Goal: Task Accomplishment & Management: Manage account settings

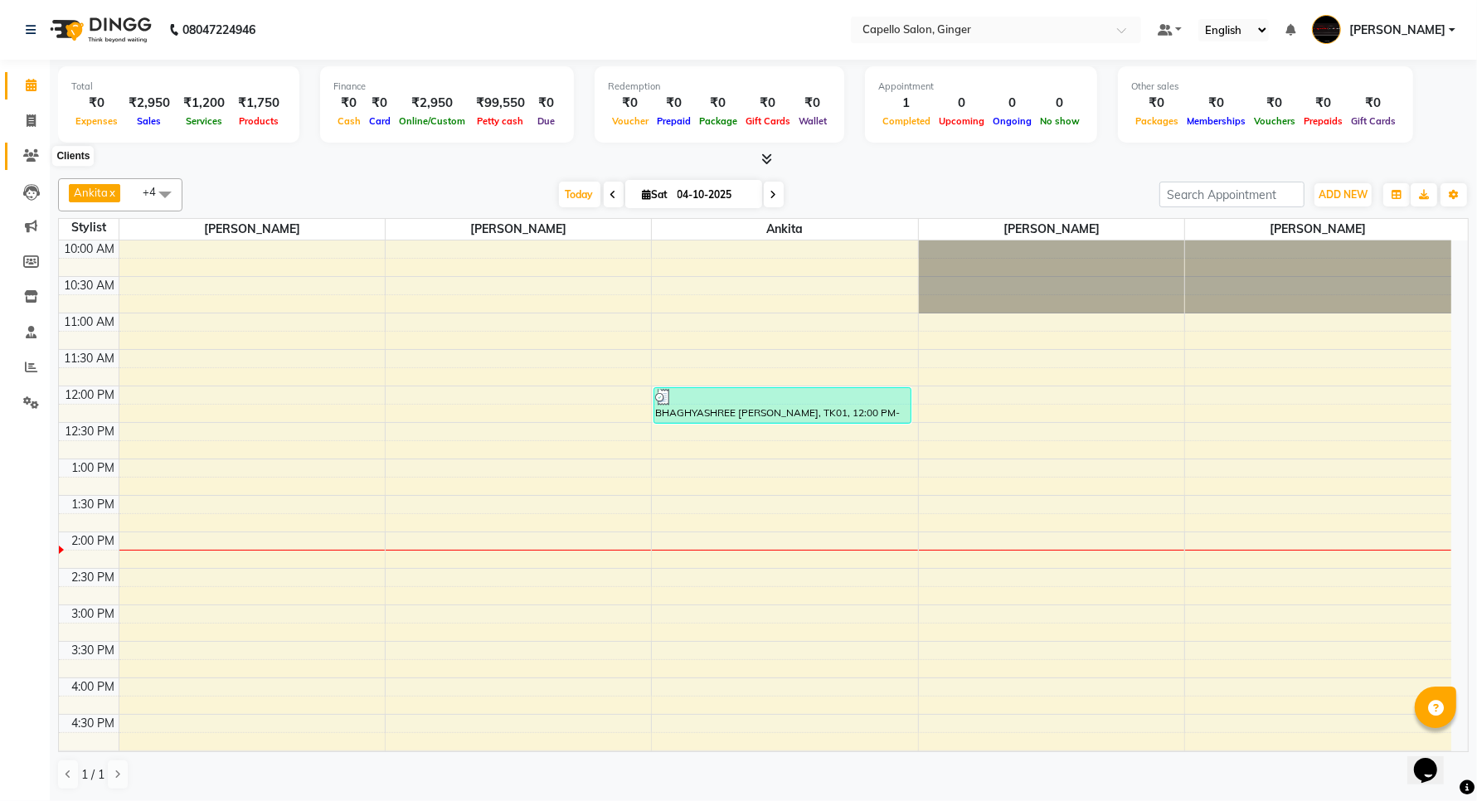
click at [31, 152] on icon at bounding box center [31, 155] width 16 height 12
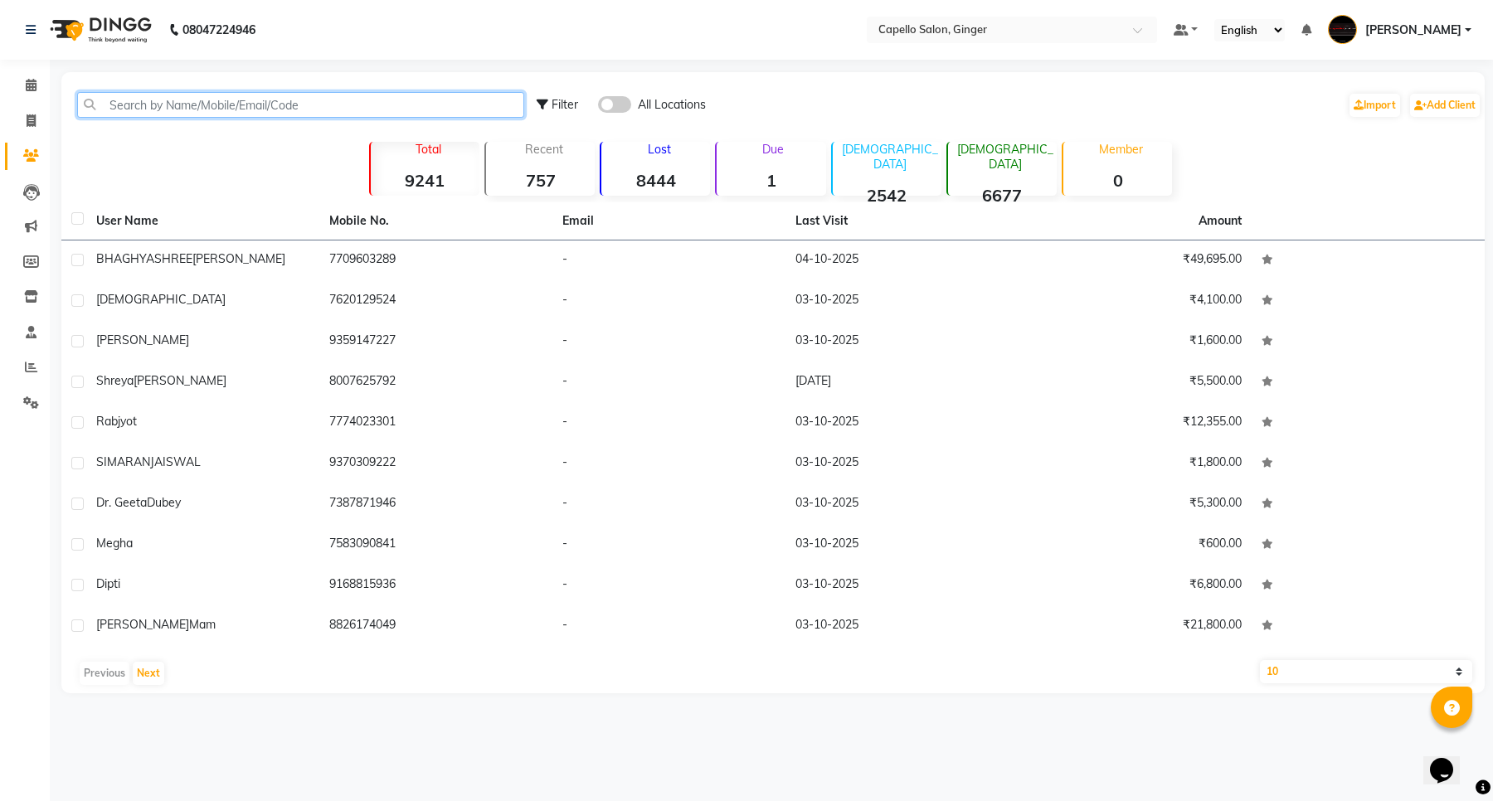
click at [168, 100] on input "text" at bounding box center [300, 105] width 447 height 26
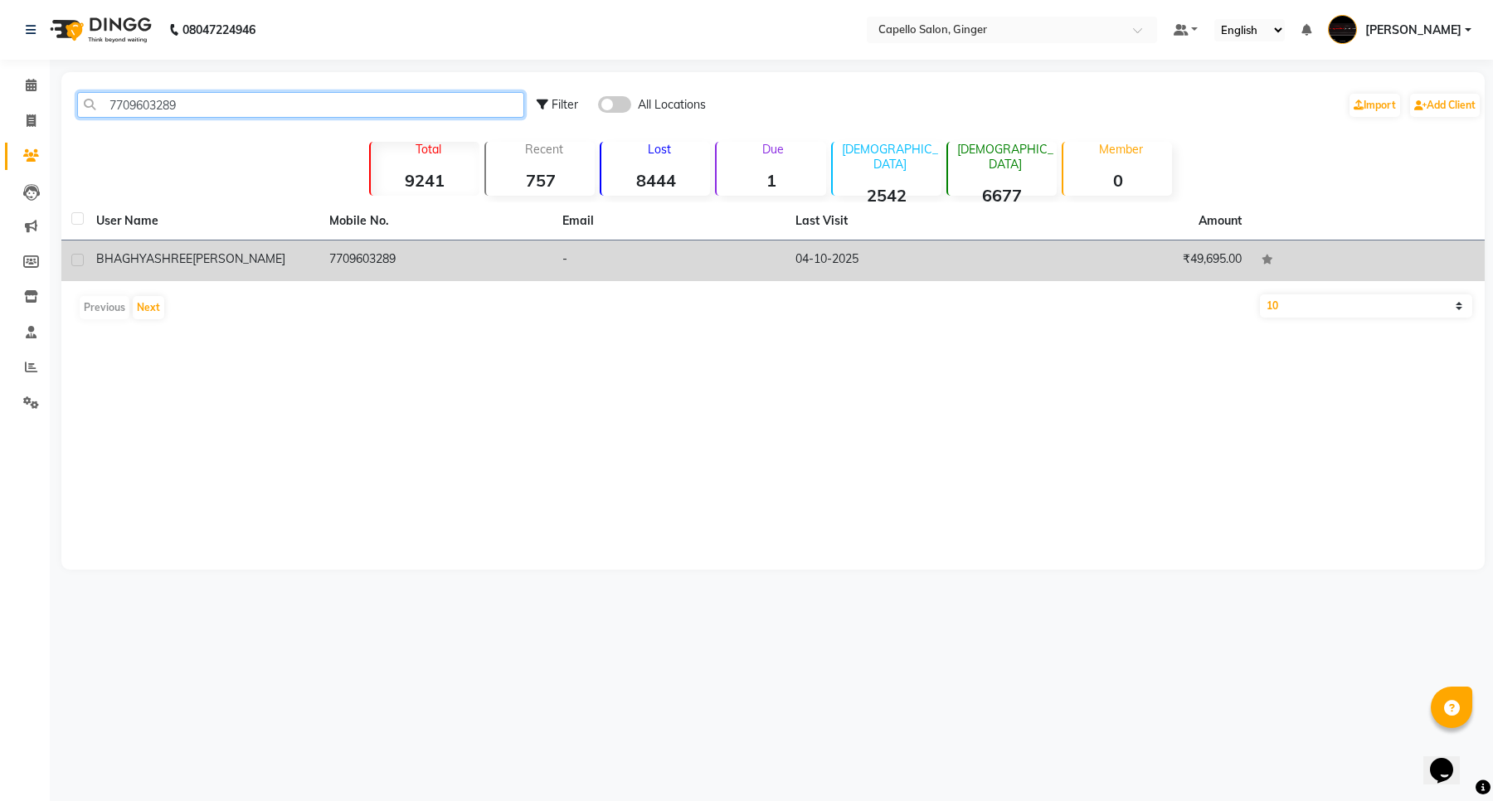
type input "7709603289"
click at [396, 258] on td "7709603289" at bounding box center [435, 261] width 233 height 41
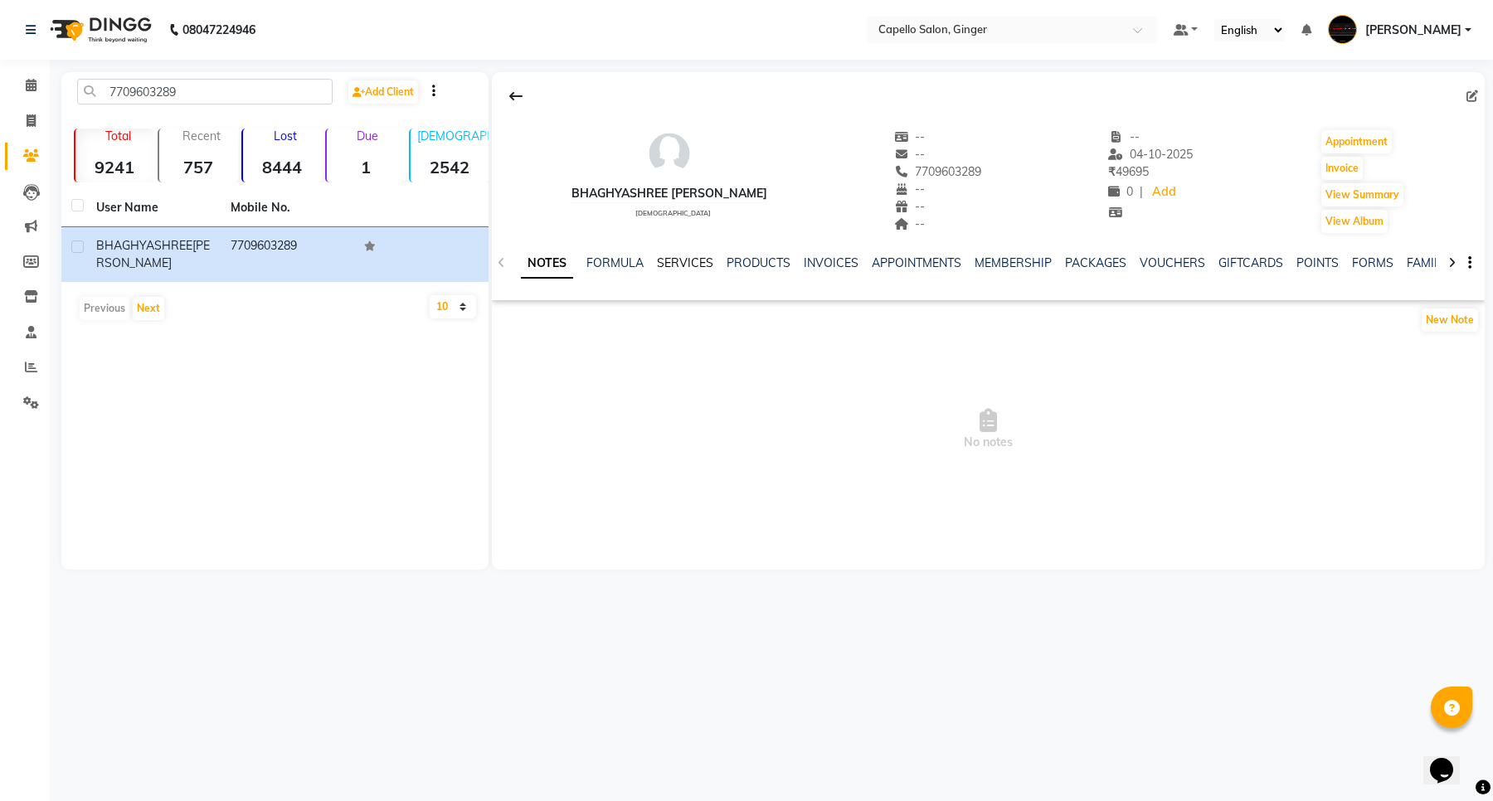
click at [680, 261] on link "SERVICES" at bounding box center [685, 262] width 56 height 15
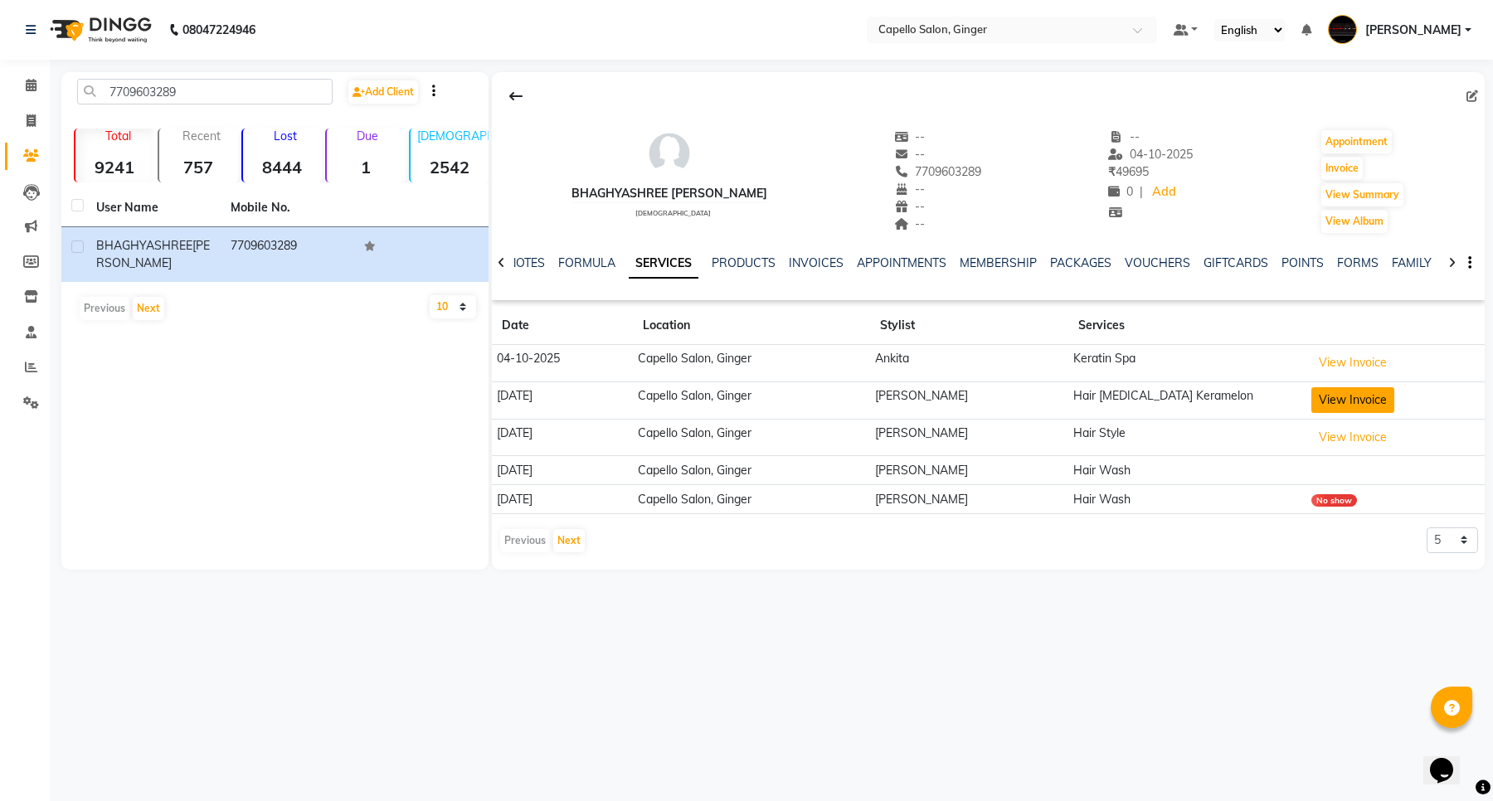
click at [1346, 395] on button "View Invoice" at bounding box center [1352, 400] width 83 height 26
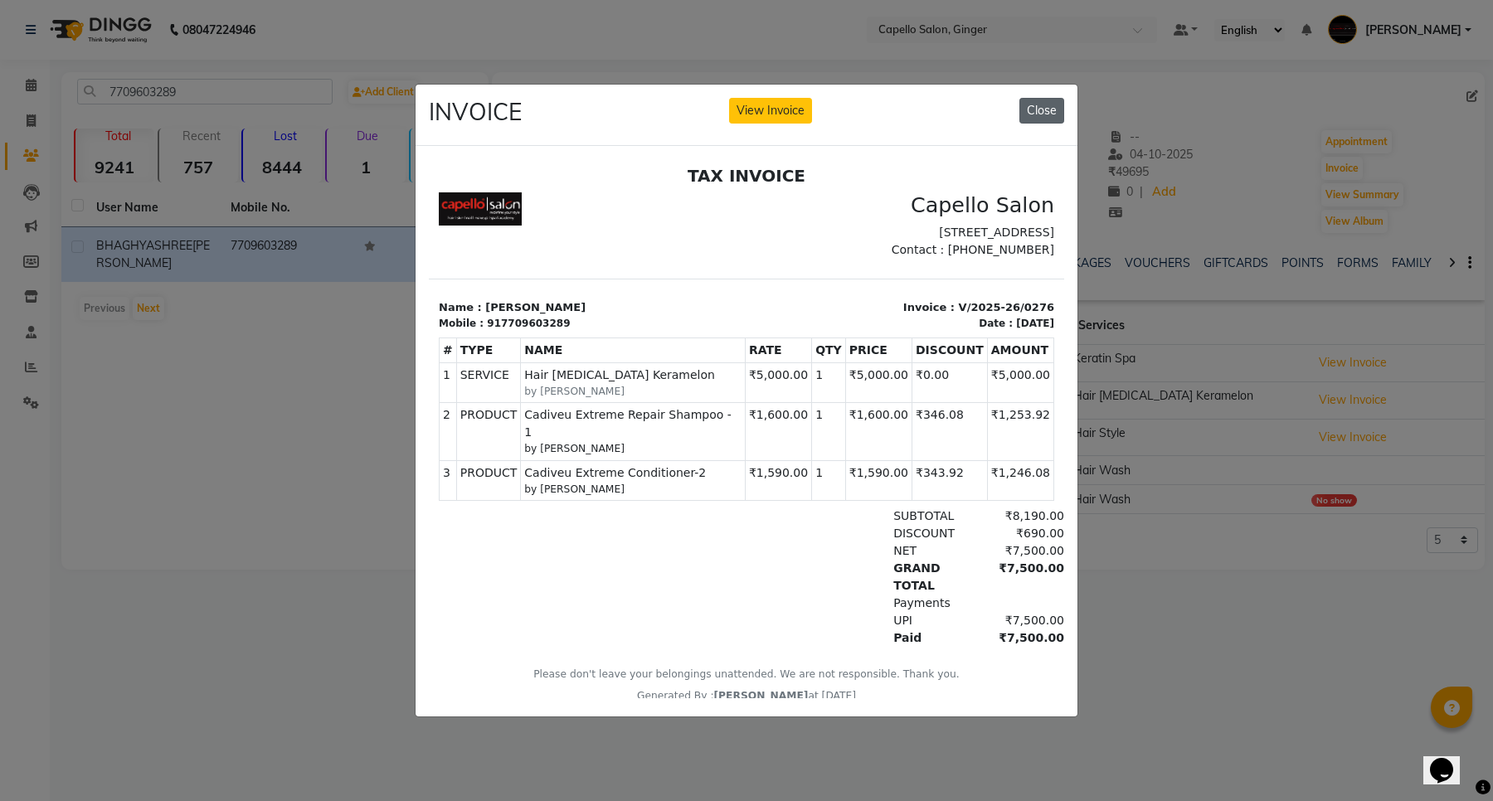
click at [1039, 101] on button "Close" at bounding box center [1041, 111] width 45 height 26
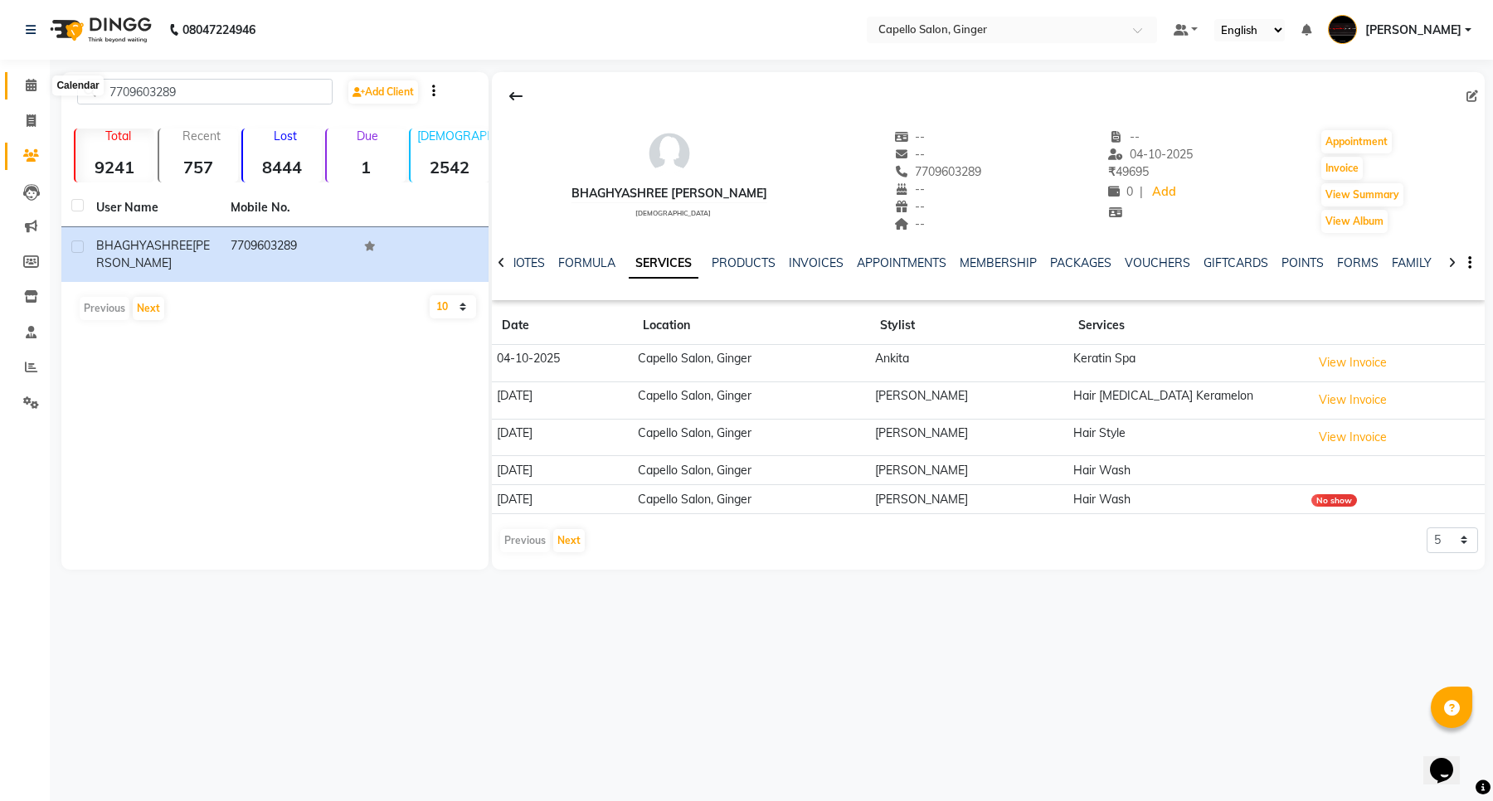
click at [35, 91] on icon at bounding box center [31, 85] width 11 height 12
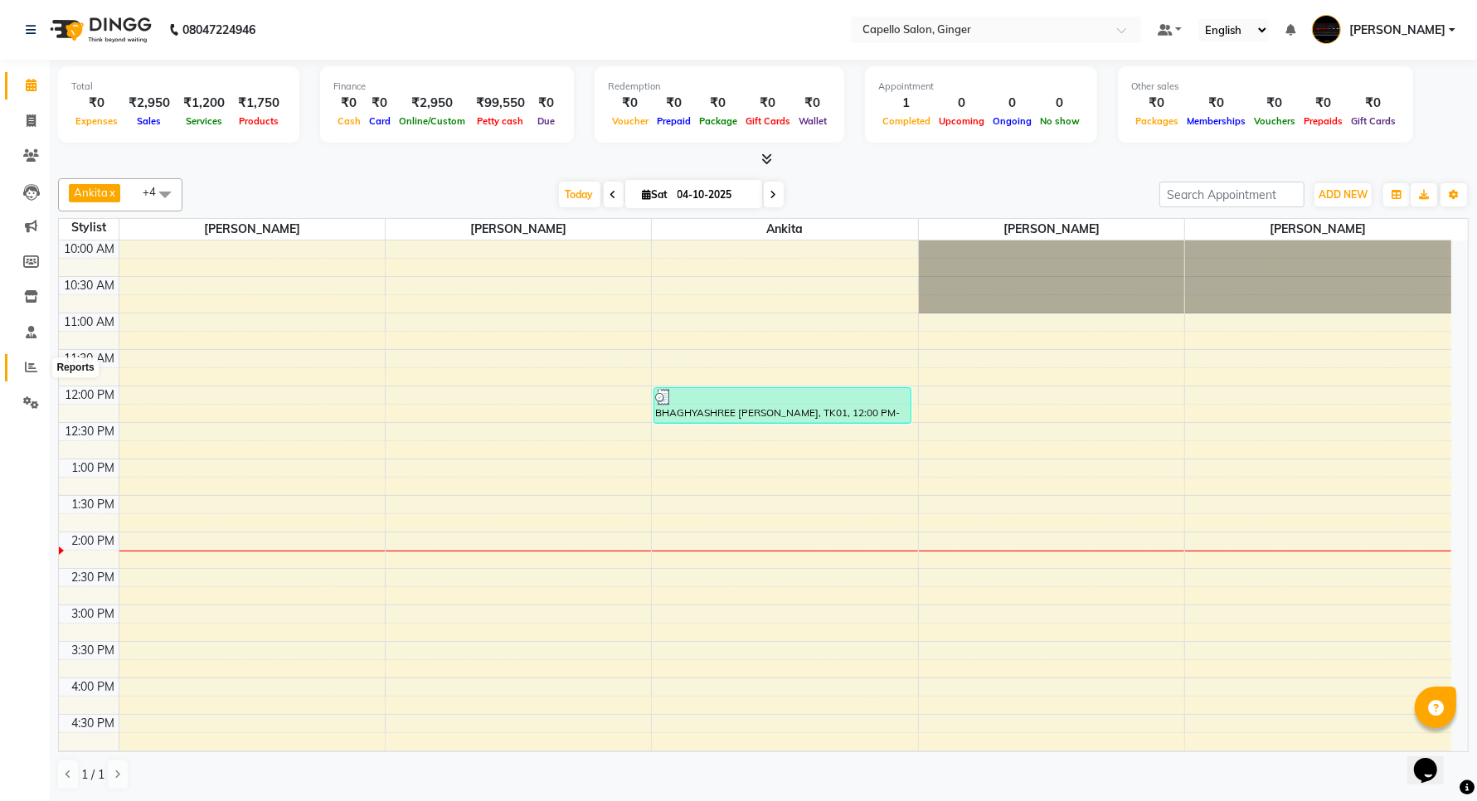
click at [35, 370] on icon at bounding box center [31, 367] width 12 height 12
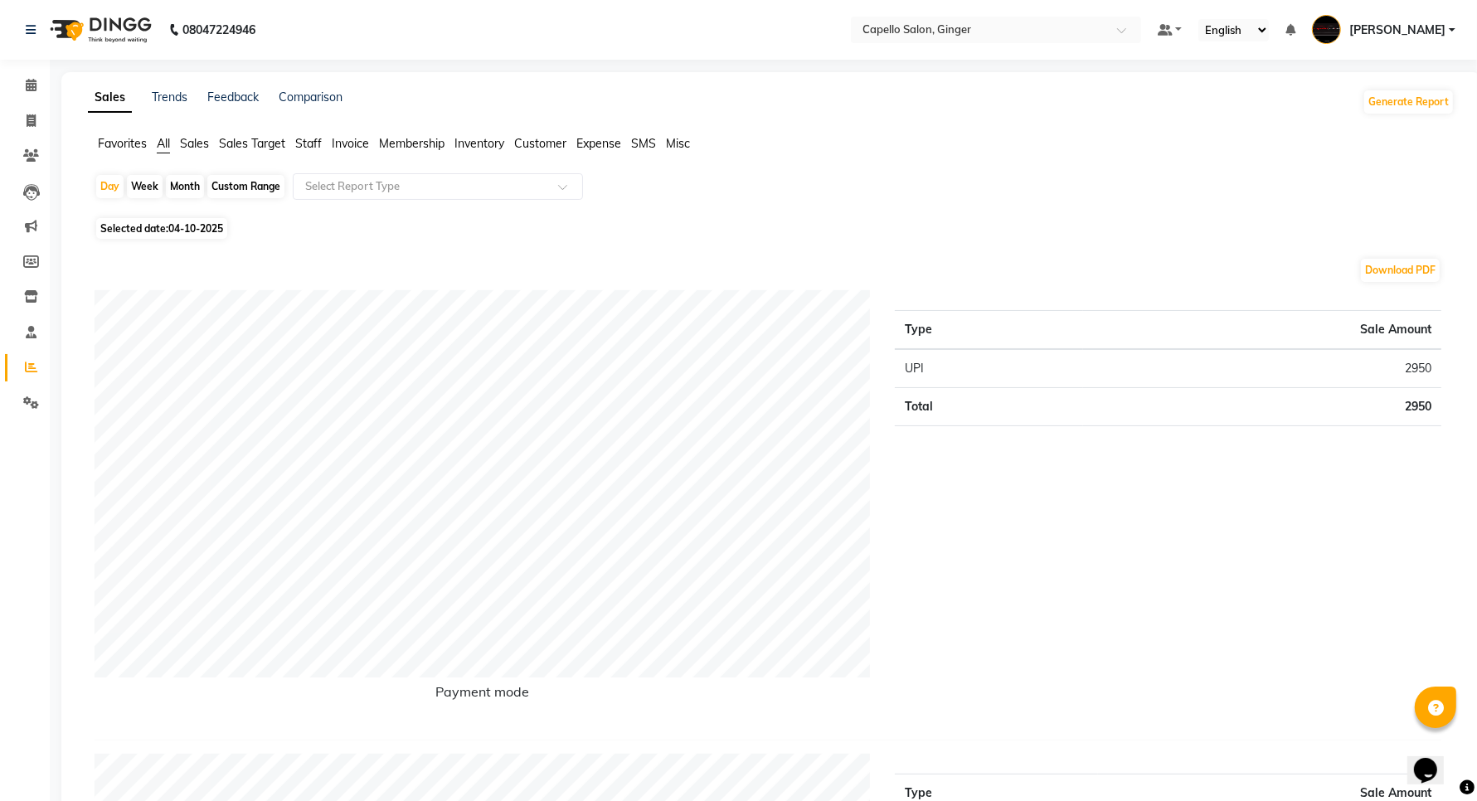
click at [295, 138] on ul "Favorites All Sales Sales Target Staff Invoice Membership Inventory Customer Ex…" at bounding box center [771, 144] width 1367 height 18
click at [305, 139] on span "Staff" at bounding box center [308, 143] width 27 height 15
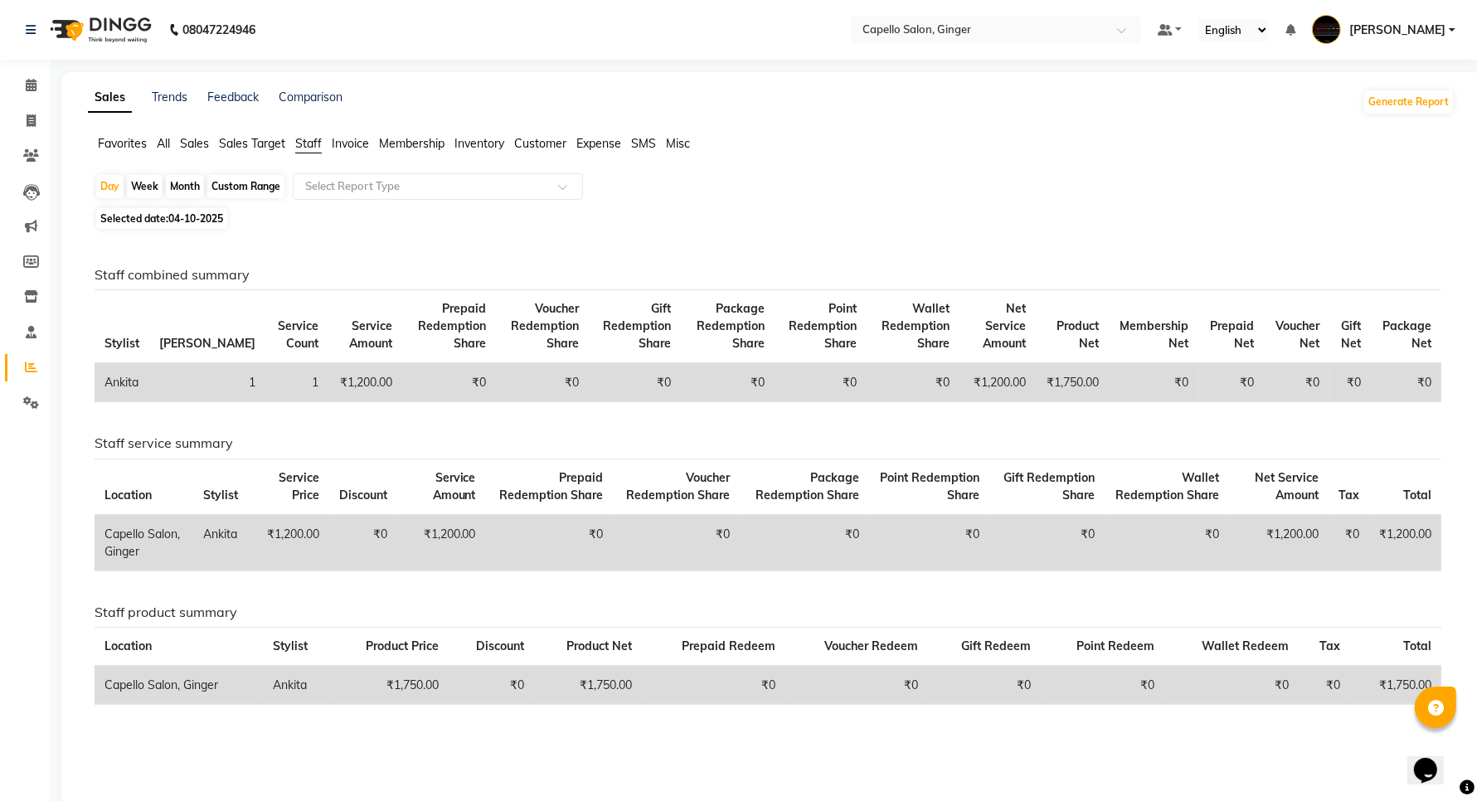
click at [181, 187] on div "Month" at bounding box center [185, 186] width 38 height 23
select select "10"
select select "2025"
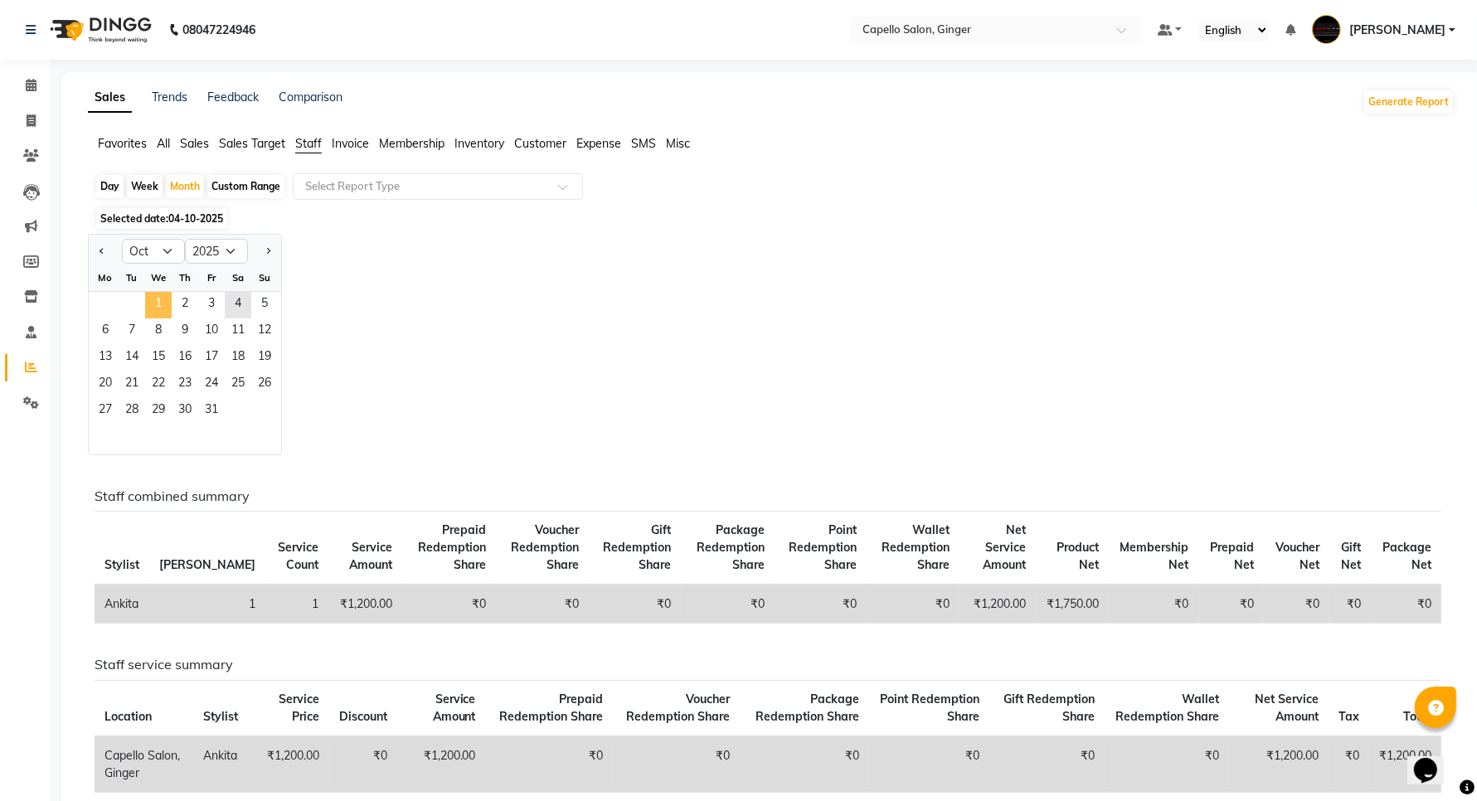
click at [155, 303] on span "1" at bounding box center [158, 305] width 27 height 27
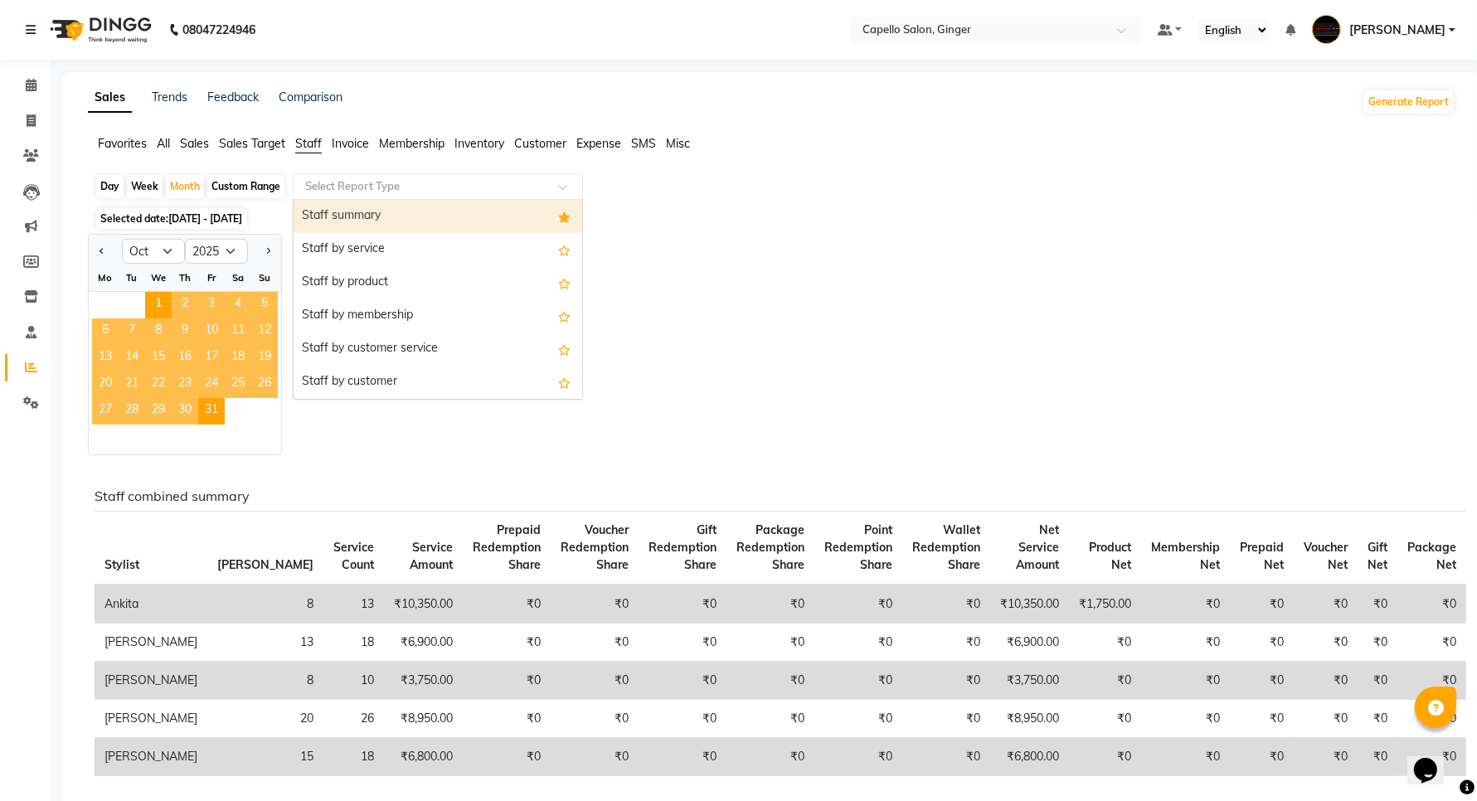
click at [565, 182] on div at bounding box center [438, 186] width 289 height 17
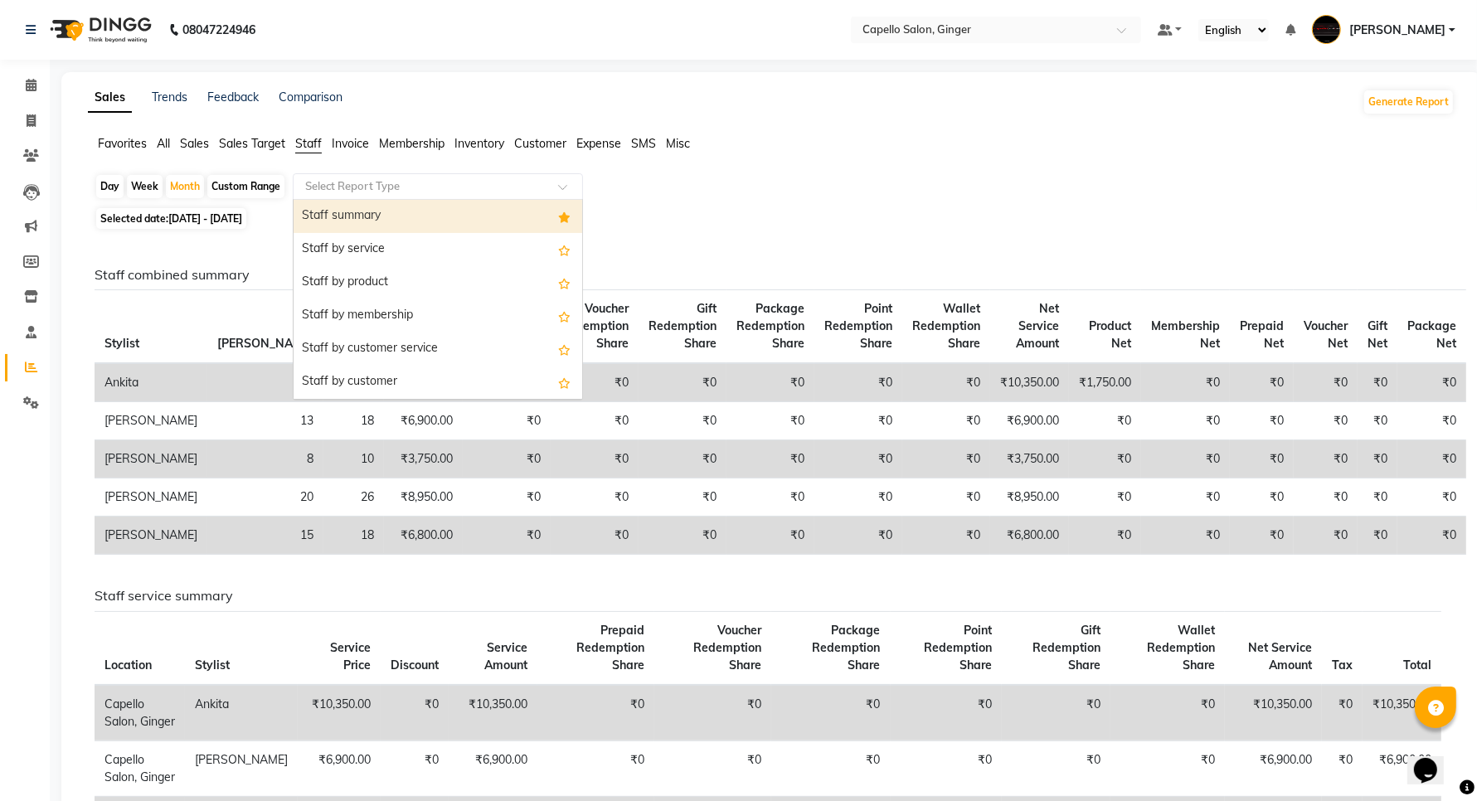
click at [415, 221] on div "Staff summary" at bounding box center [438, 216] width 289 height 33
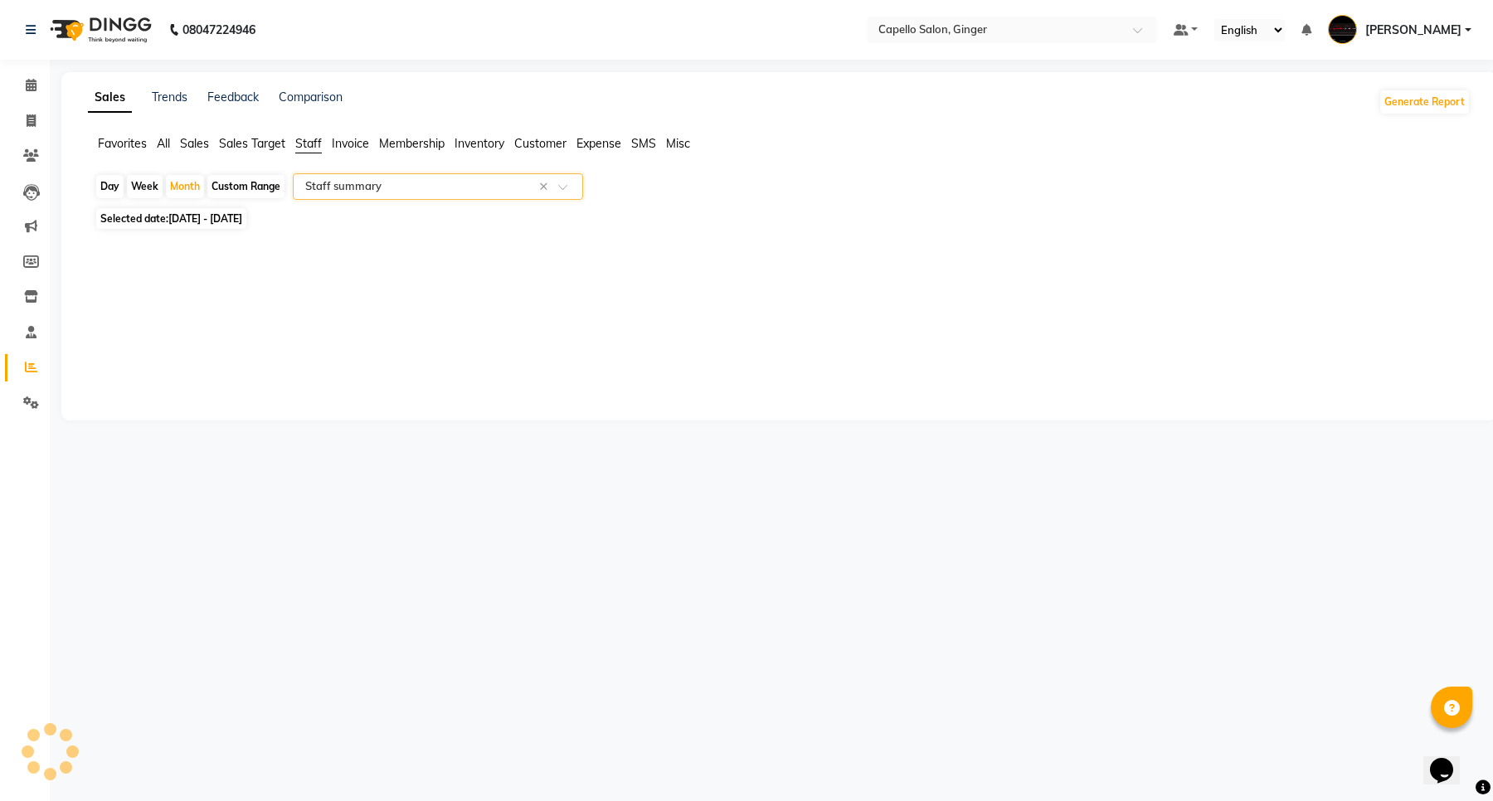
select select "full_report"
select select "csv"
click at [35, 85] on icon at bounding box center [31, 85] width 11 height 12
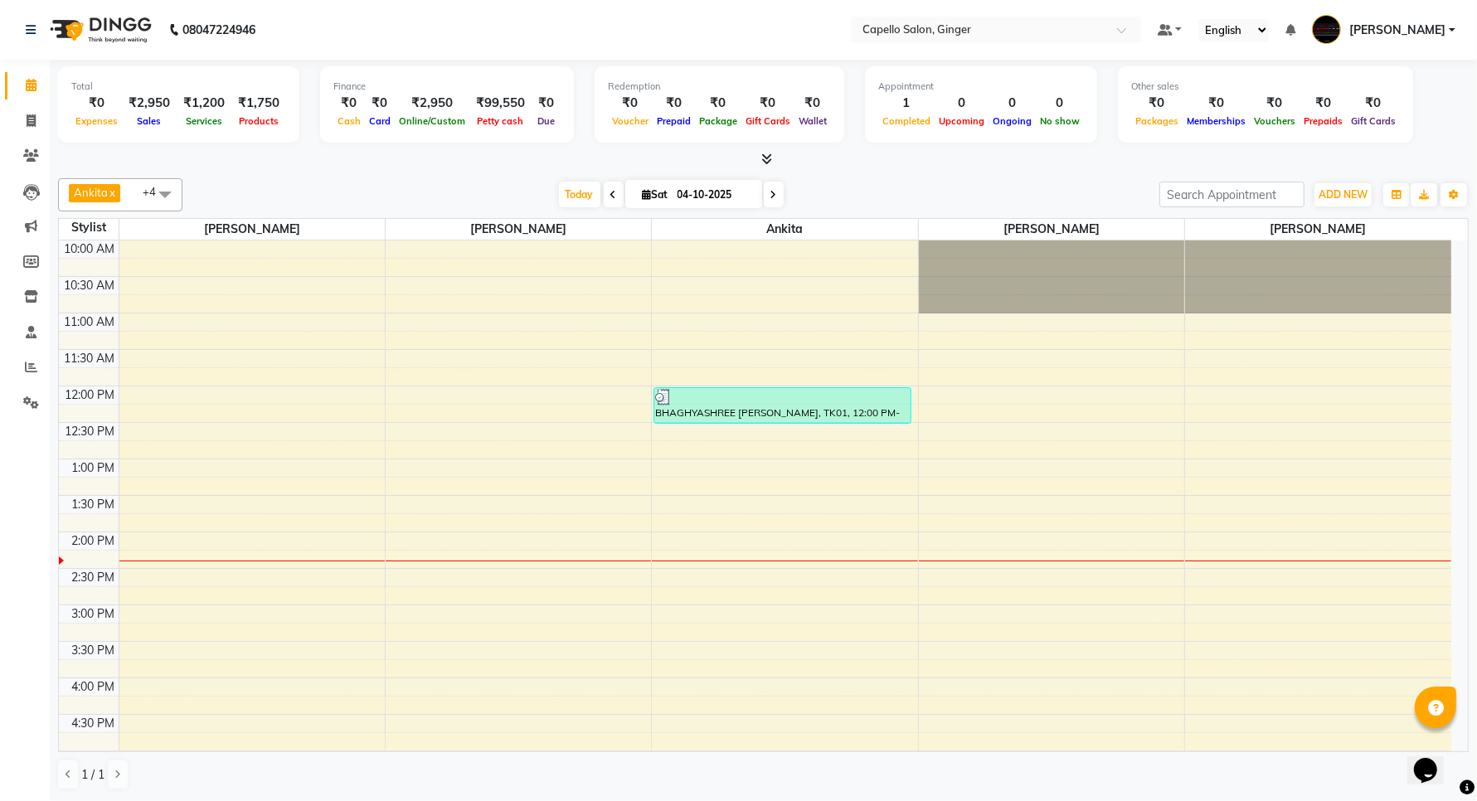
click at [179, 436] on div "10:00 AM 10:30 AM 11:00 AM 11:30 AM 12:00 PM 12:30 PM 1:00 PM 1:30 PM 2:00 PM 2…" at bounding box center [755, 715] width 1393 height 948
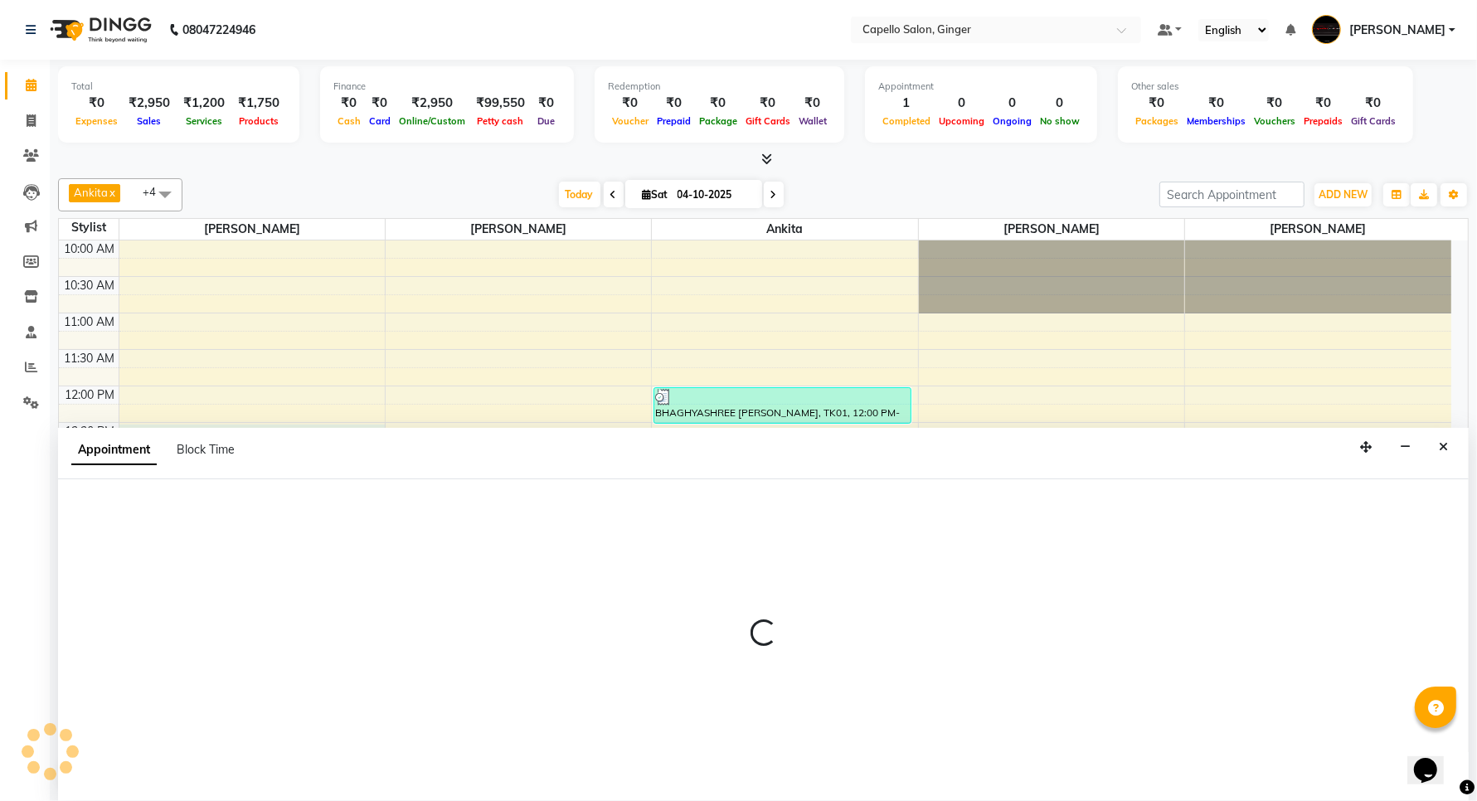
scroll to position [1, 0]
select select "23806"
select select "tentative"
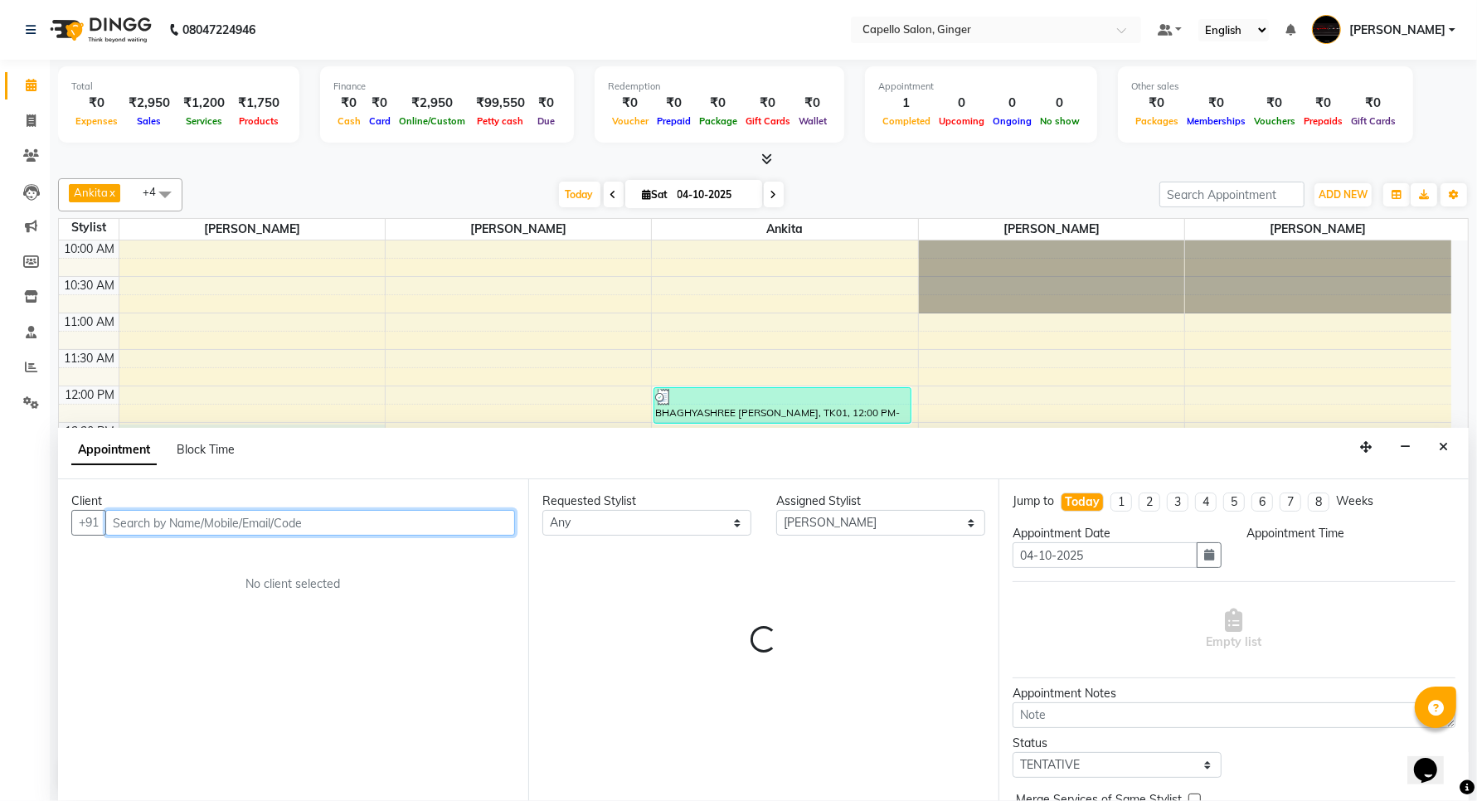
select select "750"
click at [180, 523] on input "text" at bounding box center [310, 523] width 410 height 26
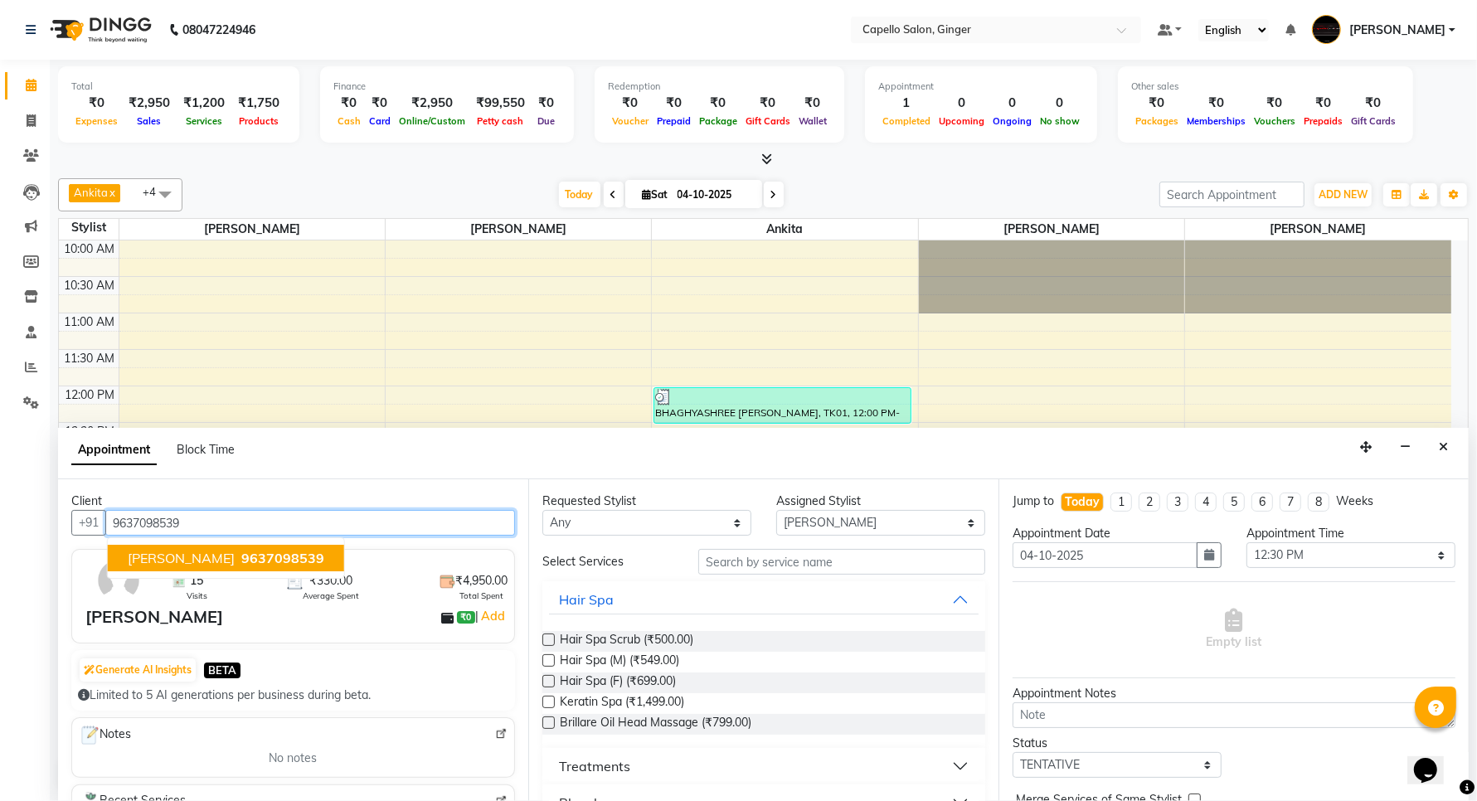
click at [176, 557] on span "[PERSON_NAME]" at bounding box center [181, 558] width 107 height 17
type input "9637098539"
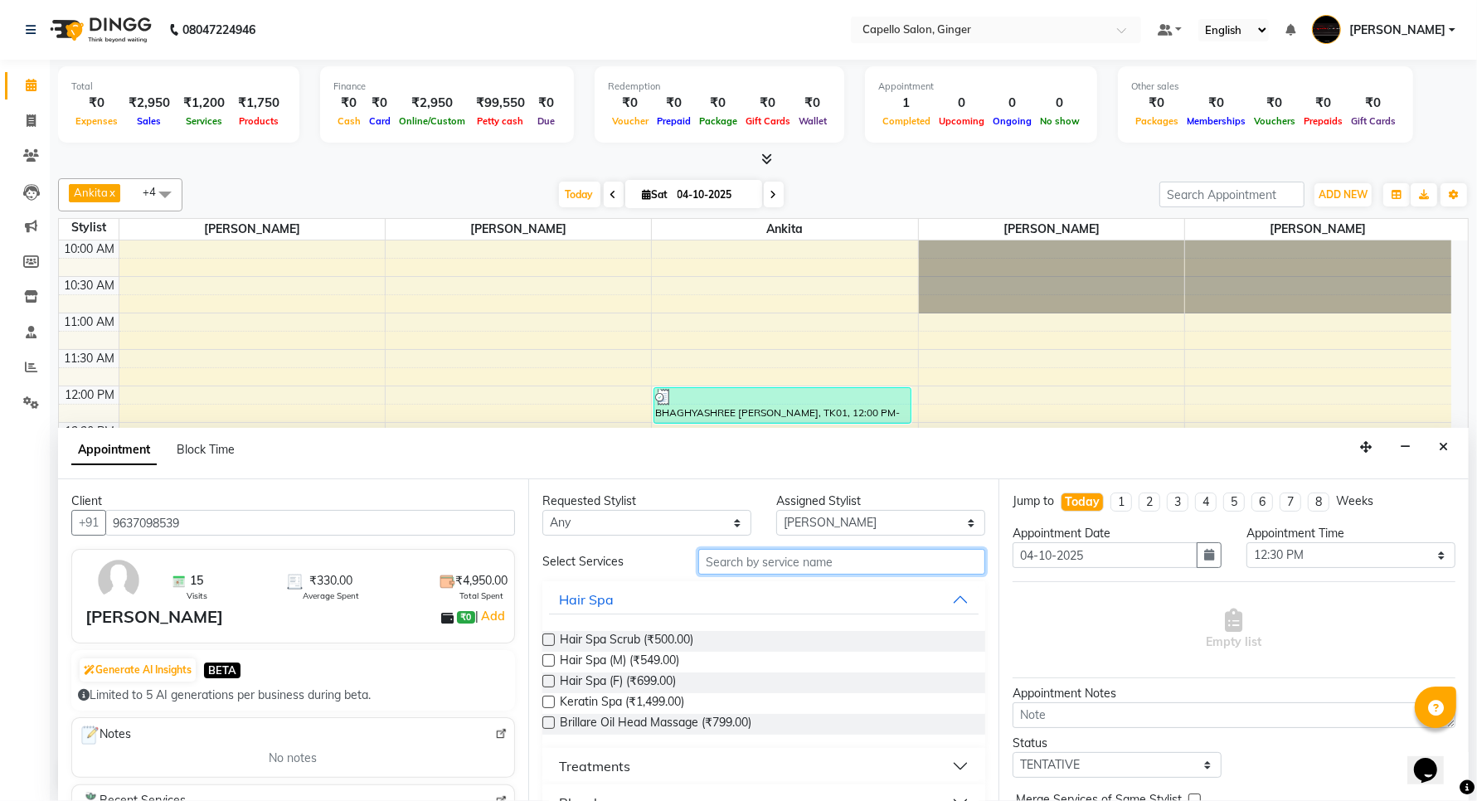
click at [743, 572] on input "text" at bounding box center [841, 562] width 287 height 26
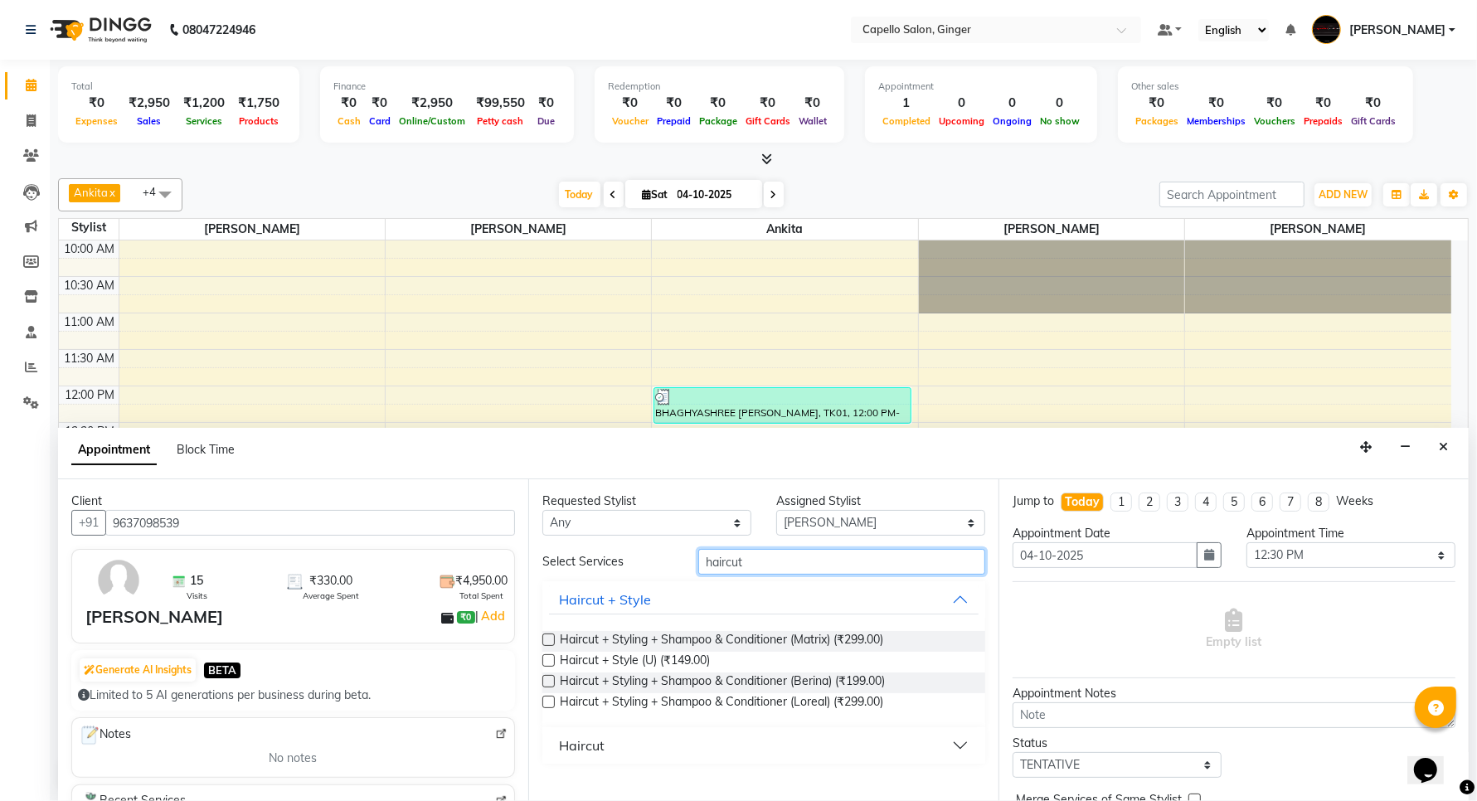
type input "haircut"
click at [571, 741] on div "Haircut" at bounding box center [582, 746] width 46 height 20
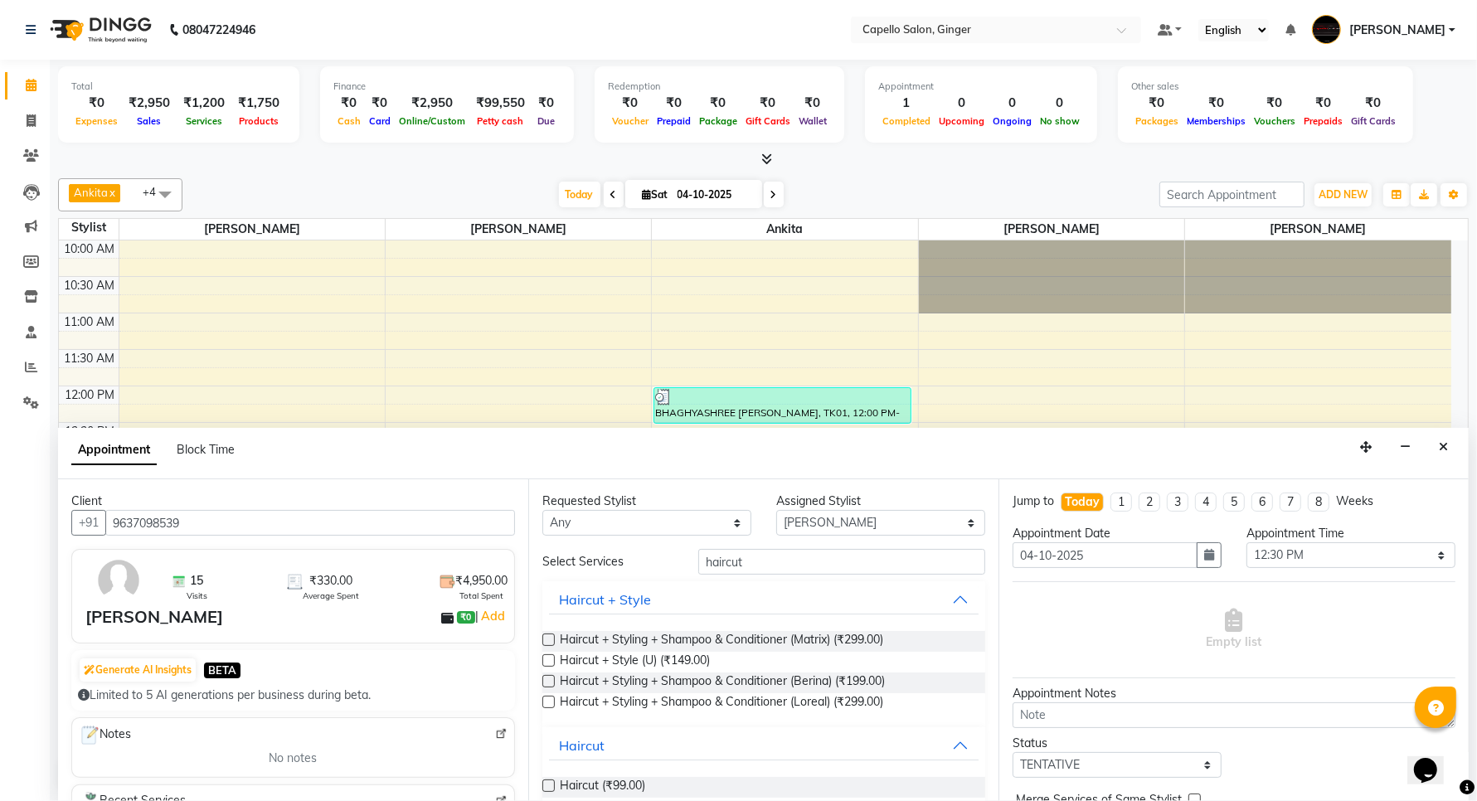
click at [547, 790] on label at bounding box center [548, 786] width 12 height 12
click at [547, 790] on input "checkbox" at bounding box center [547, 787] width 11 height 11
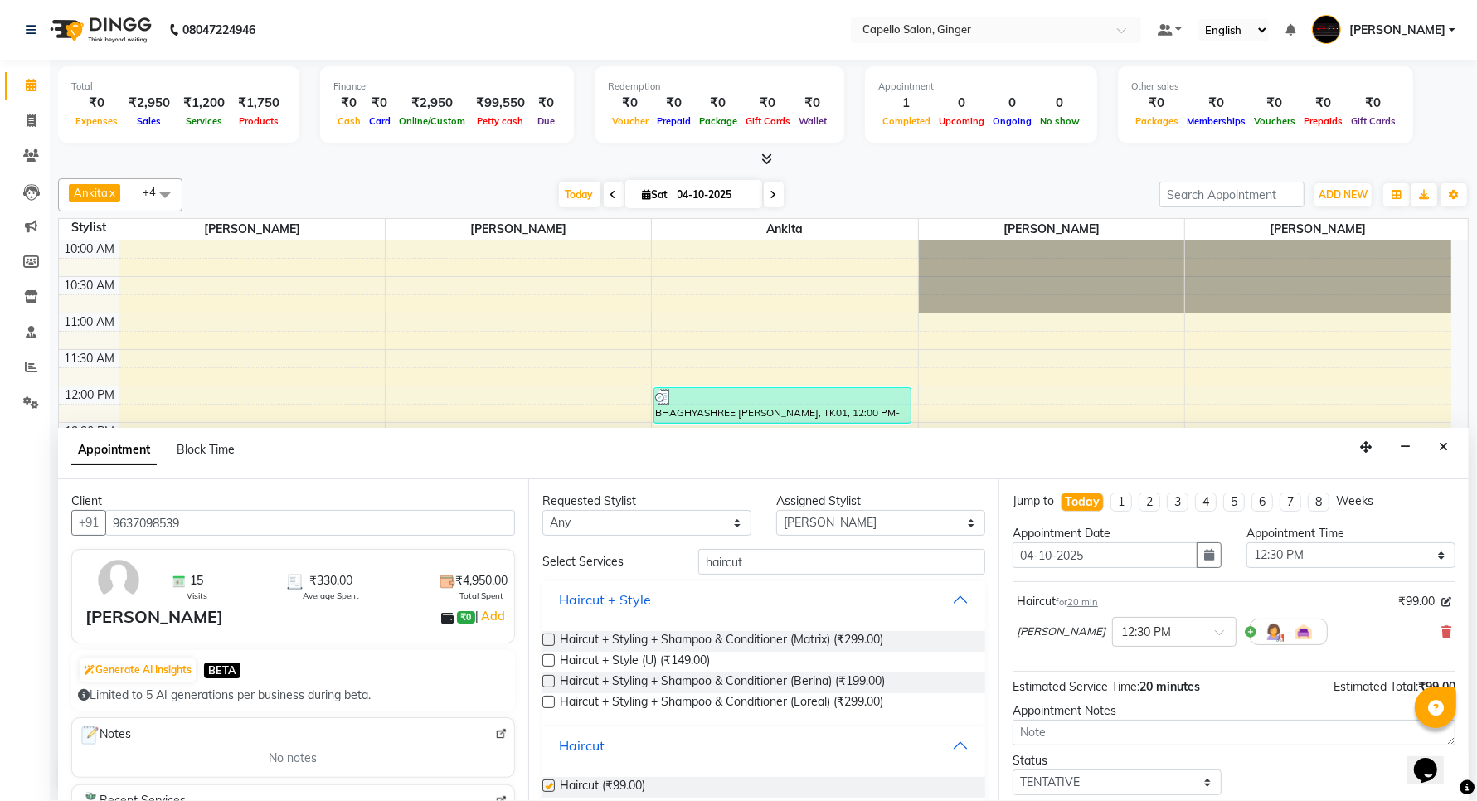
checkbox input "false"
click at [819, 519] on select "Select Admin [PERSON_NAME] [PERSON_NAME] [PERSON_NAME] Priyanka [PERSON_NAME] […" at bounding box center [880, 523] width 209 height 26
select select "90646"
click at [776, 510] on select "Select Admin [PERSON_NAME] [PERSON_NAME] [PERSON_NAME] Priyanka [PERSON_NAME] […" at bounding box center [880, 523] width 209 height 26
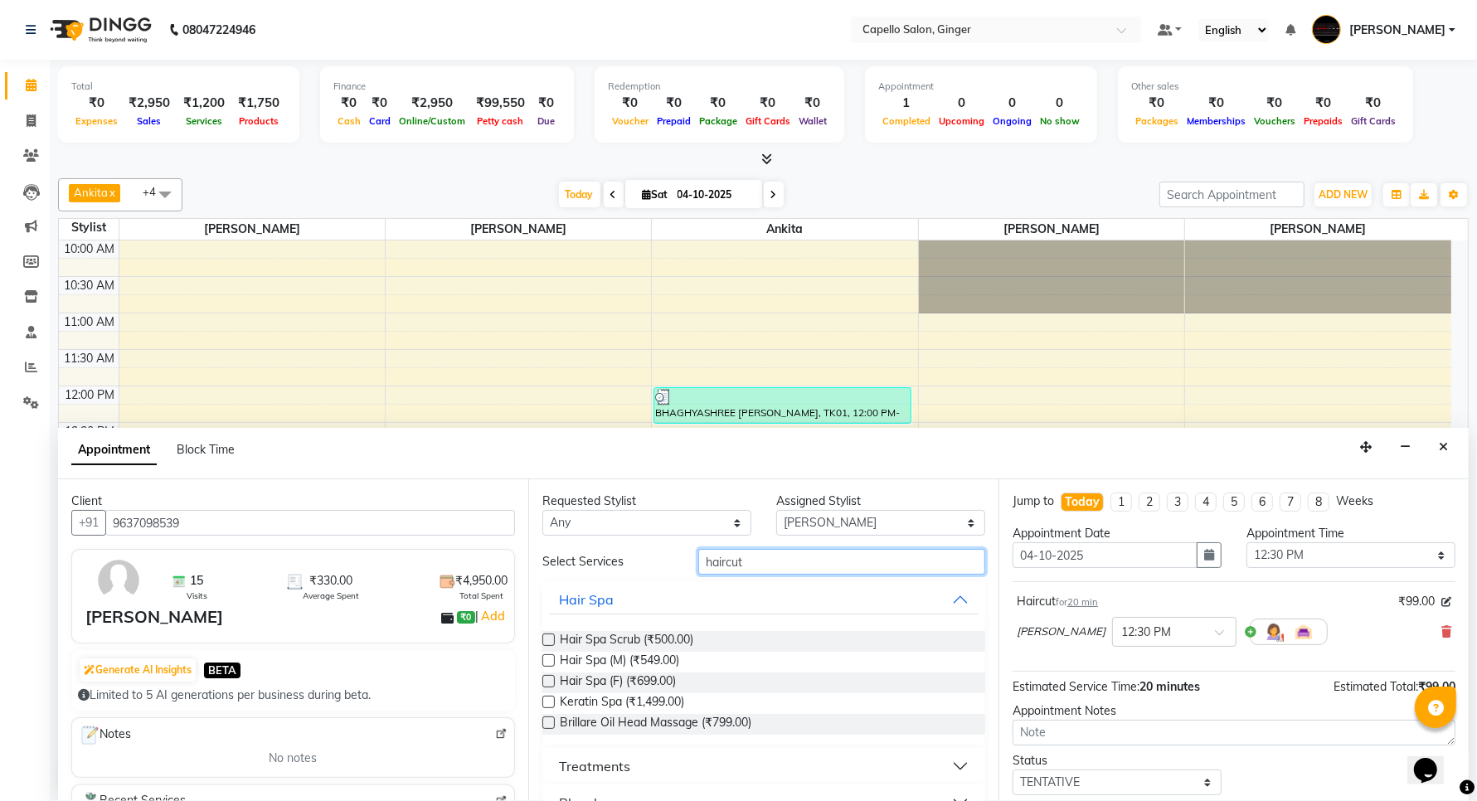
click at [776, 553] on input "haircut" at bounding box center [841, 562] width 287 height 26
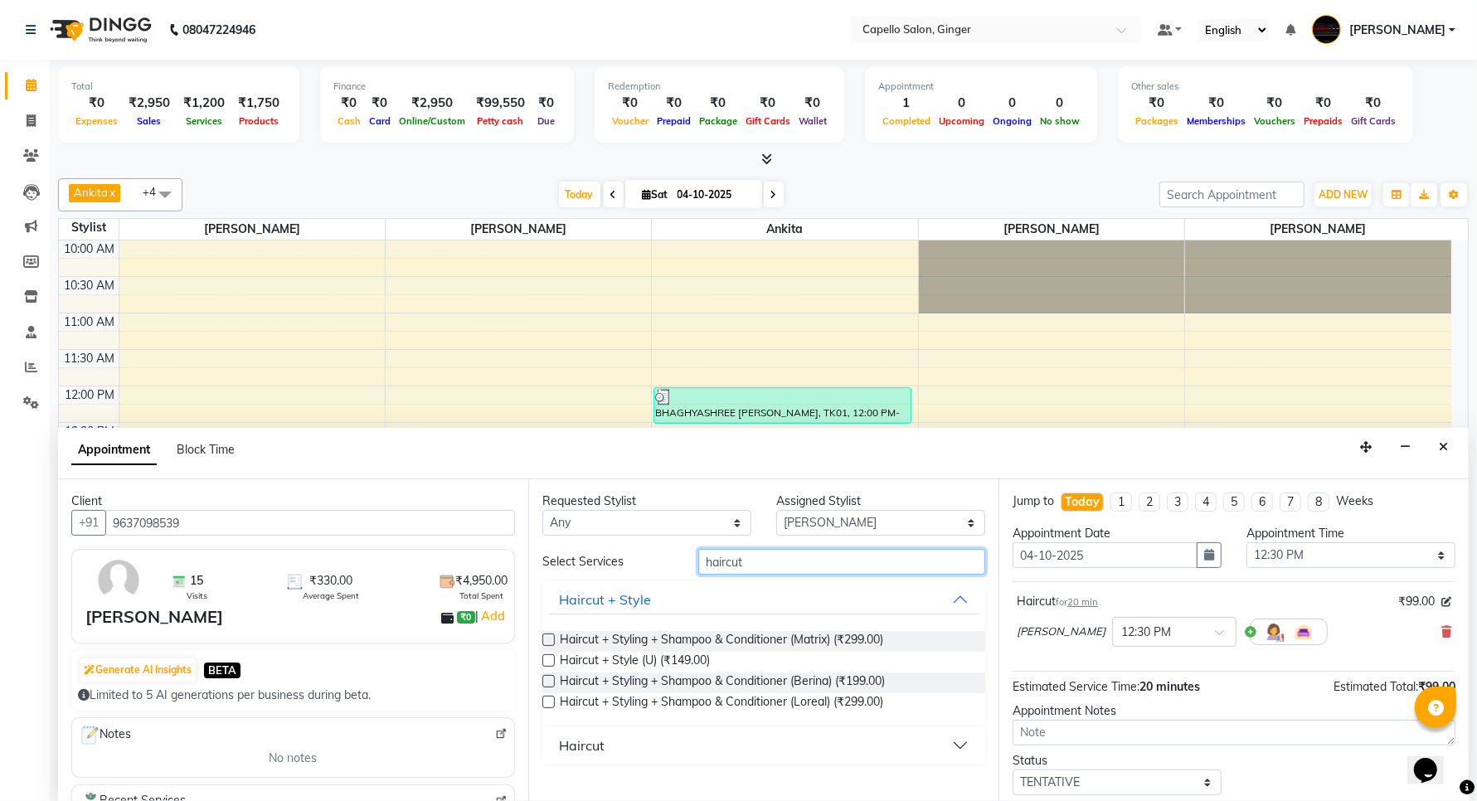
type input "haircut"
click at [572, 741] on div "Haircut" at bounding box center [582, 746] width 46 height 20
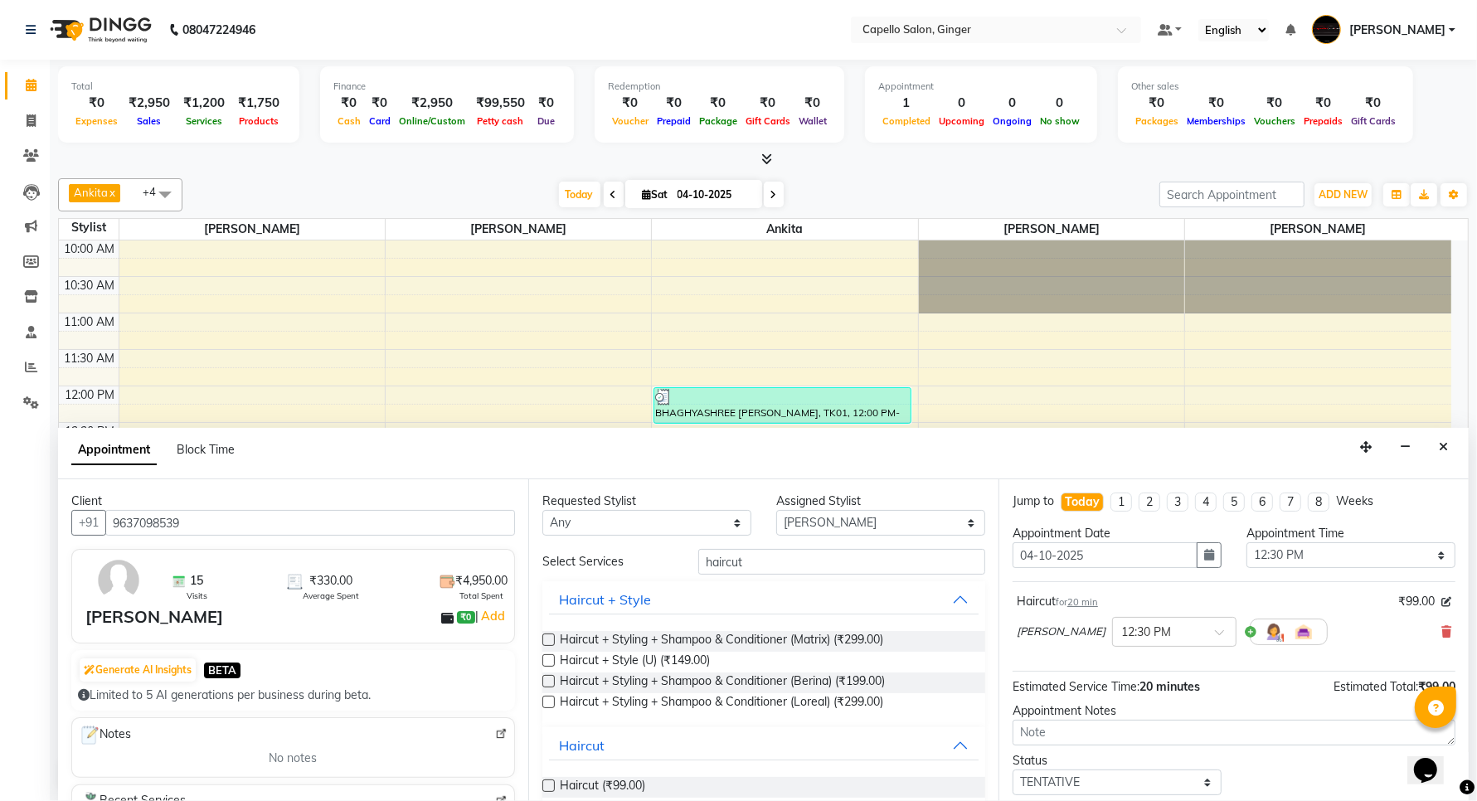
click at [549, 785] on label at bounding box center [548, 786] width 12 height 12
click at [549, 785] on input "checkbox" at bounding box center [547, 787] width 11 height 11
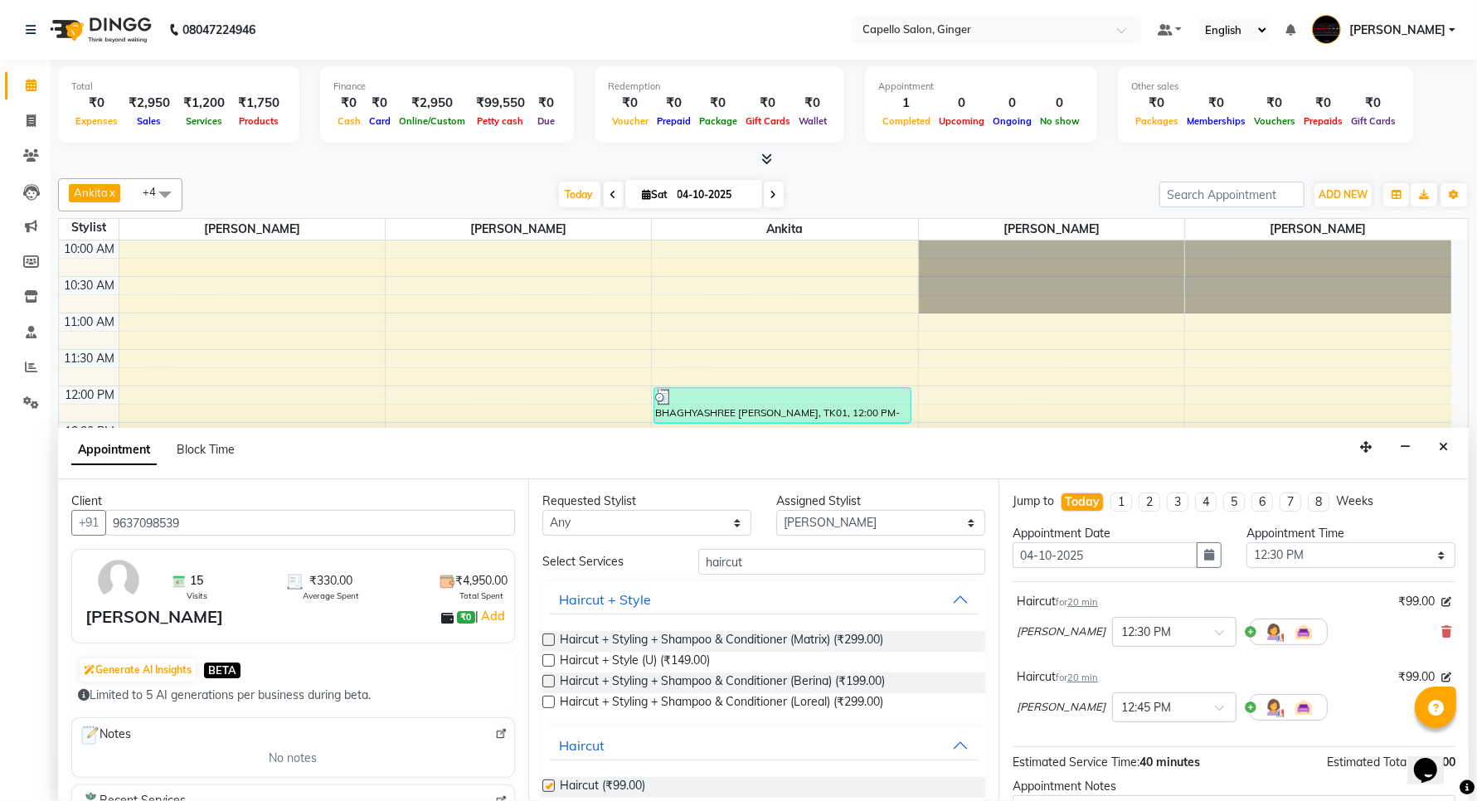
checkbox input "false"
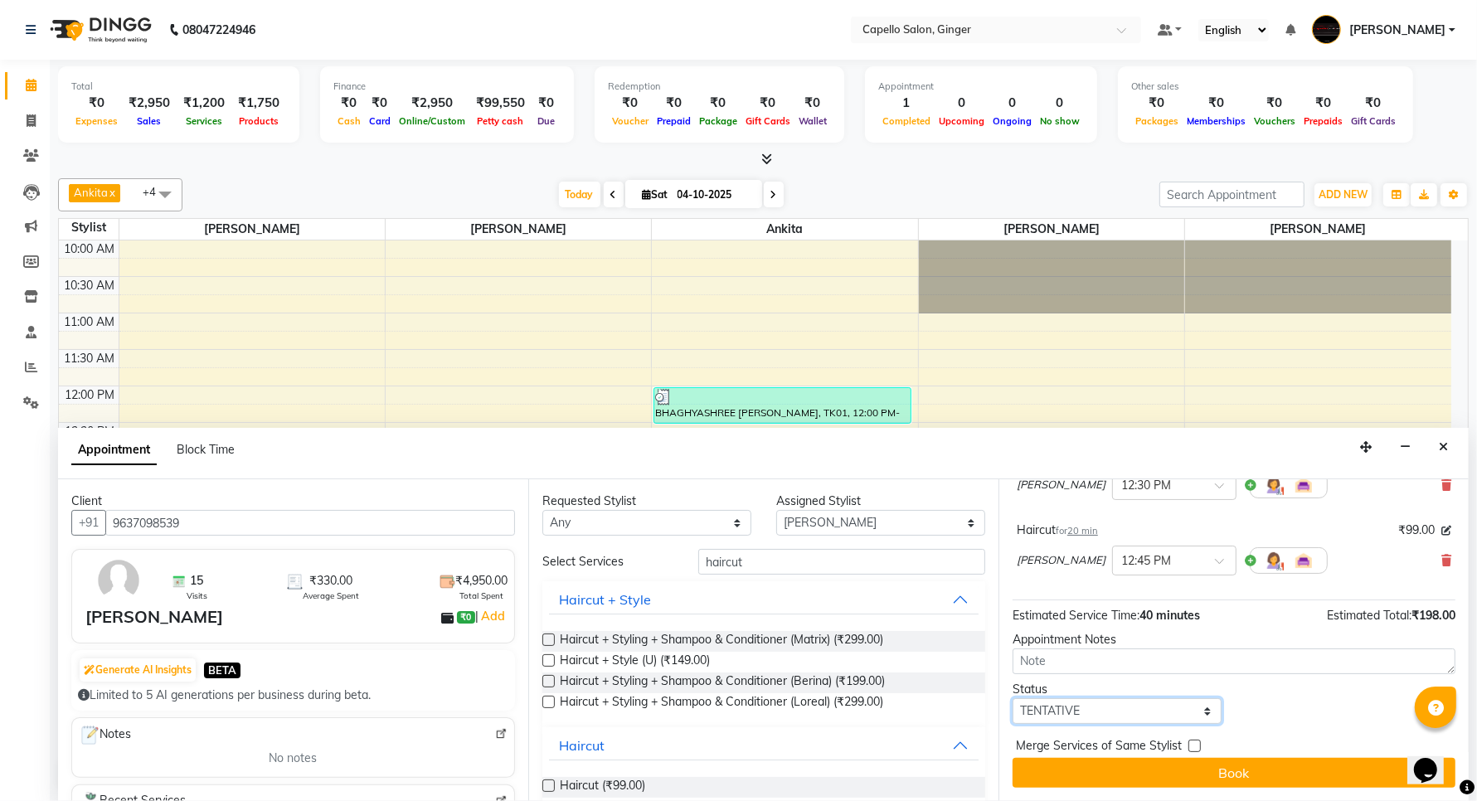
click at [1105, 714] on select "Select TENTATIVE CONFIRM CHECK-IN UPCOMING" at bounding box center [1117, 711] width 209 height 26
select select "confirm booking"
click at [1013, 698] on select "Select TENTATIVE CONFIRM CHECK-IN UPCOMING" at bounding box center [1117, 711] width 209 height 26
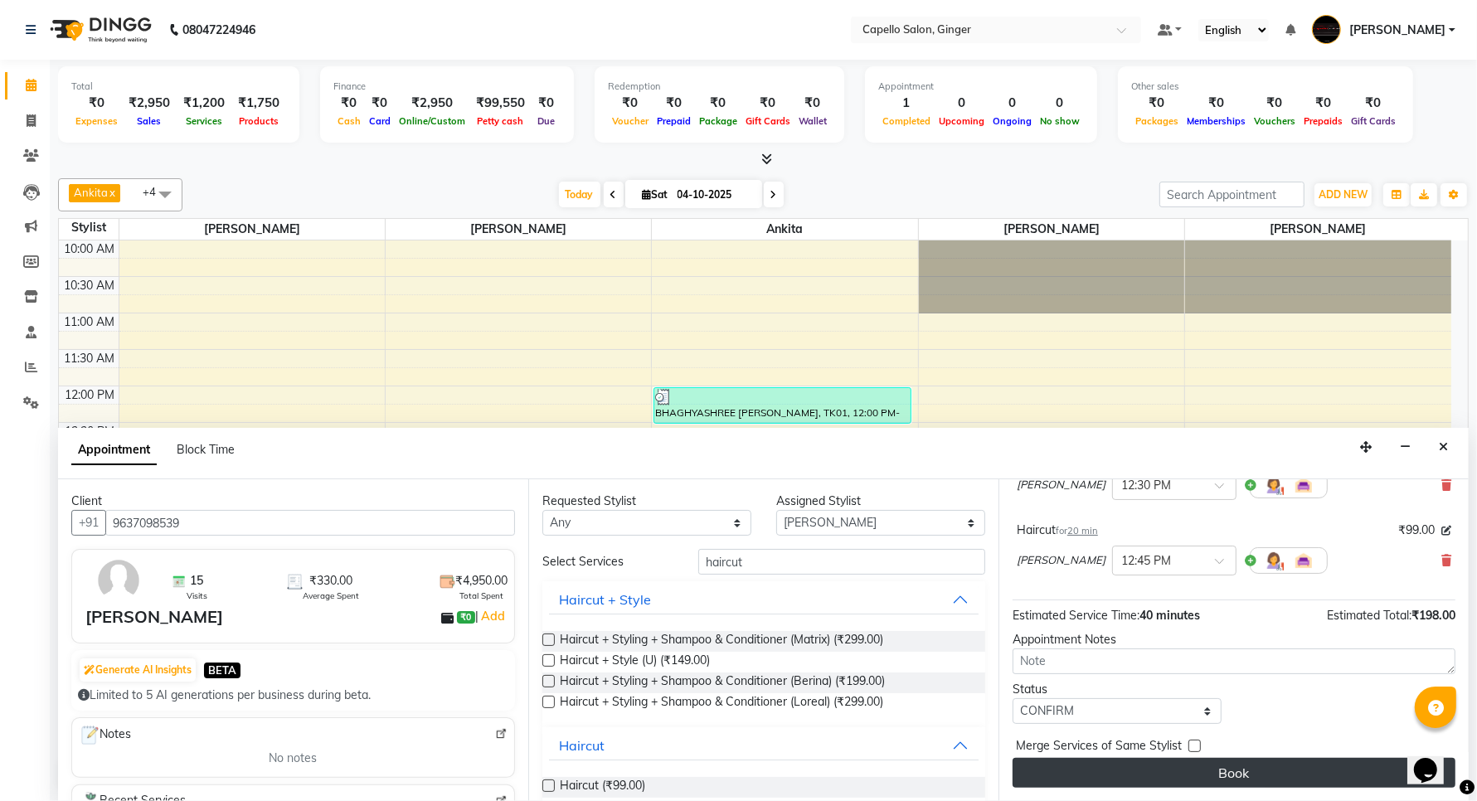
click at [1109, 770] on button "Book" at bounding box center [1234, 773] width 443 height 30
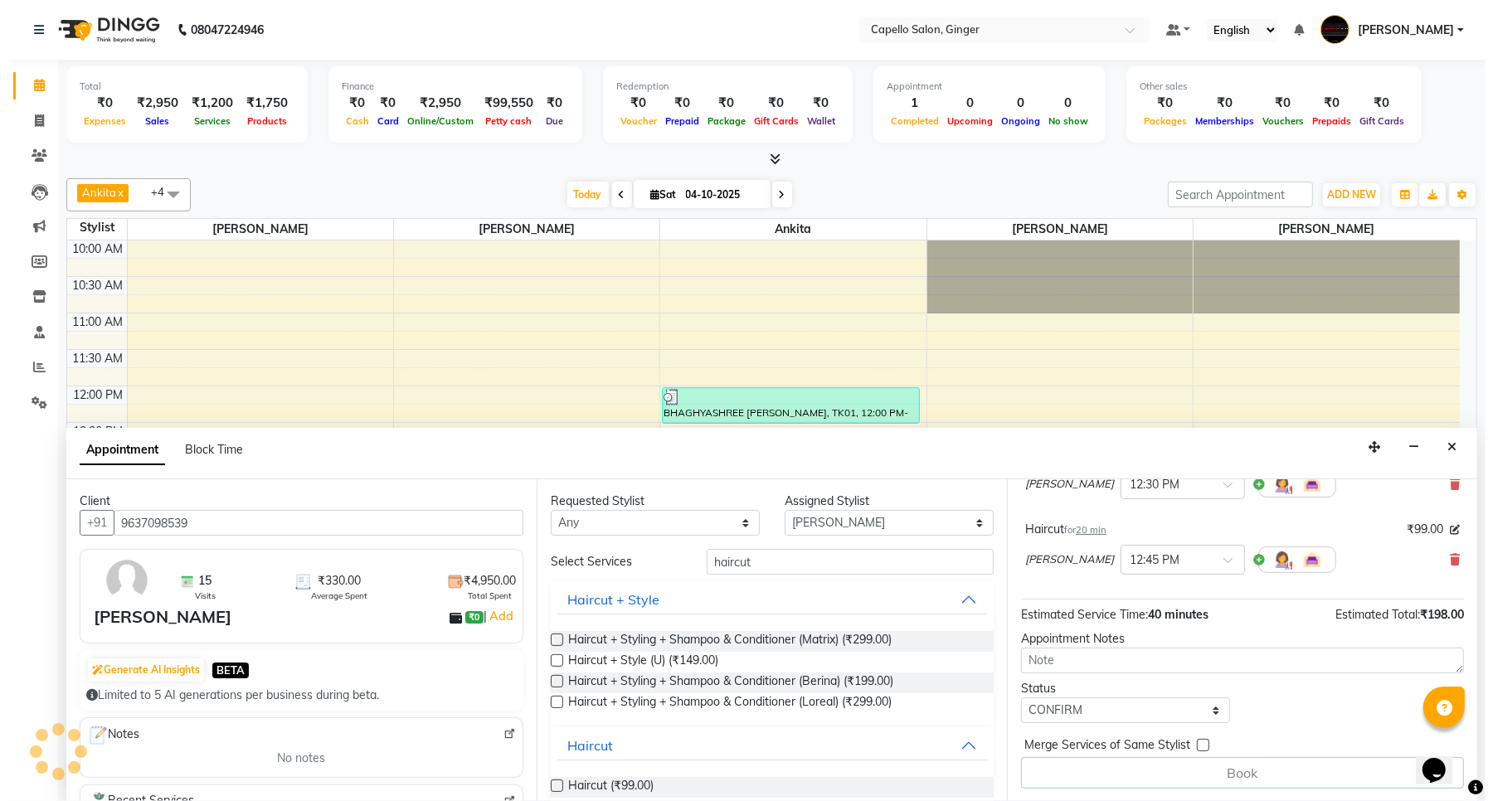
scroll to position [0, 0]
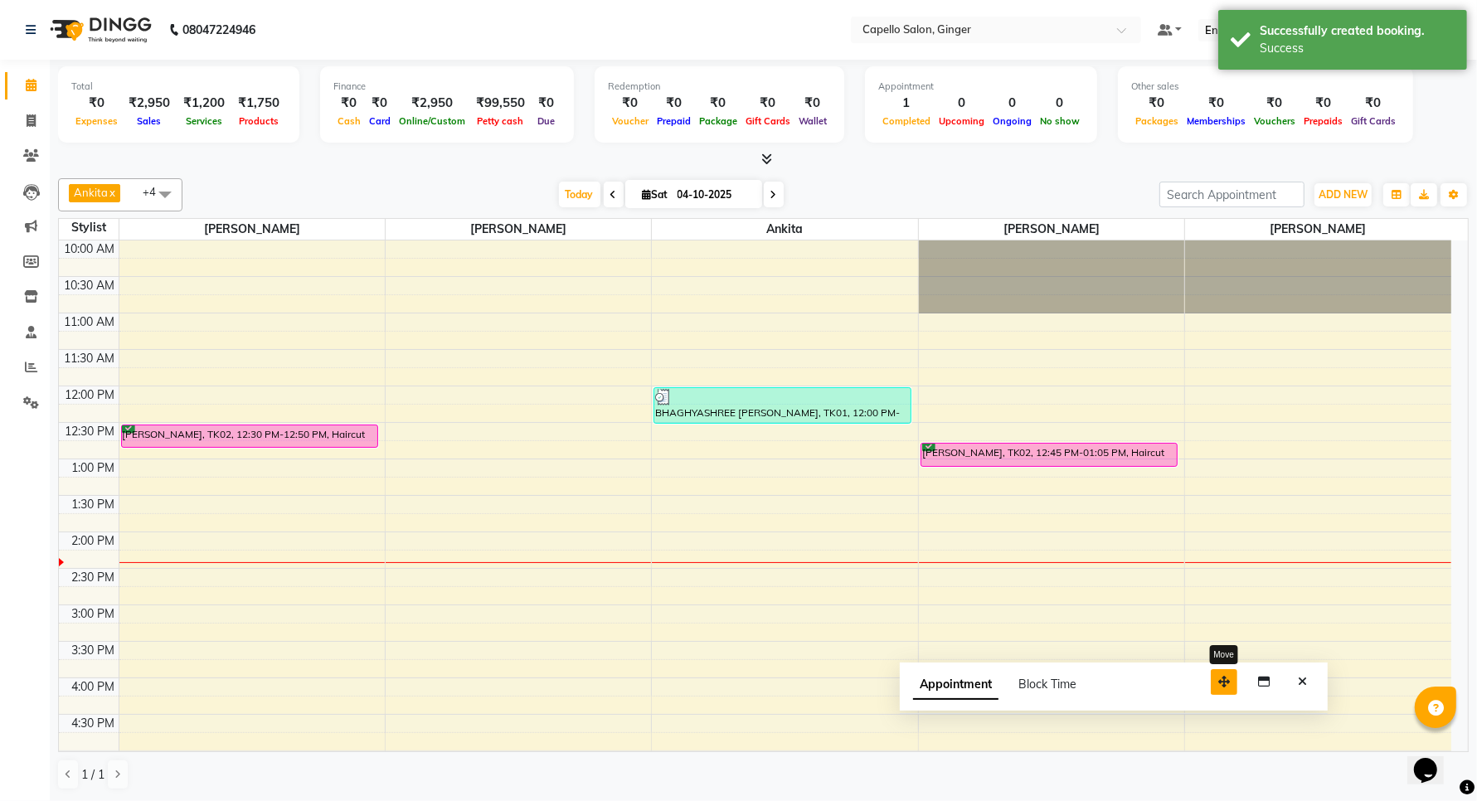
drag, startPoint x: 1363, startPoint y: 771, endPoint x: 1222, endPoint y: 681, distance: 167.5
click at [1222, 681] on icon "button" at bounding box center [1224, 682] width 12 height 12
click at [1300, 689] on button "Close" at bounding box center [1302, 682] width 24 height 26
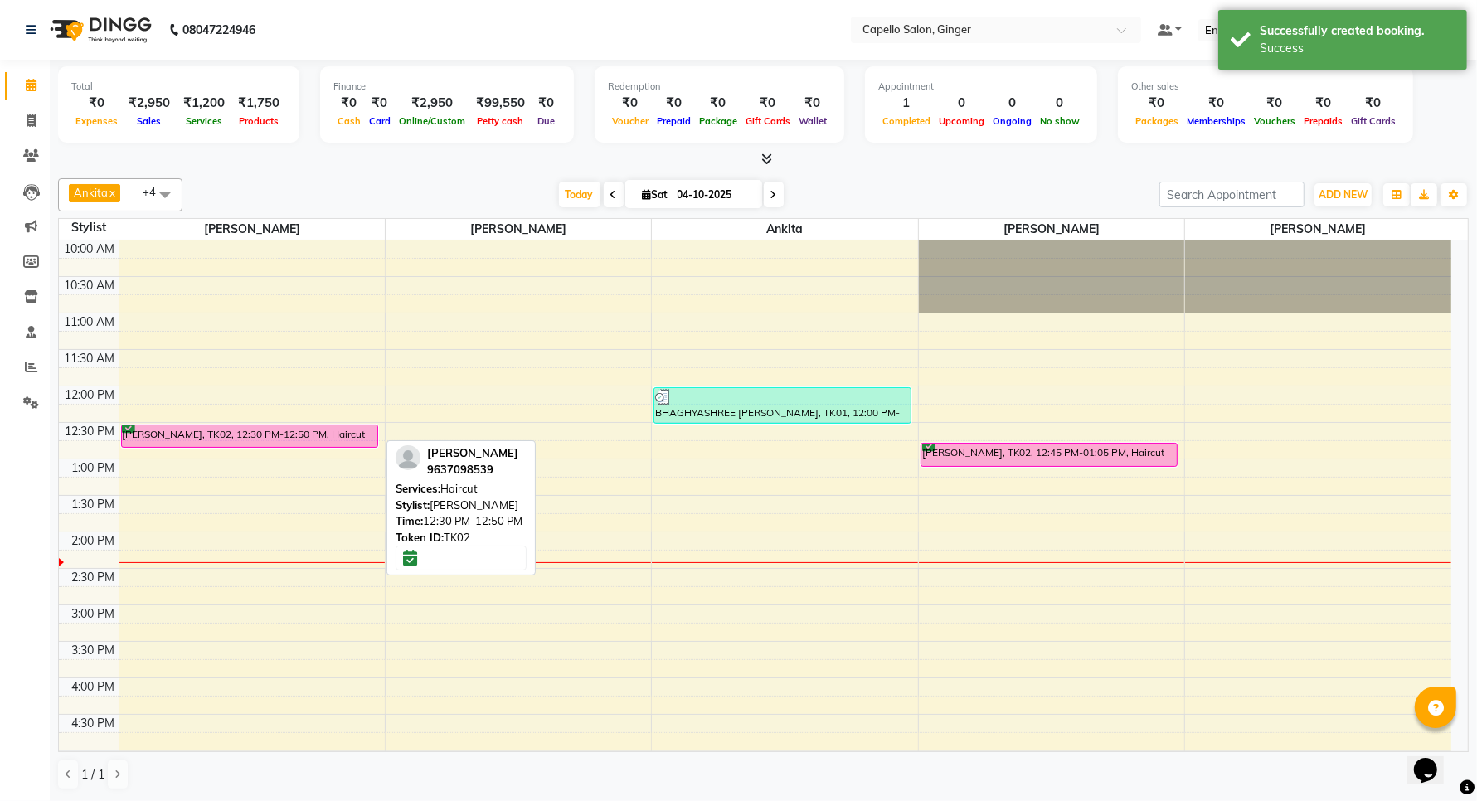
click at [197, 445] on div at bounding box center [249, 447] width 255 height 7
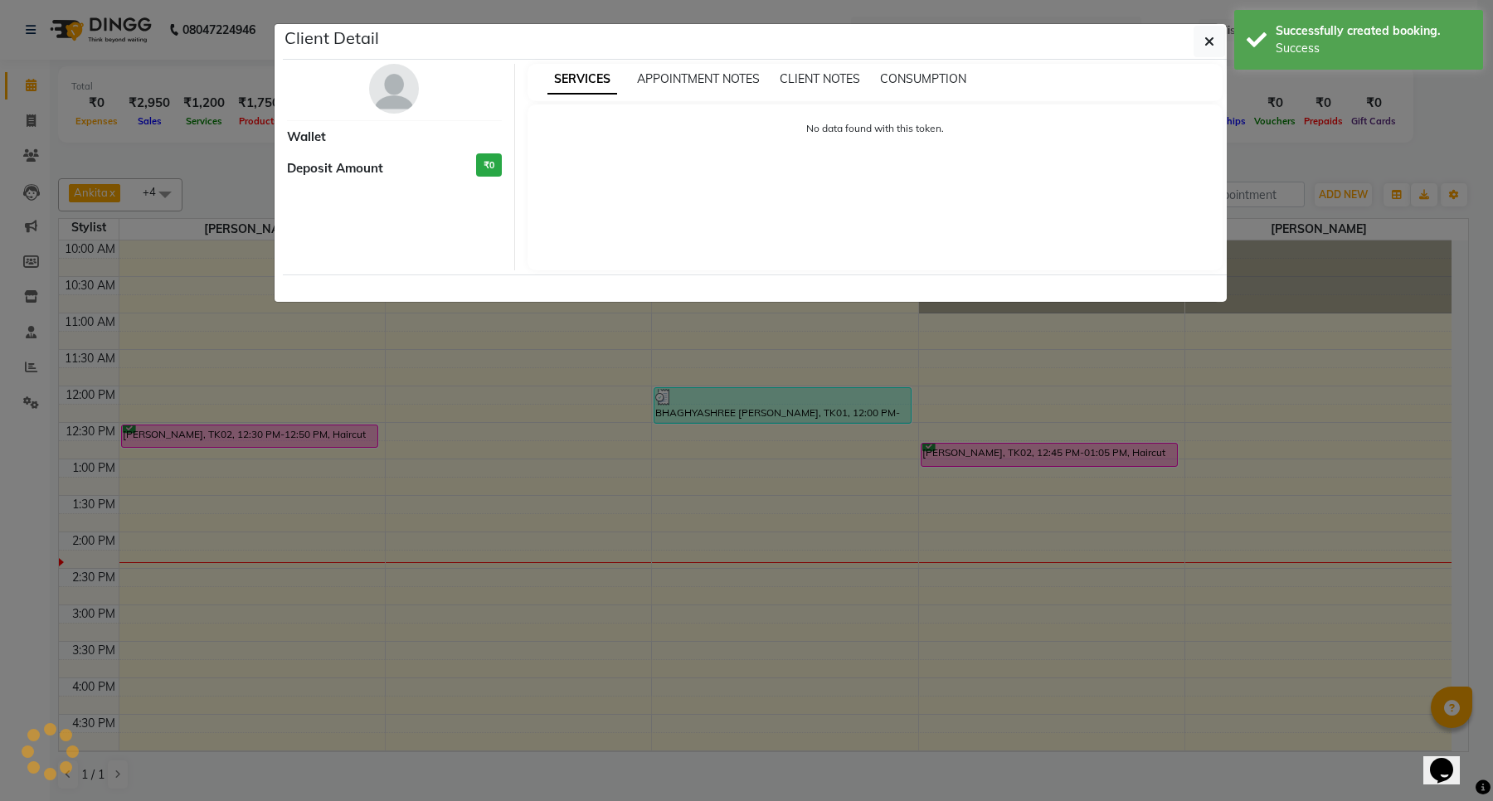
select select "6"
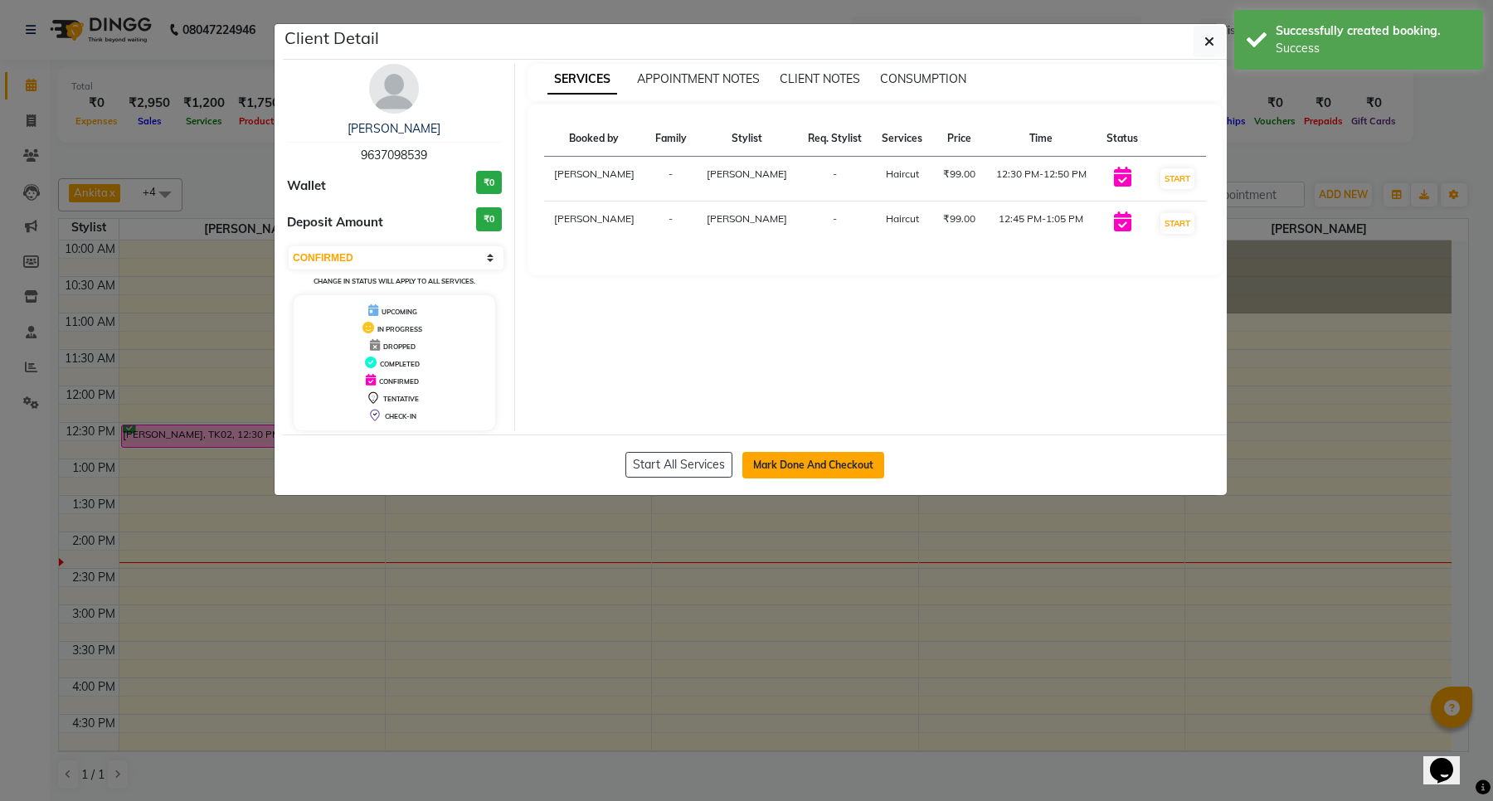
click at [776, 465] on button "Mark Done And Checkout" at bounding box center [813, 465] width 142 height 27
select select "service"
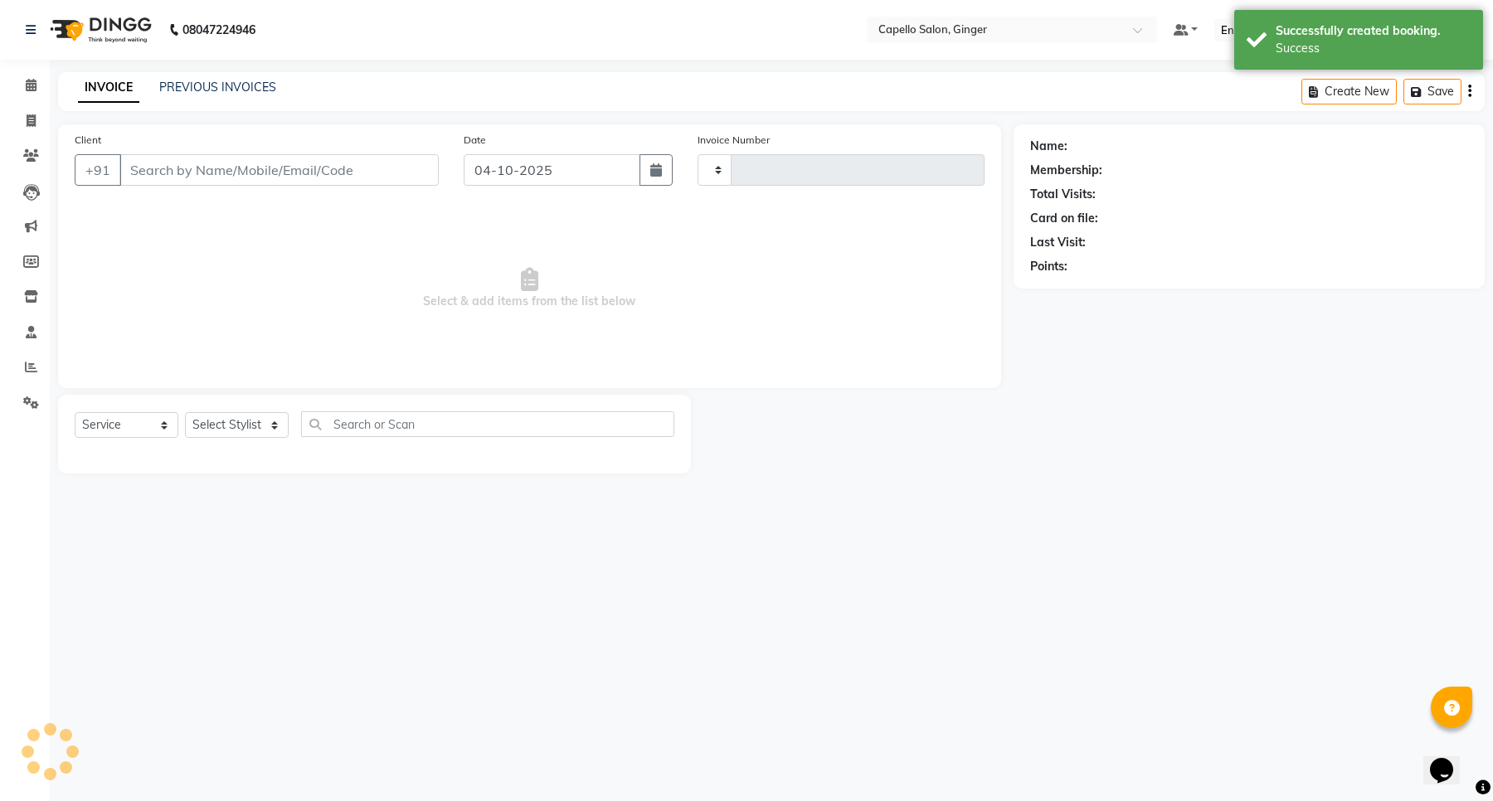
type input "2187"
select select "832"
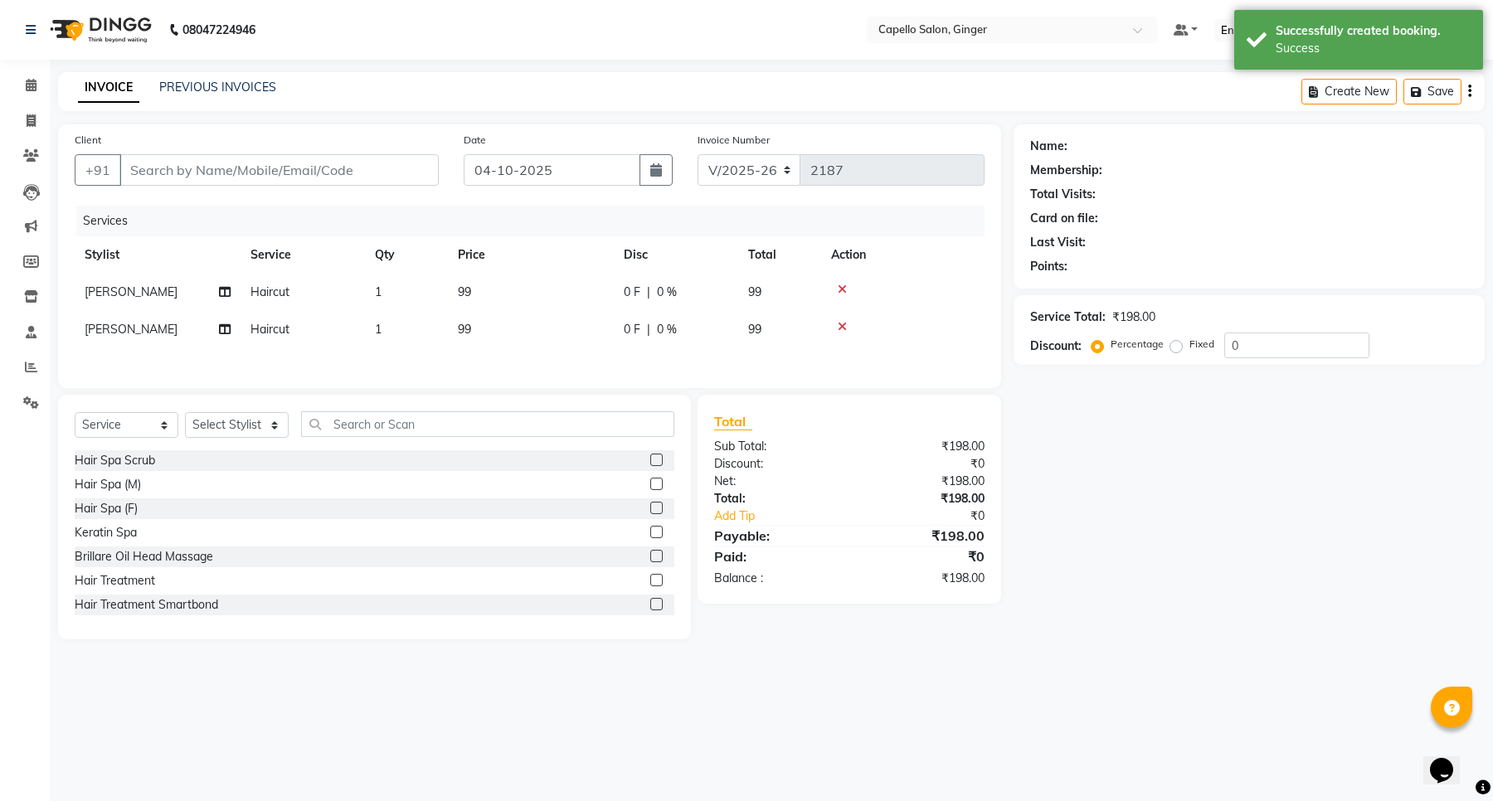
type input "9637098539"
select select "90646"
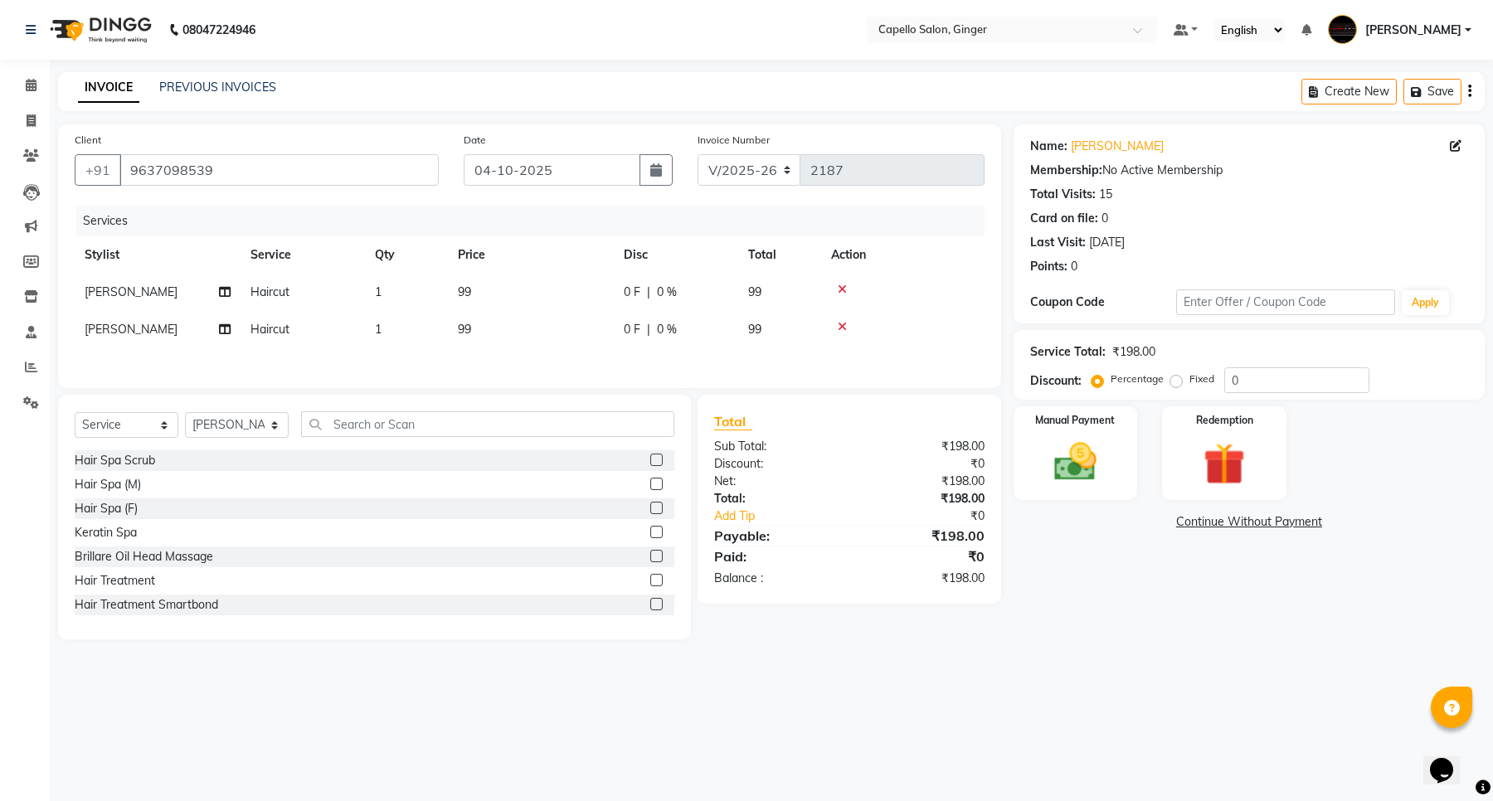
click at [466, 292] on span "99" at bounding box center [464, 291] width 13 height 15
select select "23806"
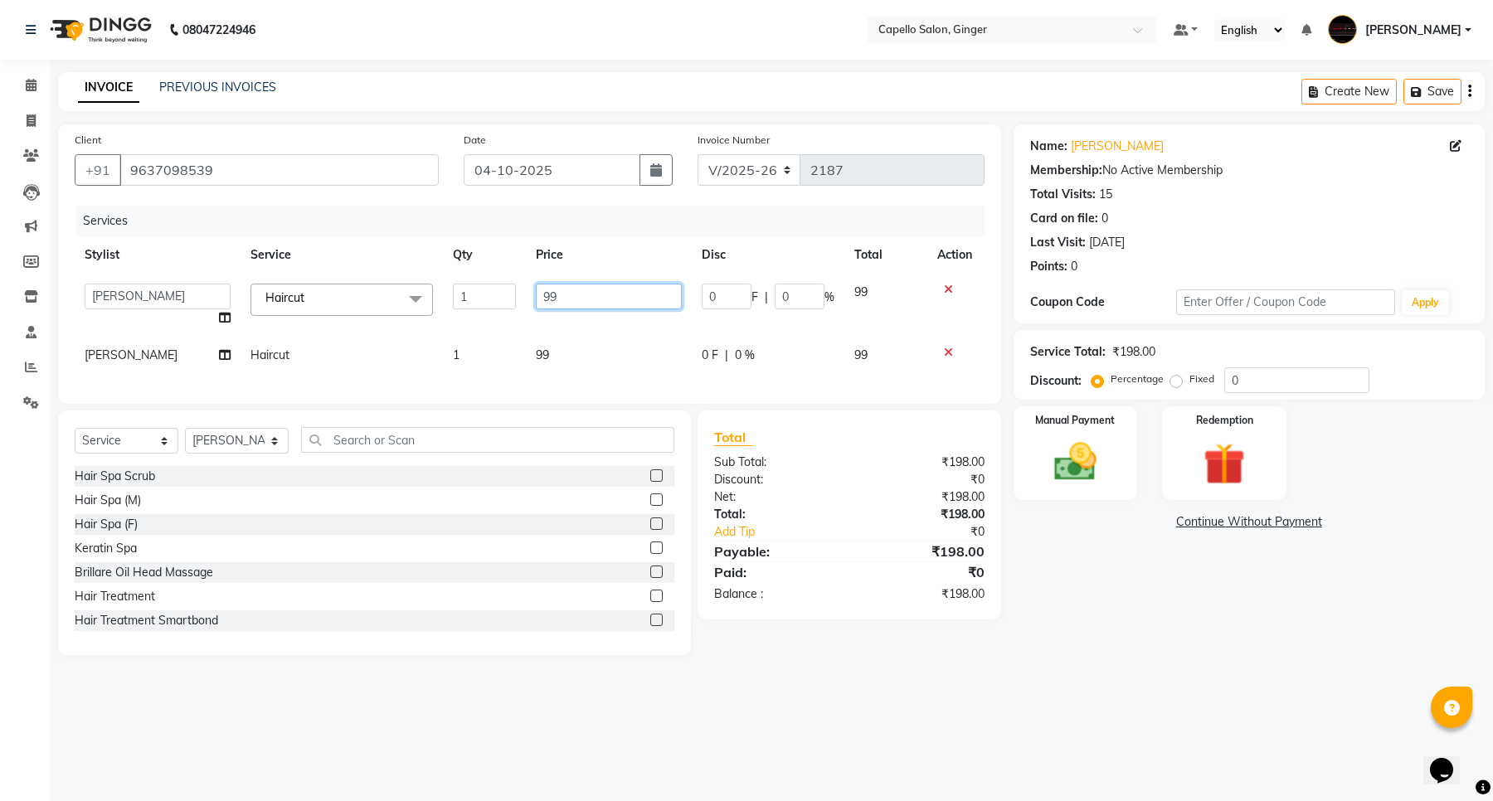
click at [591, 297] on input "99" at bounding box center [609, 297] width 146 height 26
type input "9"
type input "200"
click at [537, 355] on div "Services Stylist Service Qty Price Disc Total Action Admin [PERSON_NAME] [PERSO…" at bounding box center [530, 297] width 910 height 182
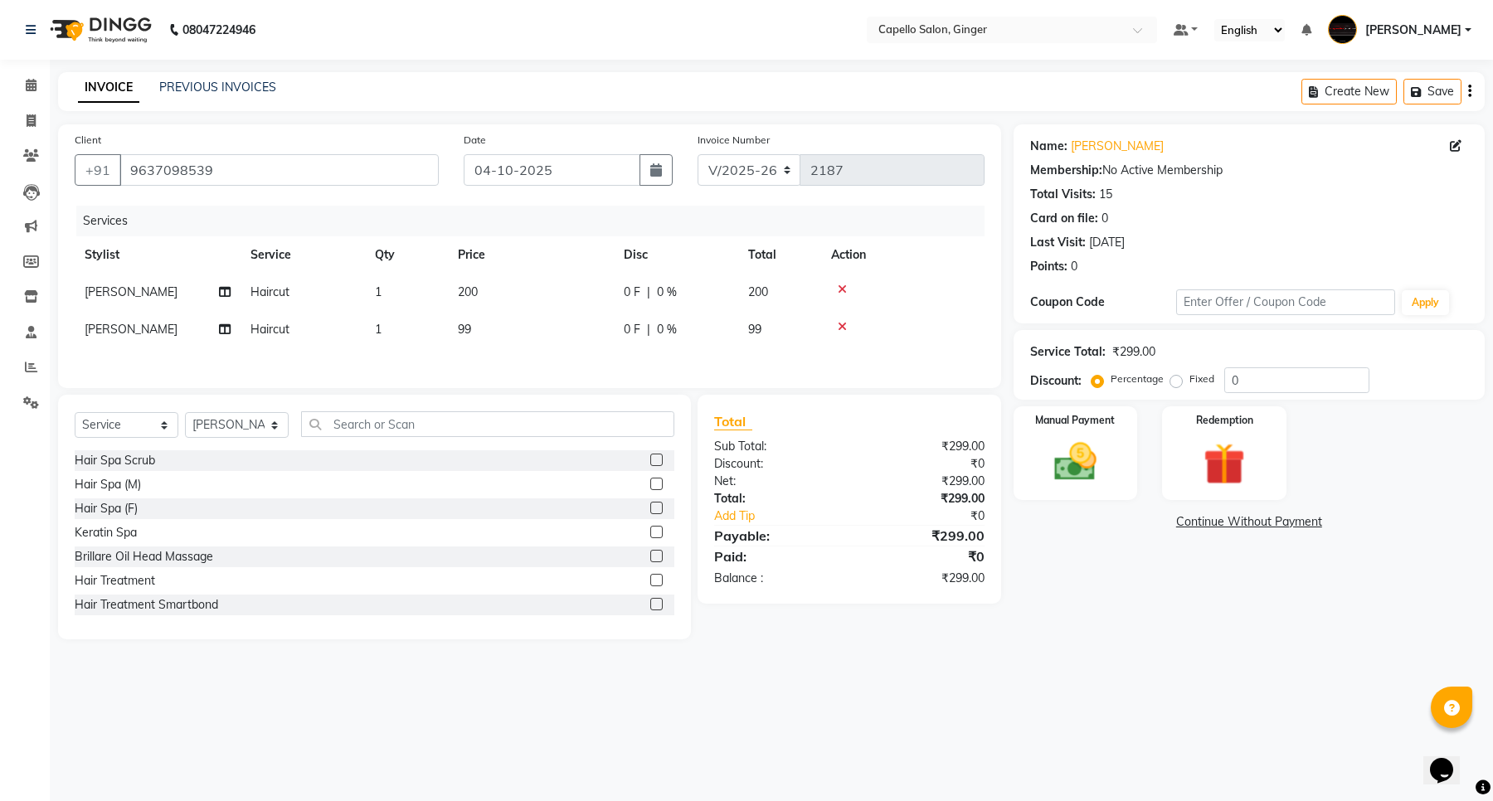
click at [449, 328] on td "99" at bounding box center [531, 329] width 166 height 37
select select "90646"
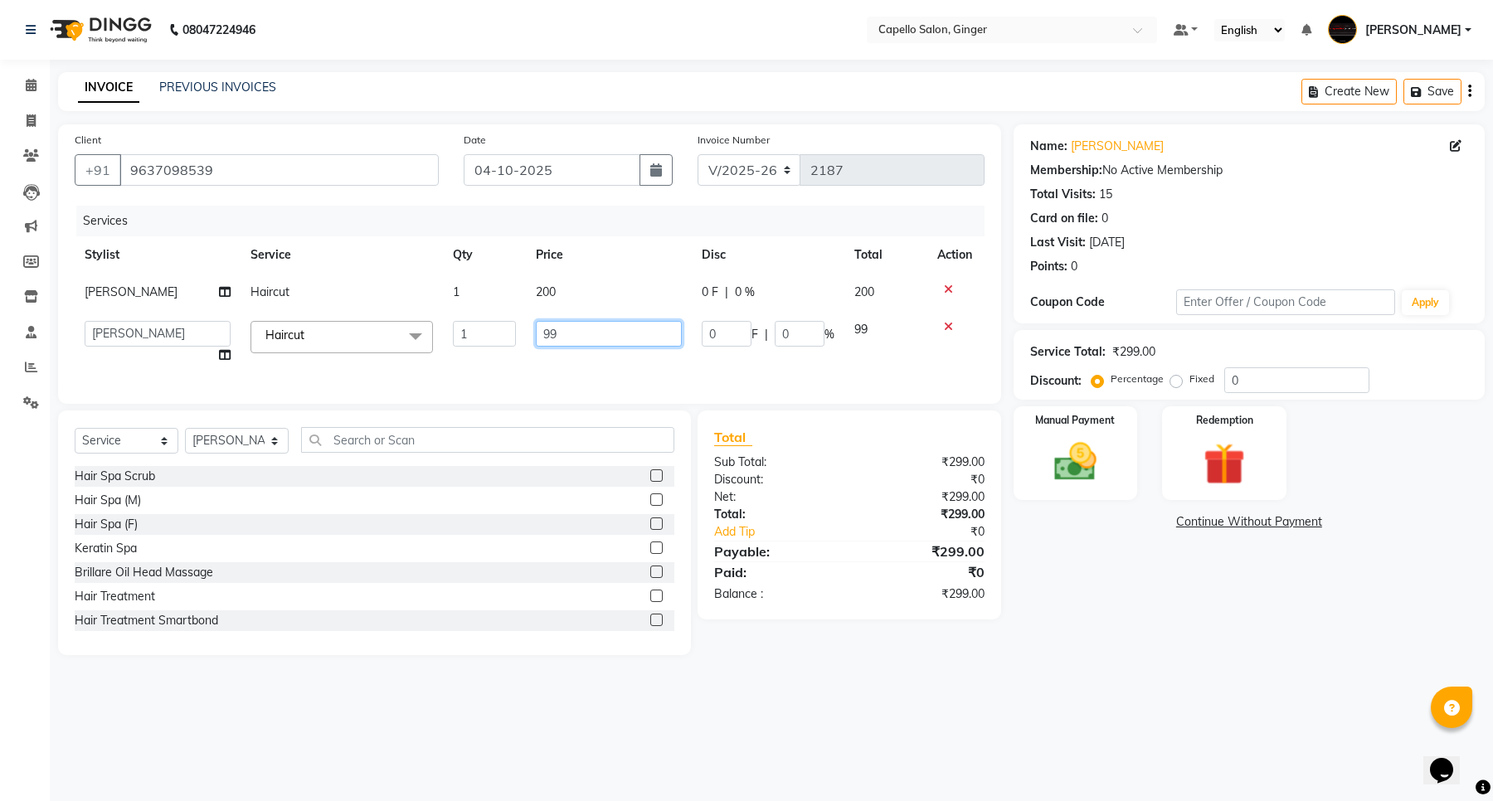
click at [578, 344] on input "99" at bounding box center [609, 334] width 146 height 26
type input "9"
type input "200"
click at [585, 351] on div "Services Stylist Service Qty Price Disc Total Action [PERSON_NAME] Haircut 1 20…" at bounding box center [530, 297] width 910 height 182
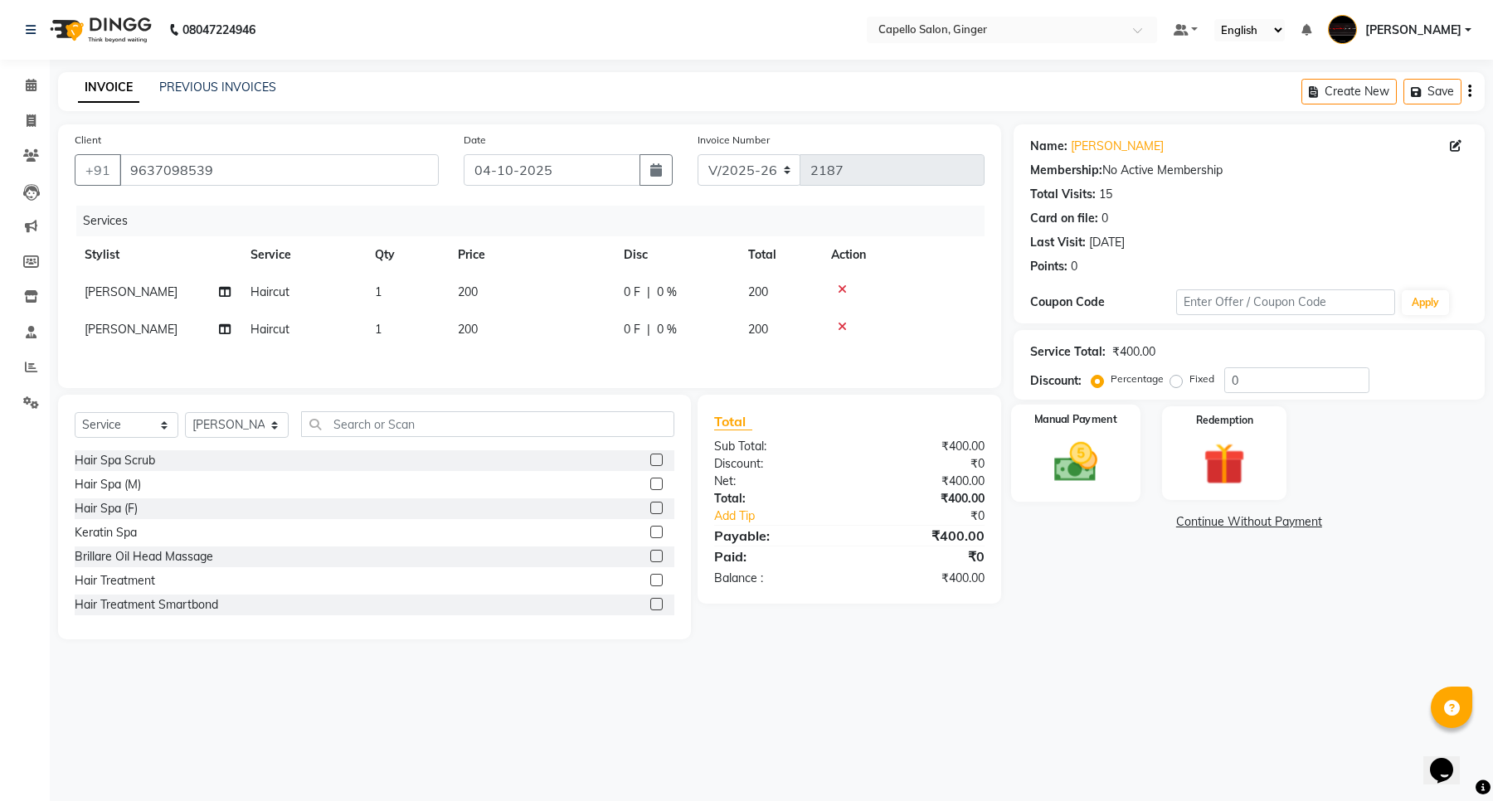
click at [1077, 454] on img at bounding box center [1075, 462] width 70 height 51
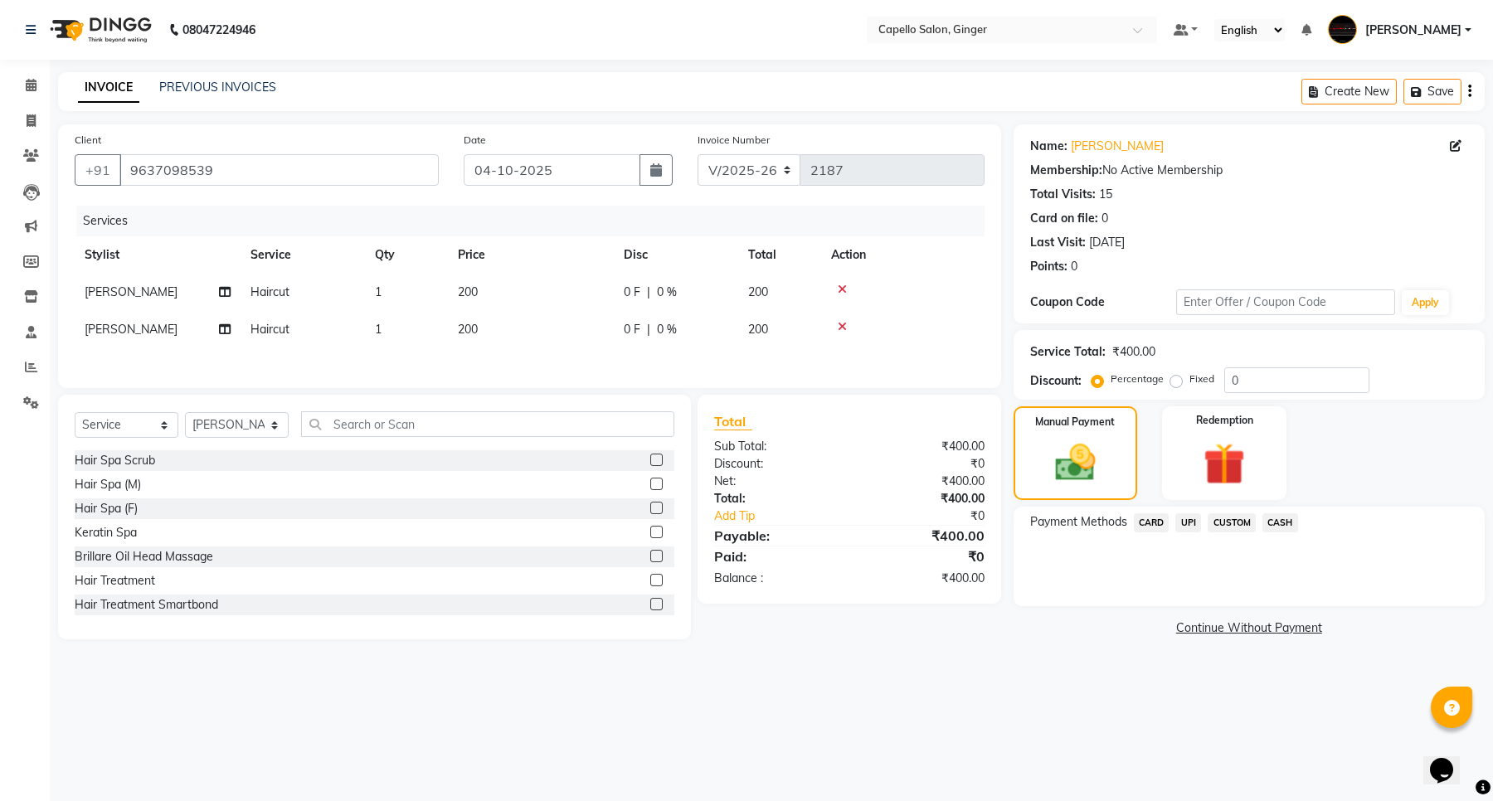
click at [1184, 523] on span "UPI" at bounding box center [1188, 522] width 26 height 19
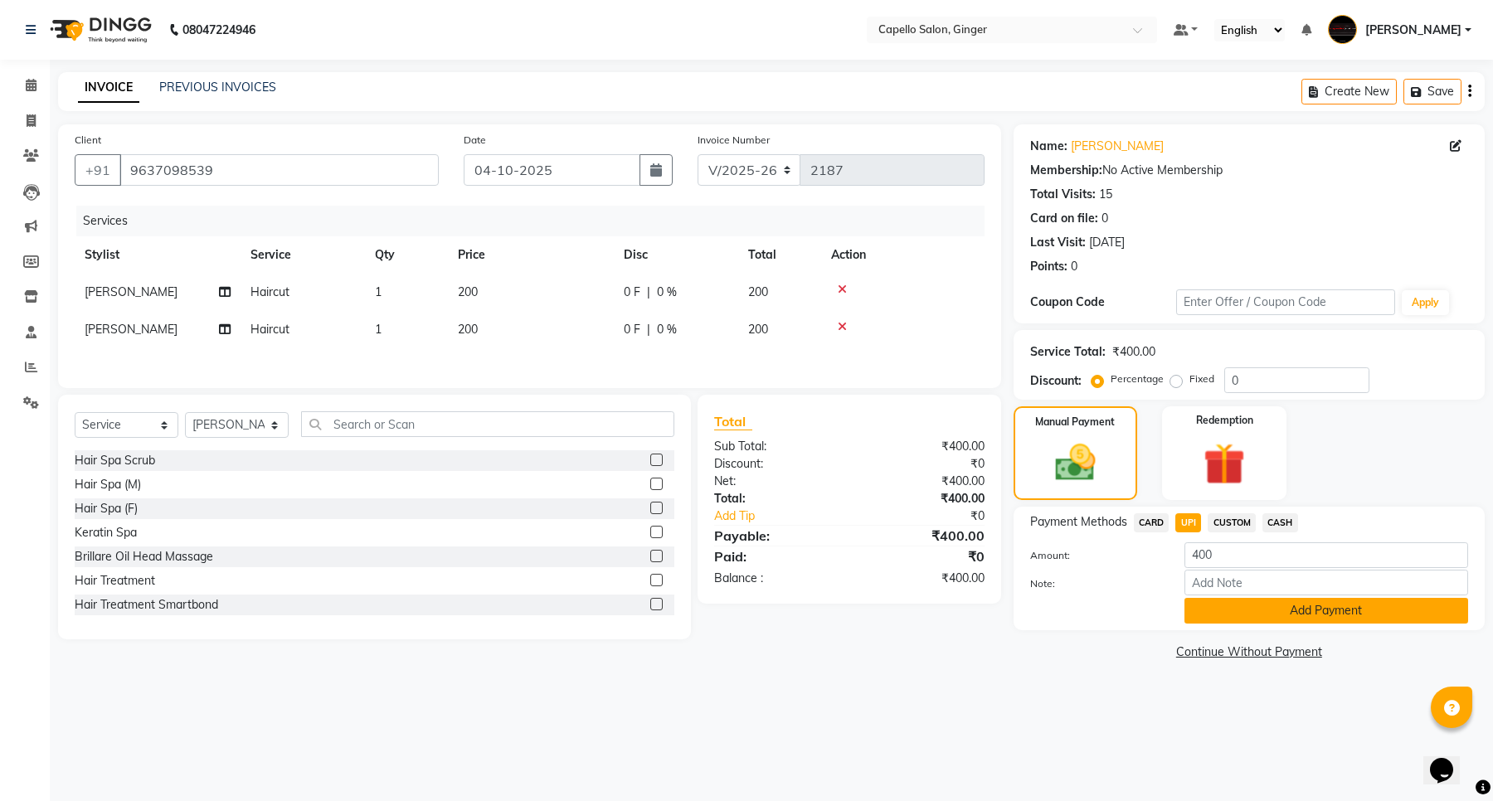
click at [1208, 610] on button "Add Payment" at bounding box center [1326, 611] width 284 height 26
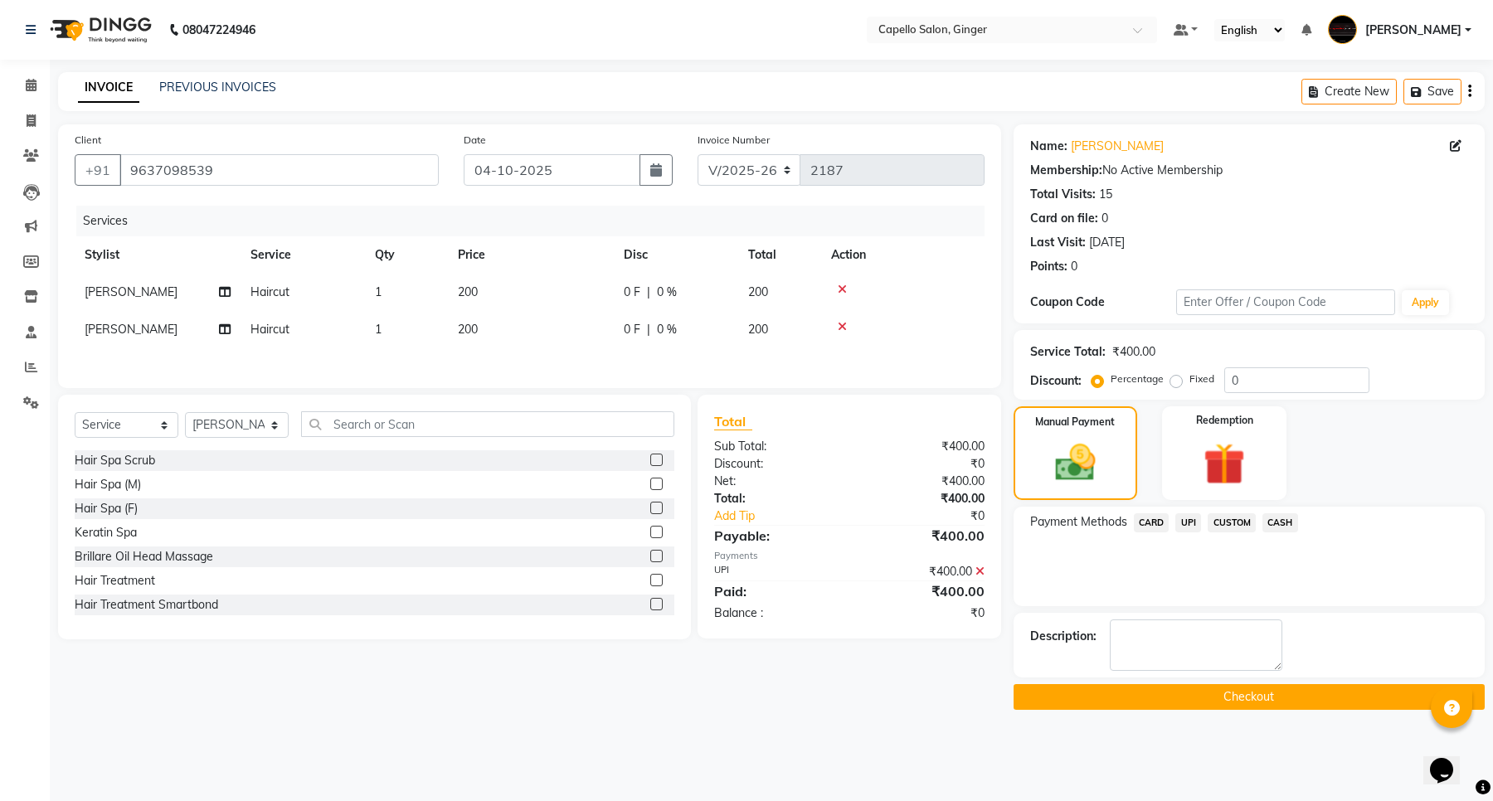
click at [1228, 695] on button "Checkout" at bounding box center [1248, 697] width 471 height 26
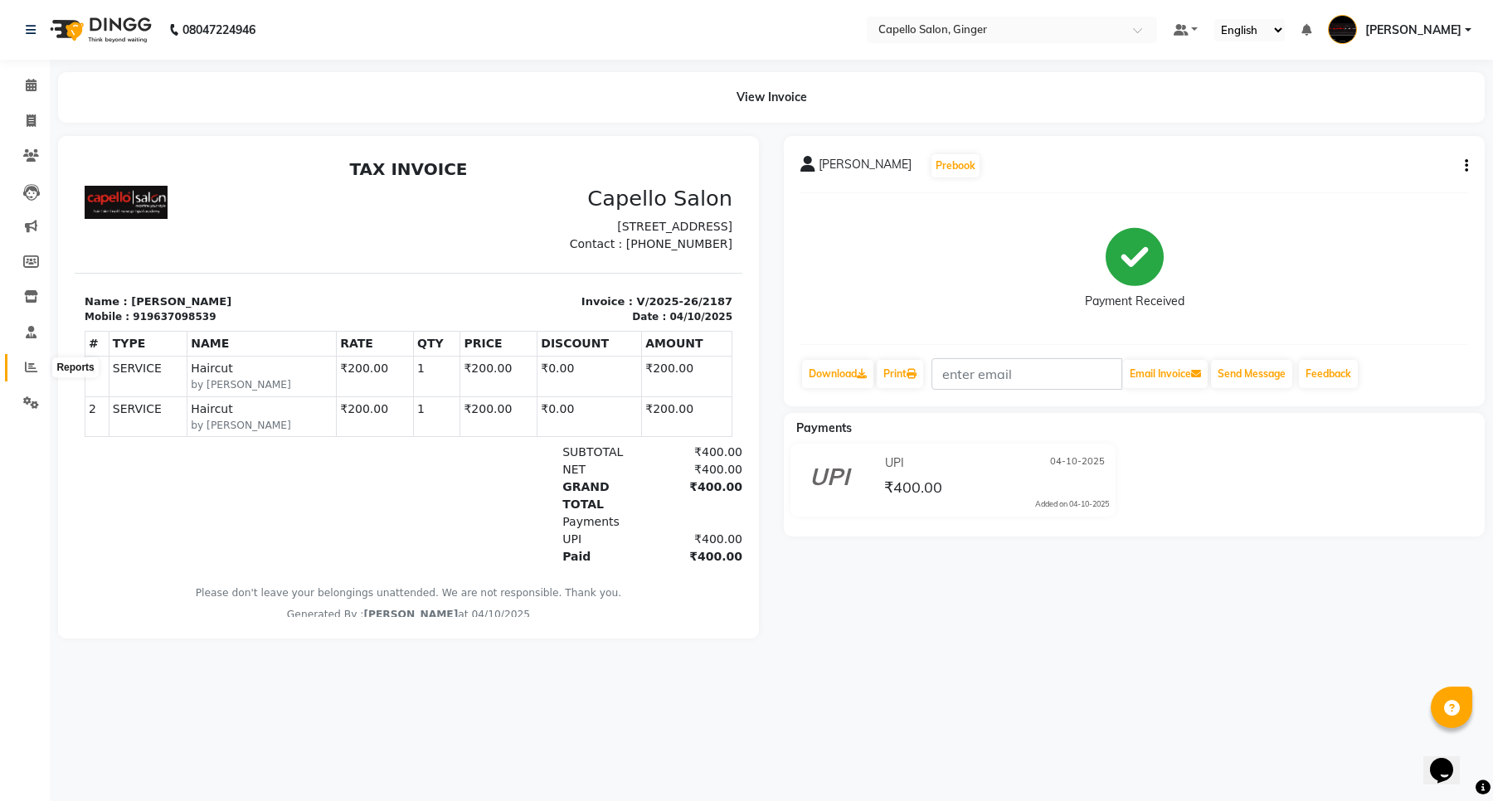
click at [22, 361] on span at bounding box center [31, 367] width 29 height 19
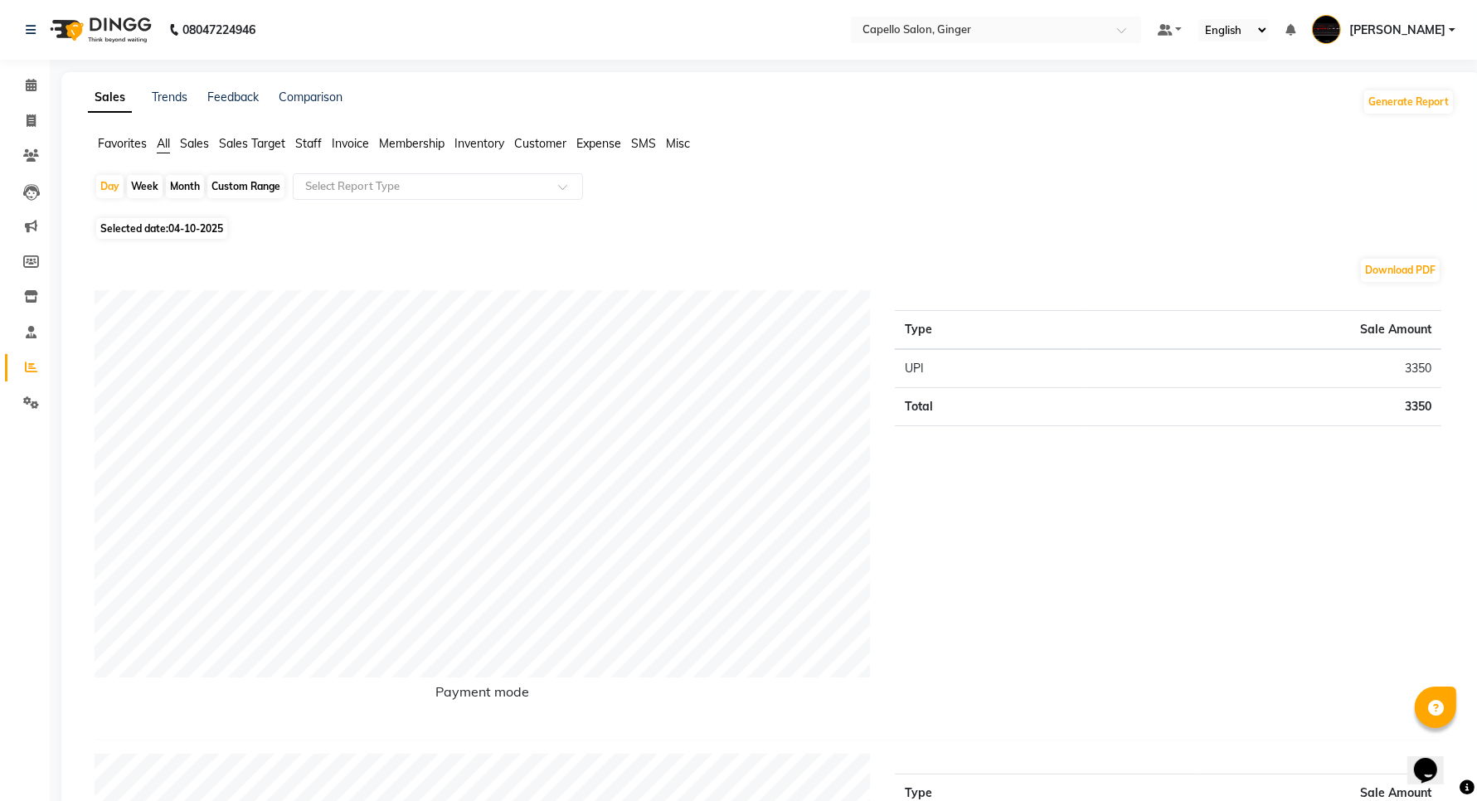
click at [191, 188] on div "Month" at bounding box center [185, 186] width 38 height 23
select select "10"
select select "2025"
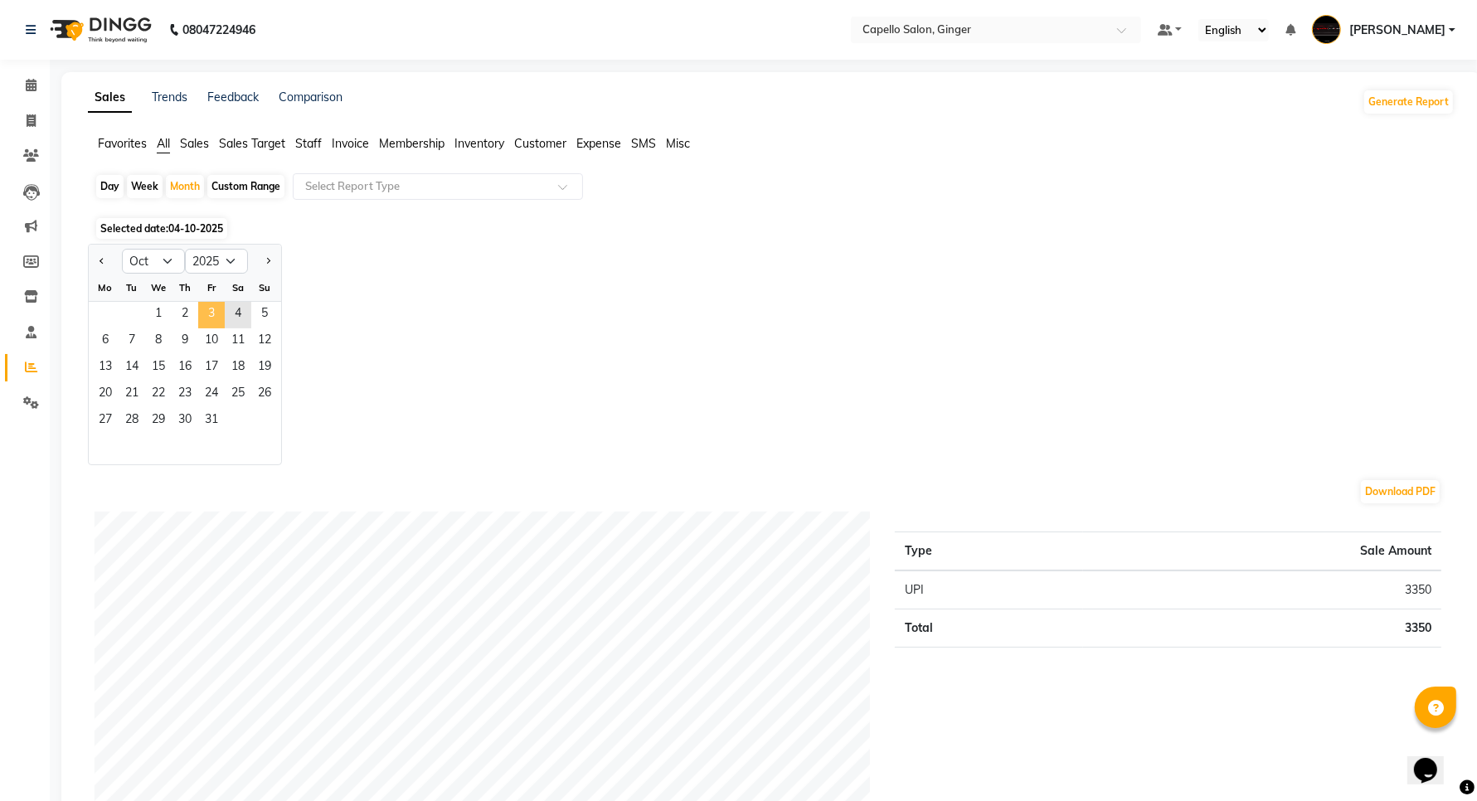
click at [210, 322] on span "3" at bounding box center [211, 315] width 27 height 27
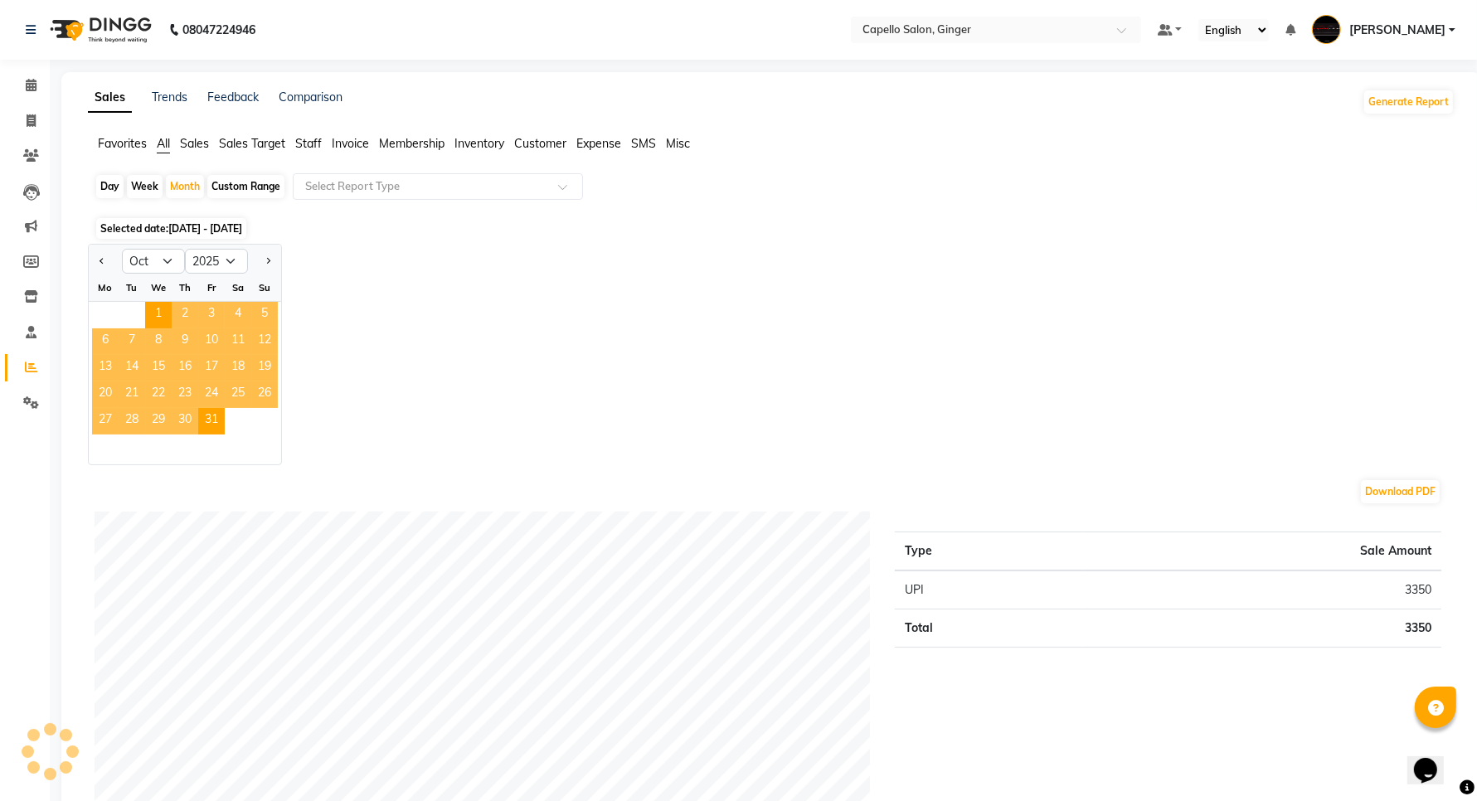
click at [309, 145] on span "Staff" at bounding box center [308, 143] width 27 height 15
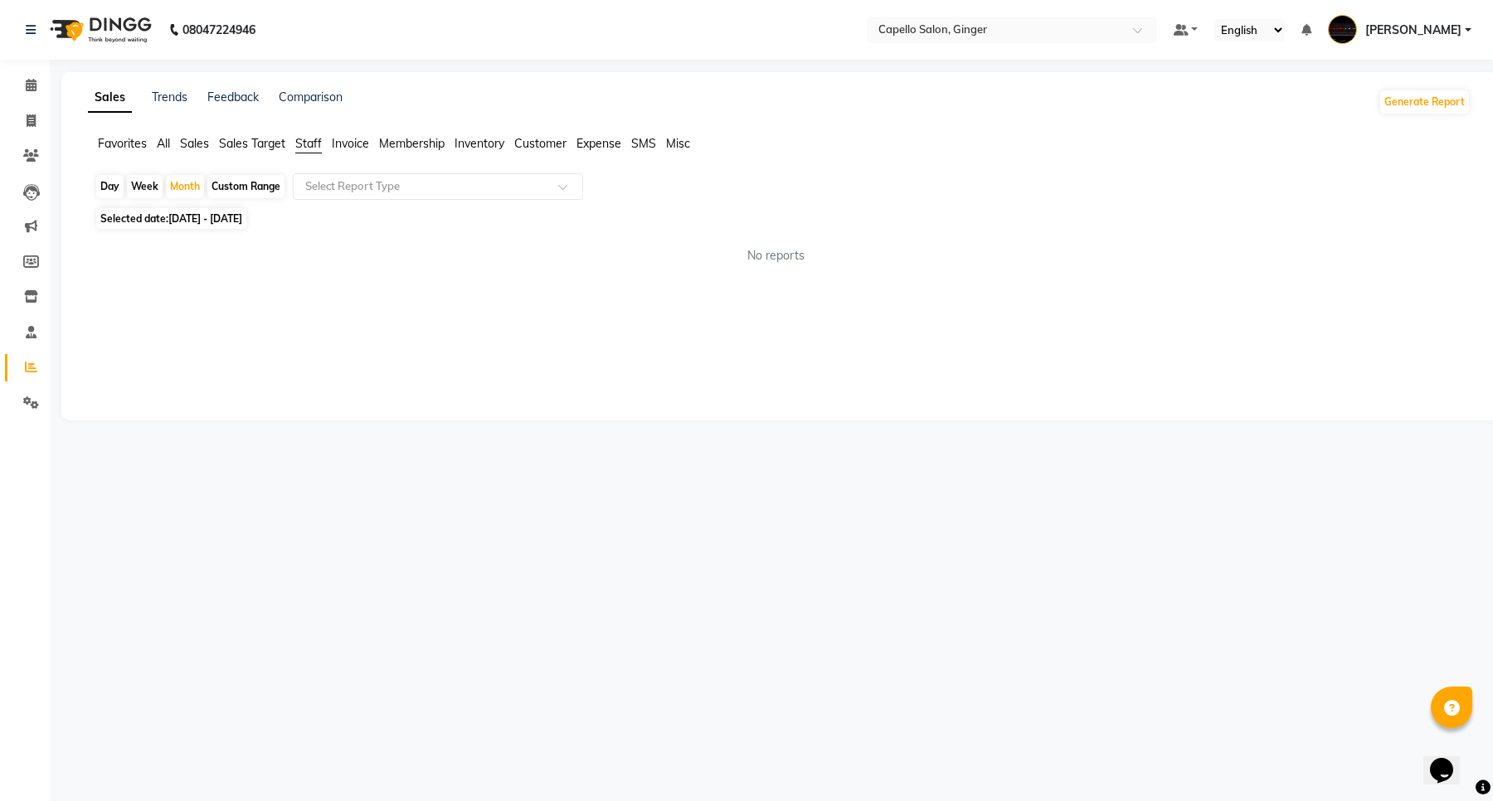
click at [315, 201] on div "Day Week Month Custom Range Select Report Type" at bounding box center [779, 188] width 1369 height 30
click at [328, 185] on input "text" at bounding box center [421, 186] width 239 height 17
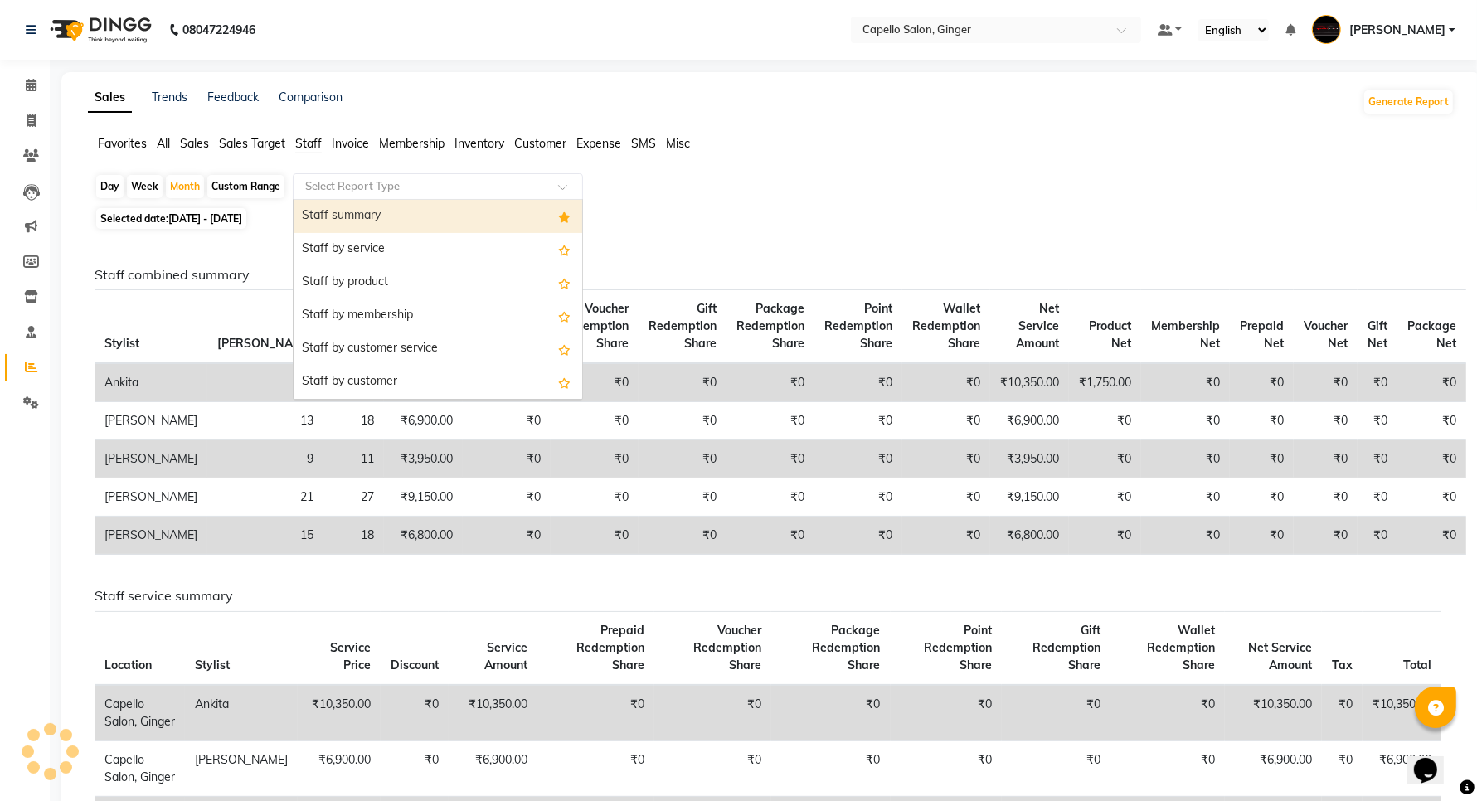
click at [321, 216] on div "Staff summary" at bounding box center [438, 216] width 289 height 33
select select "full_report"
select select "csv"
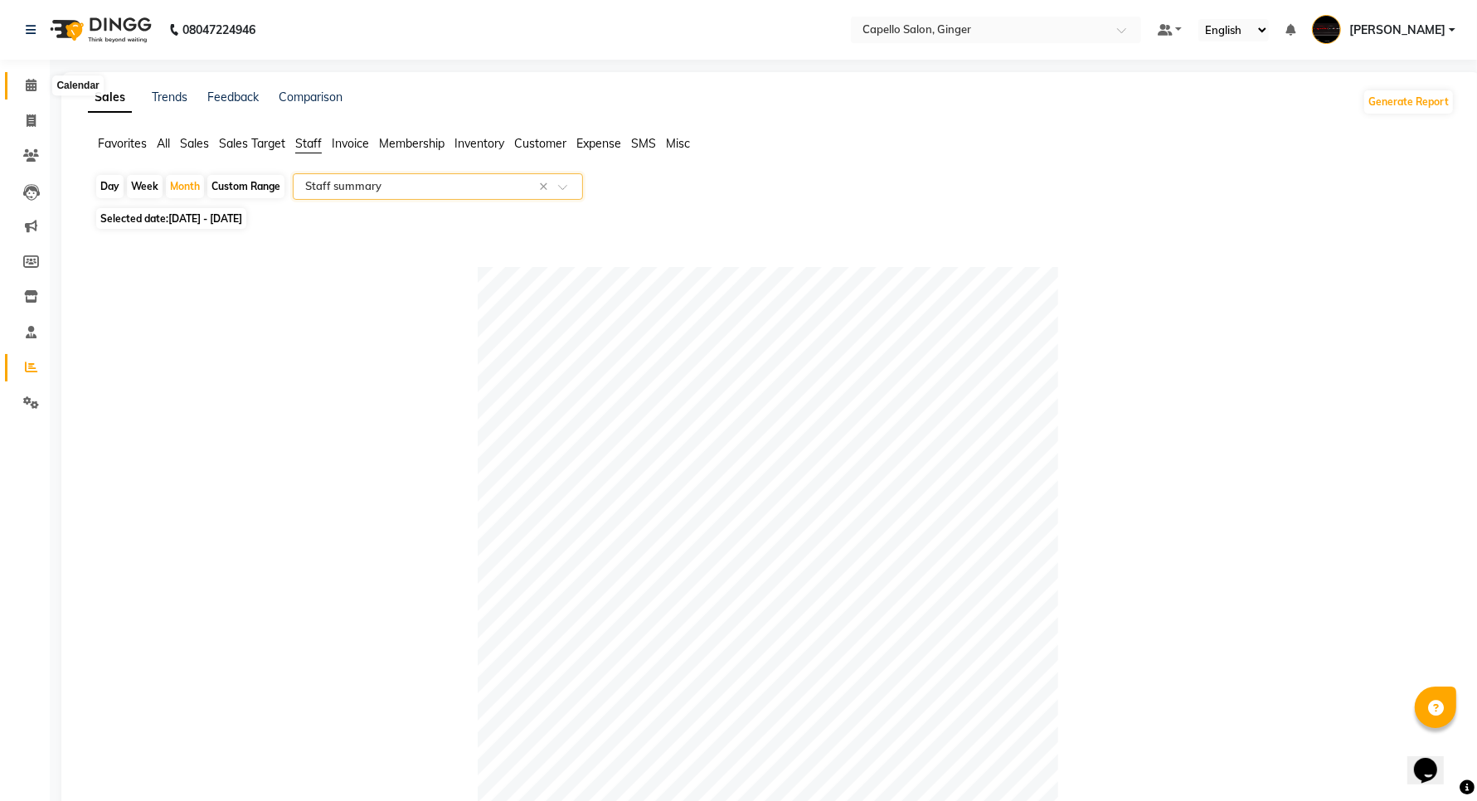
click at [36, 89] on span at bounding box center [31, 85] width 29 height 19
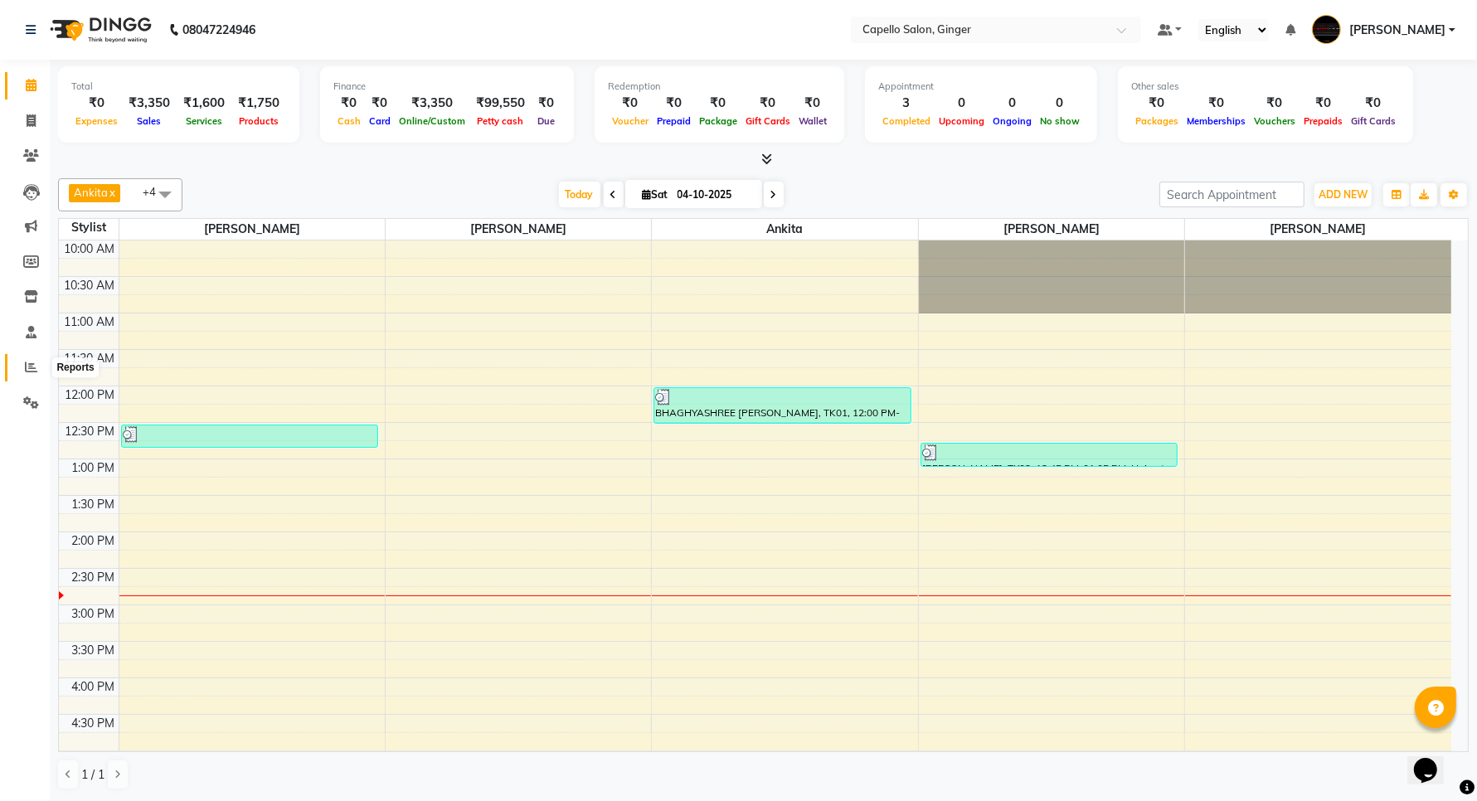
click at [35, 369] on icon at bounding box center [31, 367] width 12 height 12
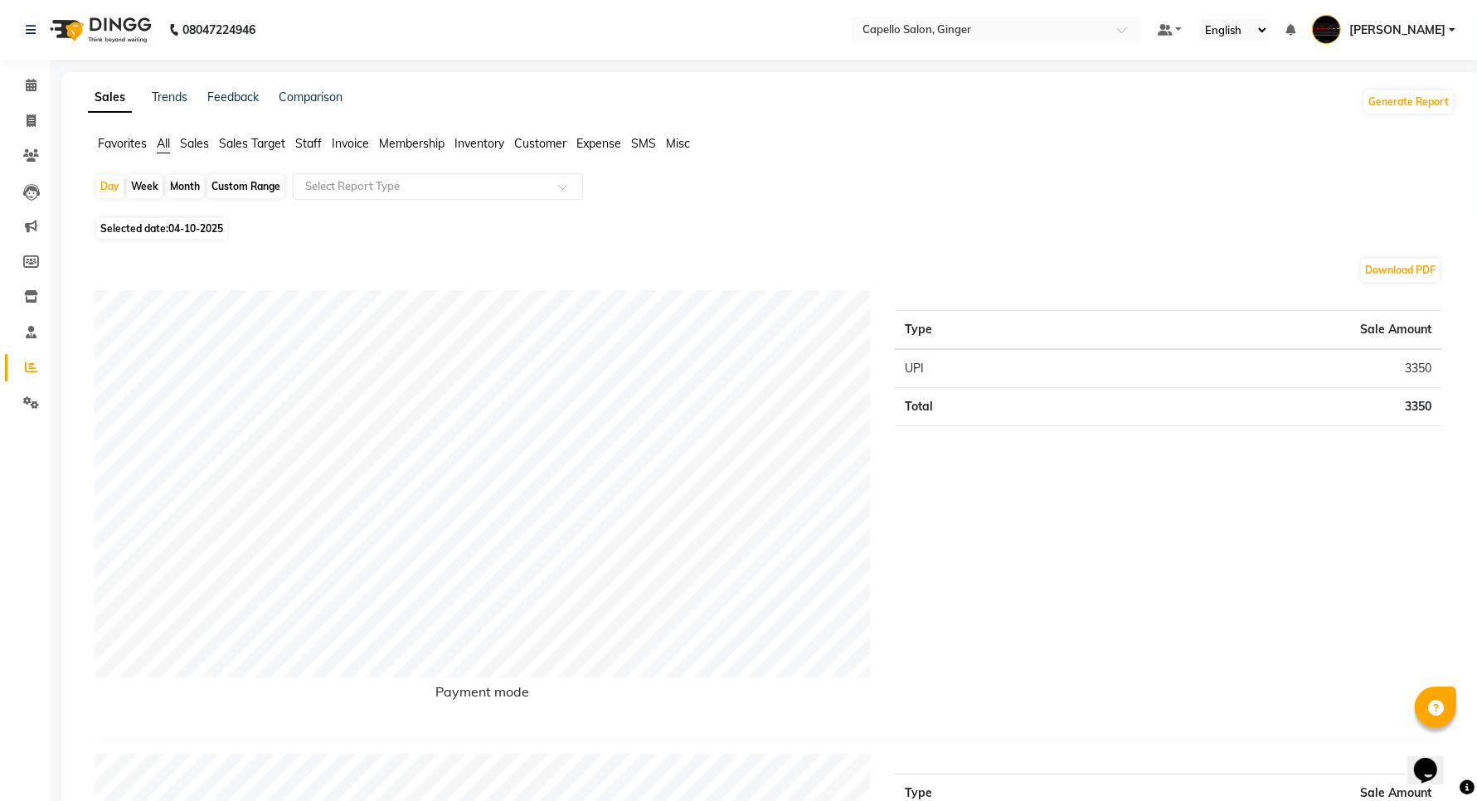
click at [304, 145] on span "Staff" at bounding box center [308, 143] width 27 height 15
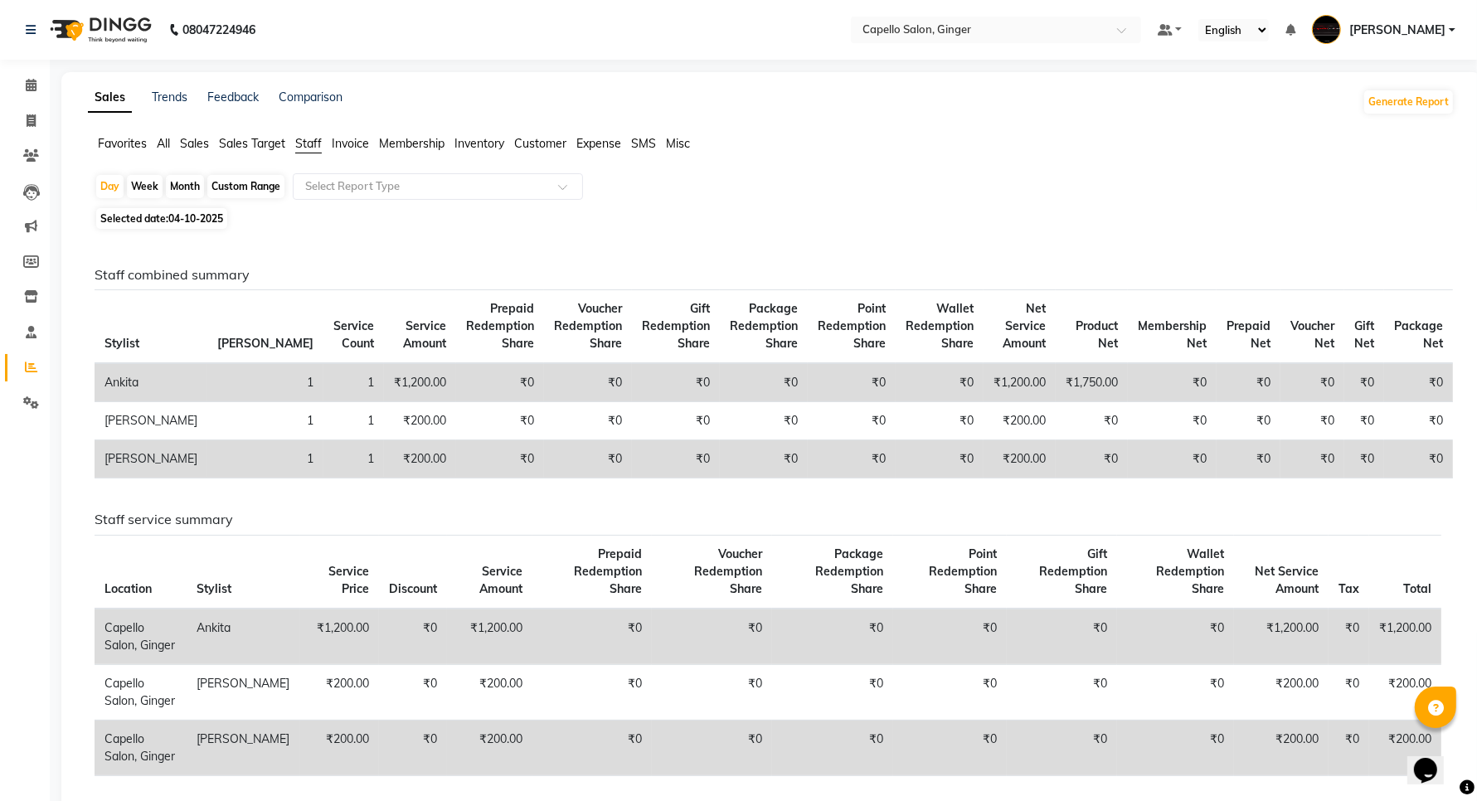
click at [184, 183] on div "Month" at bounding box center [185, 186] width 38 height 23
select select "10"
select select "2025"
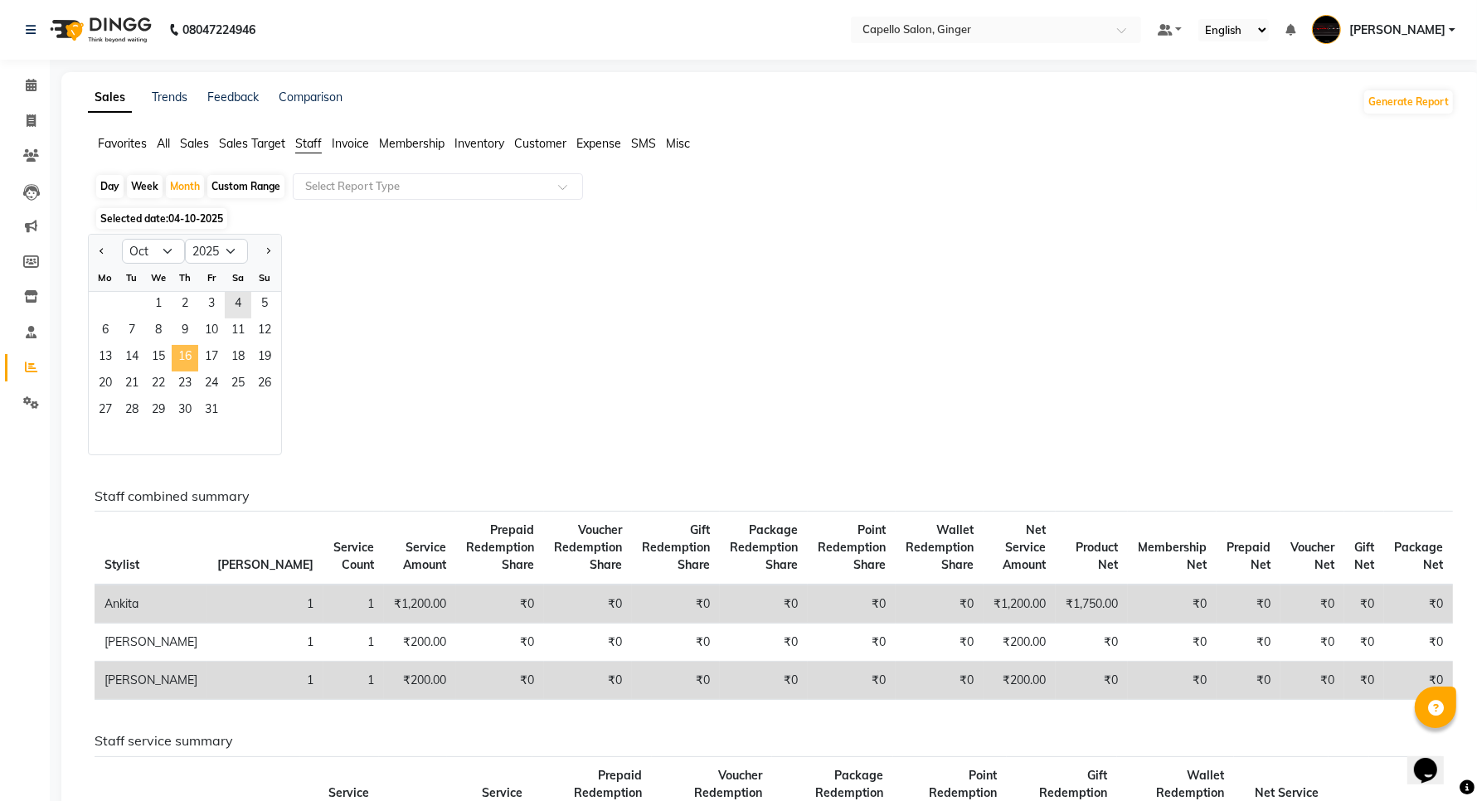
click at [187, 351] on span "16" at bounding box center [185, 358] width 27 height 27
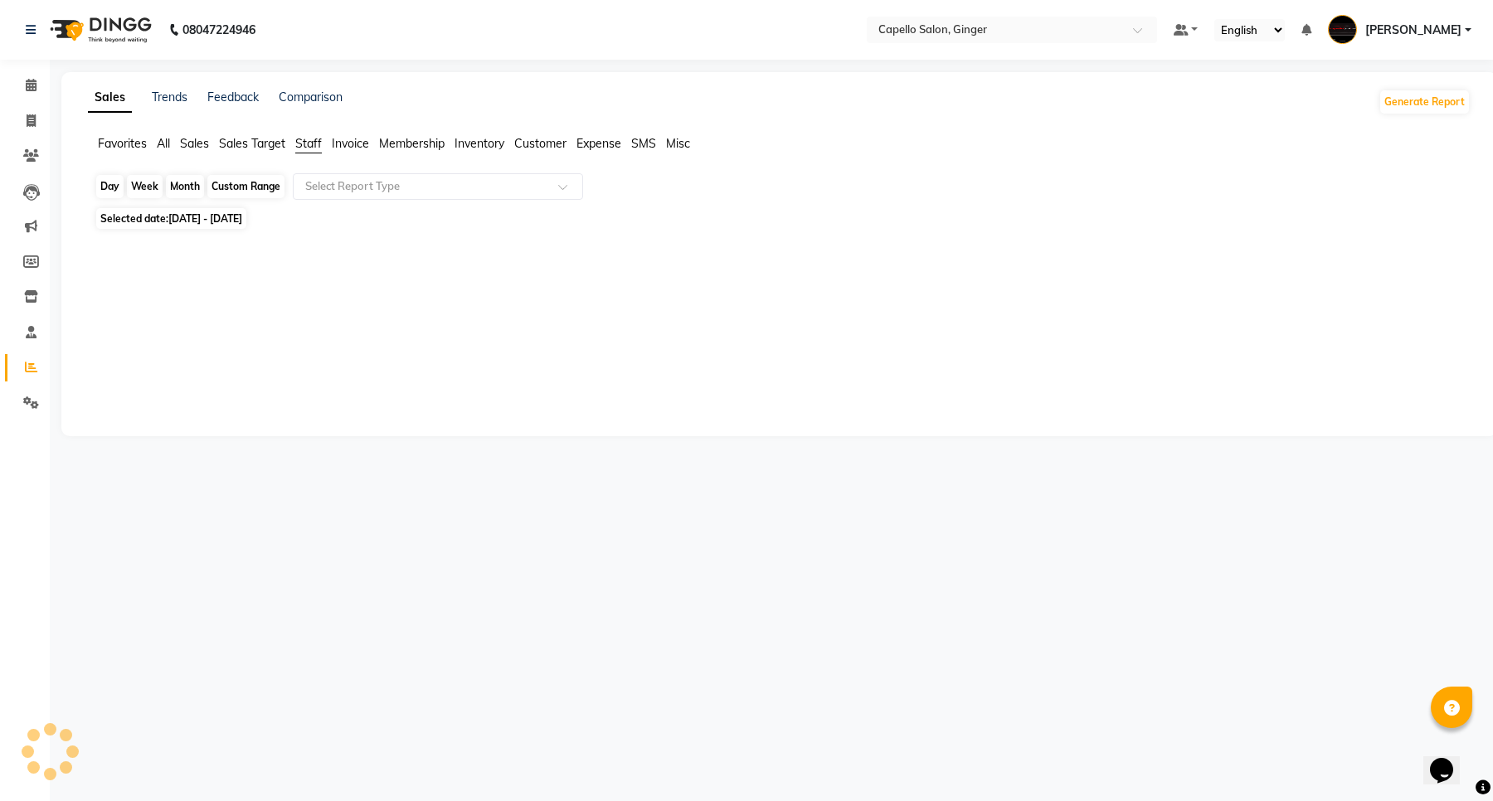
click at [191, 191] on div "Month" at bounding box center [185, 186] width 38 height 23
select select "10"
select select "2025"
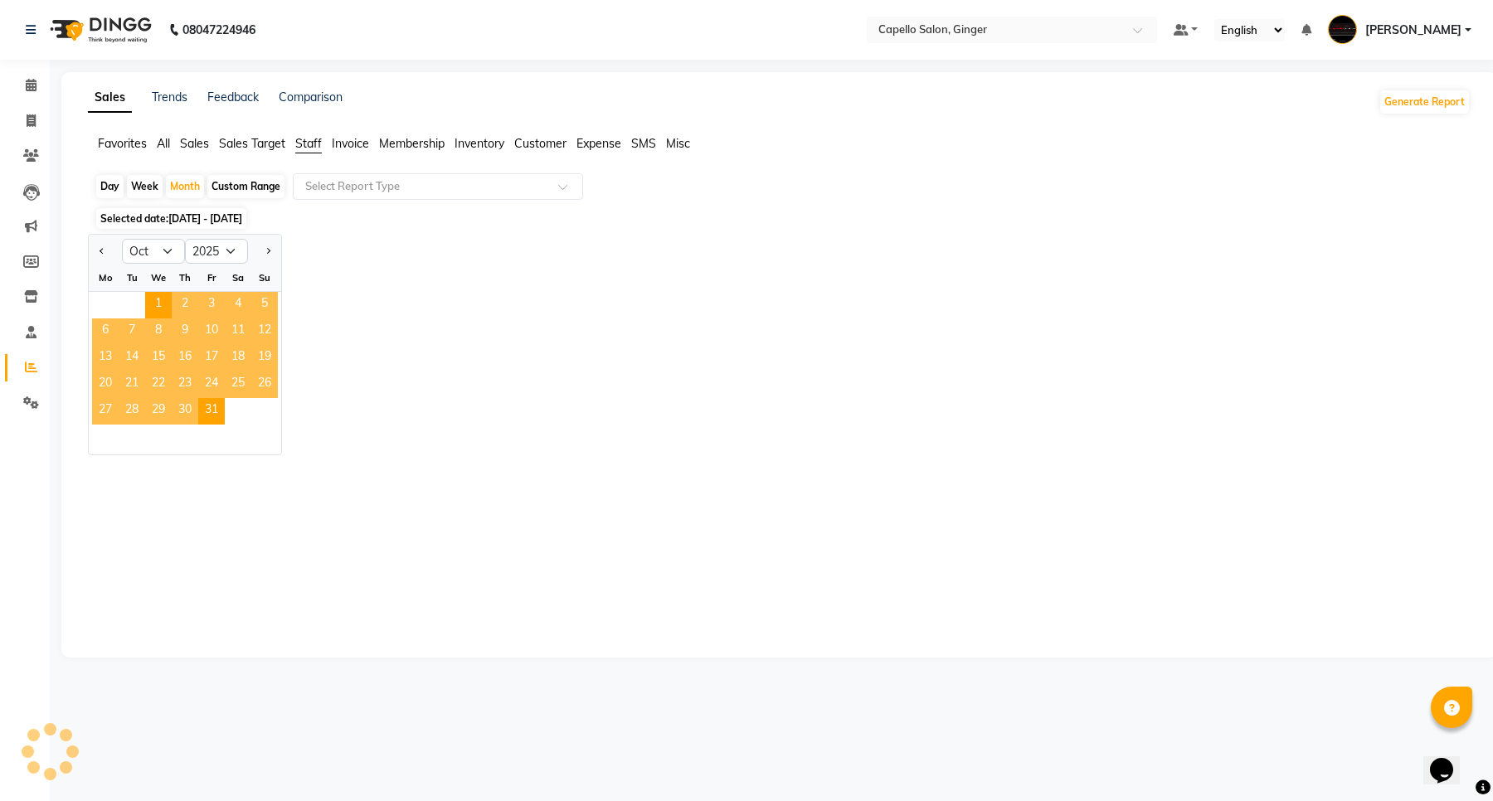
click at [206, 351] on span "17" at bounding box center [211, 358] width 27 height 27
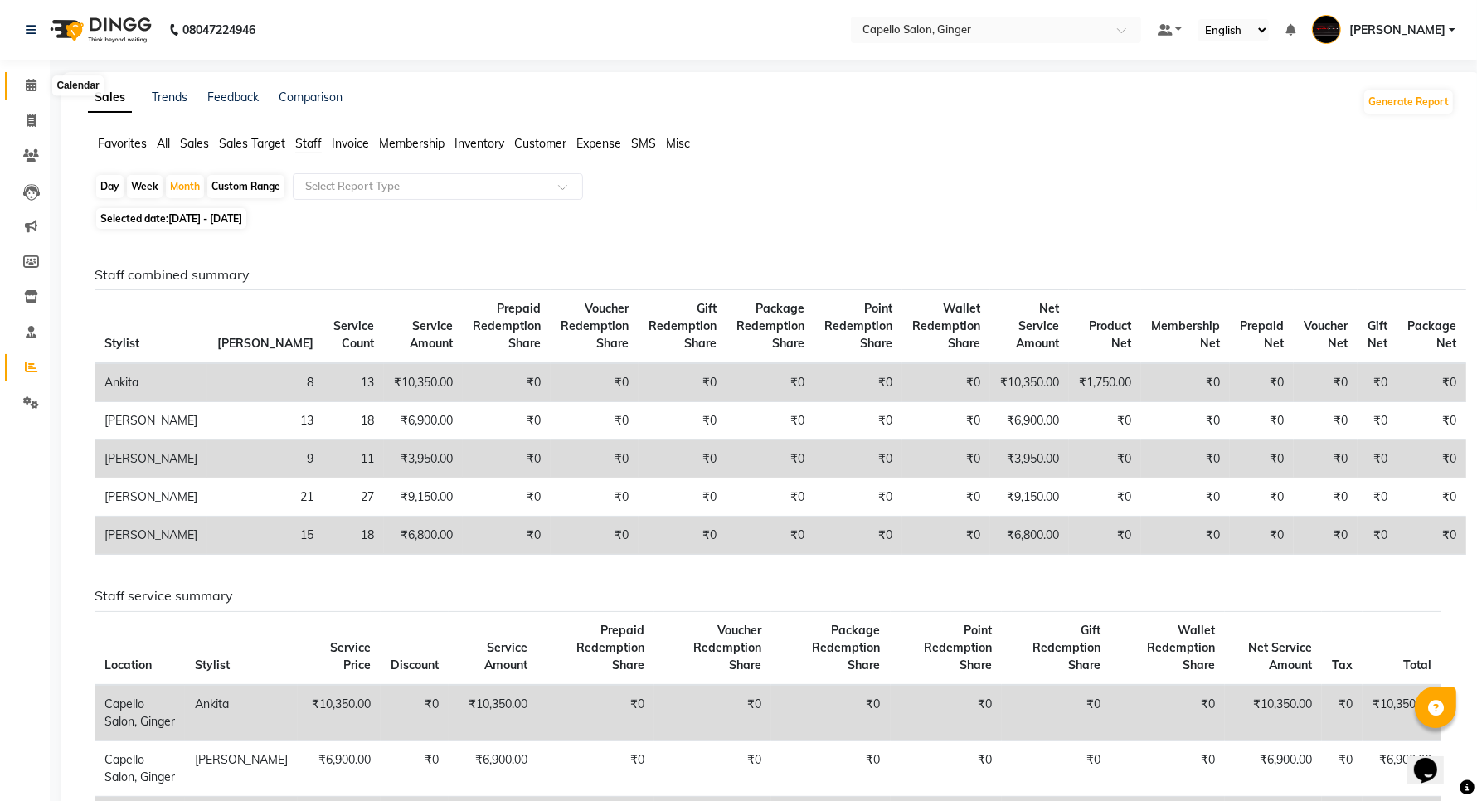
click at [27, 85] on icon at bounding box center [31, 85] width 11 height 12
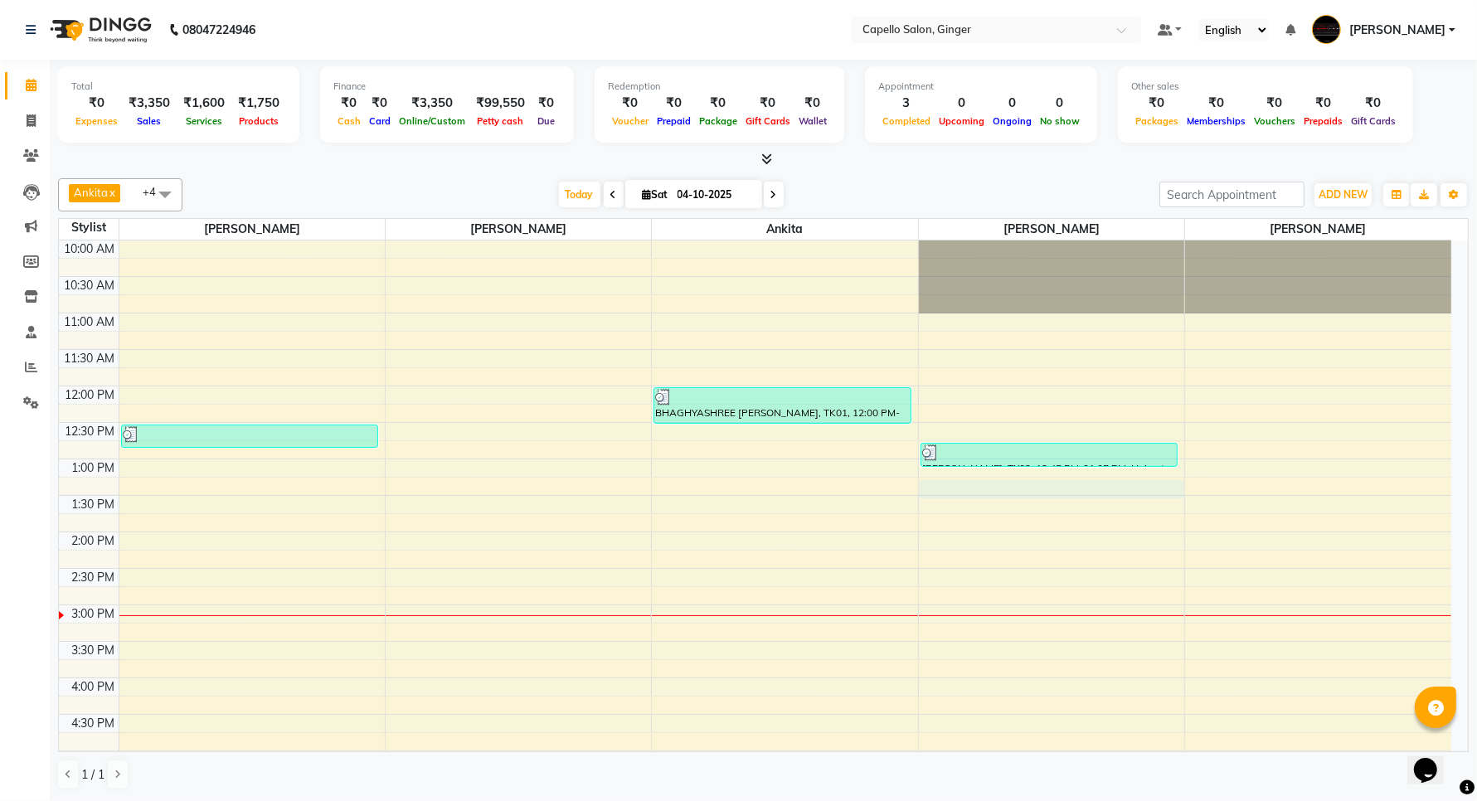
click at [1017, 492] on div "10:00 AM 10:30 AM 11:00 AM 11:30 AM 12:00 PM 12:30 PM 1:00 PM 1:30 PM 2:00 PM 2…" at bounding box center [755, 715] width 1393 height 948
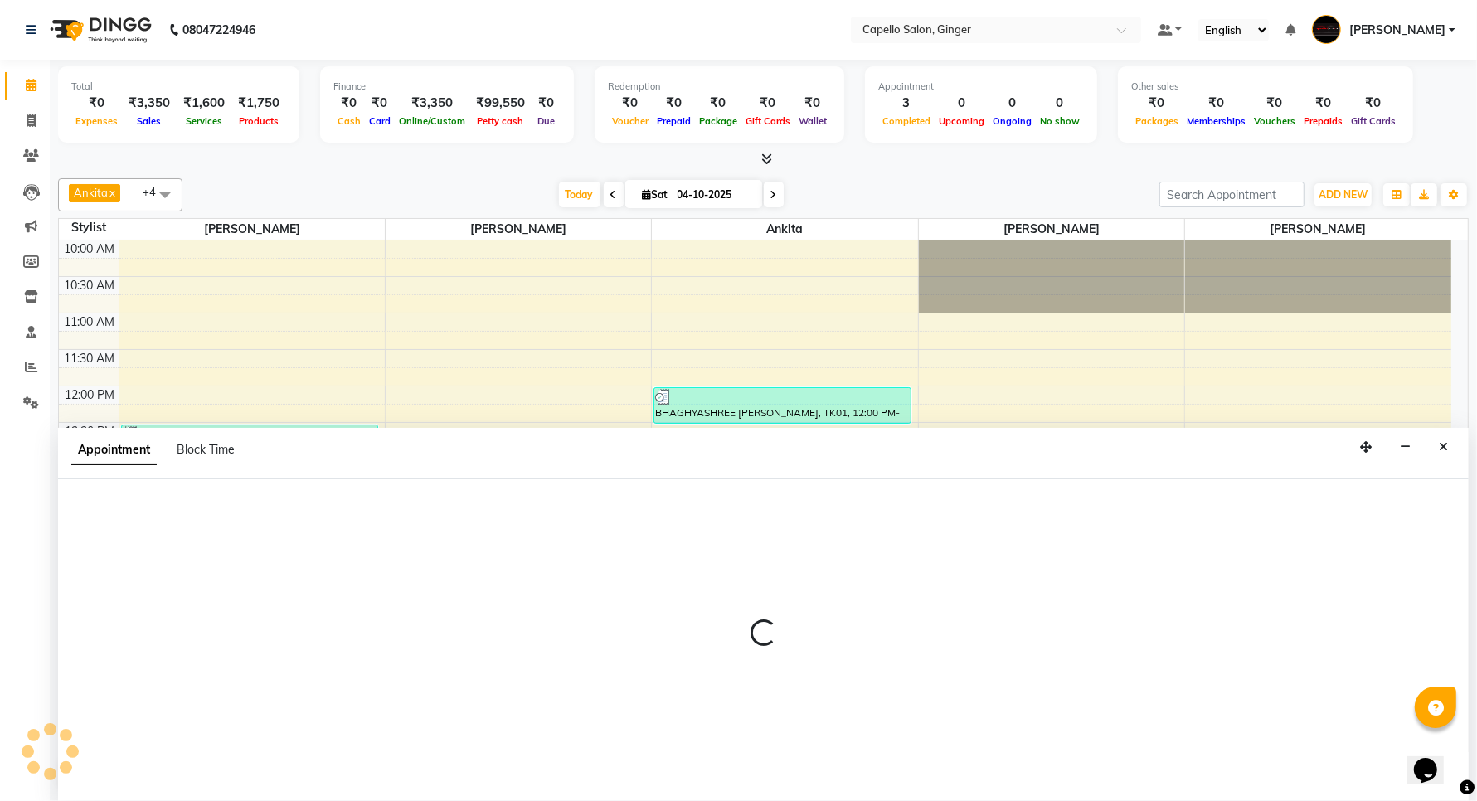
scroll to position [1, 0]
select select "90646"
select select "tentative"
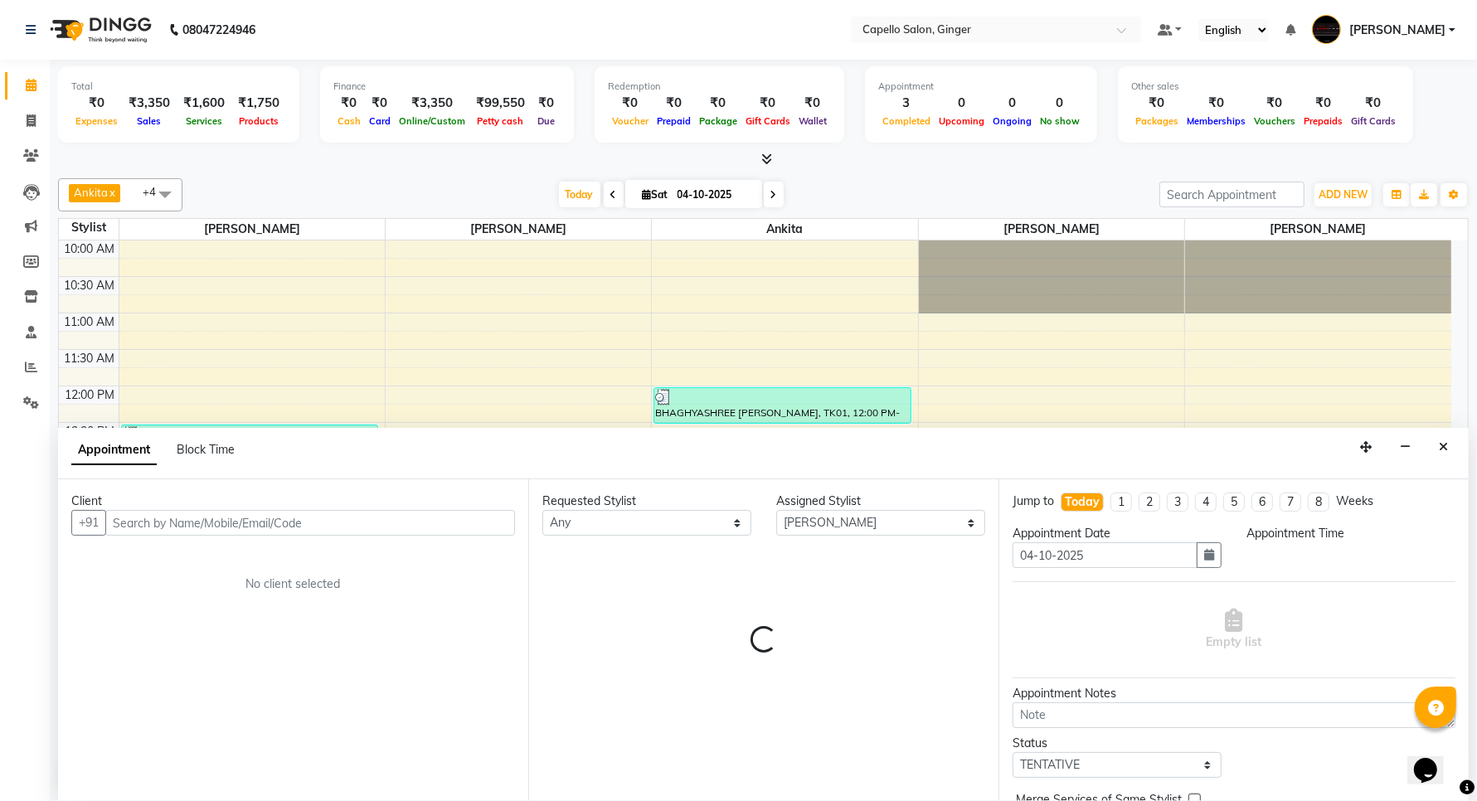
select select "795"
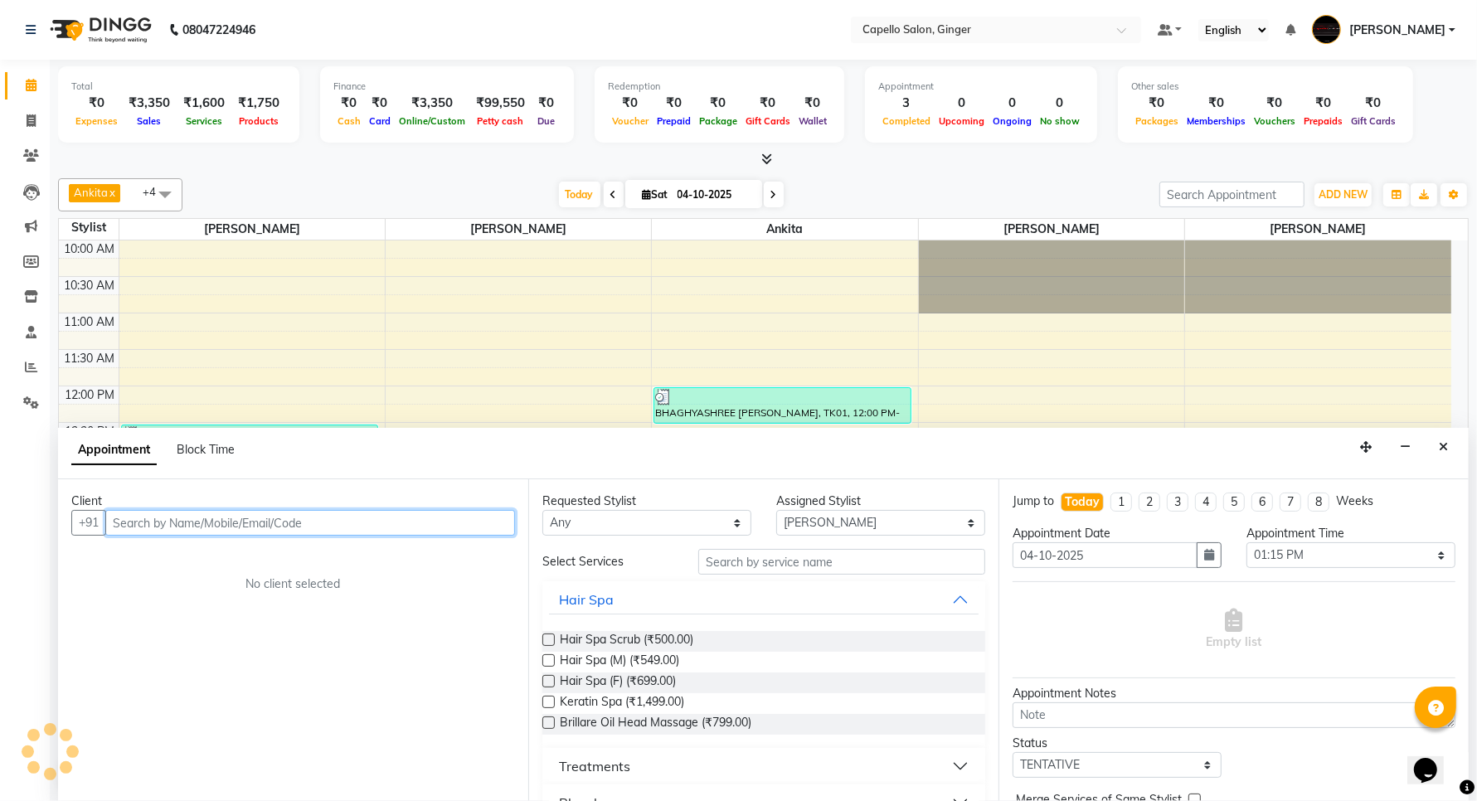
click at [200, 520] on input "text" at bounding box center [310, 523] width 410 height 26
type input "7028892881"
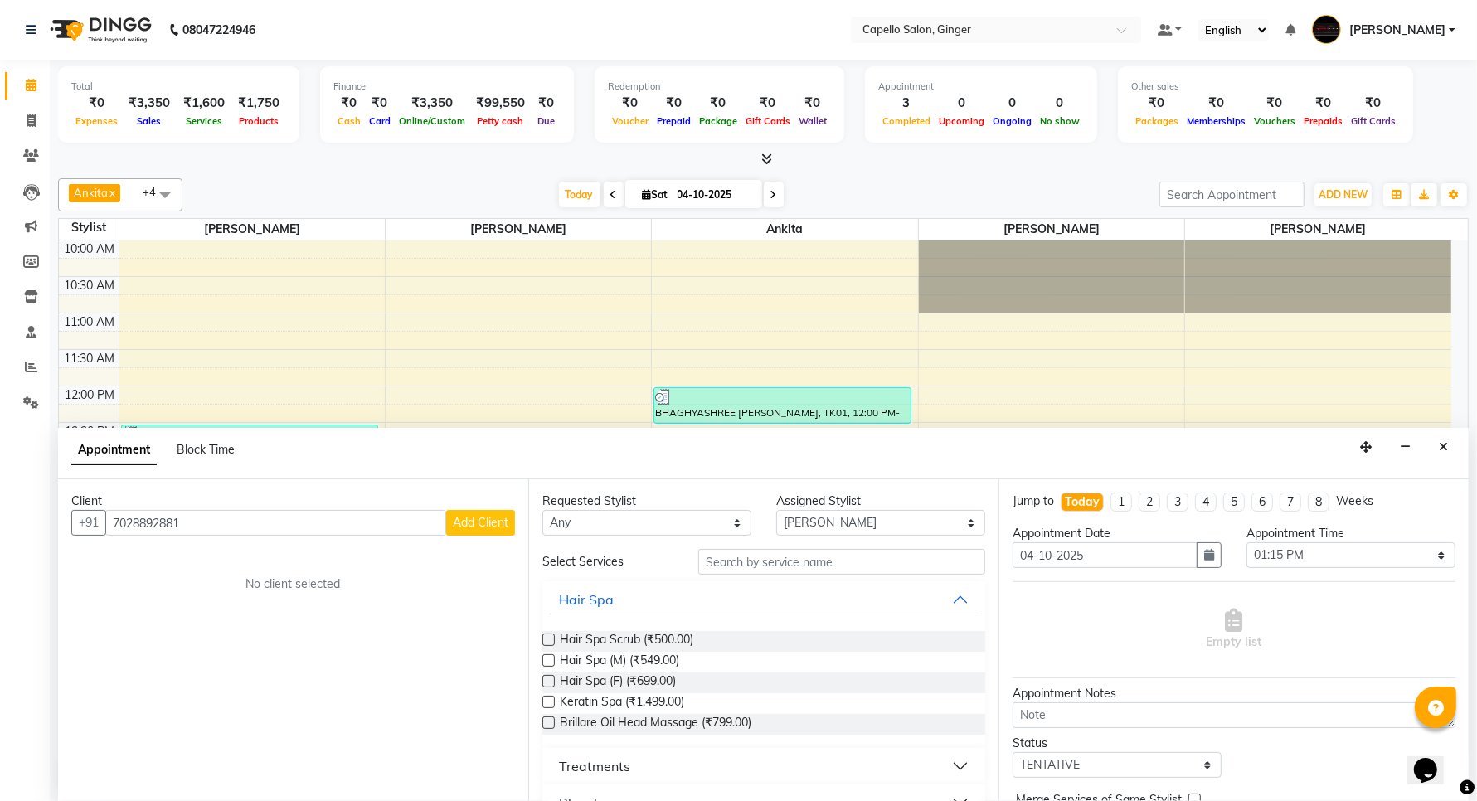
click at [477, 527] on span "Add Client" at bounding box center [481, 522] width 56 height 15
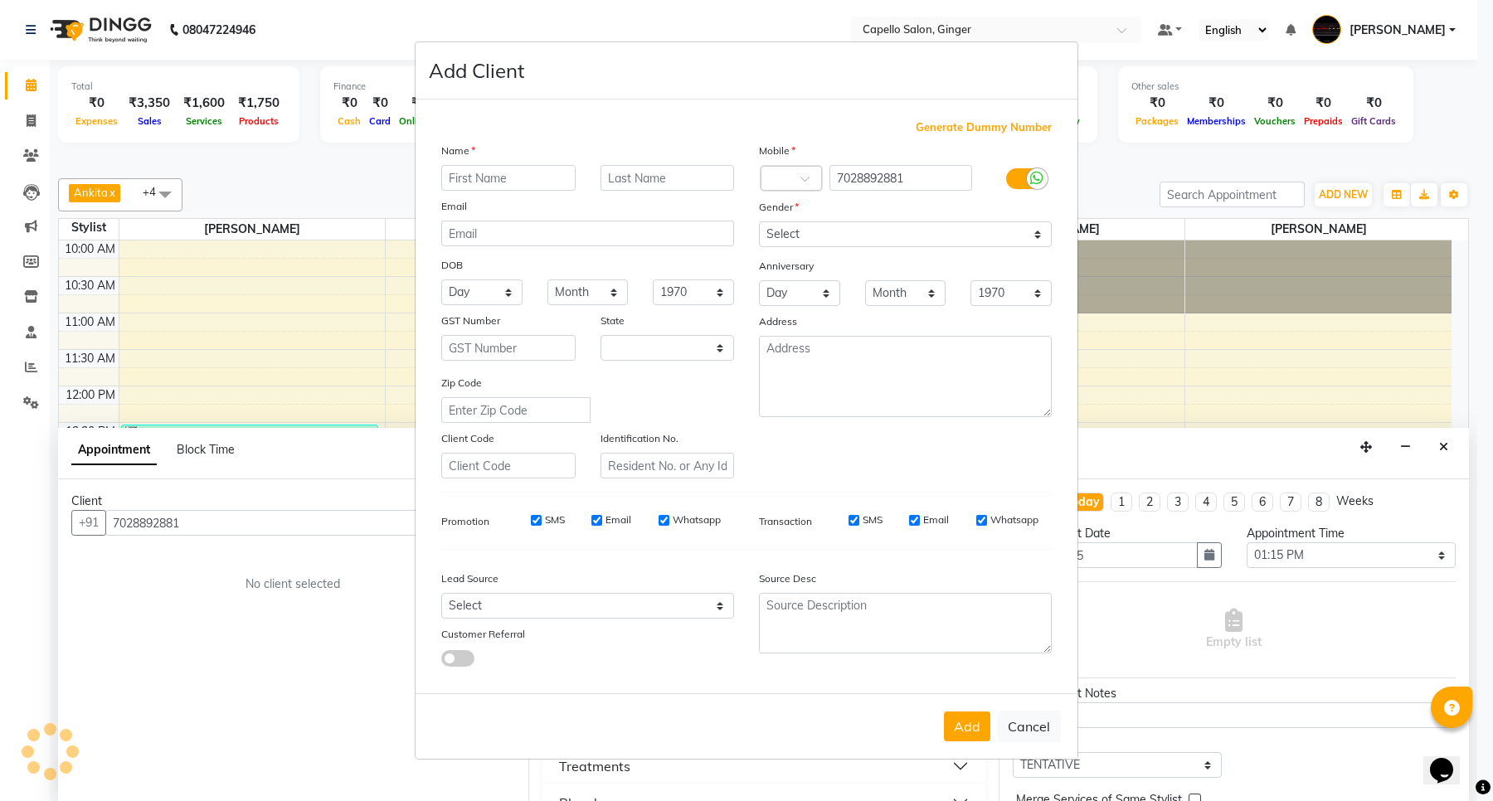
select select "22"
click at [1026, 732] on button "Cancel" at bounding box center [1029, 727] width 64 height 32
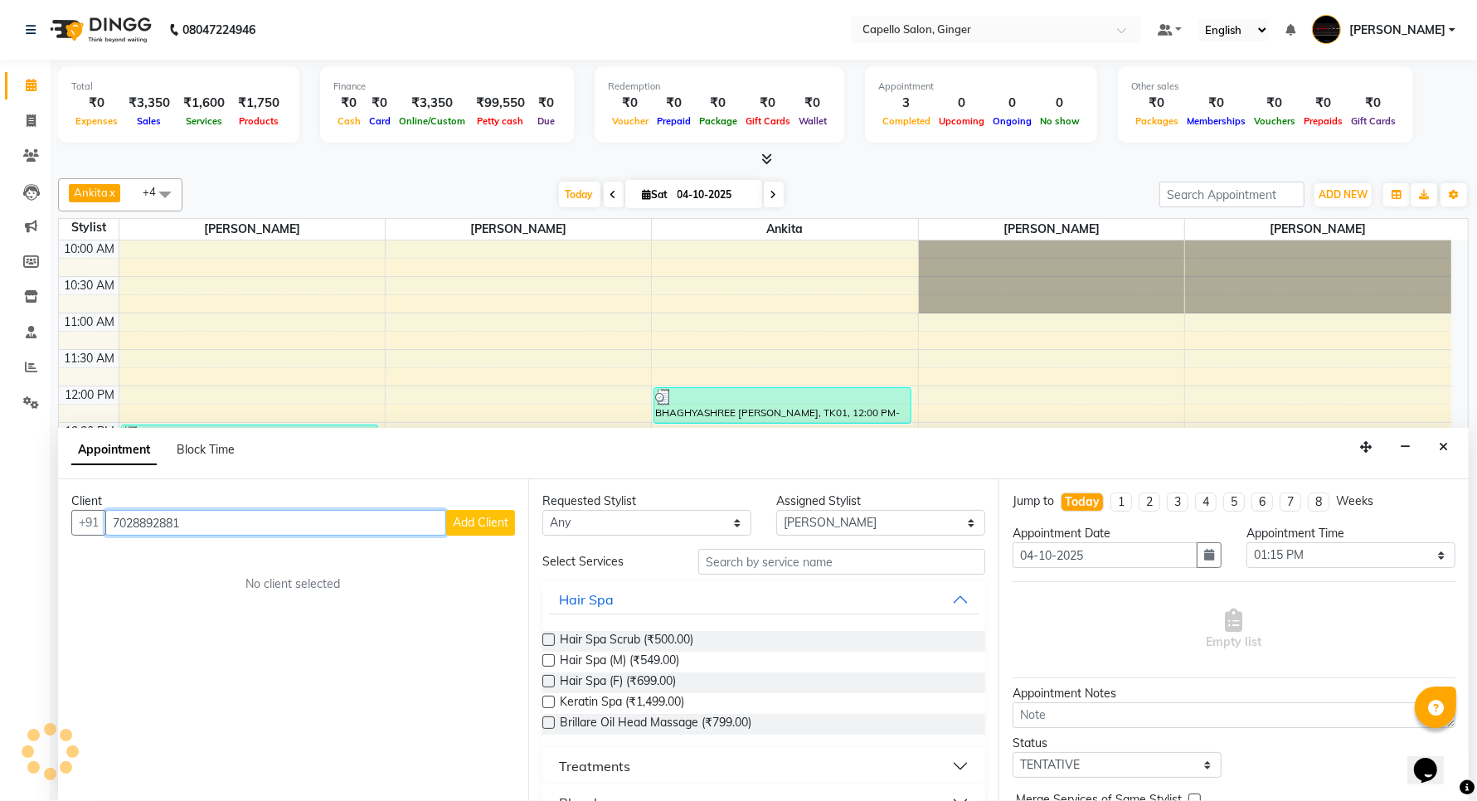
click at [304, 532] on input "7028892881" at bounding box center [275, 523] width 341 height 26
type input "7"
type input "9"
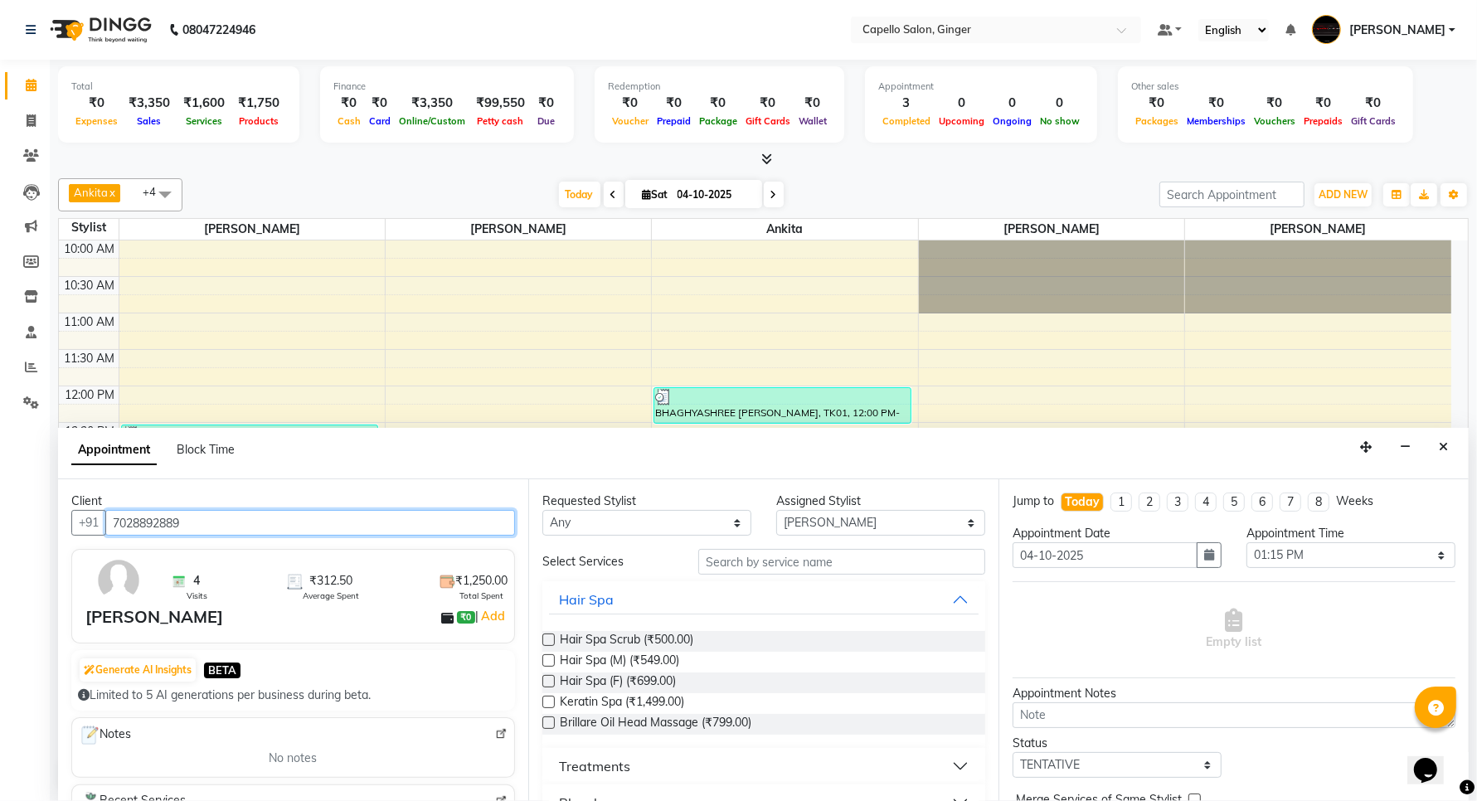
scroll to position [207, 0]
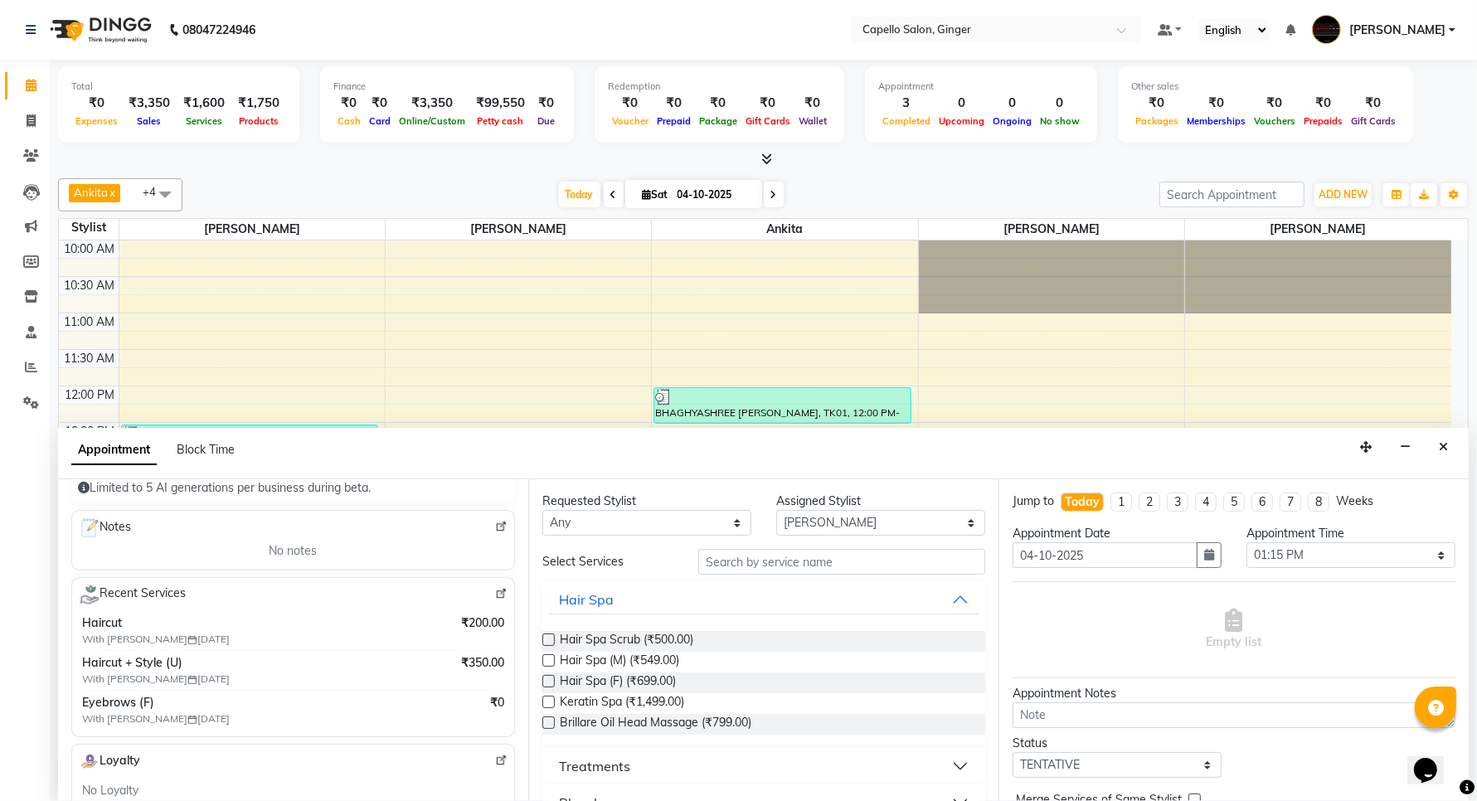
type input "7028892889"
click at [806, 561] on input "text" at bounding box center [841, 562] width 287 height 26
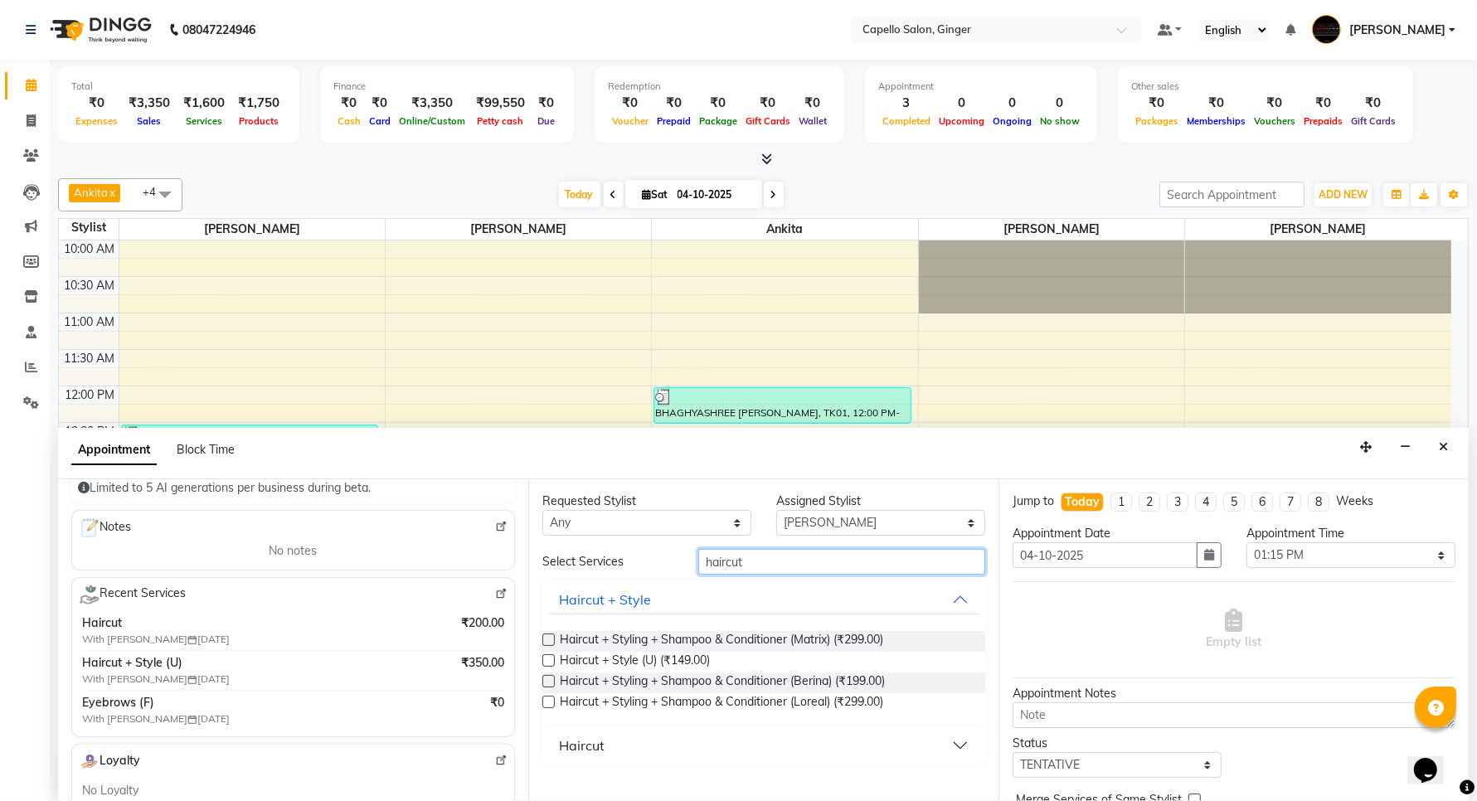
type input "haircut"
click at [561, 738] on div "Haircut" at bounding box center [582, 746] width 46 height 20
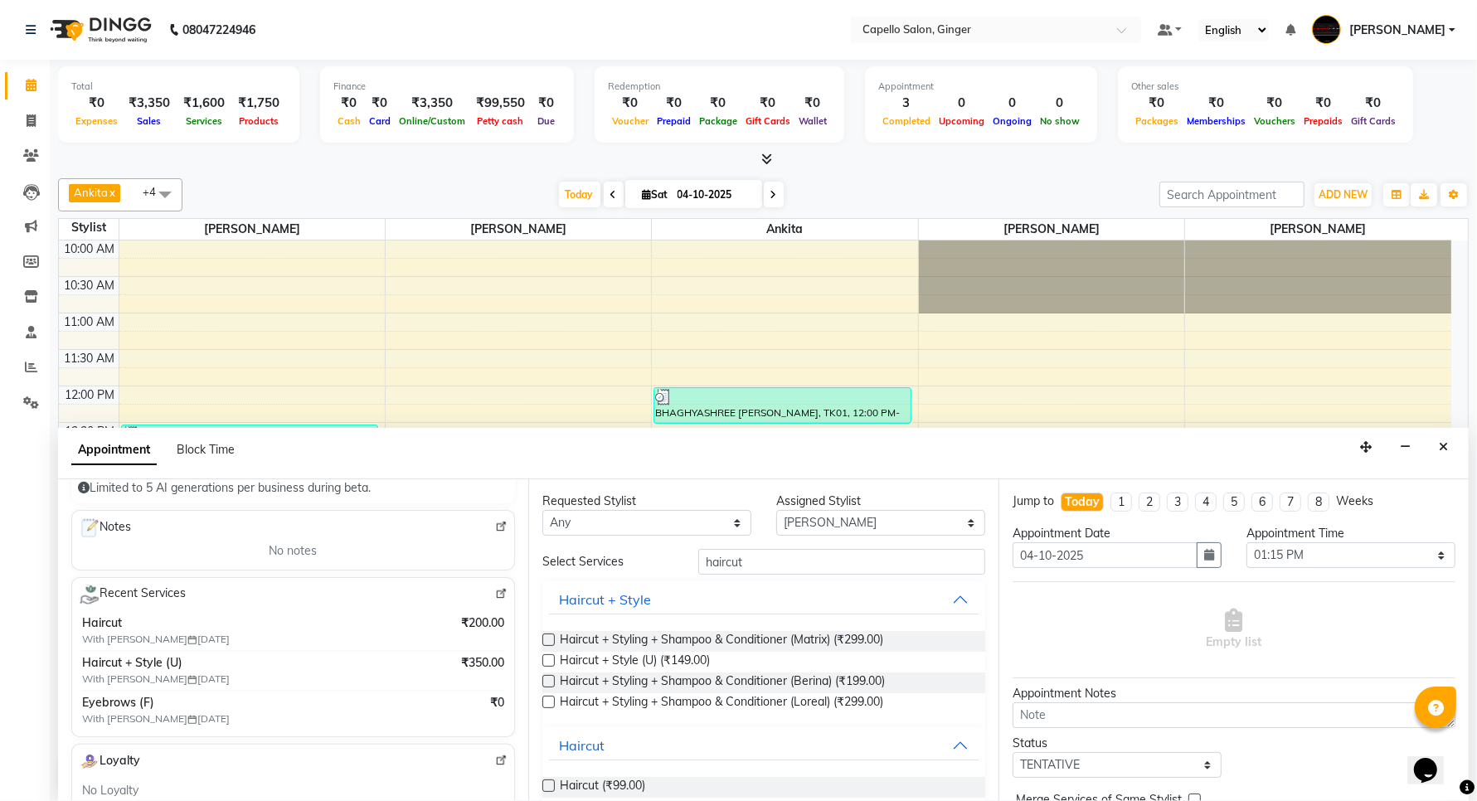
click at [547, 785] on label at bounding box center [548, 786] width 12 height 12
click at [547, 785] on input "checkbox" at bounding box center [547, 787] width 11 height 11
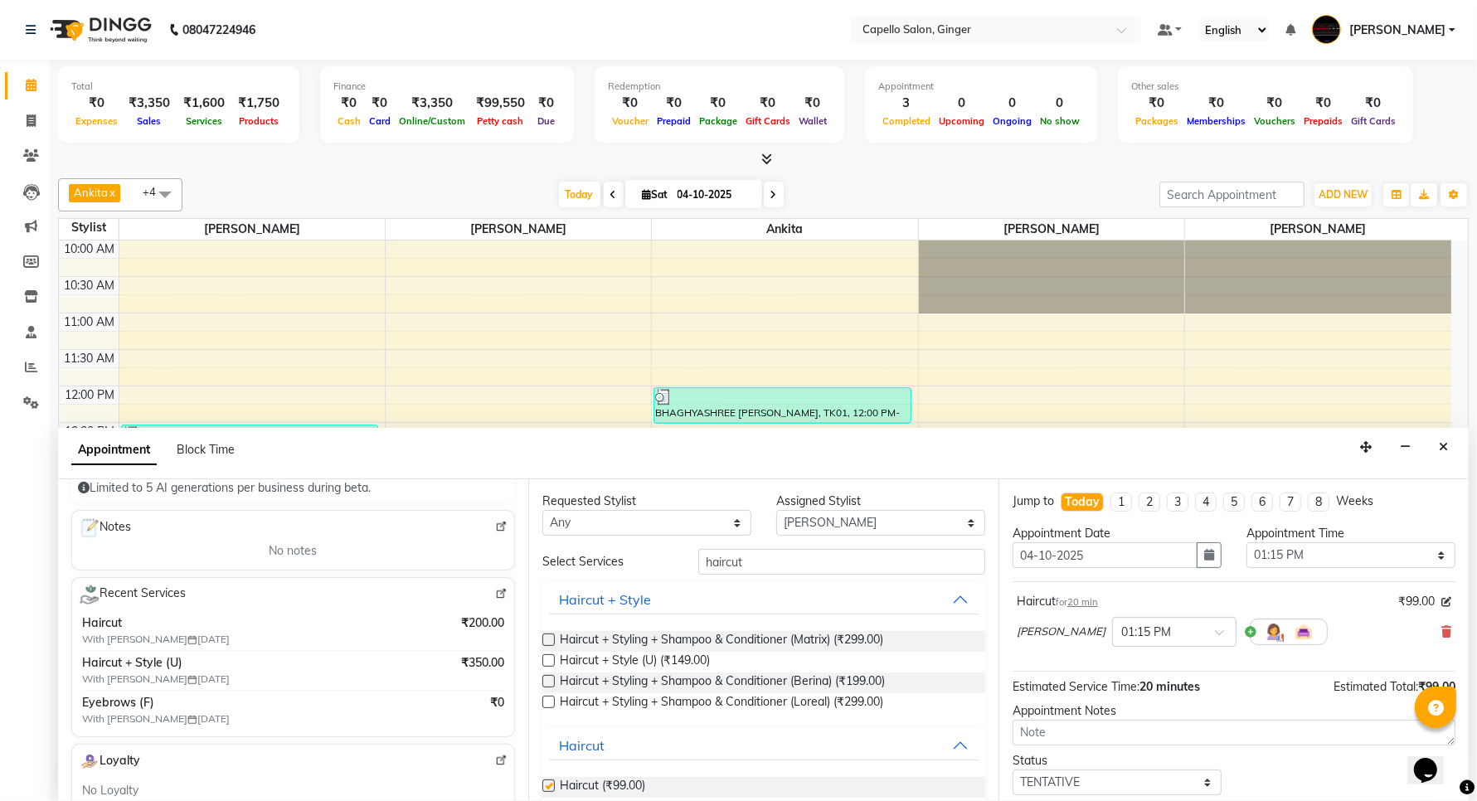
checkbox input "false"
click at [775, 549] on input "haircut" at bounding box center [841, 562] width 287 height 26
click at [1088, 785] on select "Select TENTATIVE CONFIRM CHECK-IN UPCOMING" at bounding box center [1117, 783] width 209 height 26
select select "confirm booking"
click at [1013, 770] on select "Select TENTATIVE CONFIRM CHECK-IN UPCOMING" at bounding box center [1117, 783] width 209 height 26
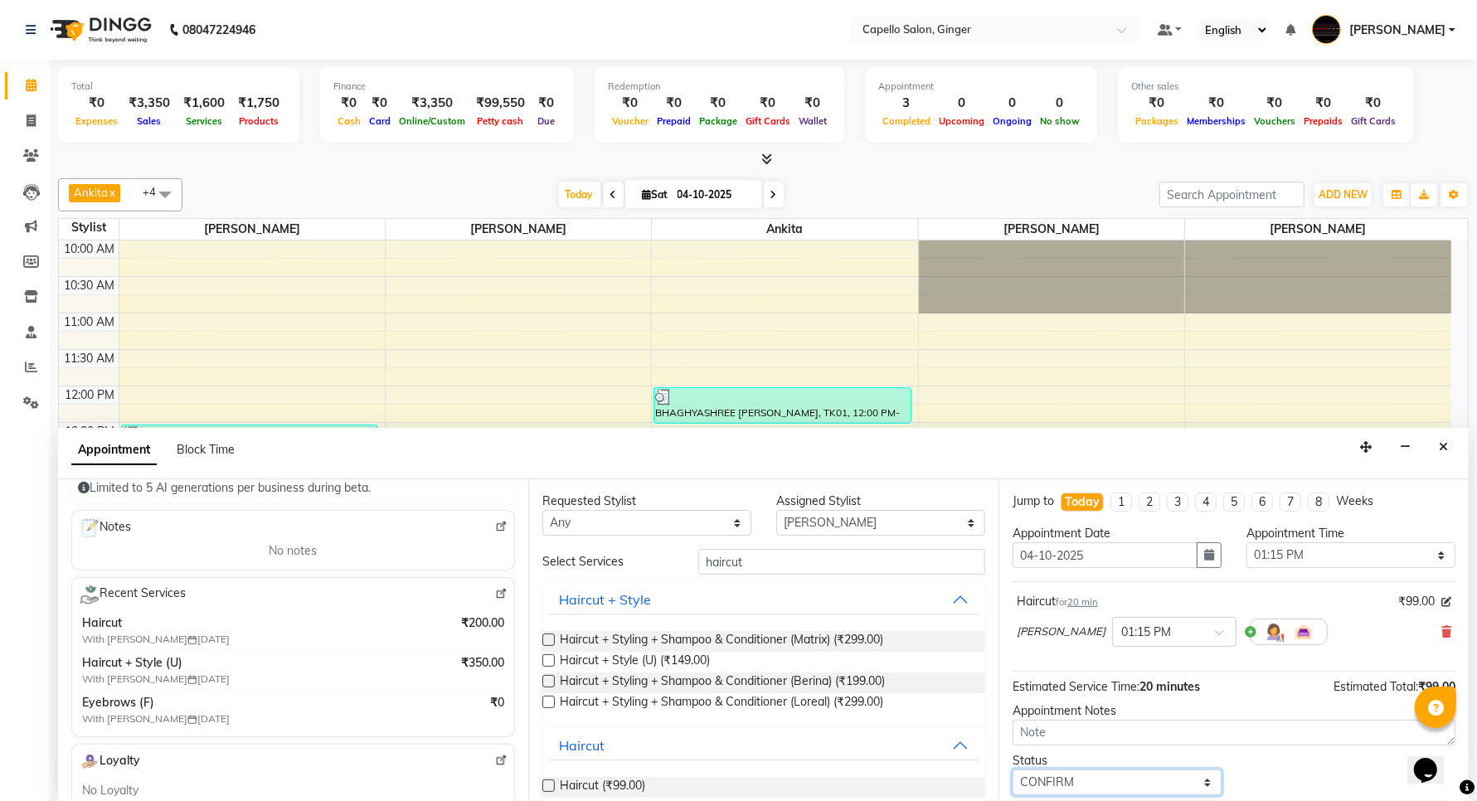
scroll to position [72, 0]
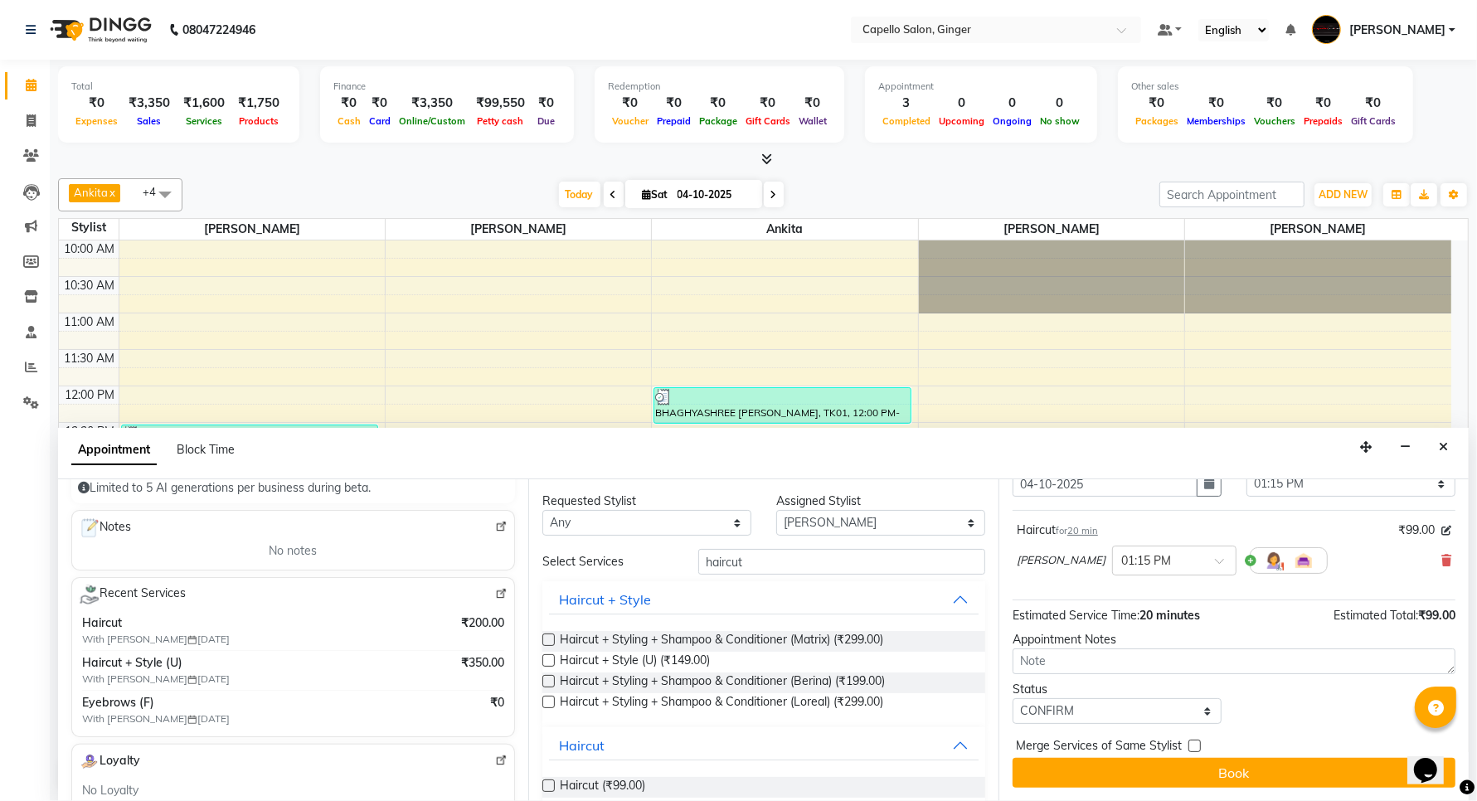
click at [549, 785] on label at bounding box center [548, 786] width 12 height 12
click at [549, 785] on input "checkbox" at bounding box center [547, 787] width 11 height 11
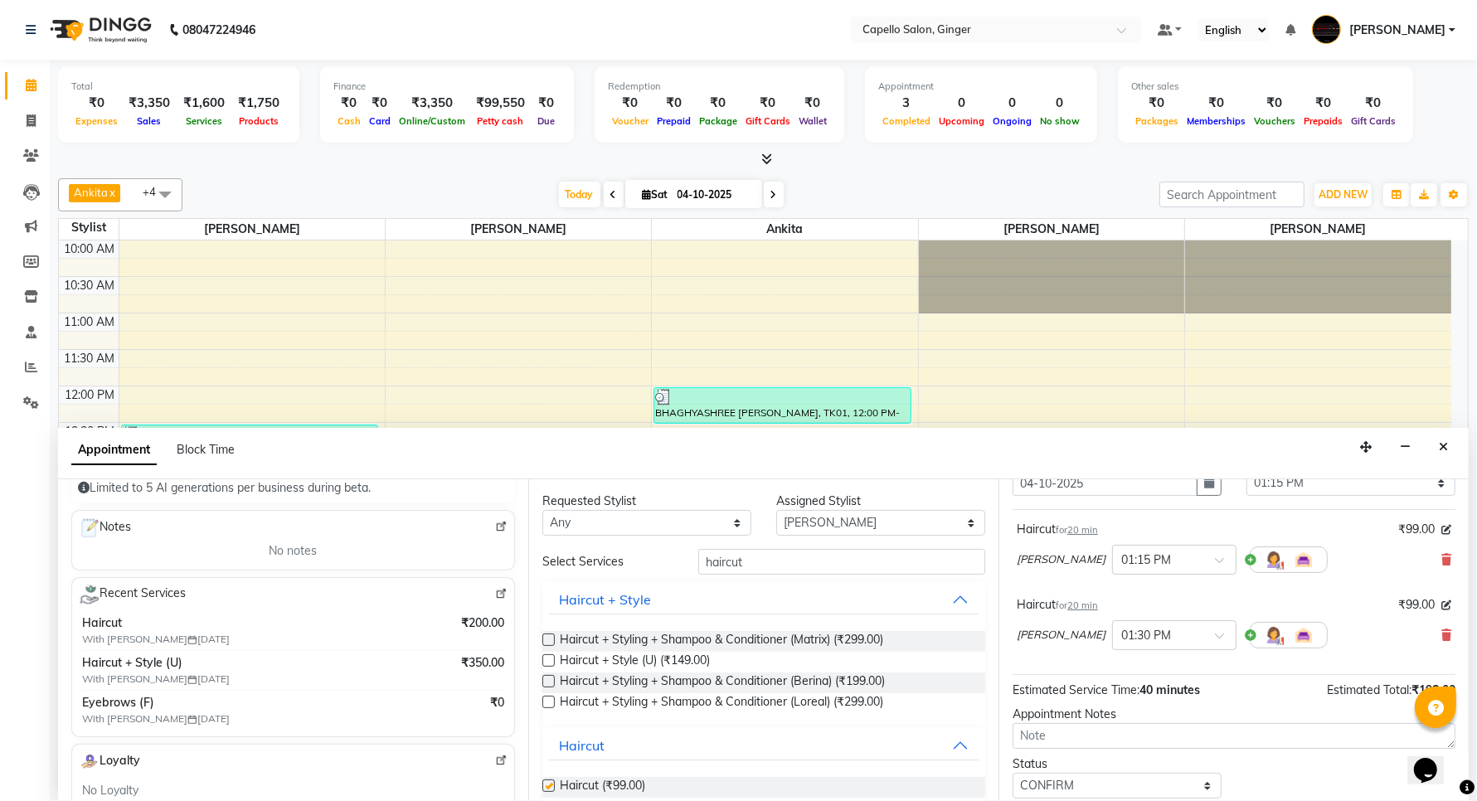
checkbox input "false"
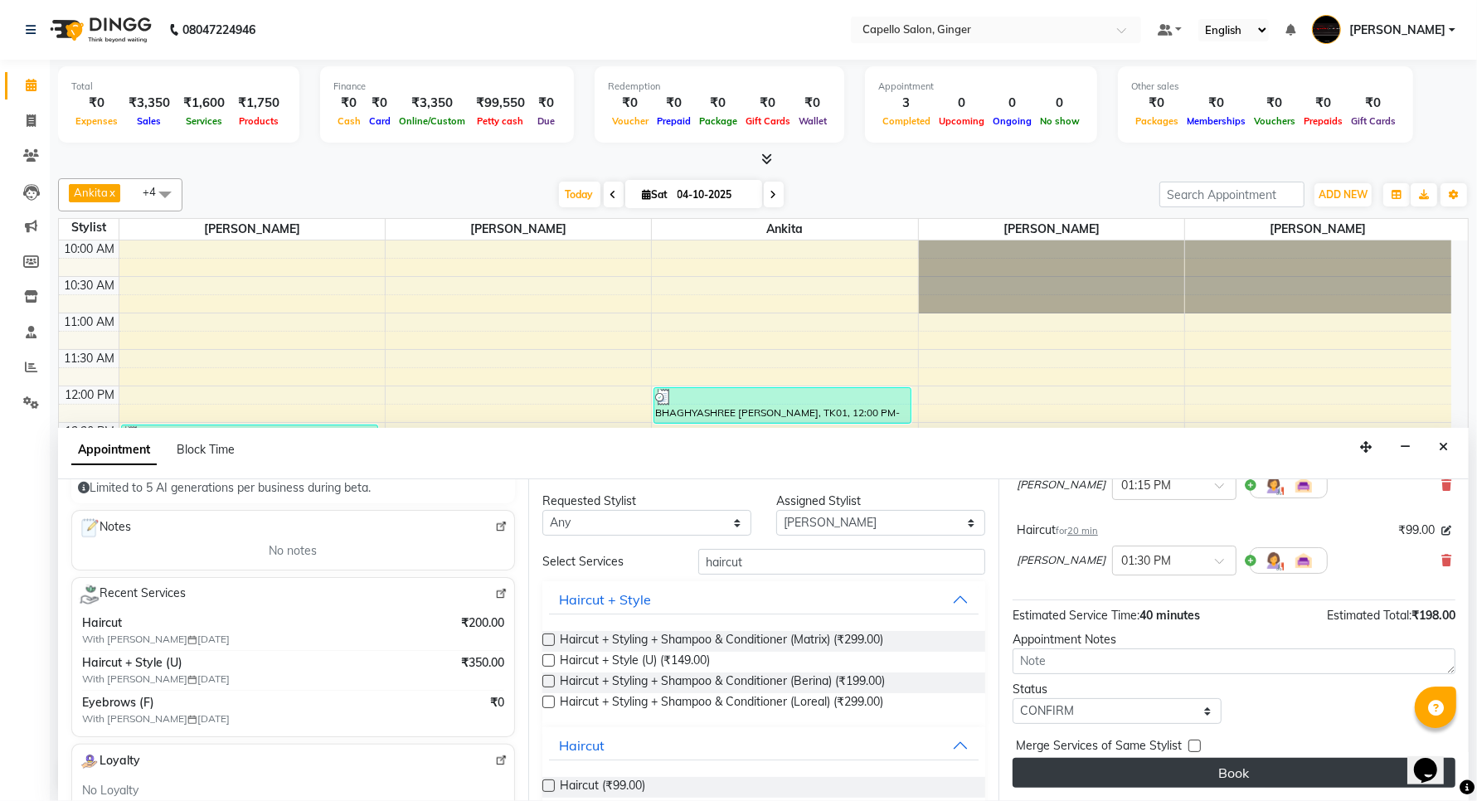
click at [1100, 771] on button "Book" at bounding box center [1234, 773] width 443 height 30
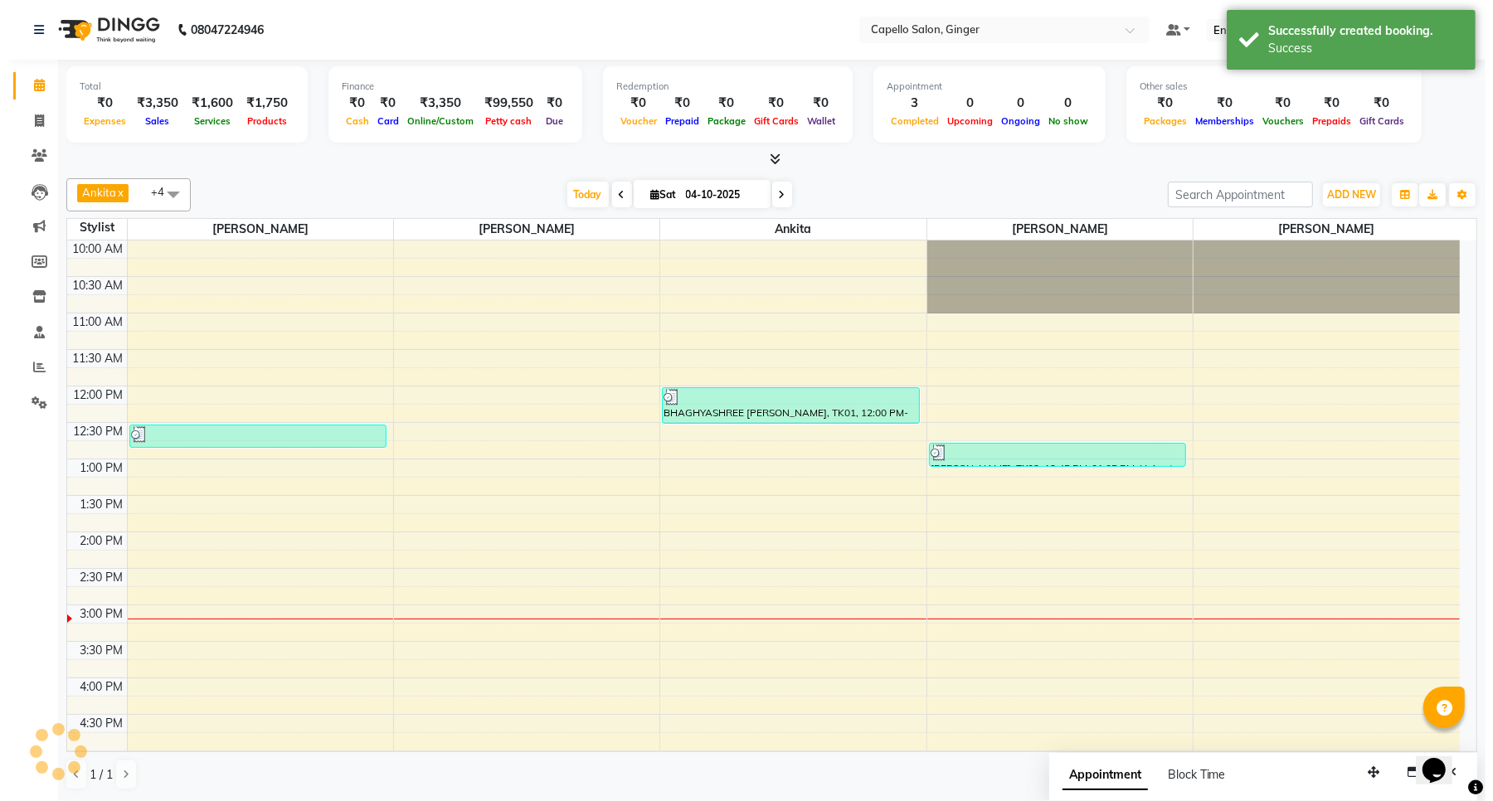
scroll to position [0, 0]
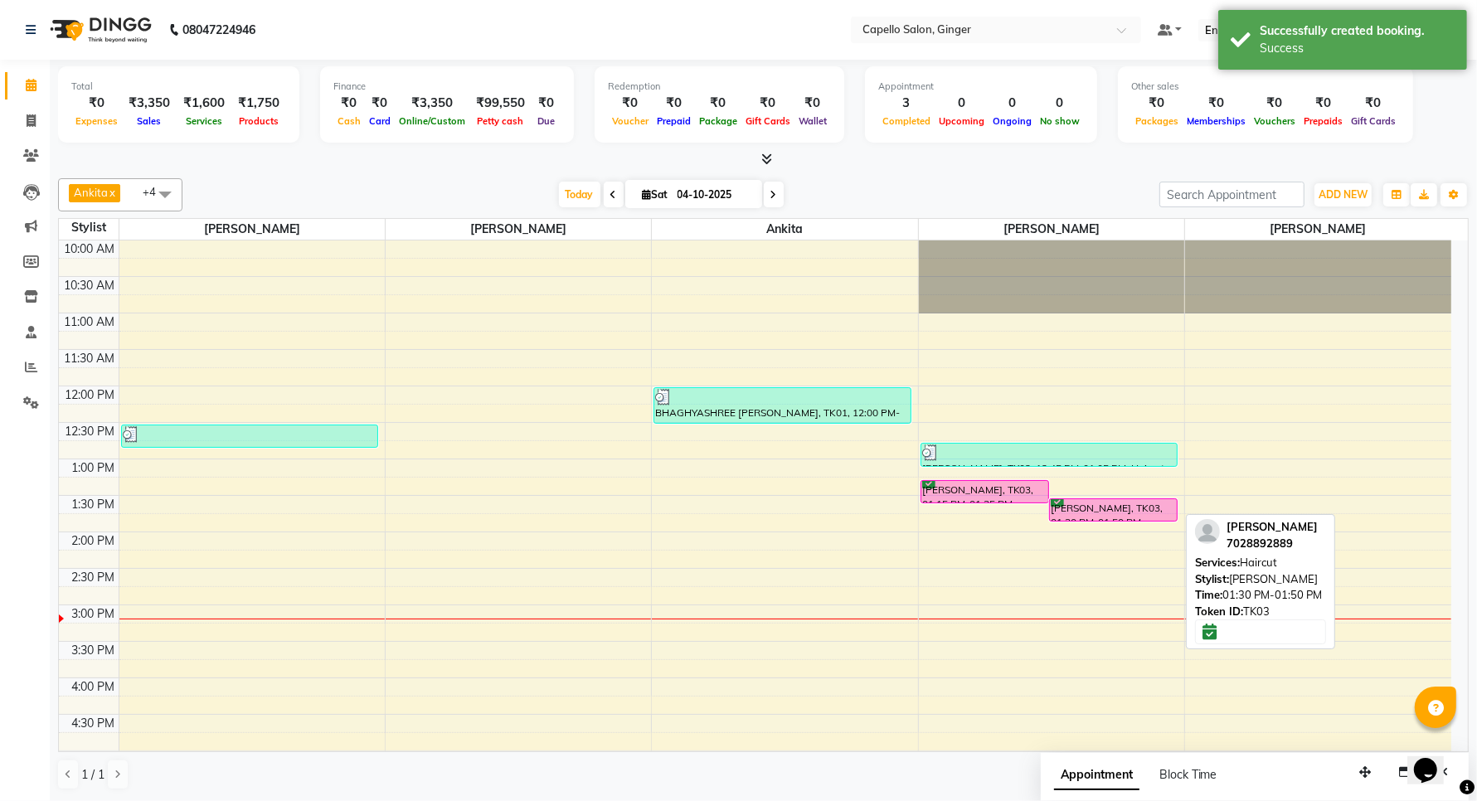
click at [1097, 515] on div "[PERSON_NAME], TK03, 01:30 PM-01:50 PM, Haircut" at bounding box center [1113, 510] width 127 height 22
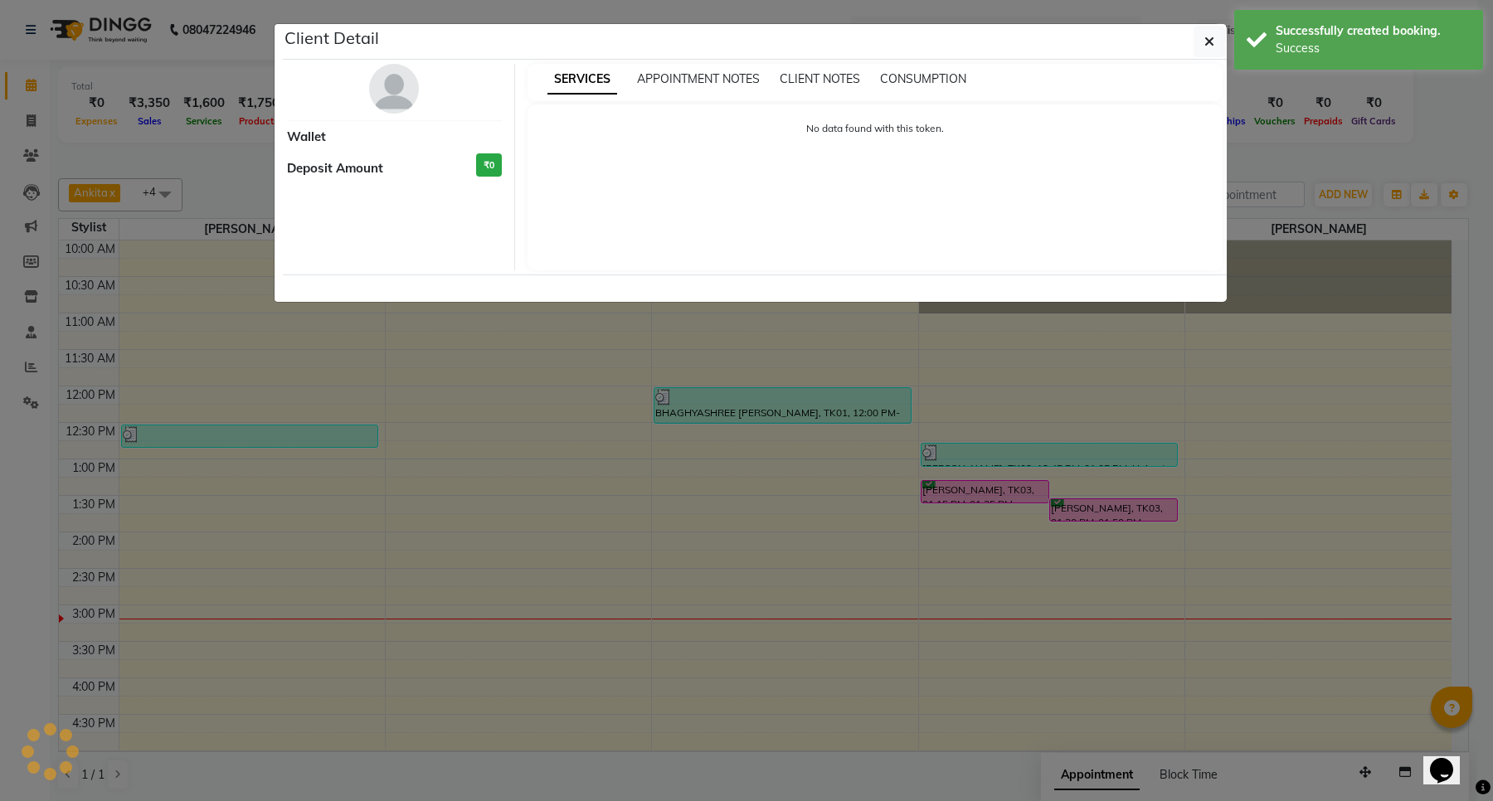
select select "6"
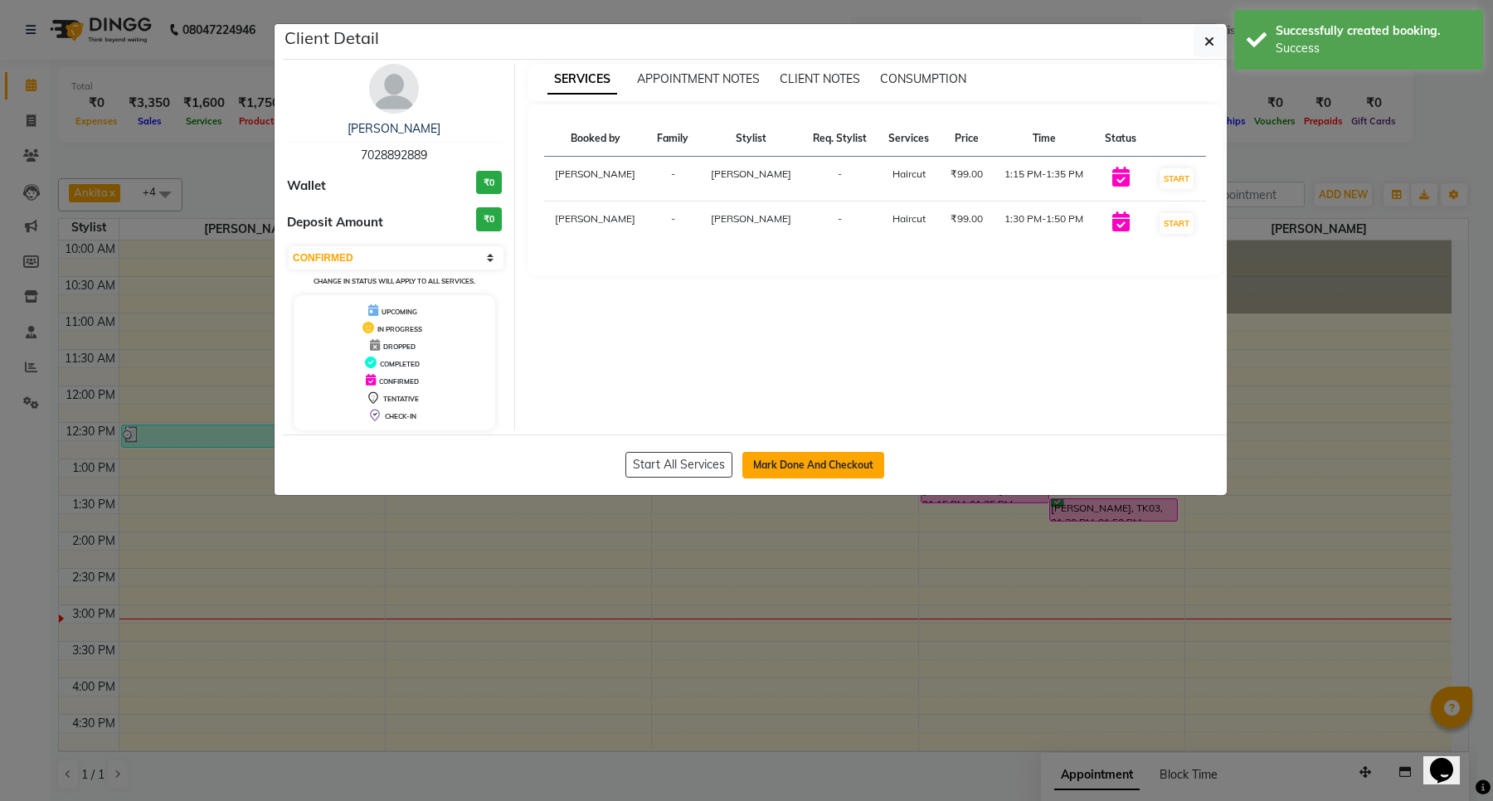
click at [854, 469] on button "Mark Done And Checkout" at bounding box center [813, 465] width 142 height 27
select select "service"
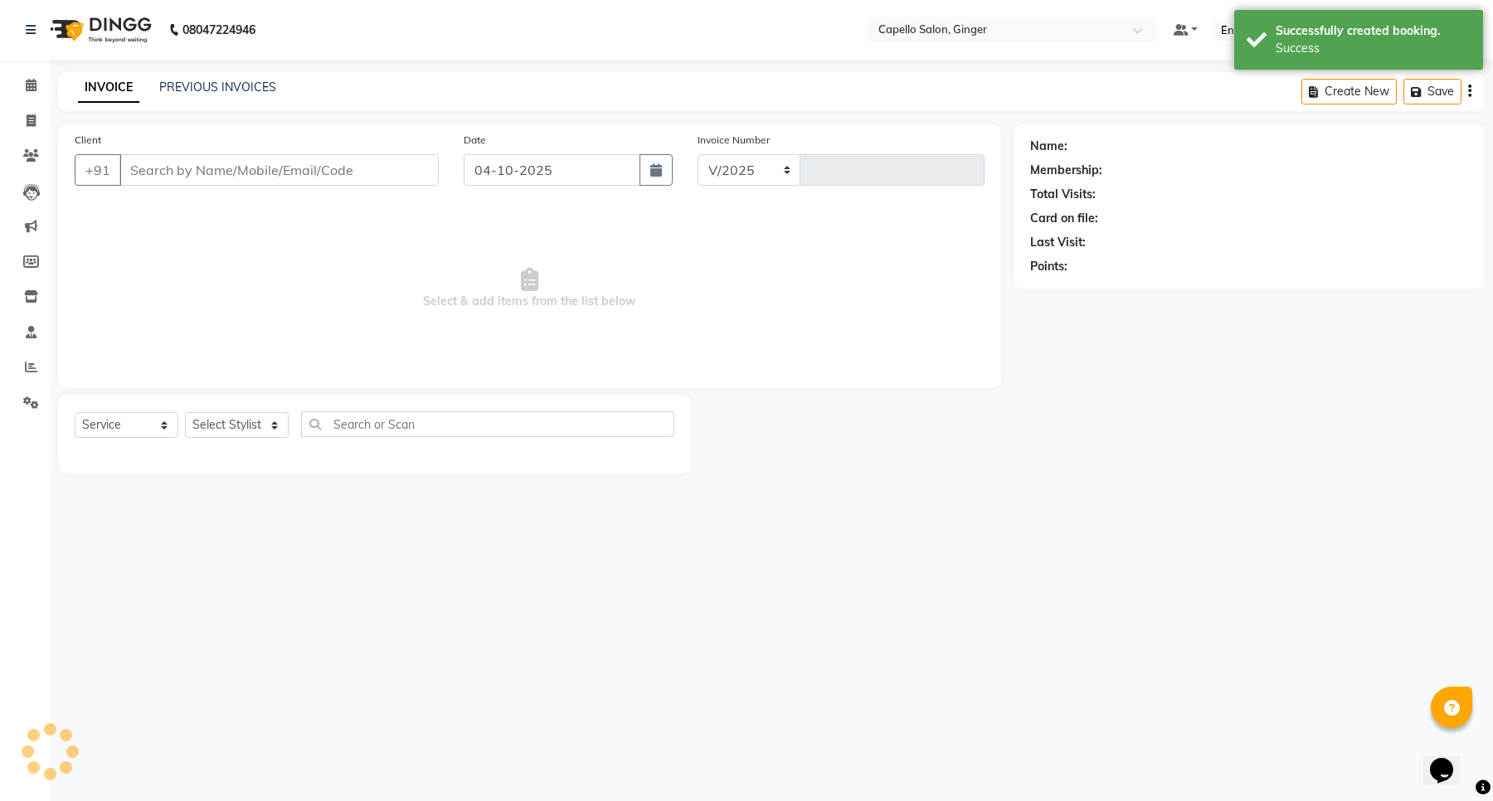
select select "832"
type input "2188"
type input "7028892889"
select select "90646"
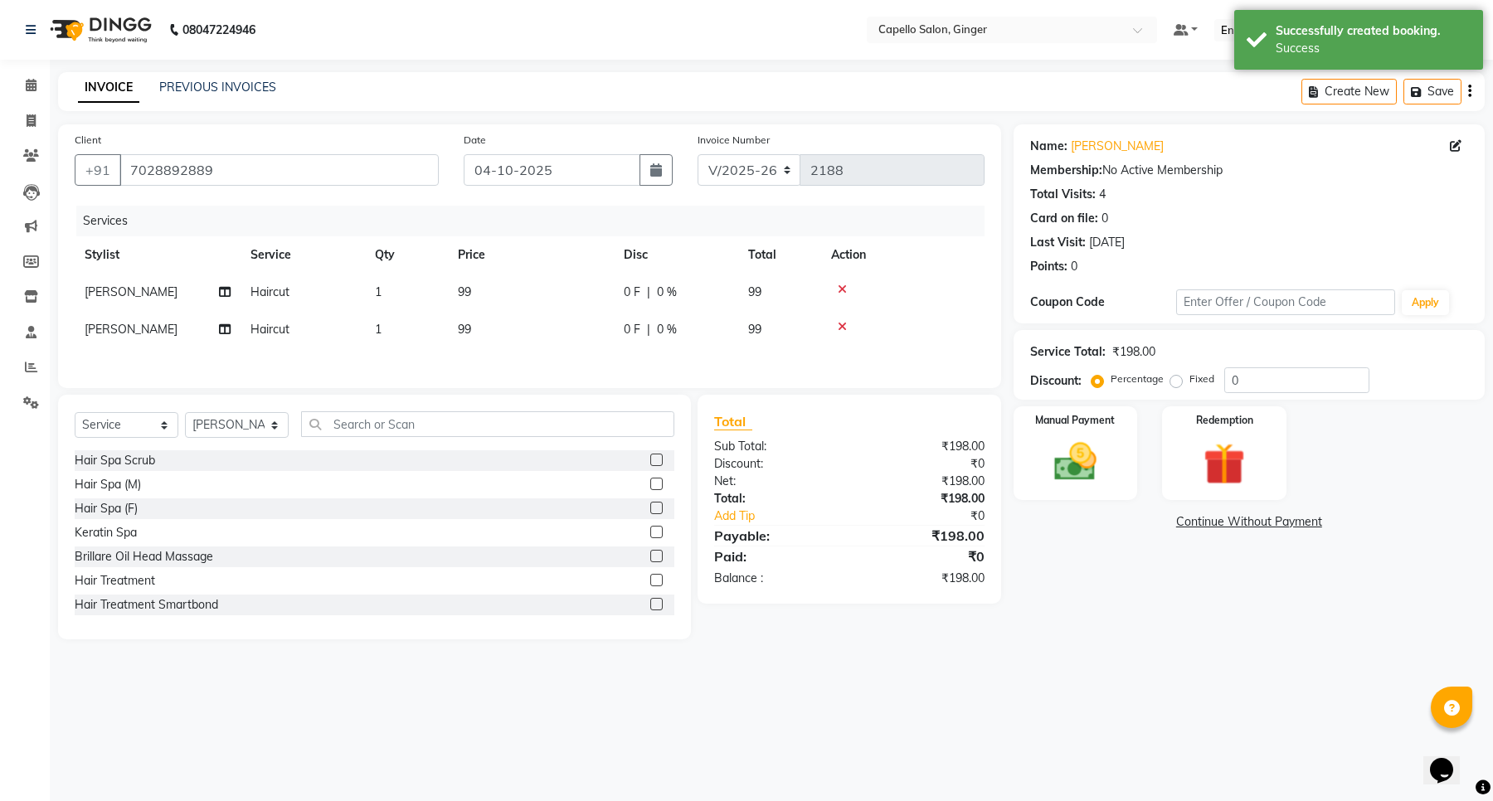
click at [469, 293] on span "99" at bounding box center [464, 291] width 13 height 15
select select "90646"
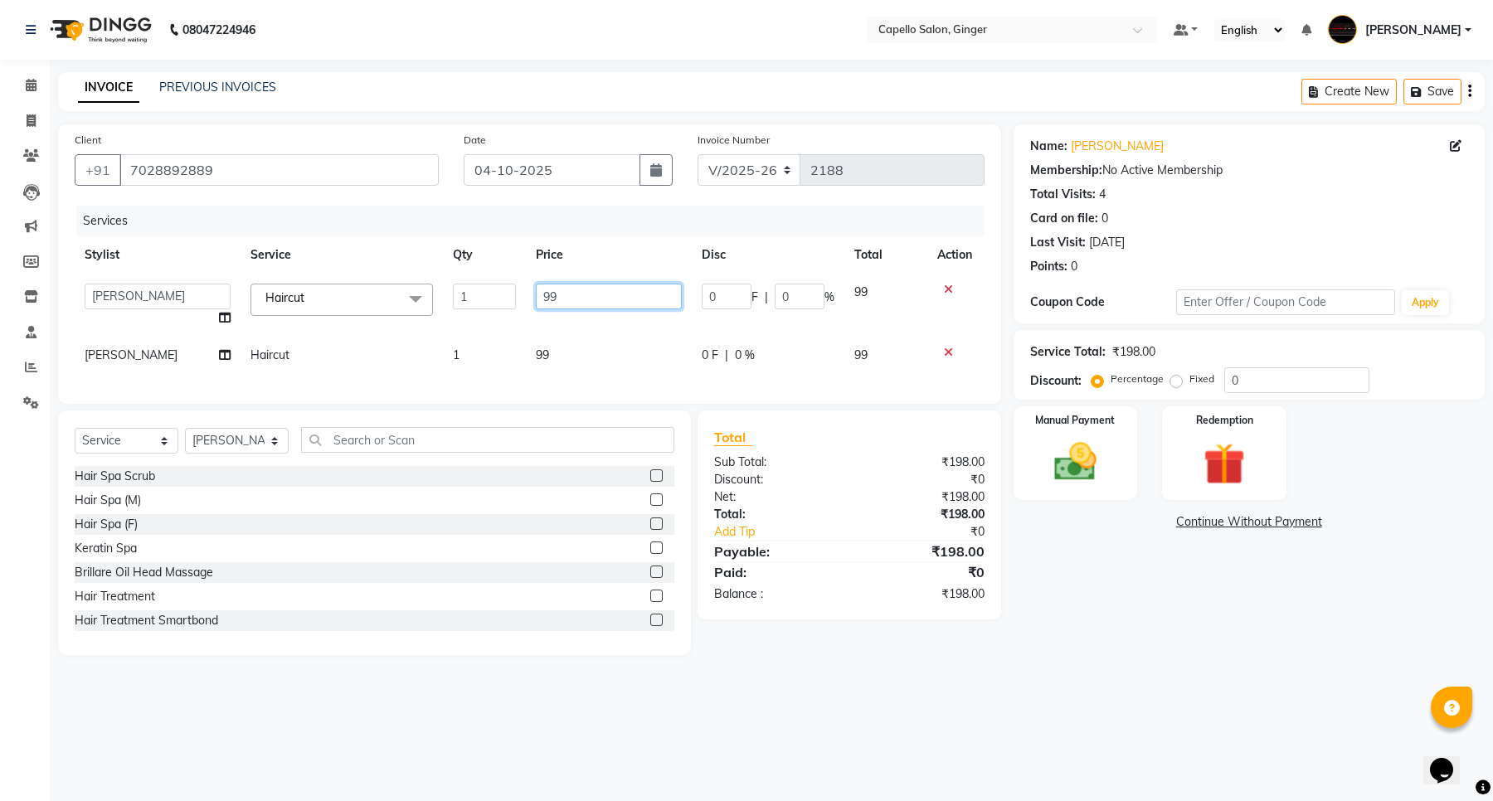
drag, startPoint x: 594, startPoint y: 288, endPoint x: 583, endPoint y: 291, distance: 11.3
click at [591, 288] on input "99" at bounding box center [609, 297] width 146 height 26
type input "9"
type input "200"
click at [546, 353] on div "Services Stylist Service Qty Price Disc Total Action Admin [PERSON_NAME] [PERSO…" at bounding box center [530, 297] width 910 height 182
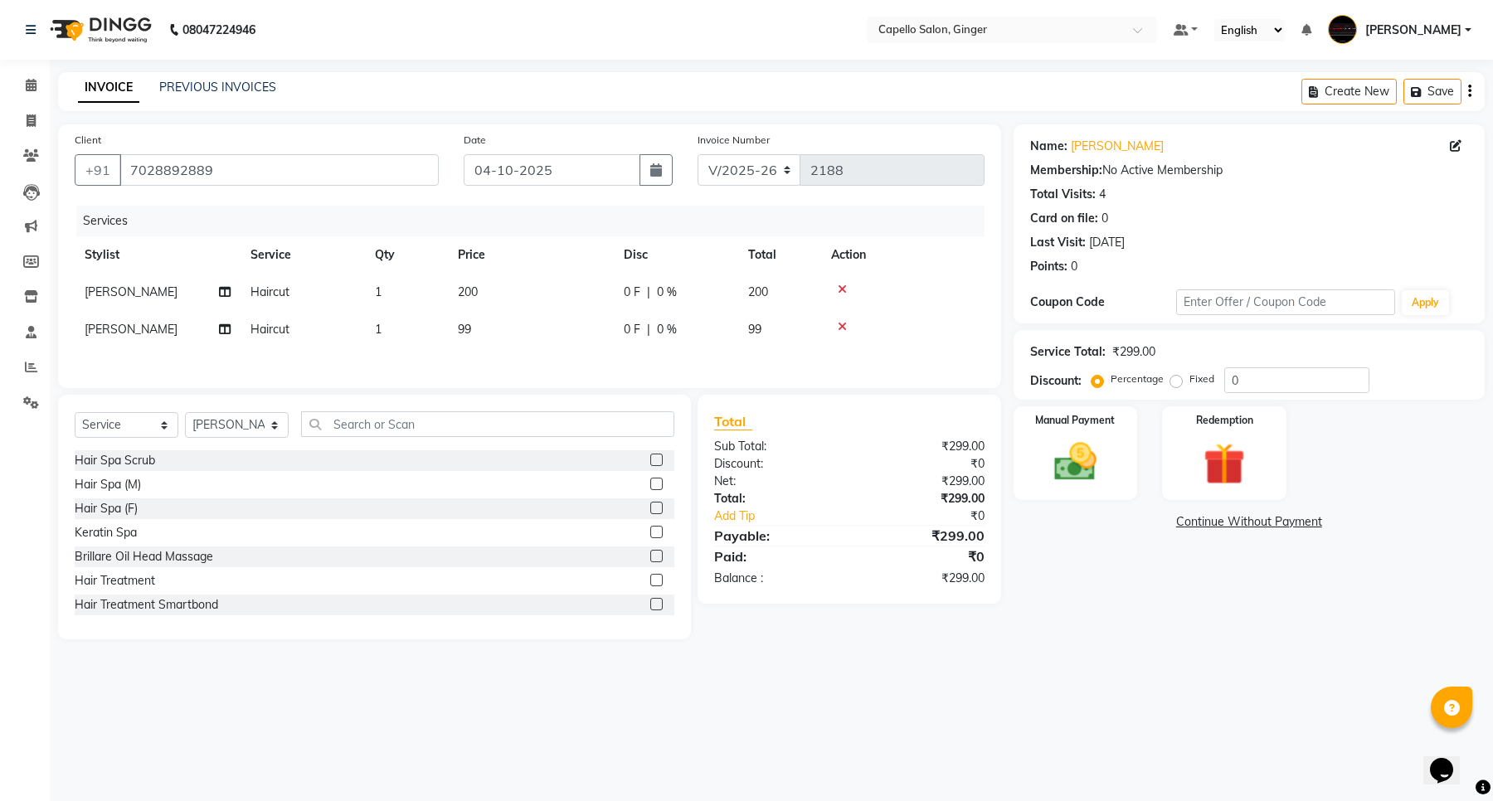
click at [470, 322] on span "99" at bounding box center [464, 329] width 13 height 15
select select "90646"
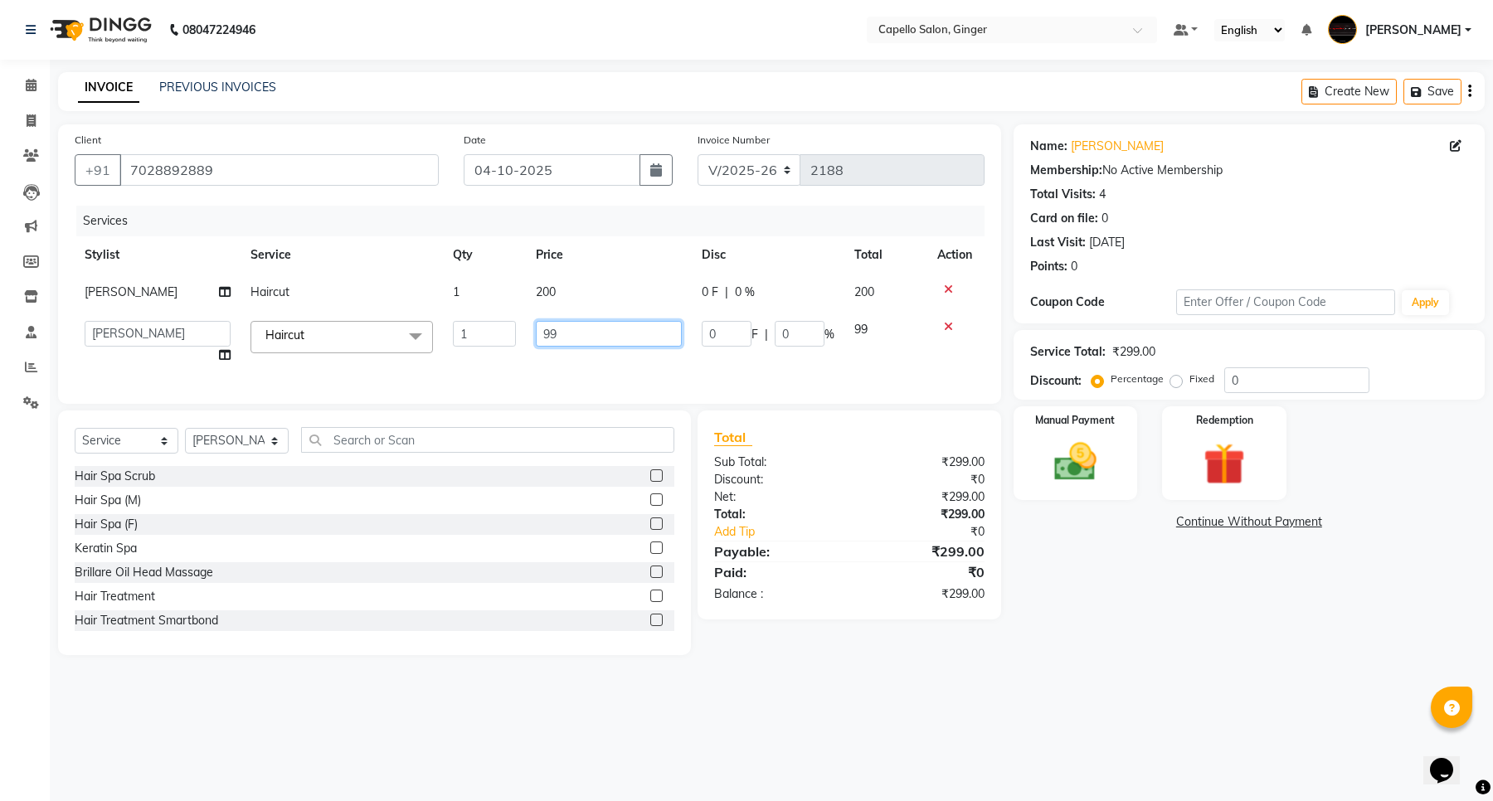
click at [583, 333] on input "99" at bounding box center [609, 334] width 146 height 26
type input "9"
type input "200"
click at [564, 372] on div "Services Stylist Service Qty Price Disc Total Action [PERSON_NAME] Haircut 1 20…" at bounding box center [530, 297] width 910 height 182
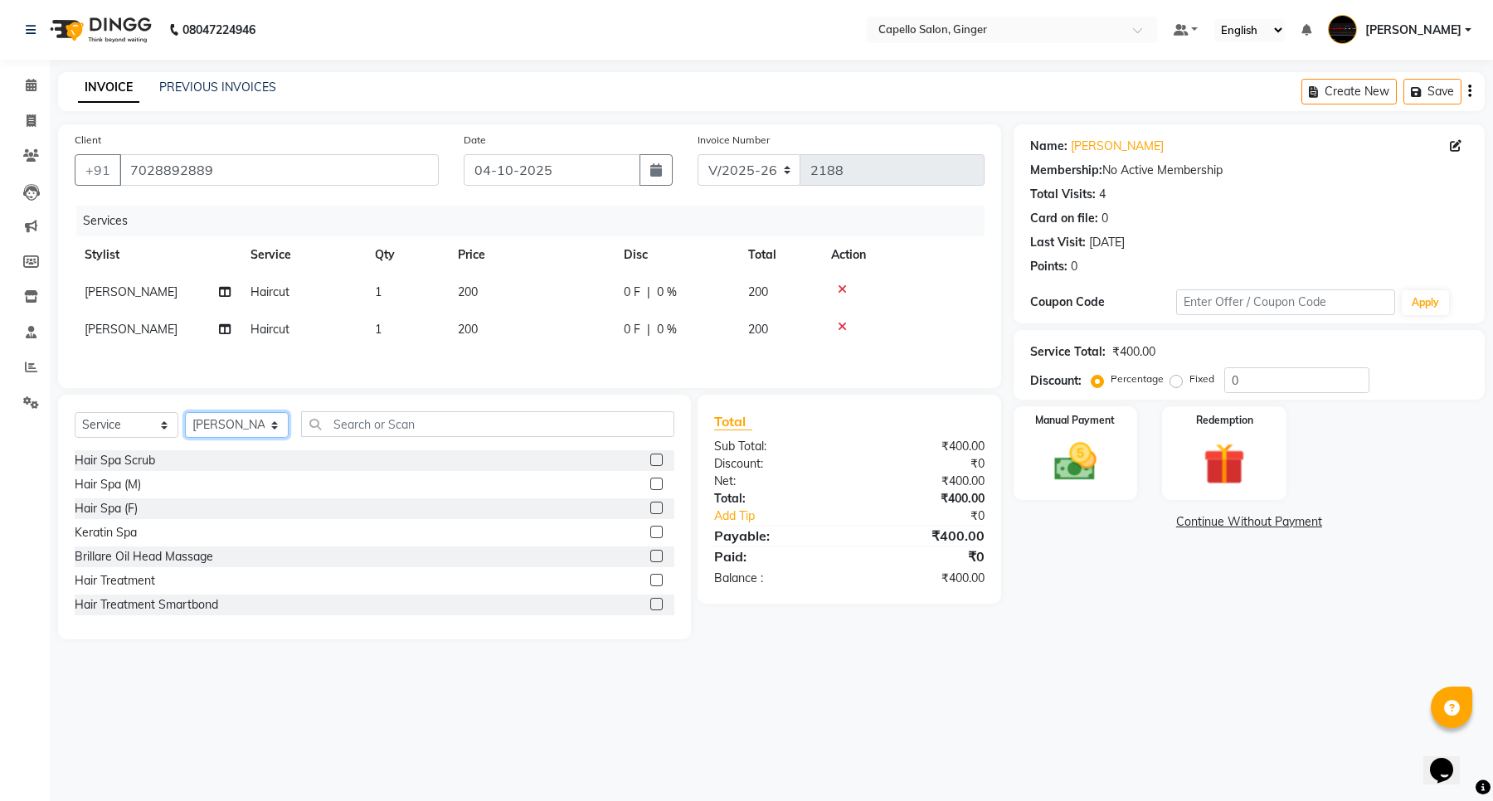
click at [221, 432] on select "Select Stylist Admin [PERSON_NAME] [PERSON_NAME] [PERSON_NAME] [PERSON_NAME] [P…" at bounding box center [237, 425] width 104 height 26
select select "23806"
click at [185, 417] on select "Select Stylist Admin [PERSON_NAME] [PERSON_NAME] [PERSON_NAME] [PERSON_NAME] [P…" at bounding box center [237, 425] width 104 height 26
click at [384, 417] on input "text" at bounding box center [487, 424] width 373 height 26
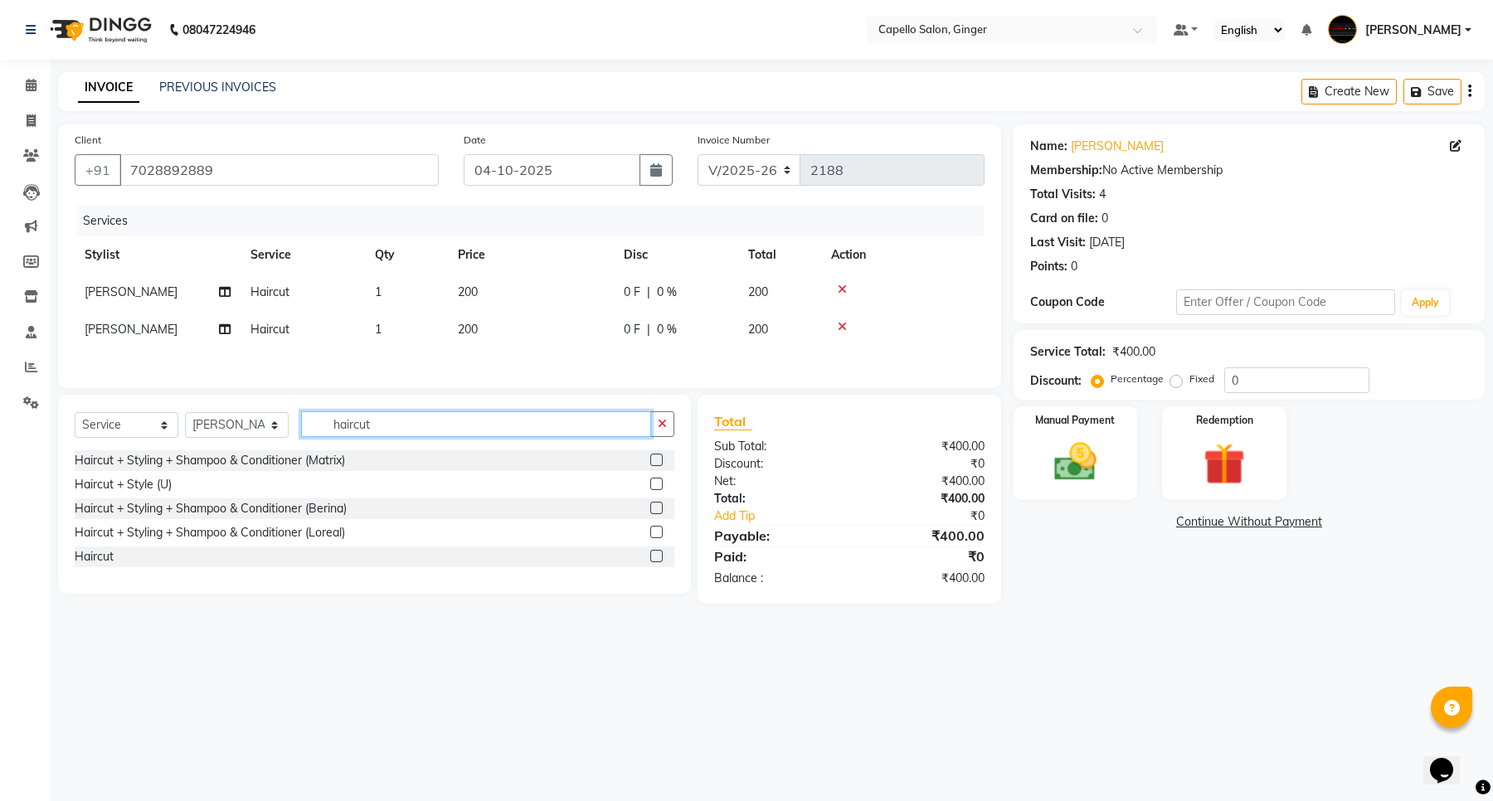
type input "haircut"
click at [652, 562] on label at bounding box center [656, 556] width 12 height 12
click at [652, 562] on input "checkbox" at bounding box center [655, 557] width 11 height 11
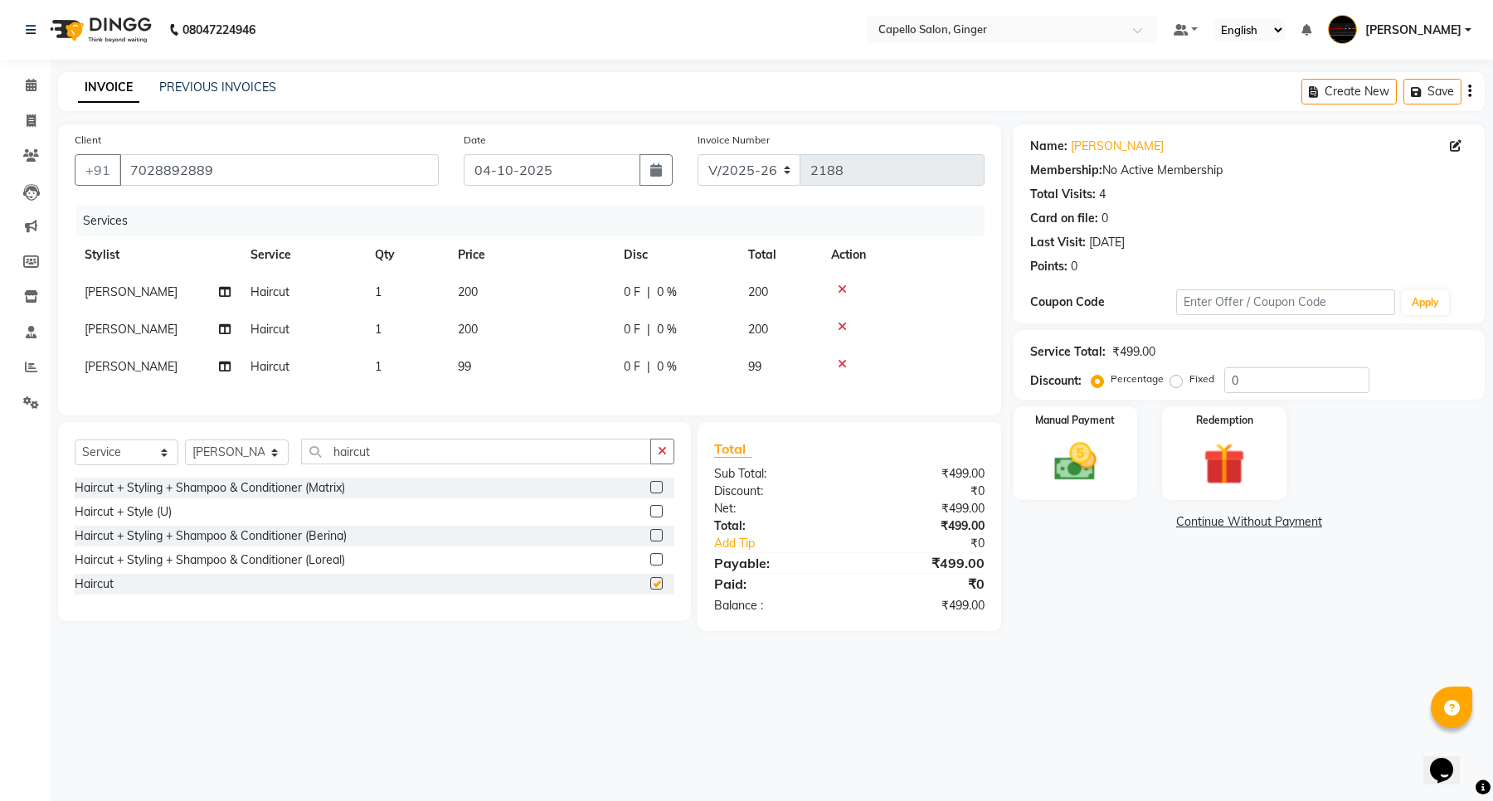
checkbox input "false"
click at [469, 365] on span "99" at bounding box center [464, 366] width 13 height 15
select select "23806"
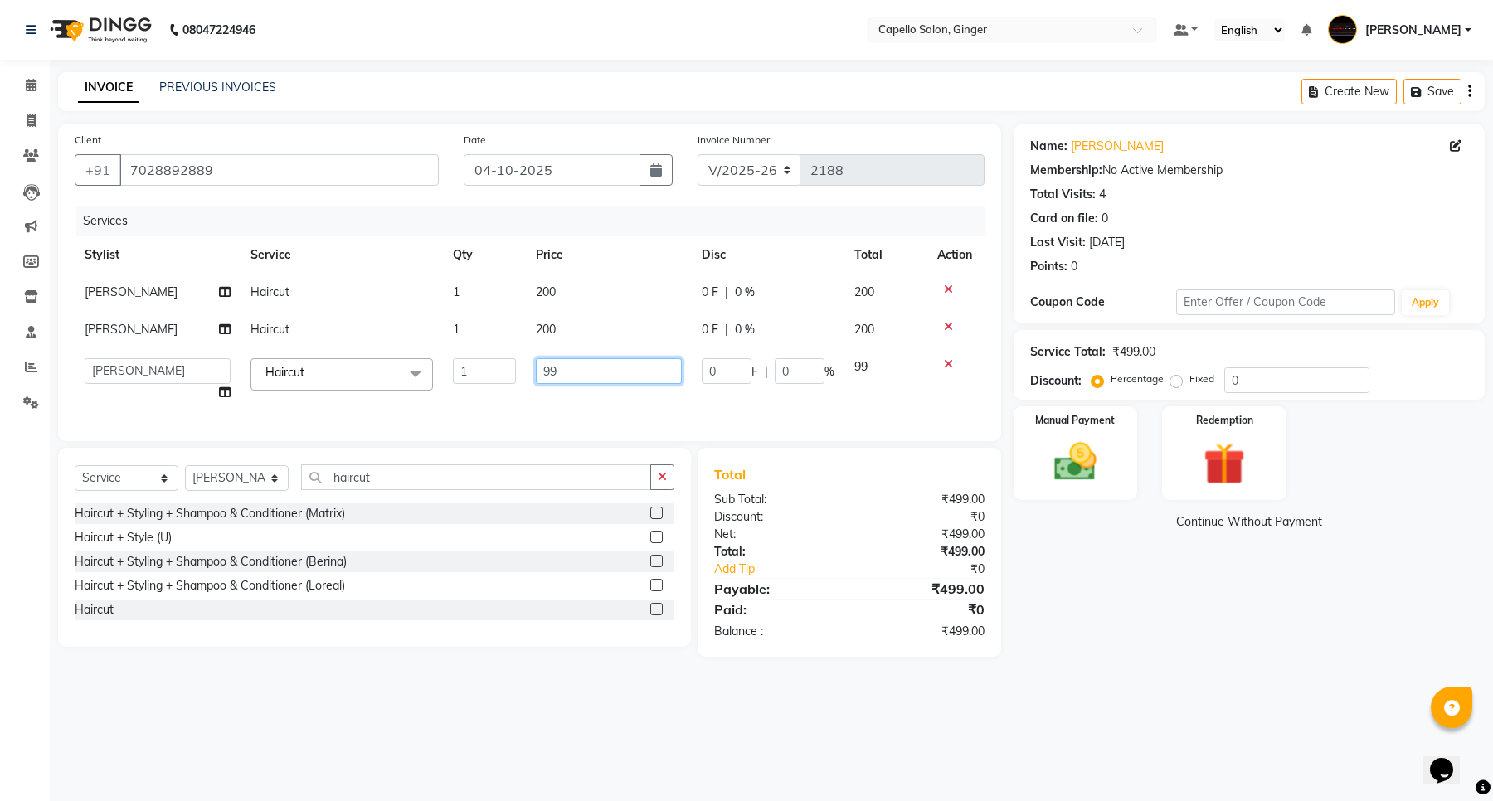
click at [600, 379] on input "99" at bounding box center [609, 371] width 146 height 26
type input "9"
type input "200"
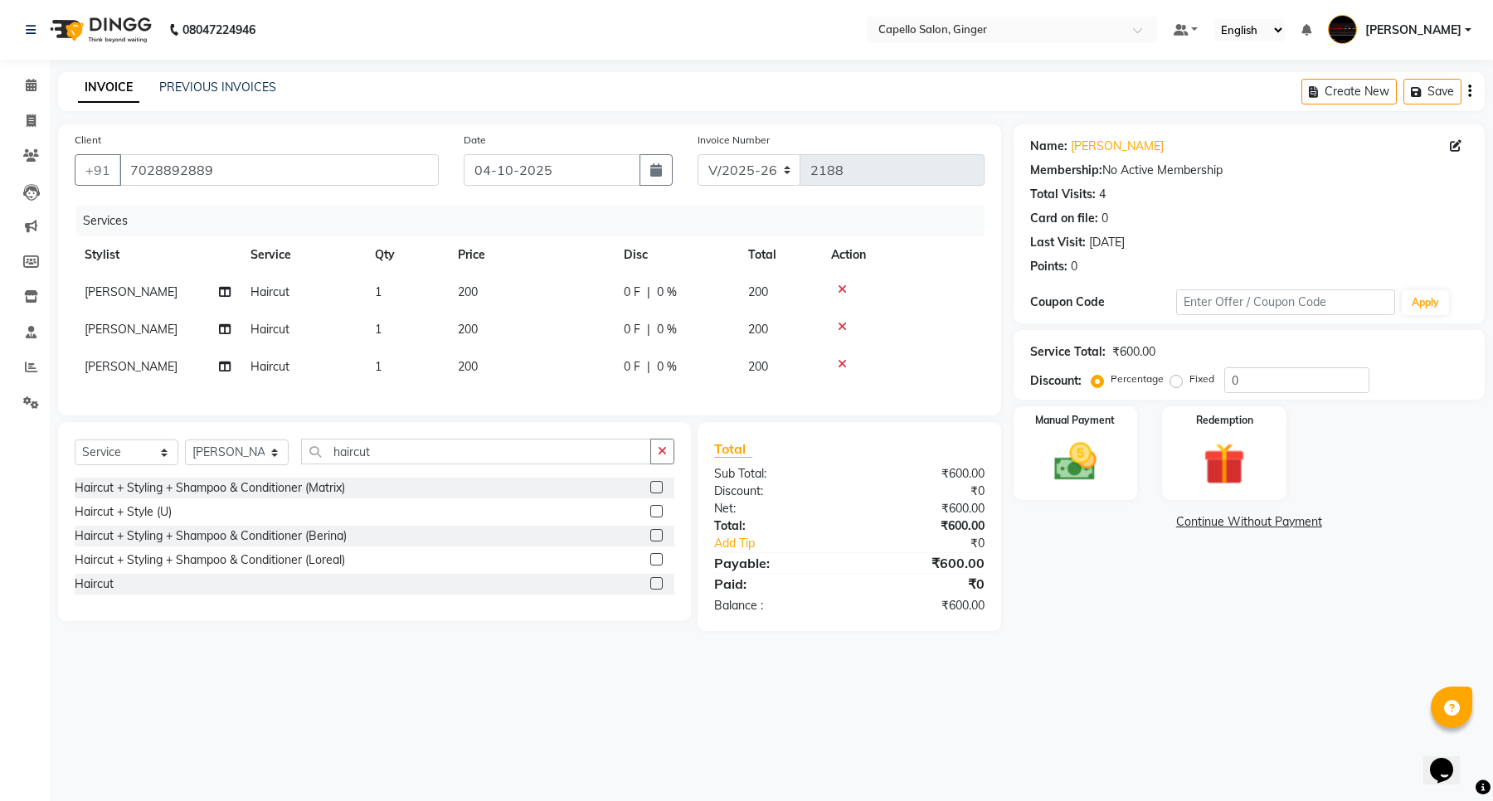
drag, startPoint x: 626, startPoint y: 405, endPoint x: 987, endPoint y: 445, distance: 363.1
click at [633, 399] on div "Services Stylist Service Qty Price Disc Total Action [PERSON_NAME] Haircut 1 20…" at bounding box center [530, 302] width 910 height 193
click at [1075, 462] on img at bounding box center [1075, 462] width 70 height 51
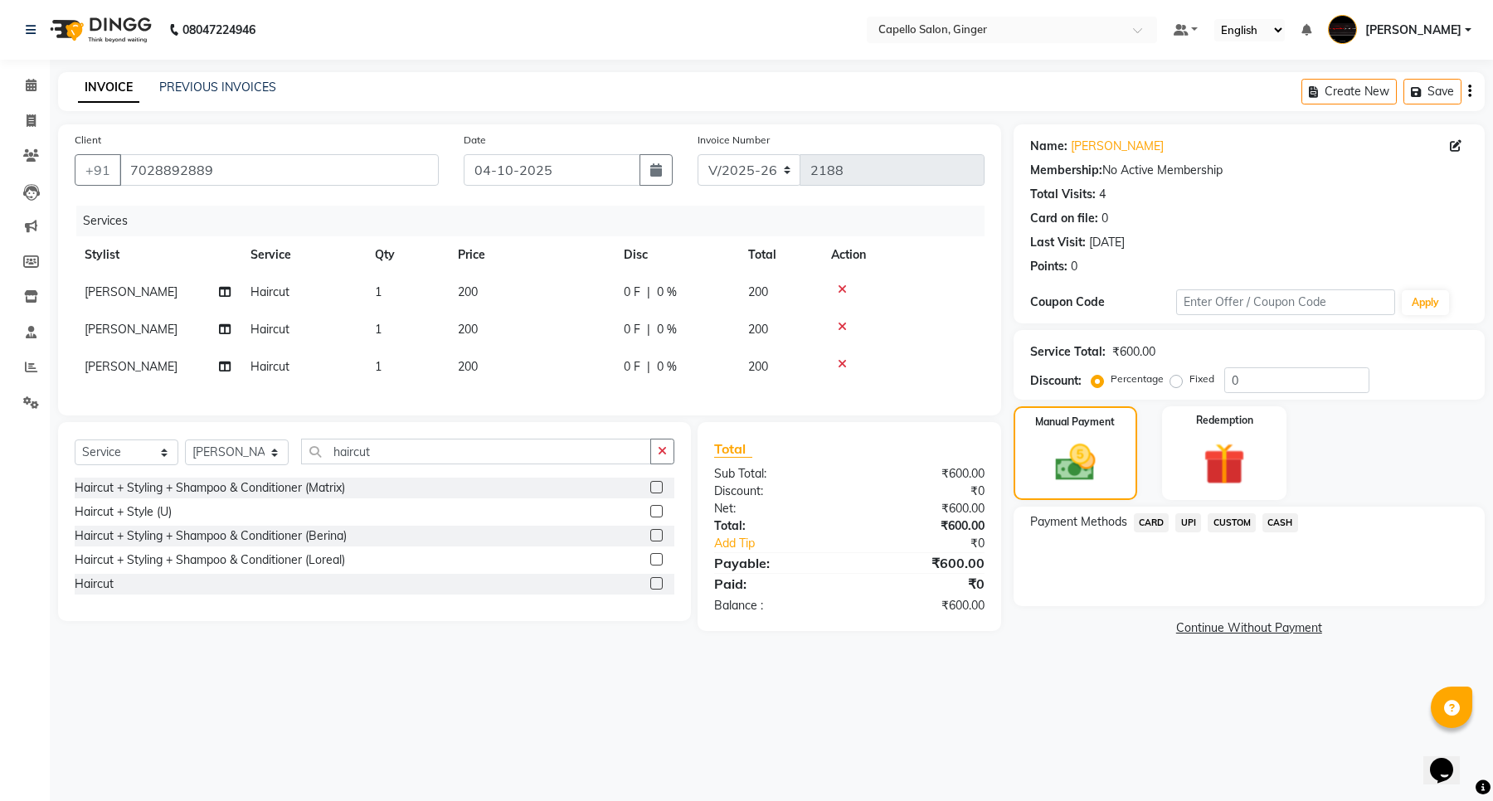
click at [1290, 523] on span "CASH" at bounding box center [1280, 522] width 36 height 19
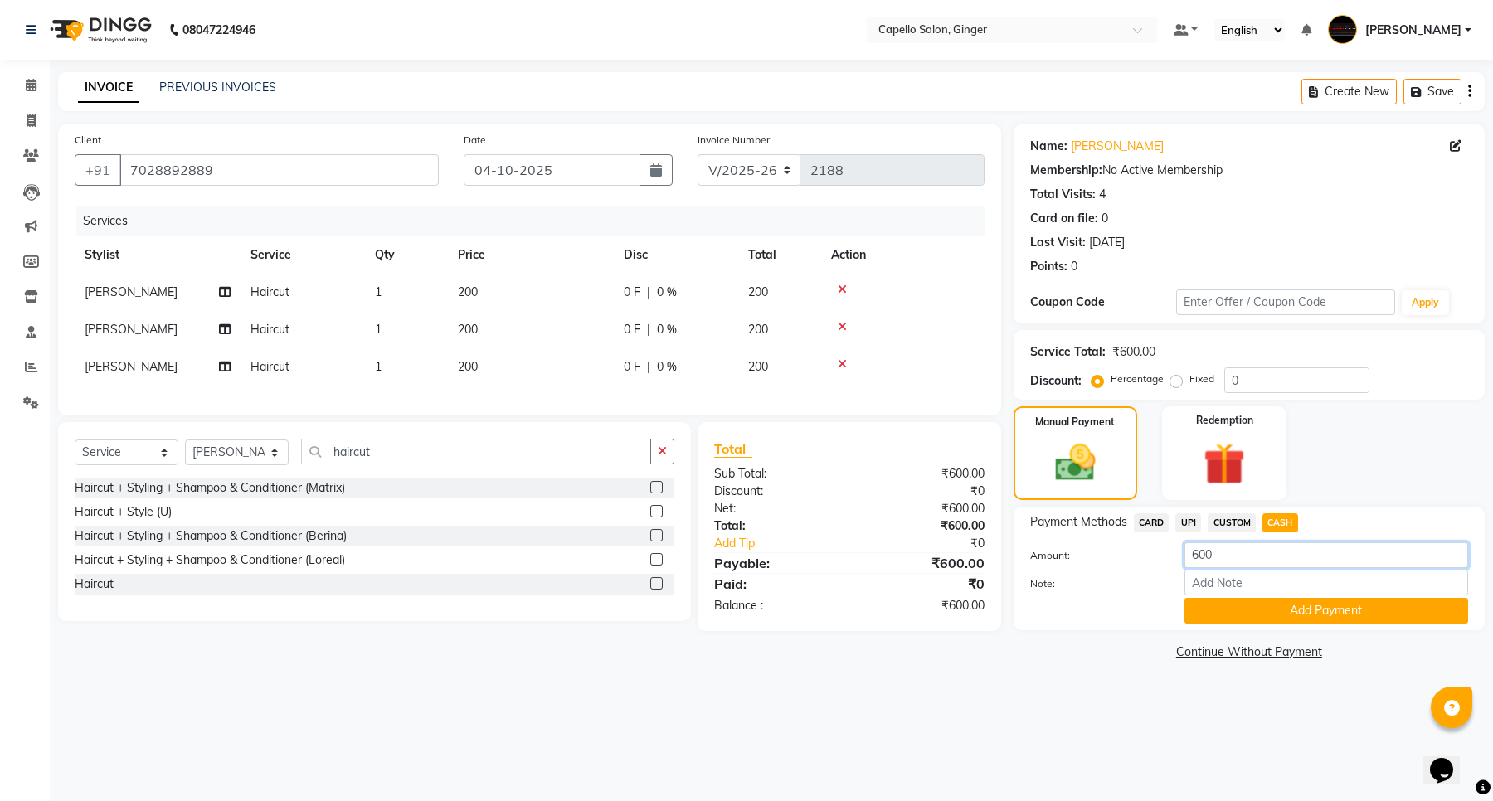
click at [1198, 552] on input "600" at bounding box center [1326, 555] width 284 height 26
type input "200"
click at [1252, 608] on button "Add Payment" at bounding box center [1326, 611] width 284 height 26
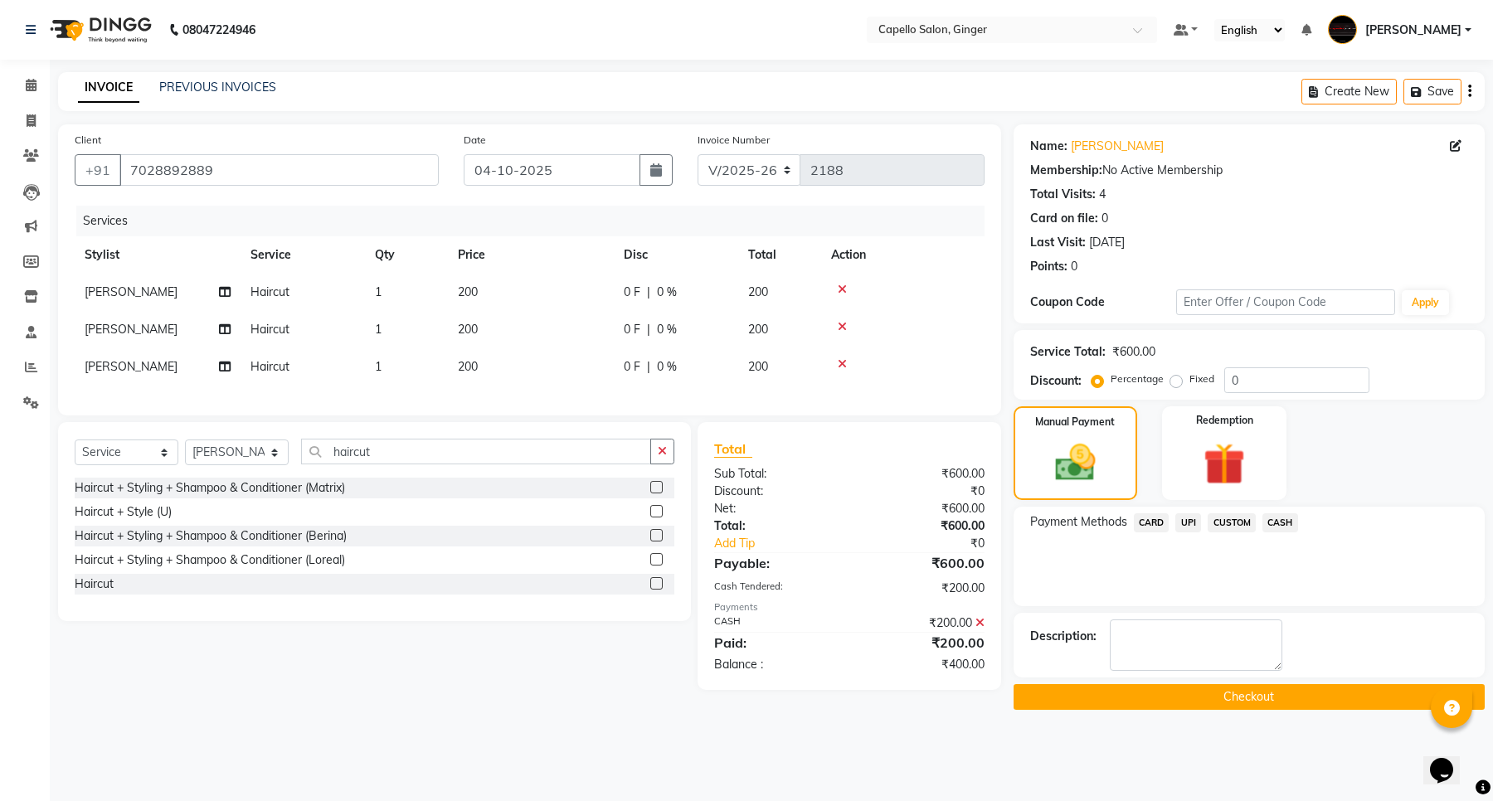
click at [1187, 515] on span "UPI" at bounding box center [1188, 522] width 26 height 19
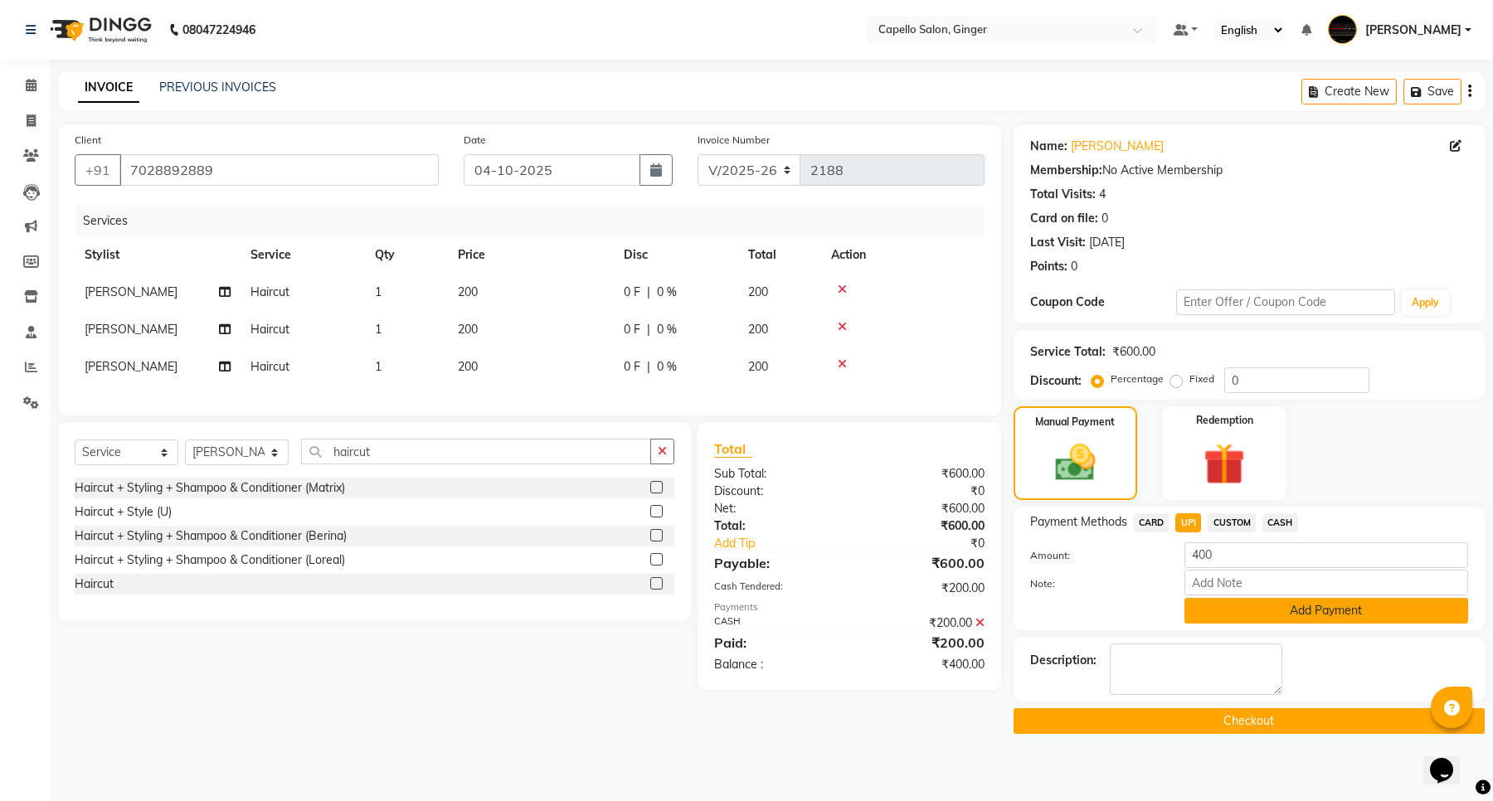
click at [1237, 618] on button "Add Payment" at bounding box center [1326, 611] width 284 height 26
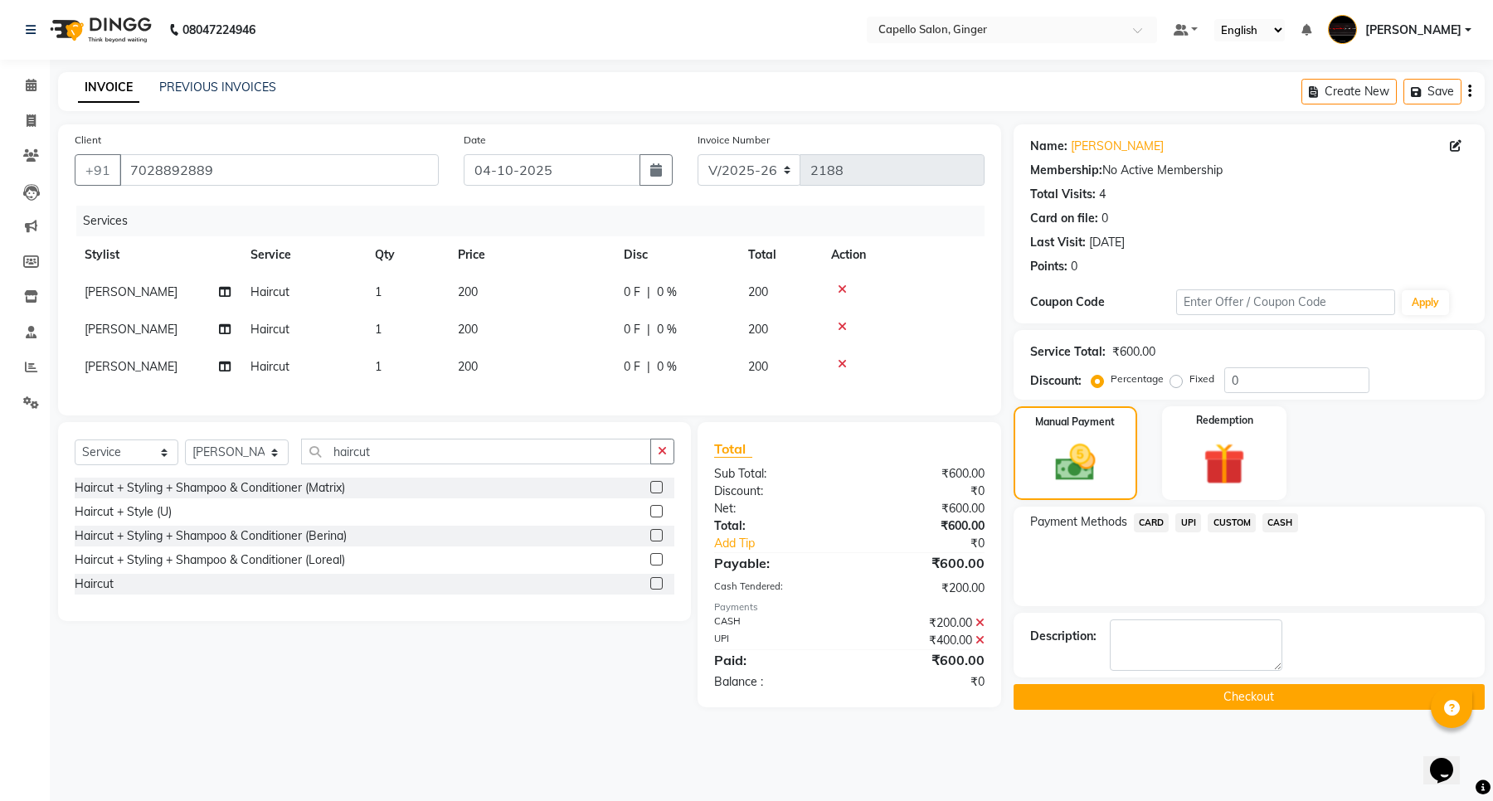
click at [1208, 709] on button "Checkout" at bounding box center [1248, 697] width 471 height 26
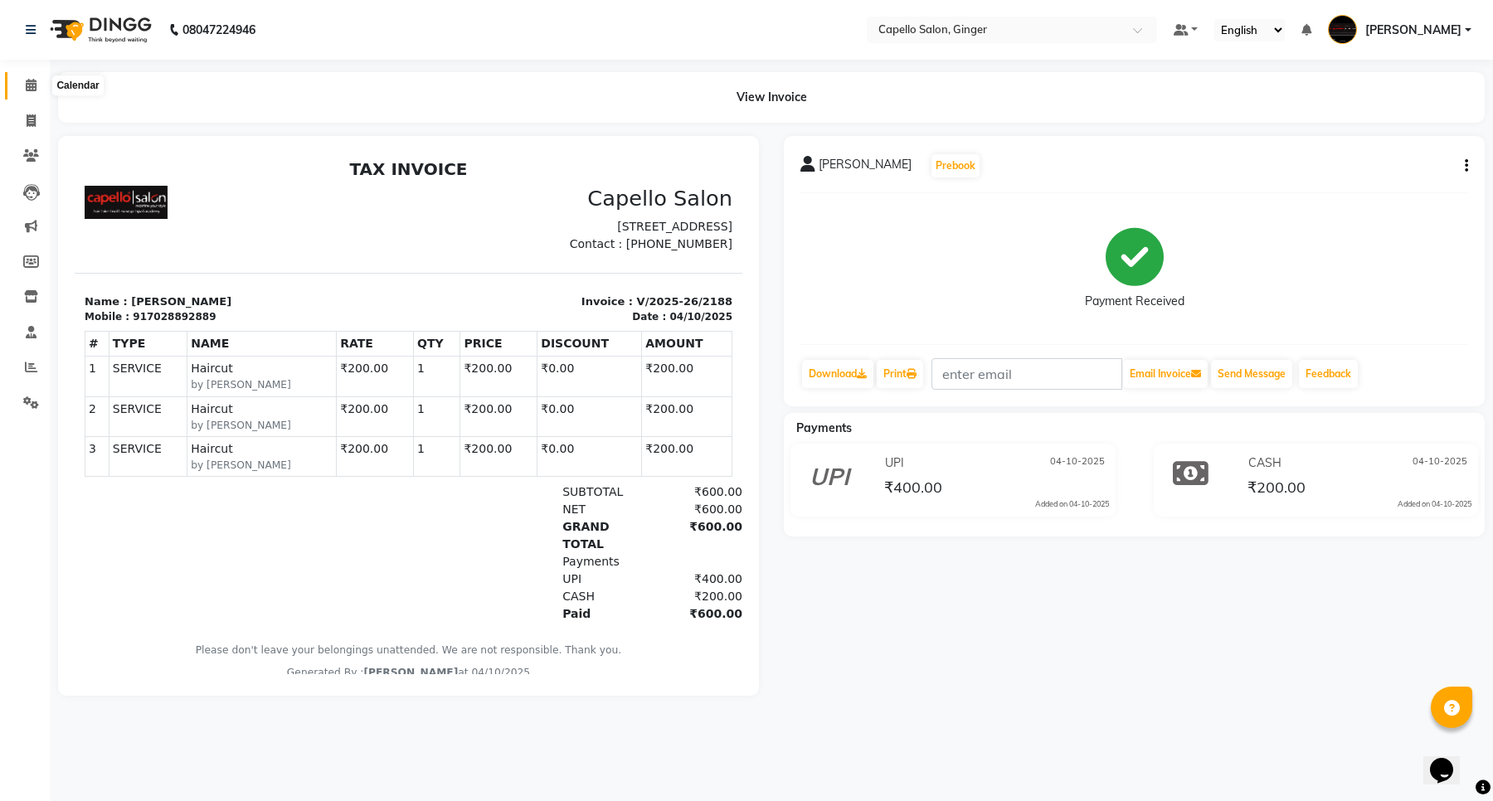
click at [27, 88] on icon at bounding box center [31, 85] width 11 height 12
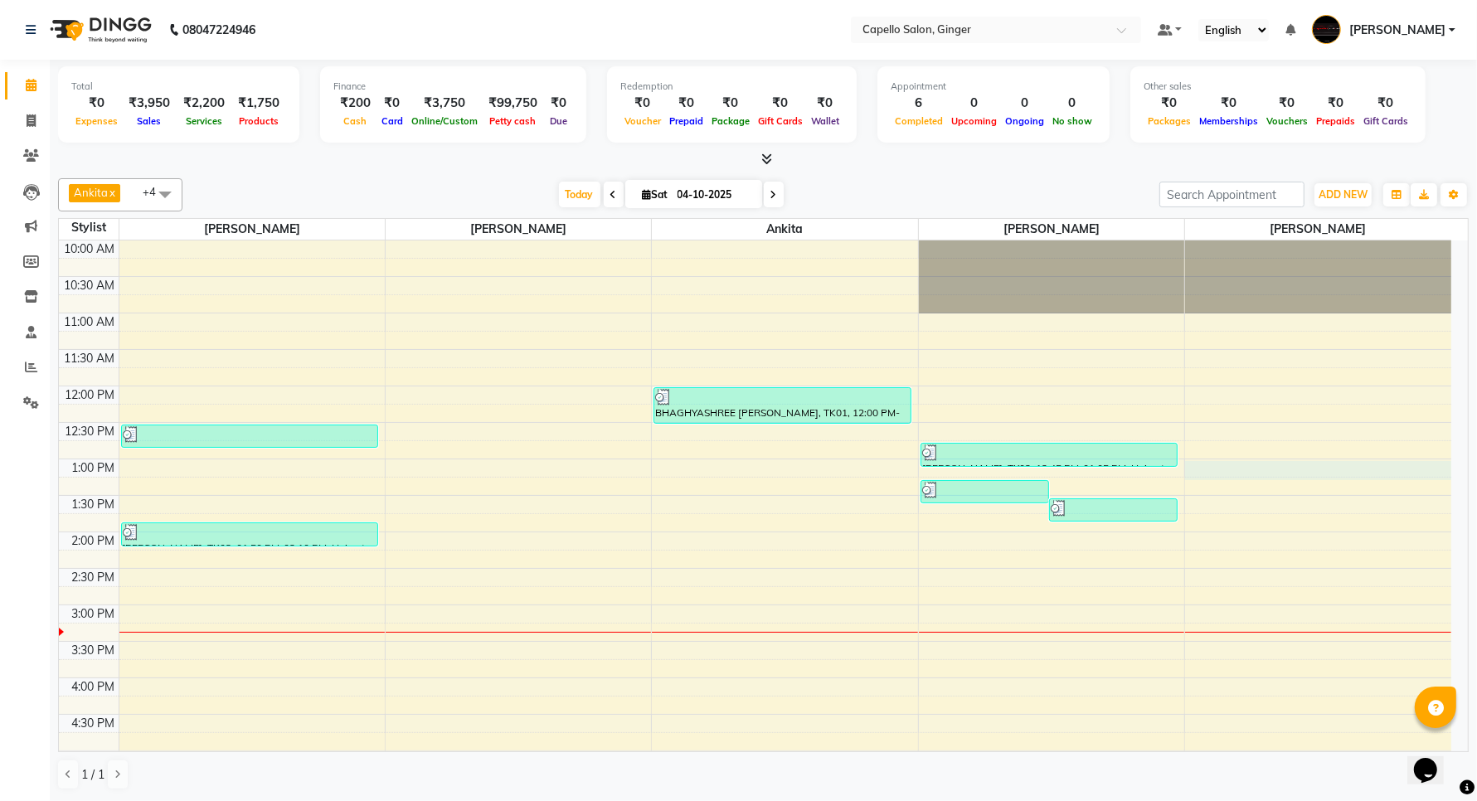
click at [1373, 466] on div "10:00 AM 10:30 AM 11:00 AM 11:30 AM 12:00 PM 12:30 PM 1:00 PM 1:30 PM 2:00 PM 2…" at bounding box center [755, 715] width 1393 height 948
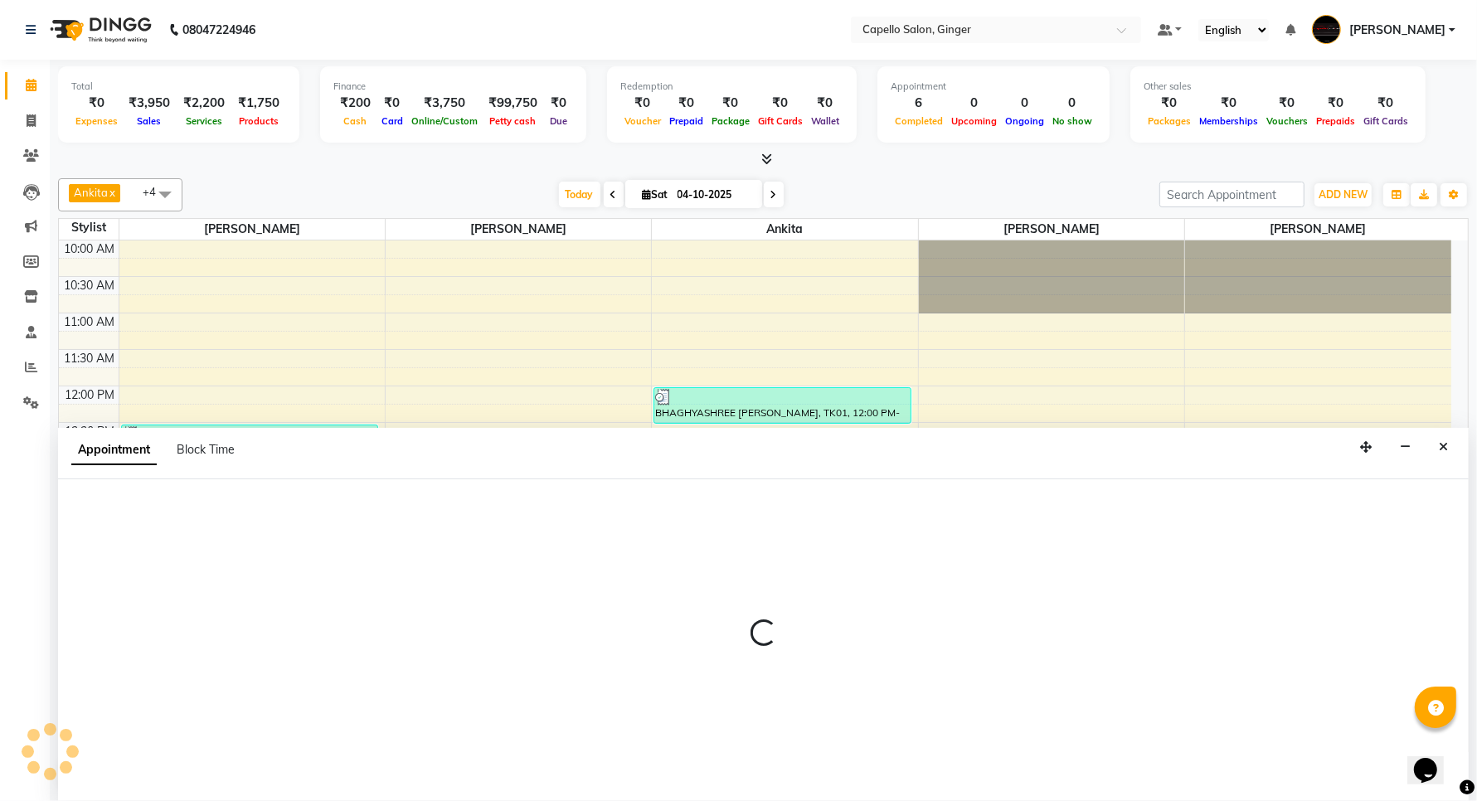
scroll to position [1, 0]
select select "93459"
select select "780"
select select "tentative"
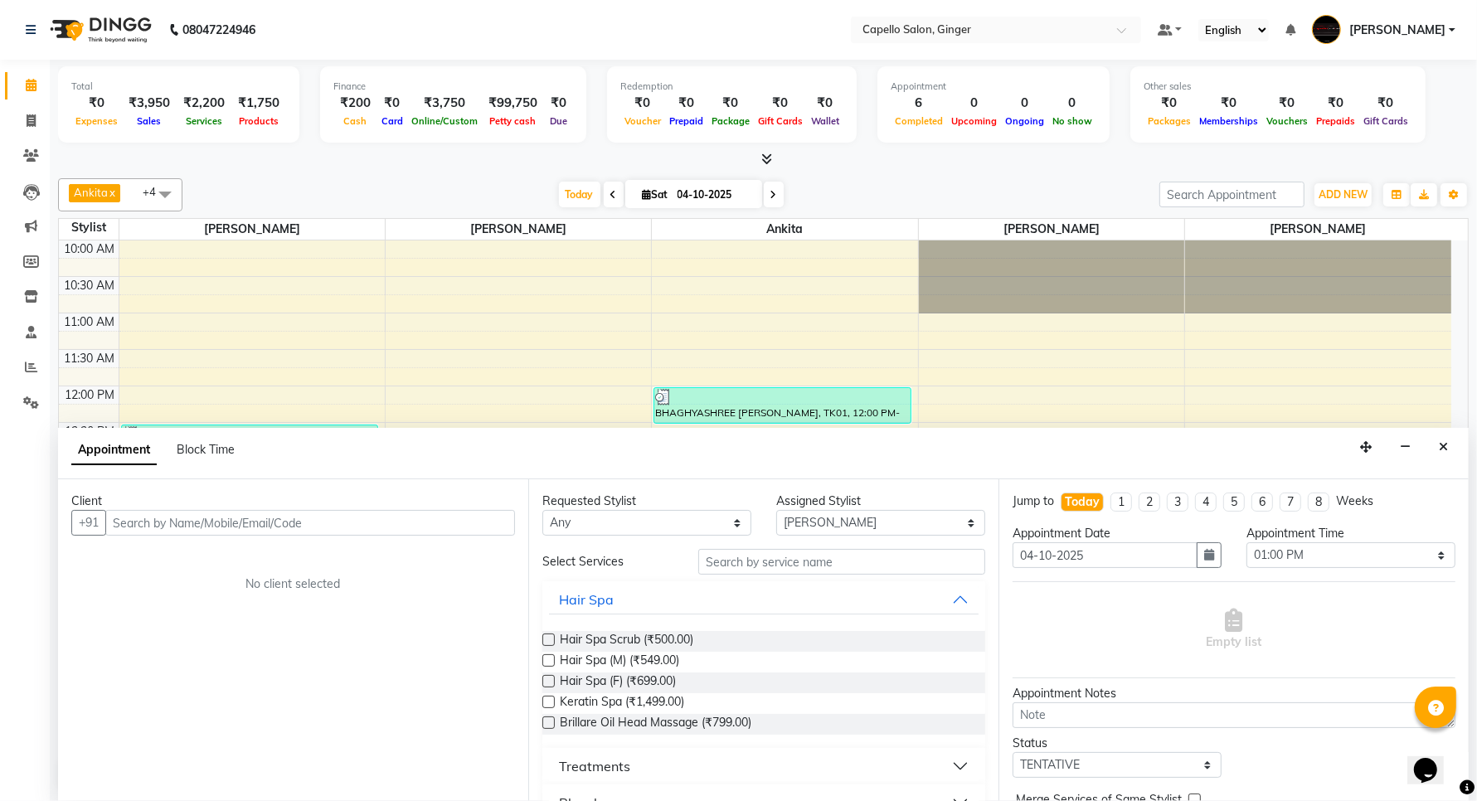
click at [218, 523] on input "text" at bounding box center [310, 523] width 410 height 26
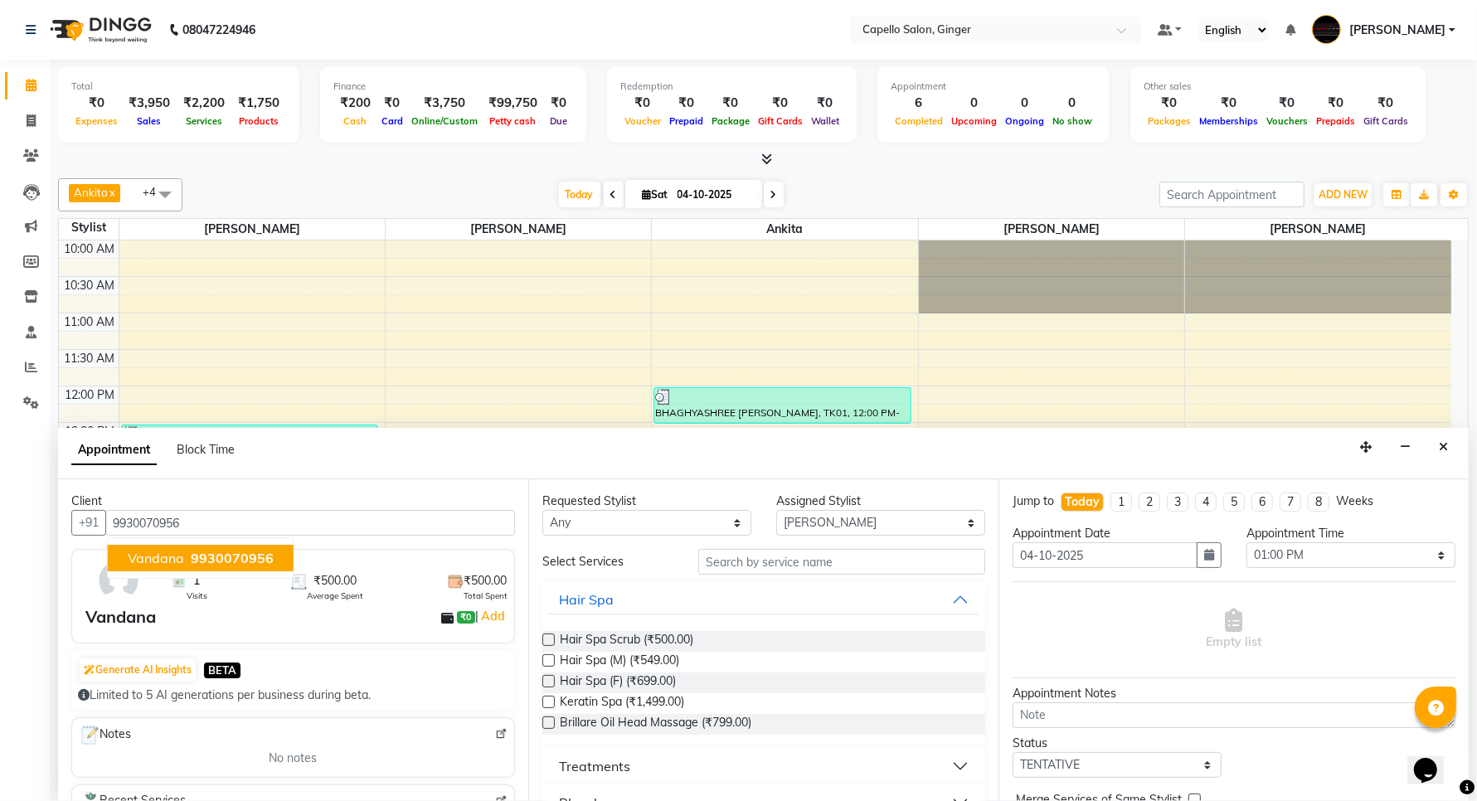
click at [162, 557] on span "Vandana" at bounding box center [156, 558] width 56 height 17
type input "9930070956"
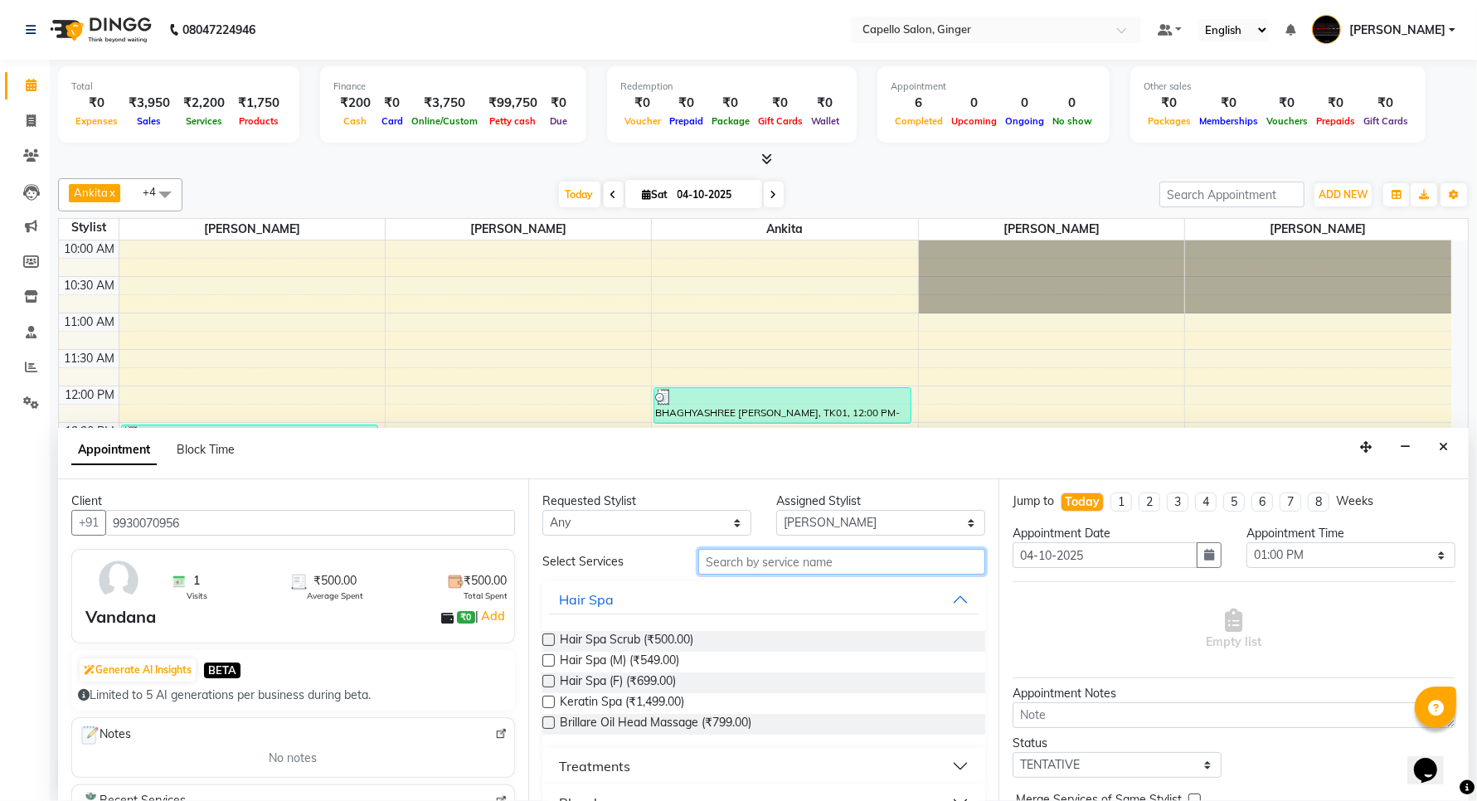
click at [766, 557] on input "text" at bounding box center [841, 562] width 287 height 26
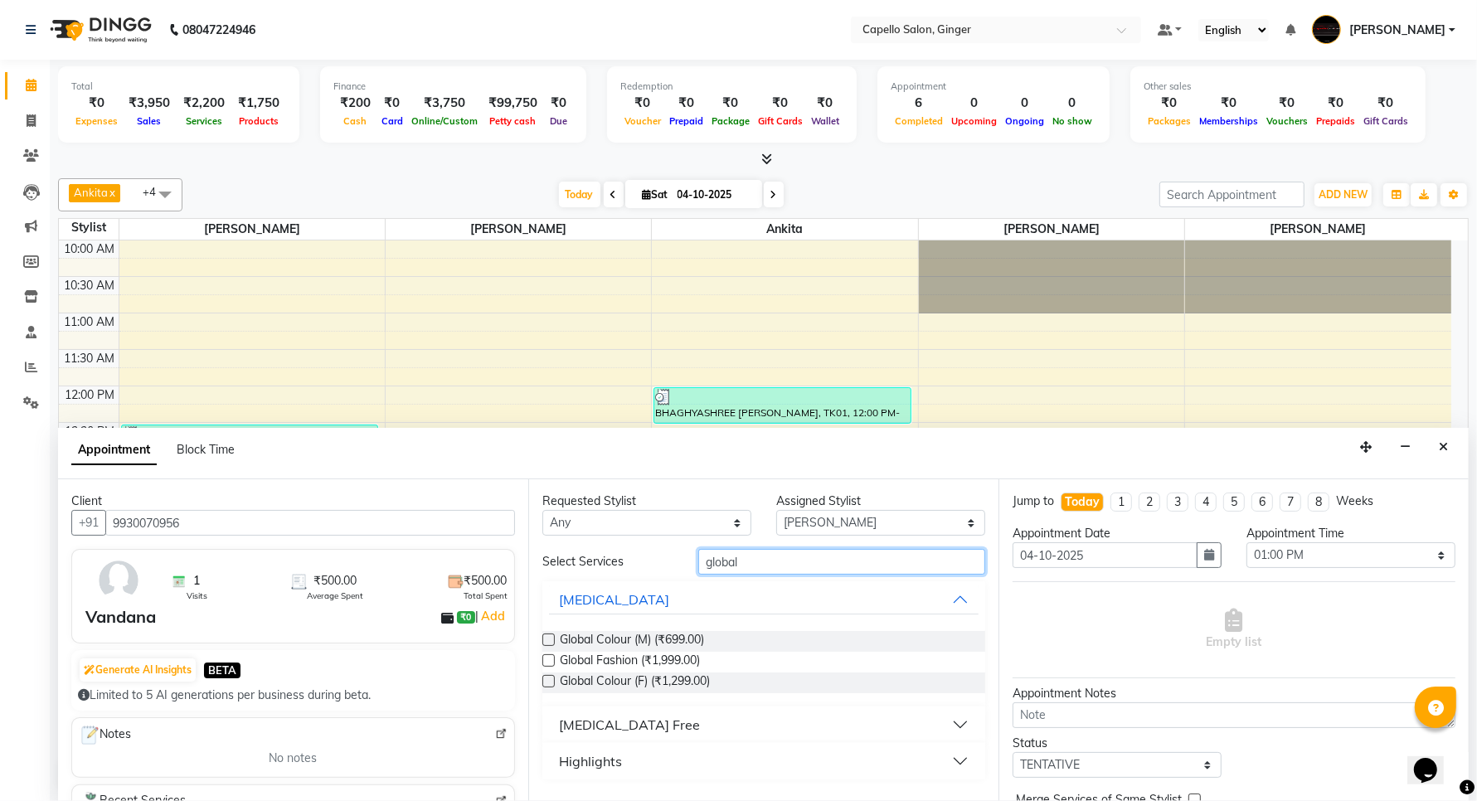
type input "global"
click at [545, 678] on label at bounding box center [548, 681] width 12 height 12
click at [545, 678] on input "checkbox" at bounding box center [547, 683] width 11 height 11
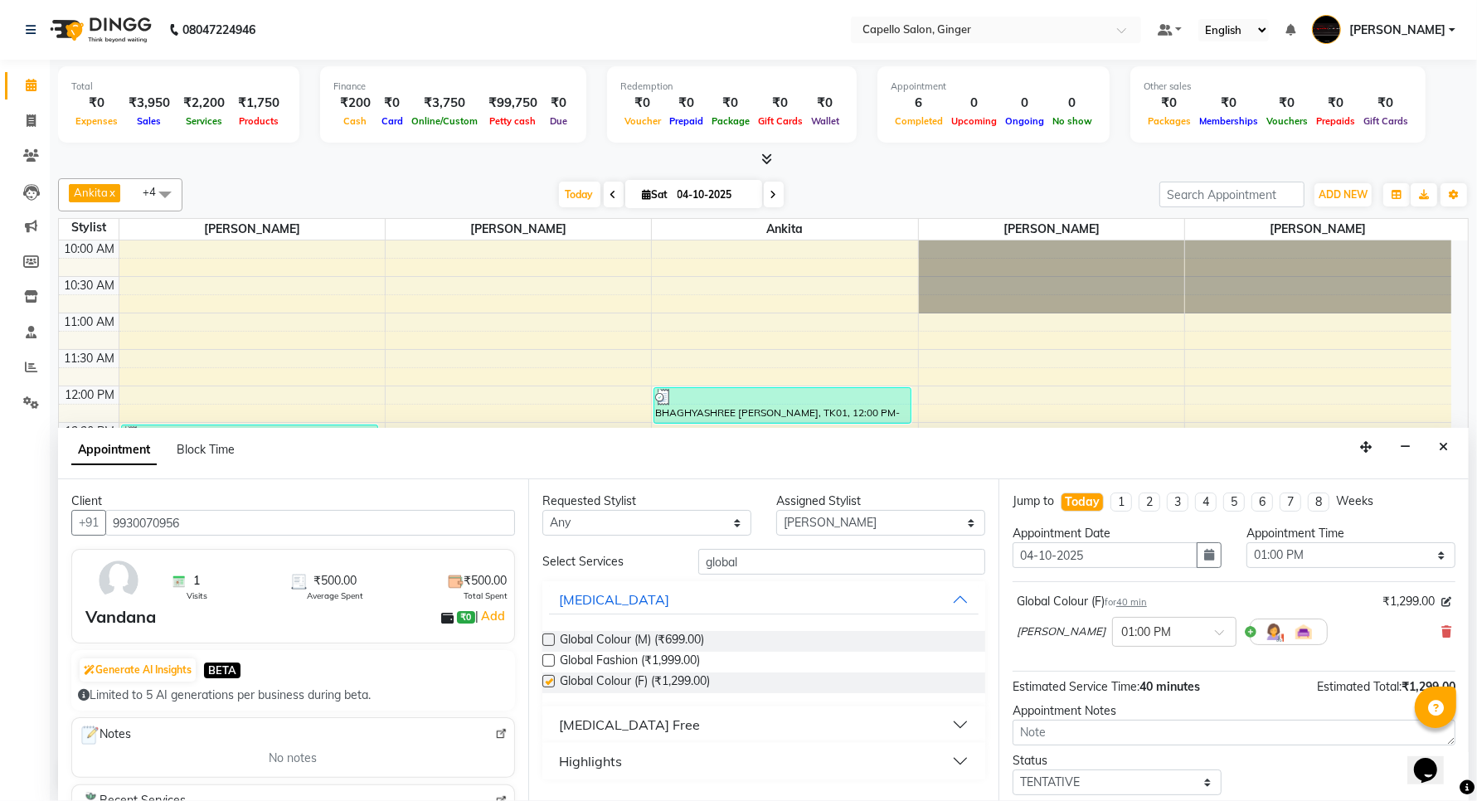
checkbox input "false"
click at [768, 556] on input "global" at bounding box center [841, 562] width 287 height 26
type input "g"
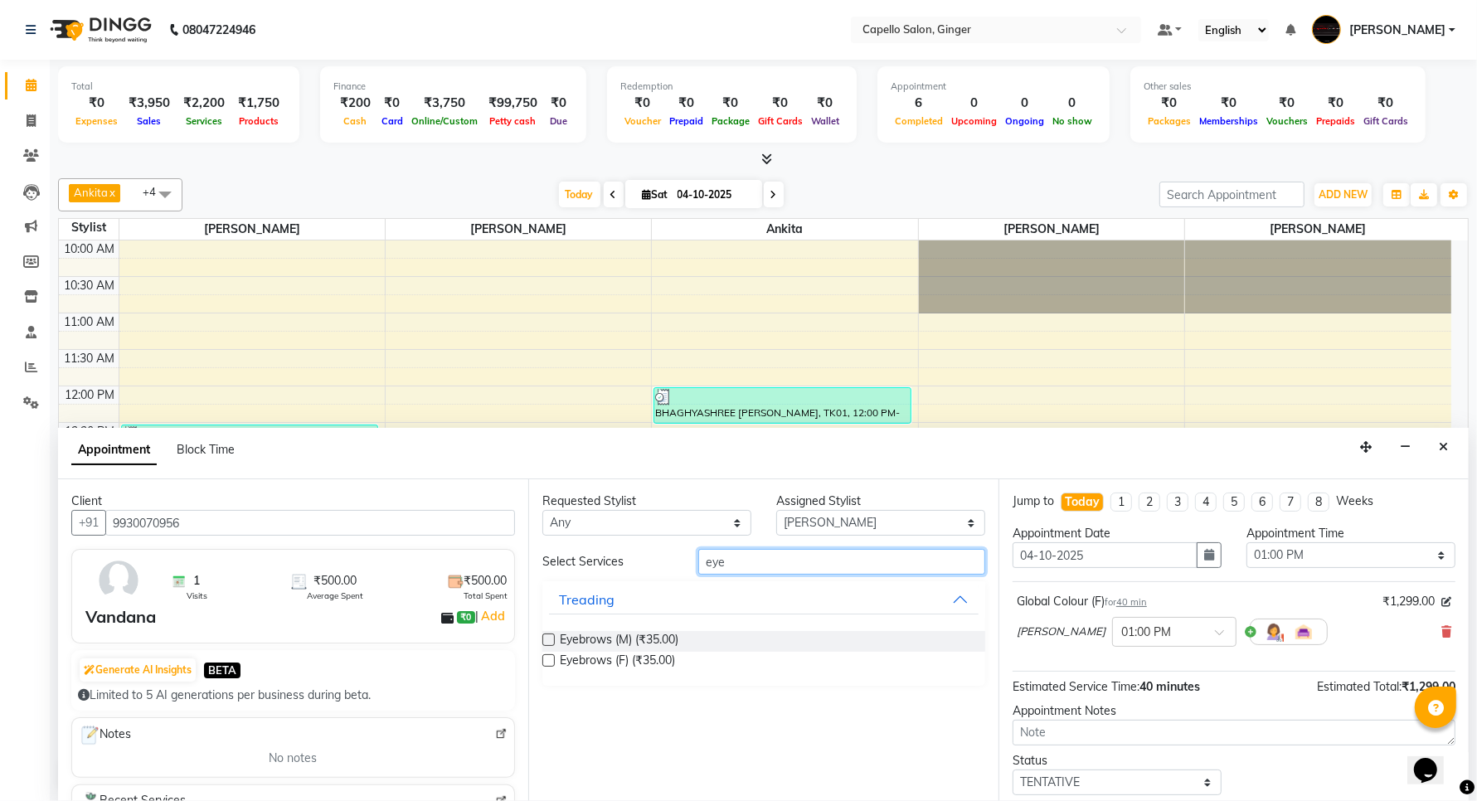
type input "eye"
click at [549, 662] on label at bounding box center [548, 660] width 12 height 12
click at [549, 662] on input "checkbox" at bounding box center [547, 662] width 11 height 11
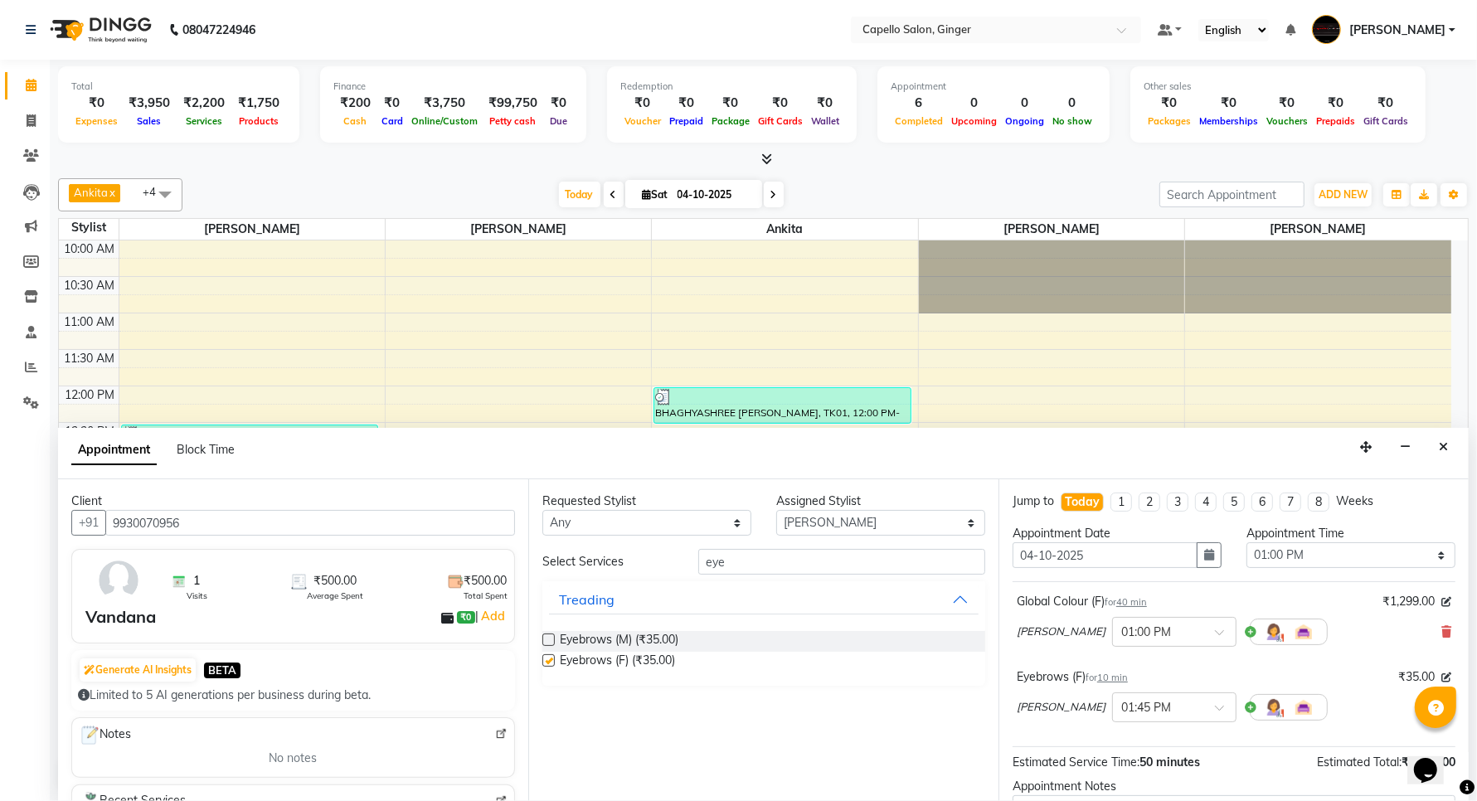
checkbox input "false"
click at [822, 525] on select "Select Admin [PERSON_NAME] [PERSON_NAME] [PERSON_NAME] Priyanka [PERSON_NAME] […" at bounding box center [880, 523] width 209 height 26
select select "35234"
click at [776, 510] on select "Select Admin [PERSON_NAME] [PERSON_NAME] [PERSON_NAME] Priyanka [PERSON_NAME] […" at bounding box center [880, 523] width 209 height 26
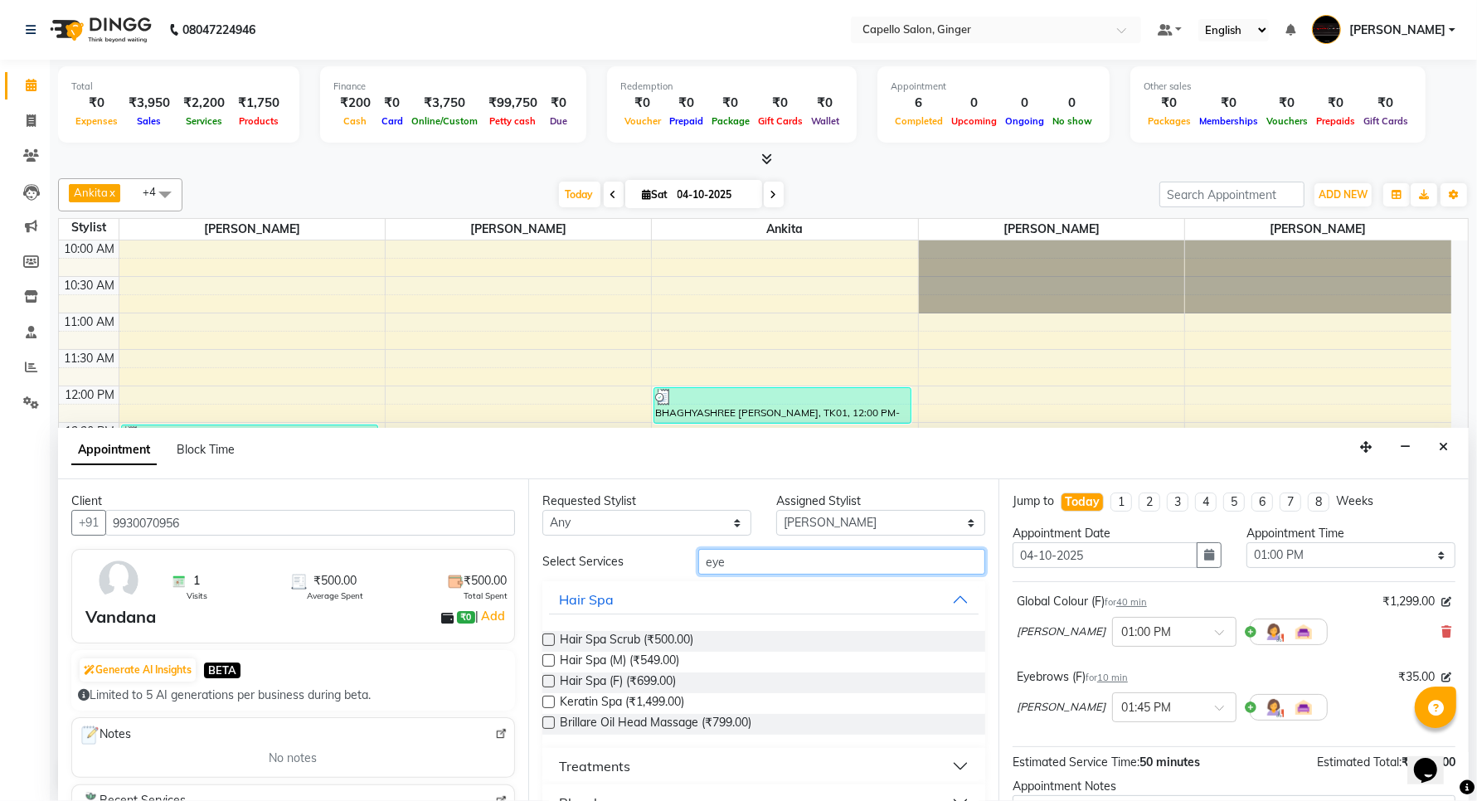
click at [739, 574] on input "eye" at bounding box center [841, 562] width 287 height 26
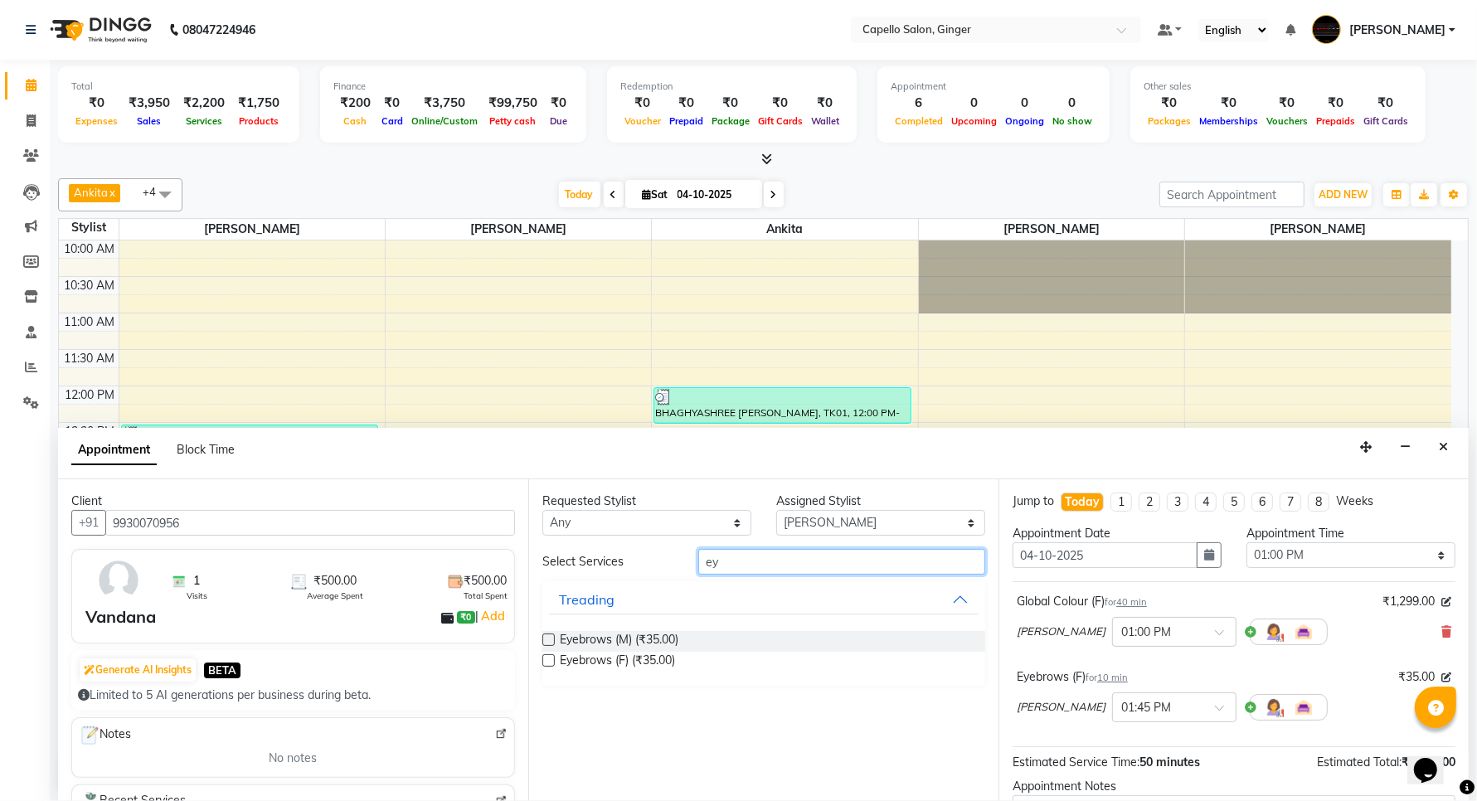
type input "e"
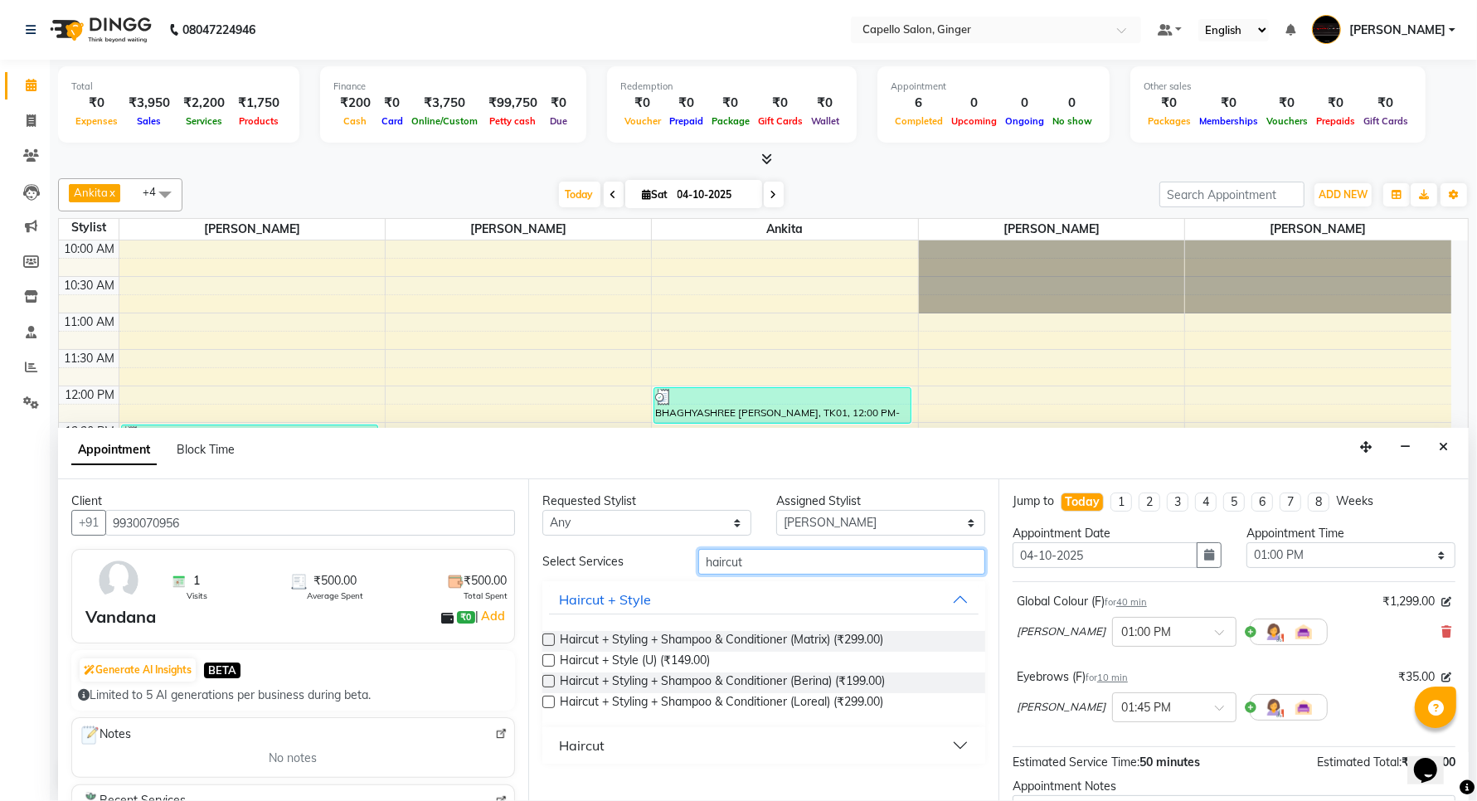
type input "haircut"
click at [569, 742] on div "Haircut" at bounding box center [582, 746] width 46 height 20
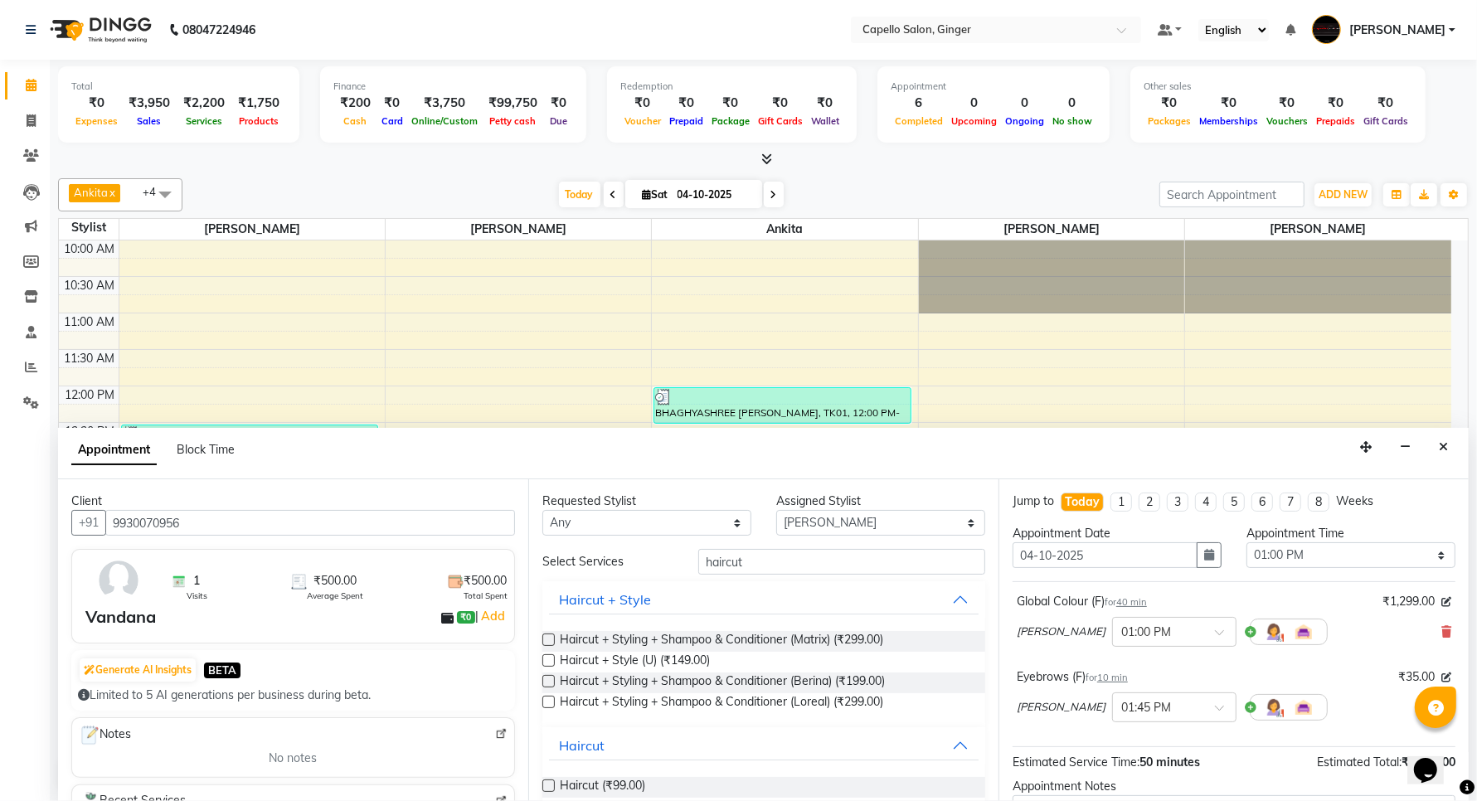
click at [547, 782] on label at bounding box center [548, 786] width 12 height 12
click at [547, 782] on input "checkbox" at bounding box center [547, 787] width 11 height 11
checkbox input "false"
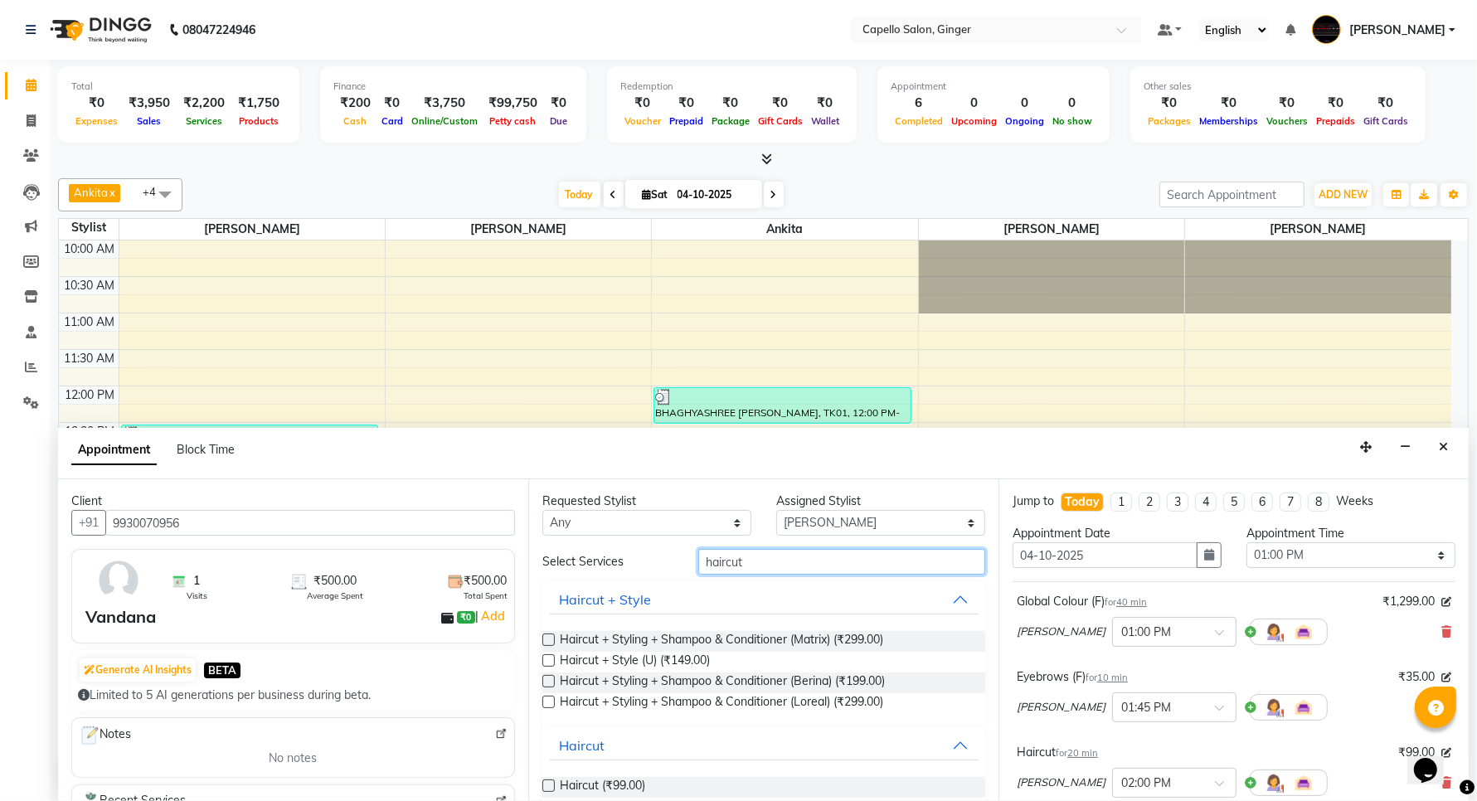
click at [785, 561] on input "haircut" at bounding box center [841, 562] width 287 height 26
type input "h"
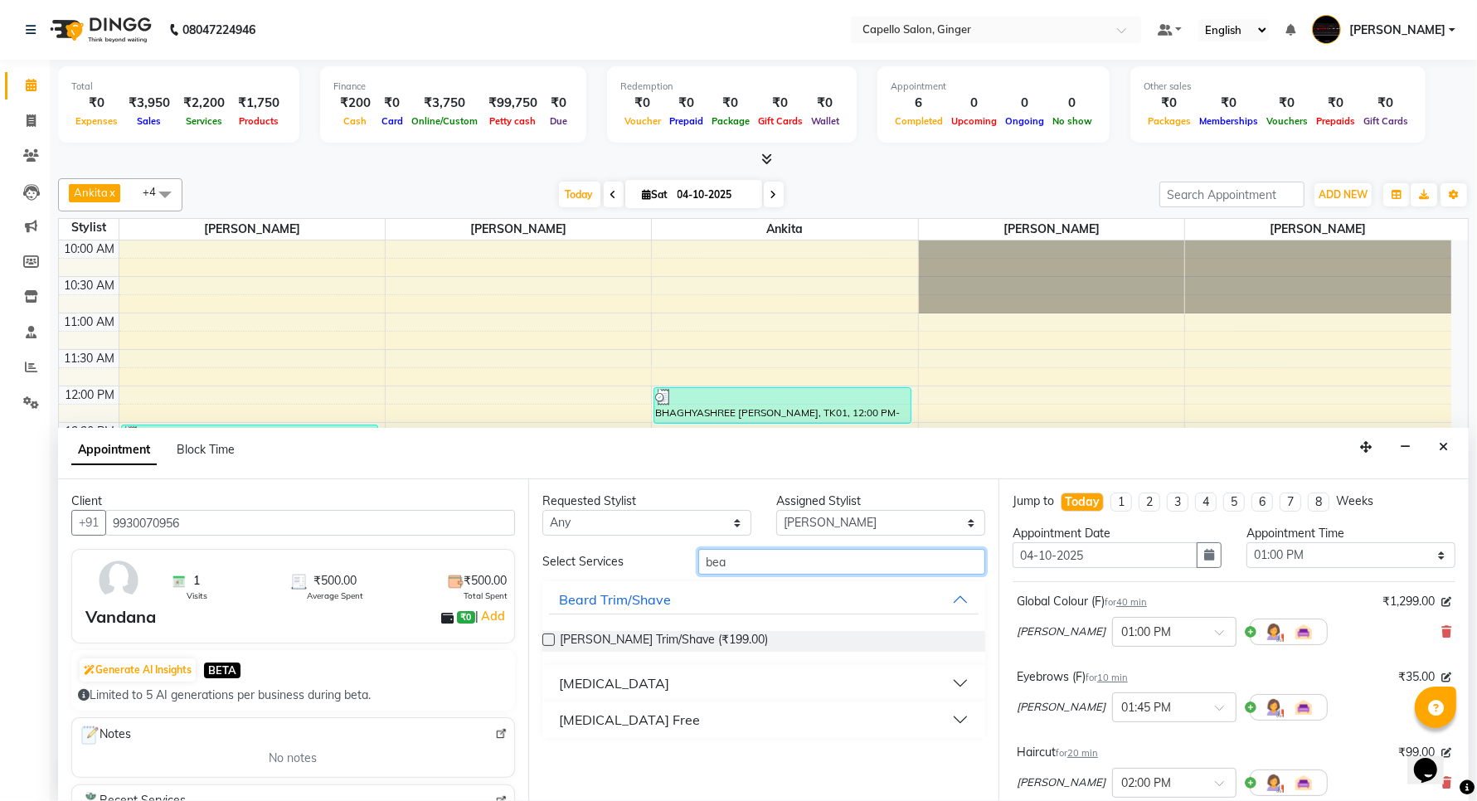
type input "bea"
click at [547, 641] on label at bounding box center [548, 640] width 12 height 12
click at [547, 641] on input "checkbox" at bounding box center [547, 641] width 11 height 11
checkbox input "false"
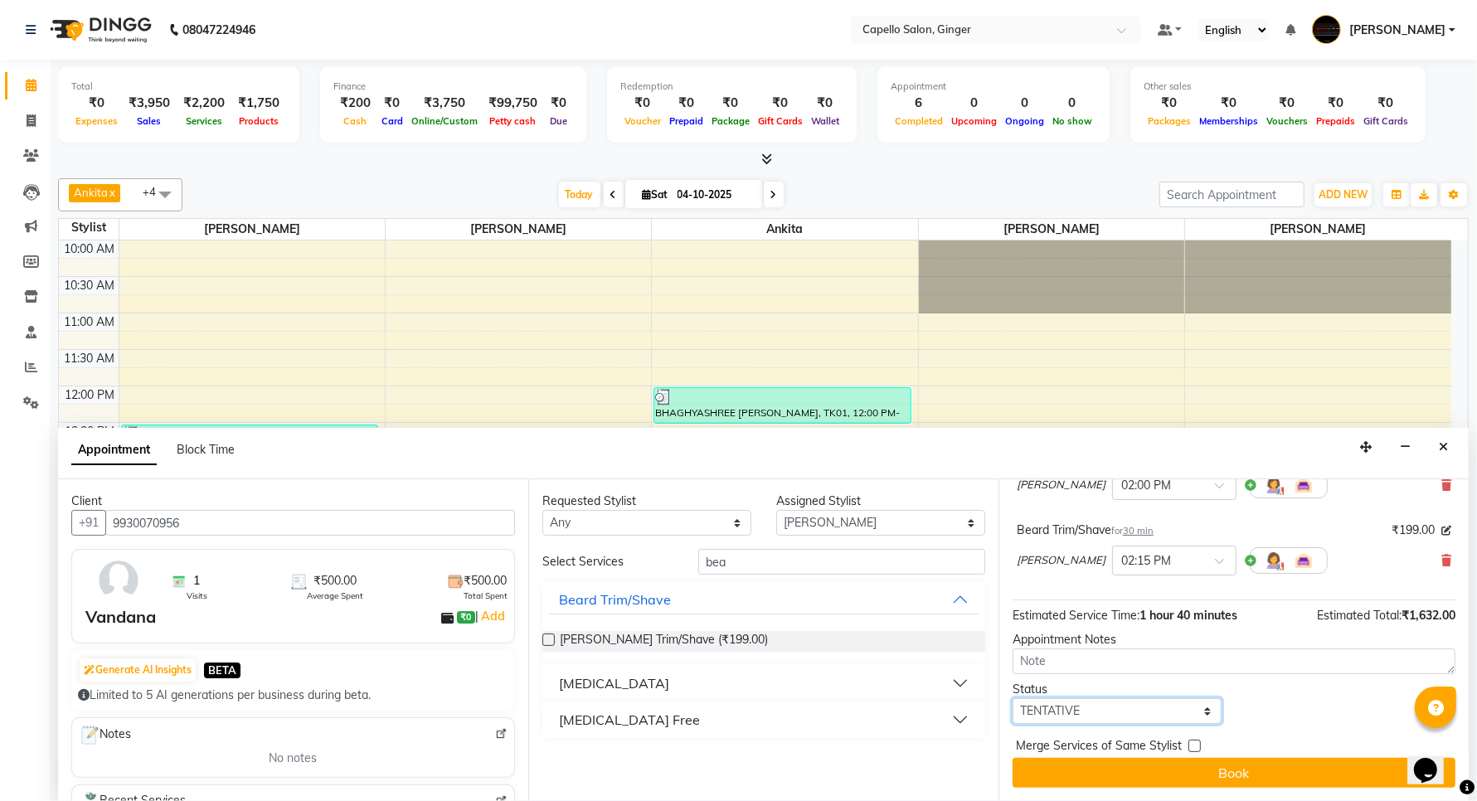
click at [1120, 706] on select "Select TENTATIVE CONFIRM CHECK-IN UPCOMING" at bounding box center [1117, 711] width 209 height 26
select select "confirm booking"
click at [1013, 698] on select "Select TENTATIVE CONFIRM CHECK-IN UPCOMING" at bounding box center [1117, 711] width 209 height 26
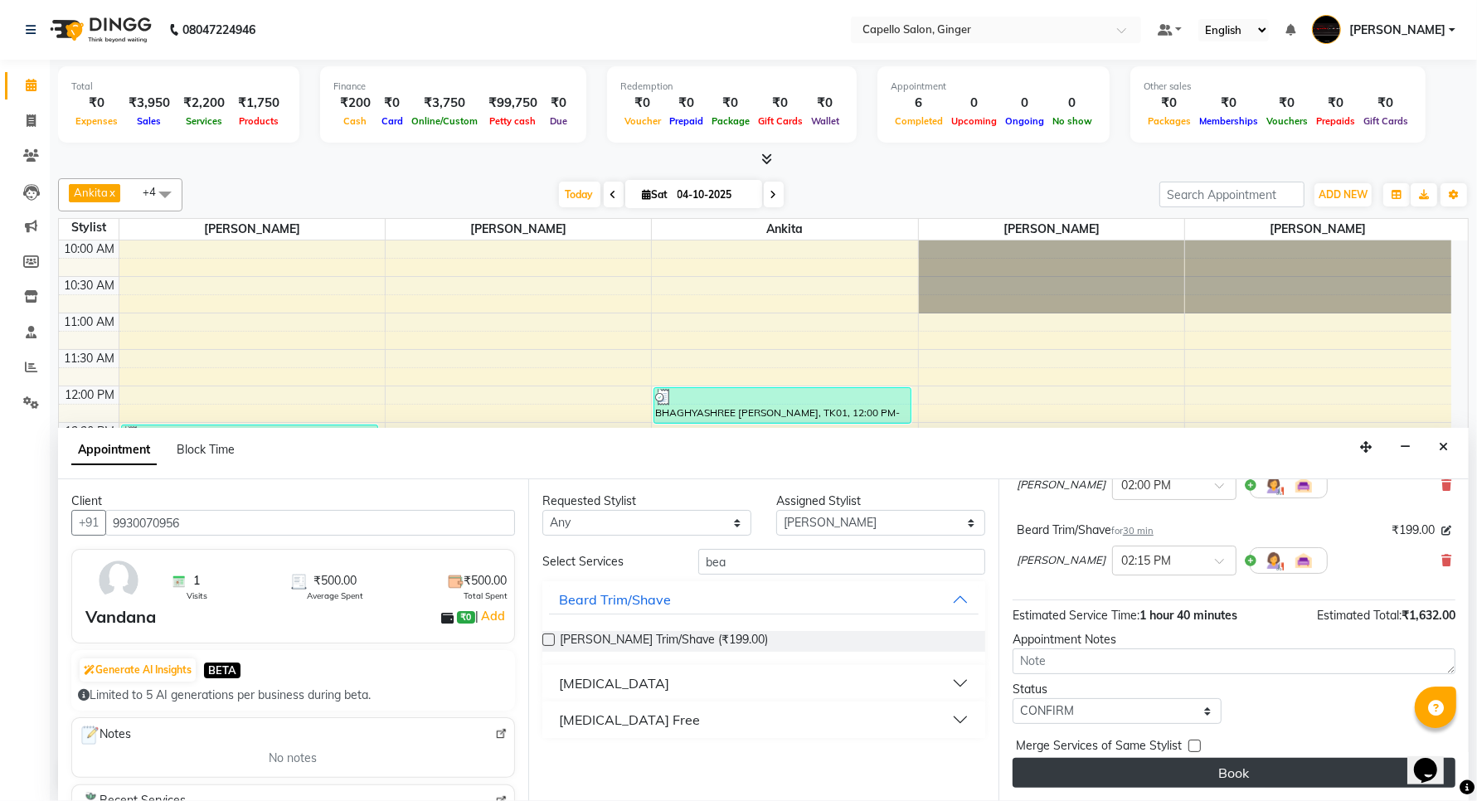
click at [1086, 777] on button "Book" at bounding box center [1234, 773] width 443 height 30
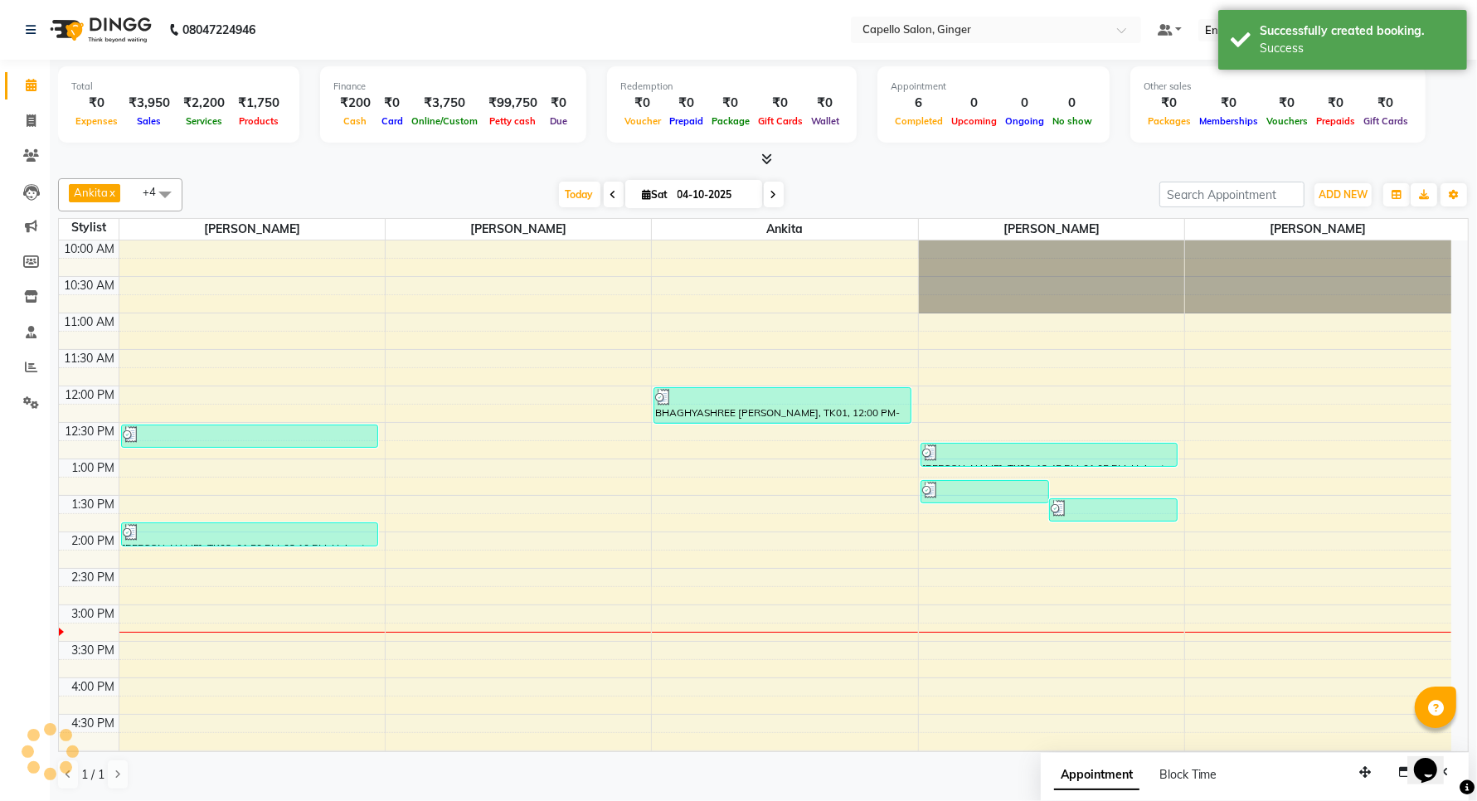
scroll to position [0, 0]
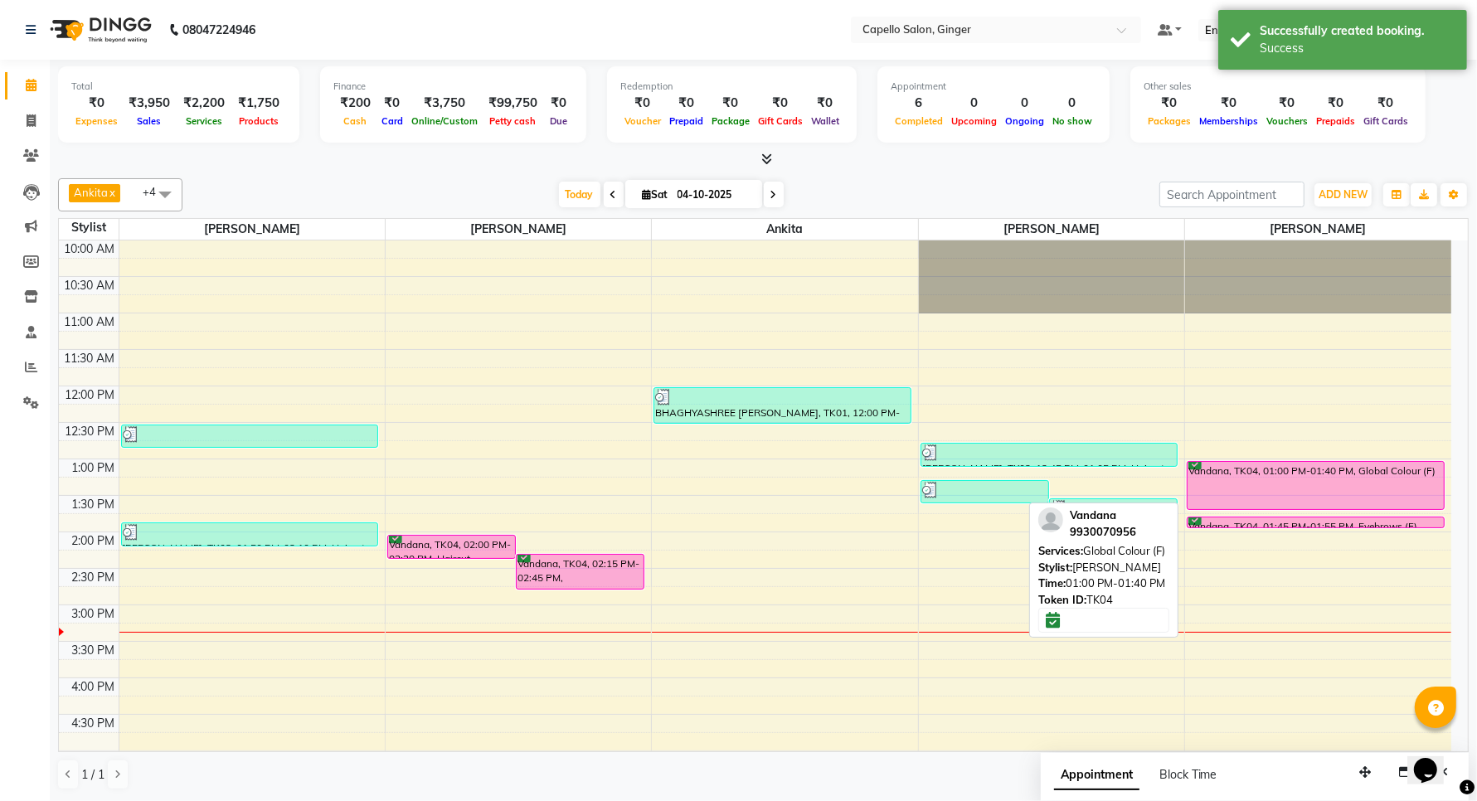
click at [1316, 489] on div "Vandana, TK04, 01:00 PM-01:40 PM, Global Colour (F)" at bounding box center [1316, 485] width 256 height 47
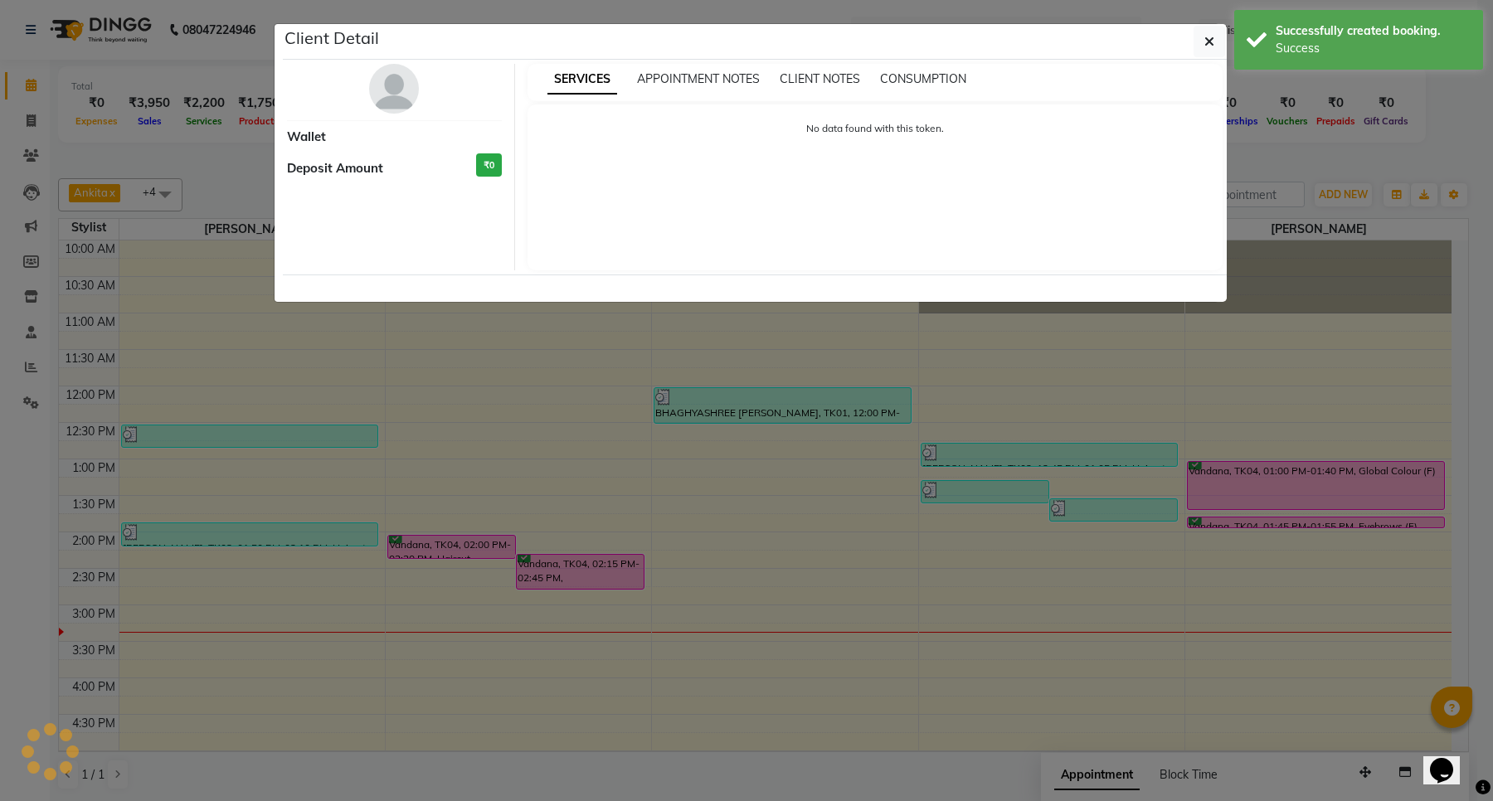
select select "6"
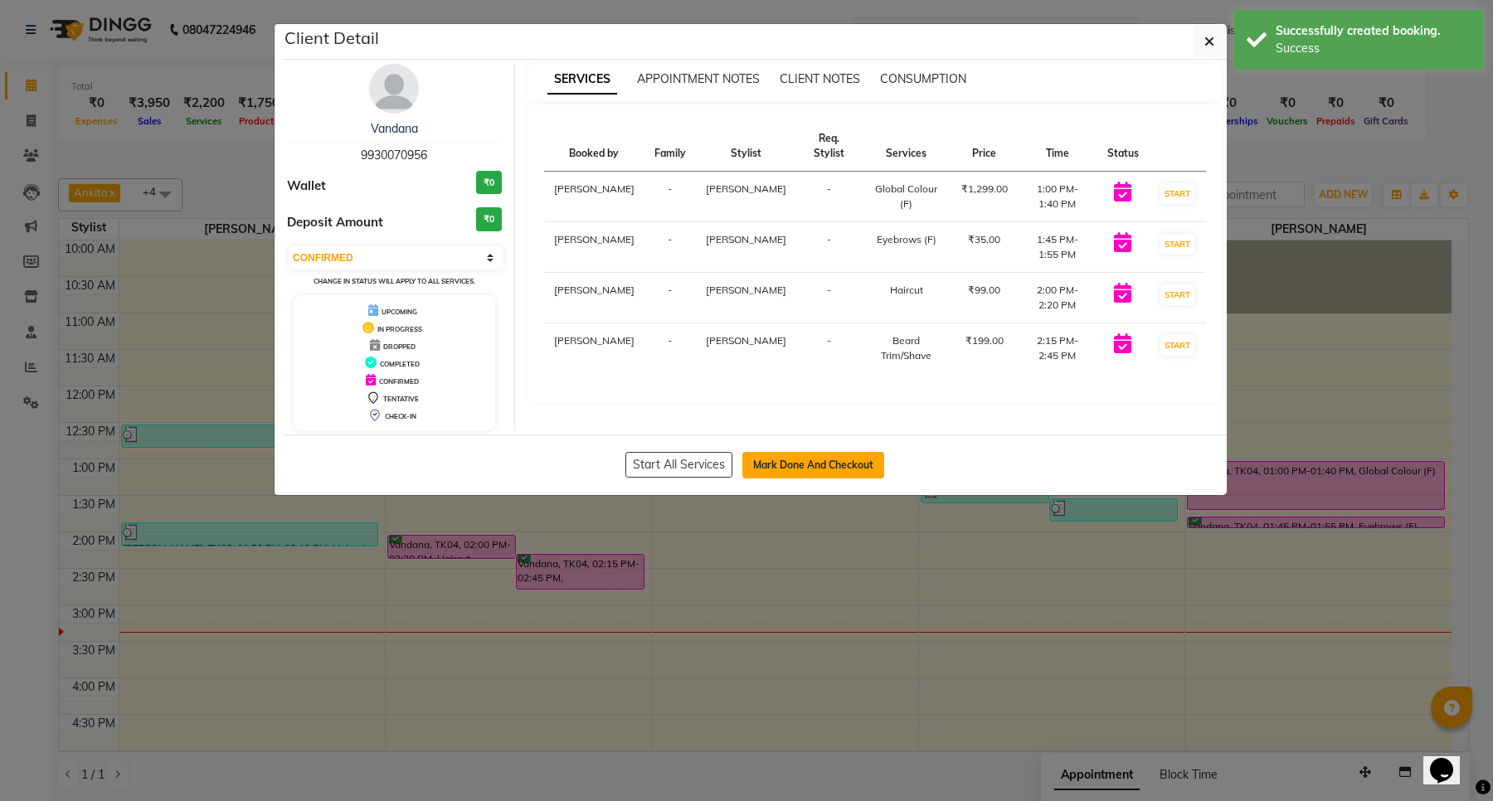
click at [789, 469] on button "Mark Done And Checkout" at bounding box center [813, 465] width 142 height 27
select select "service"
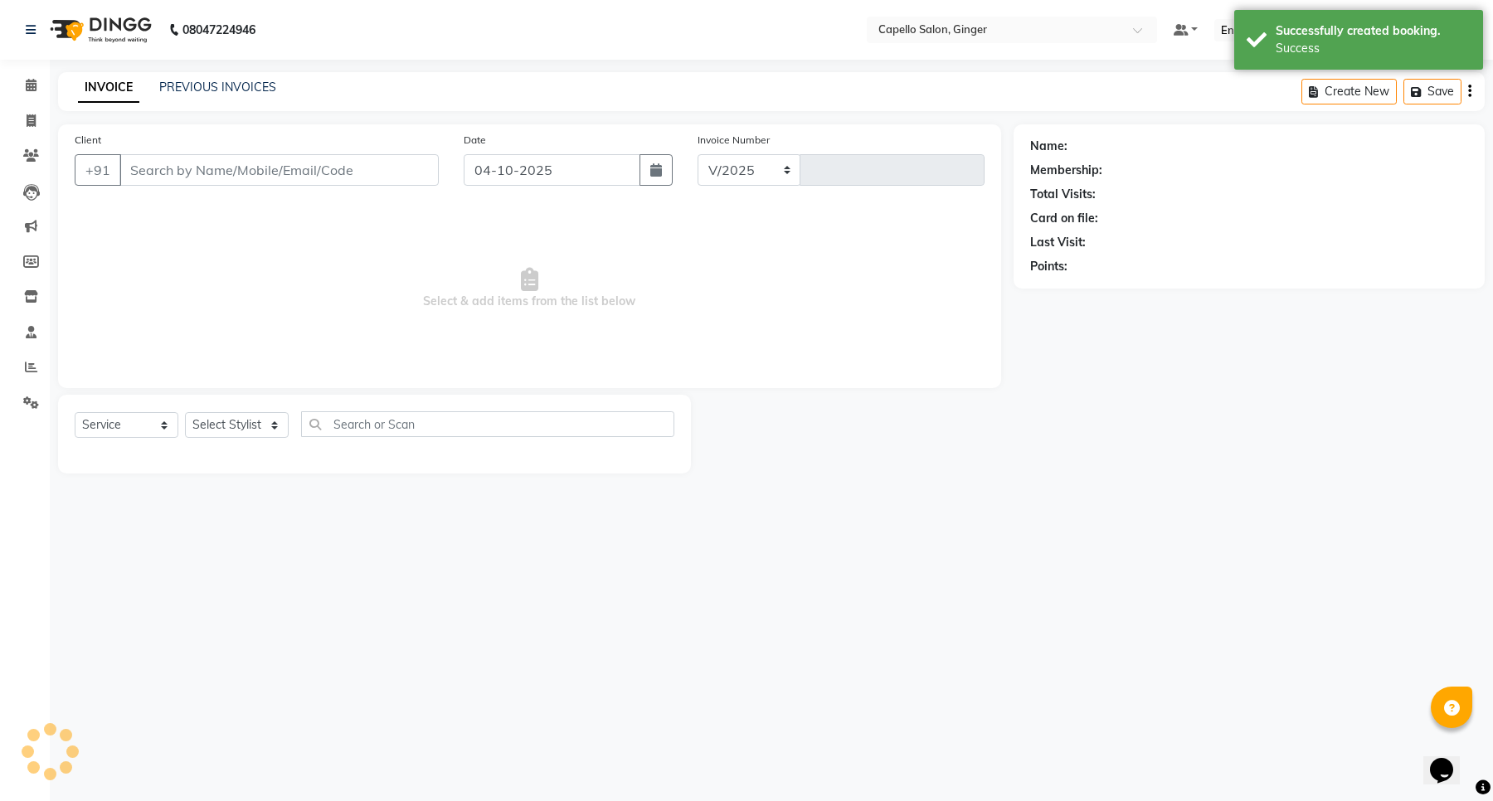
select select "832"
type input "2189"
type input "9930070956"
select select "93459"
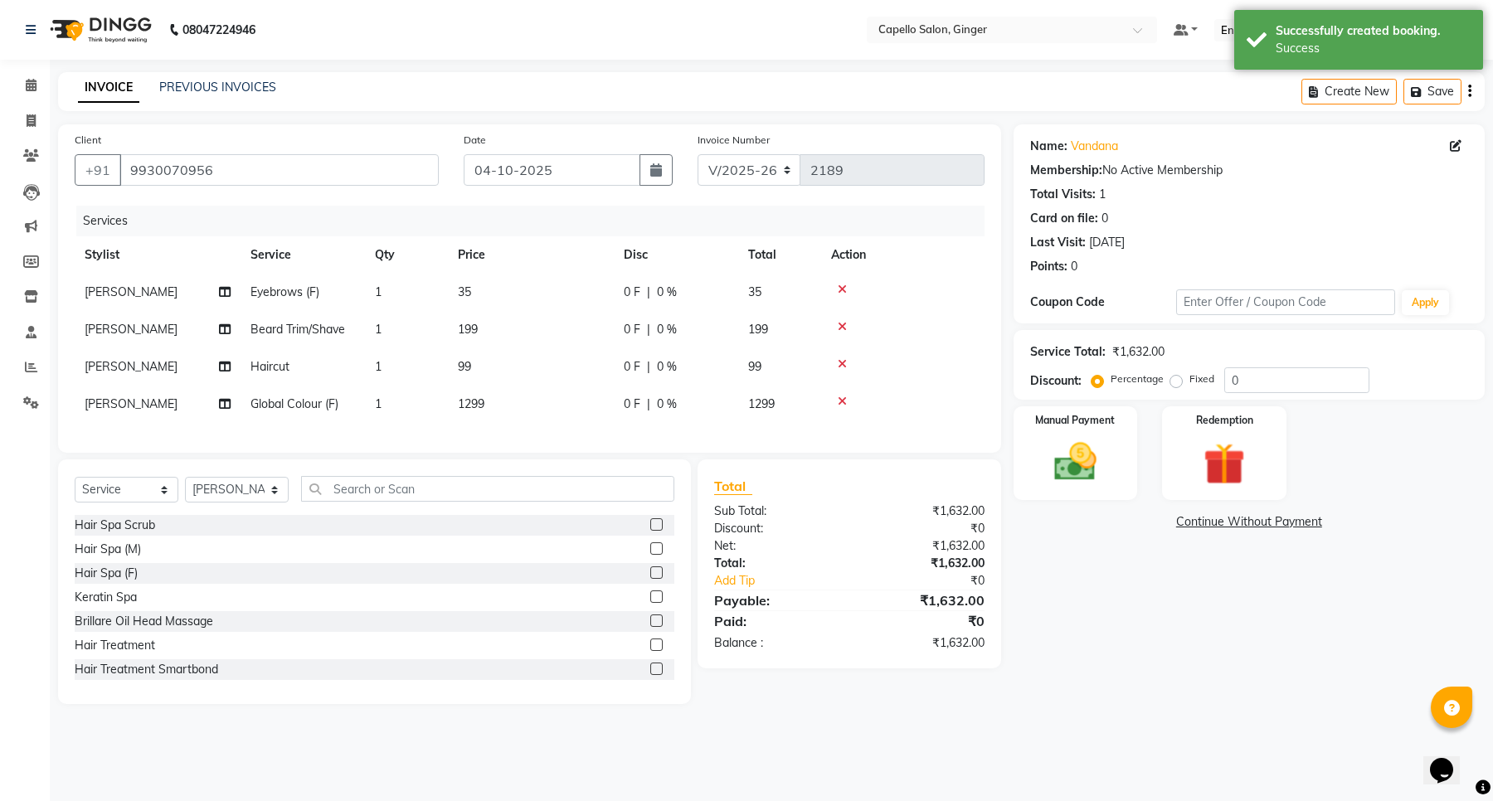
click at [466, 296] on span "35" at bounding box center [464, 291] width 13 height 15
select select "93459"
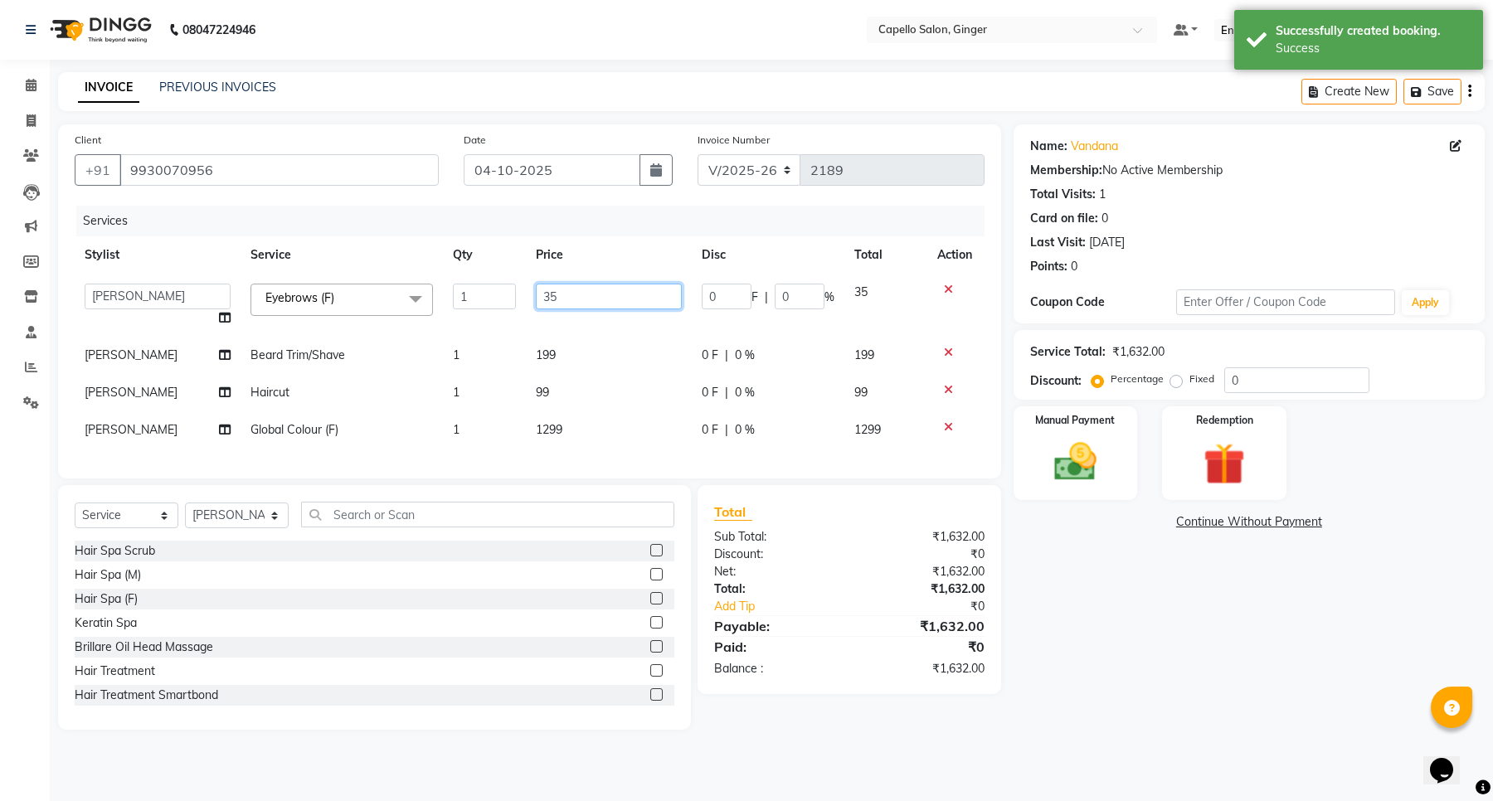
click at [586, 304] on input "35" at bounding box center [609, 297] width 146 height 26
type input "3"
type input "50"
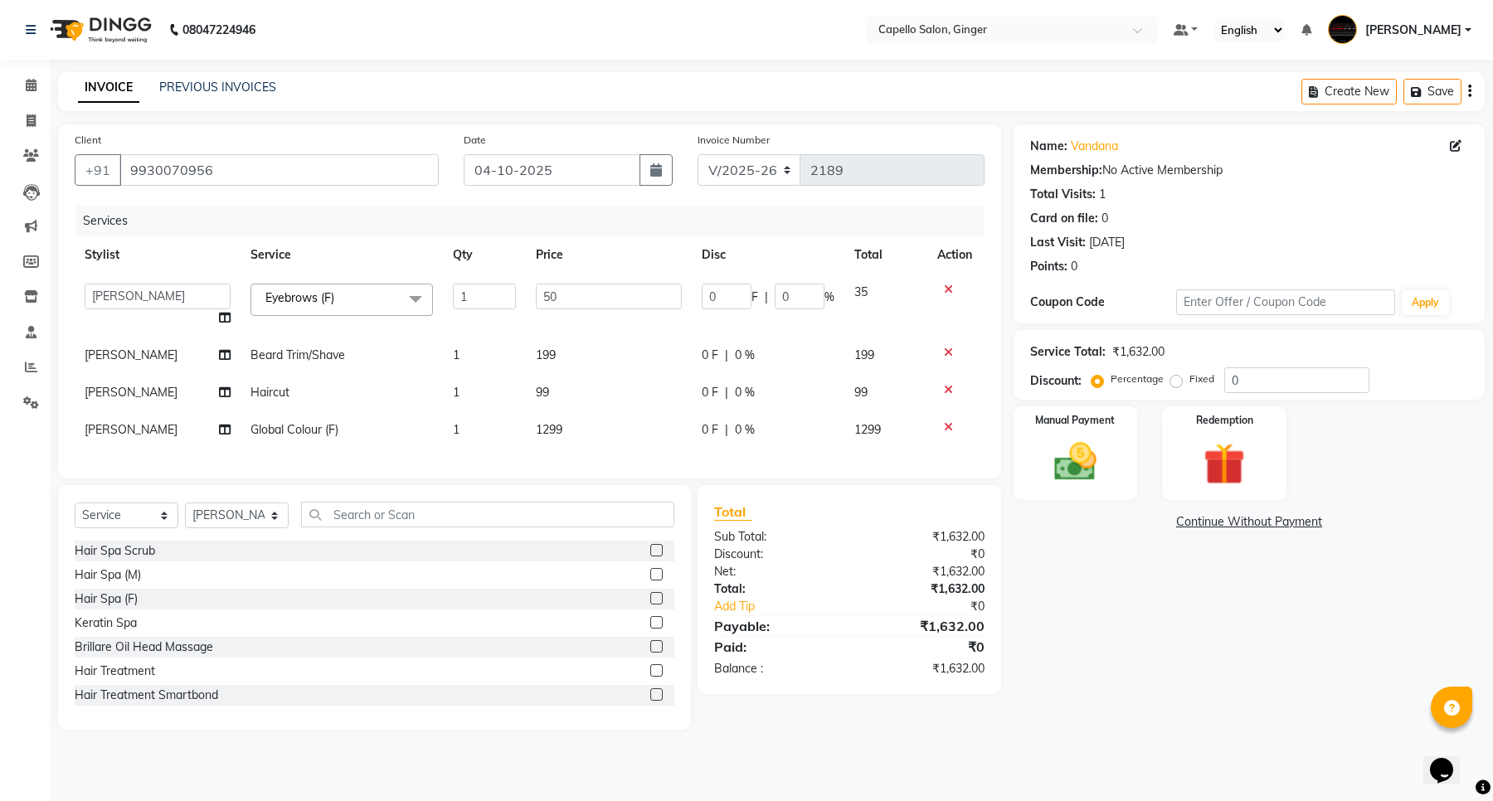
click at [545, 349] on tbody "Admin [PERSON_NAME] [PERSON_NAME] [PERSON_NAME] Priyanka [PERSON_NAME] [PERSON_…" at bounding box center [530, 361] width 910 height 175
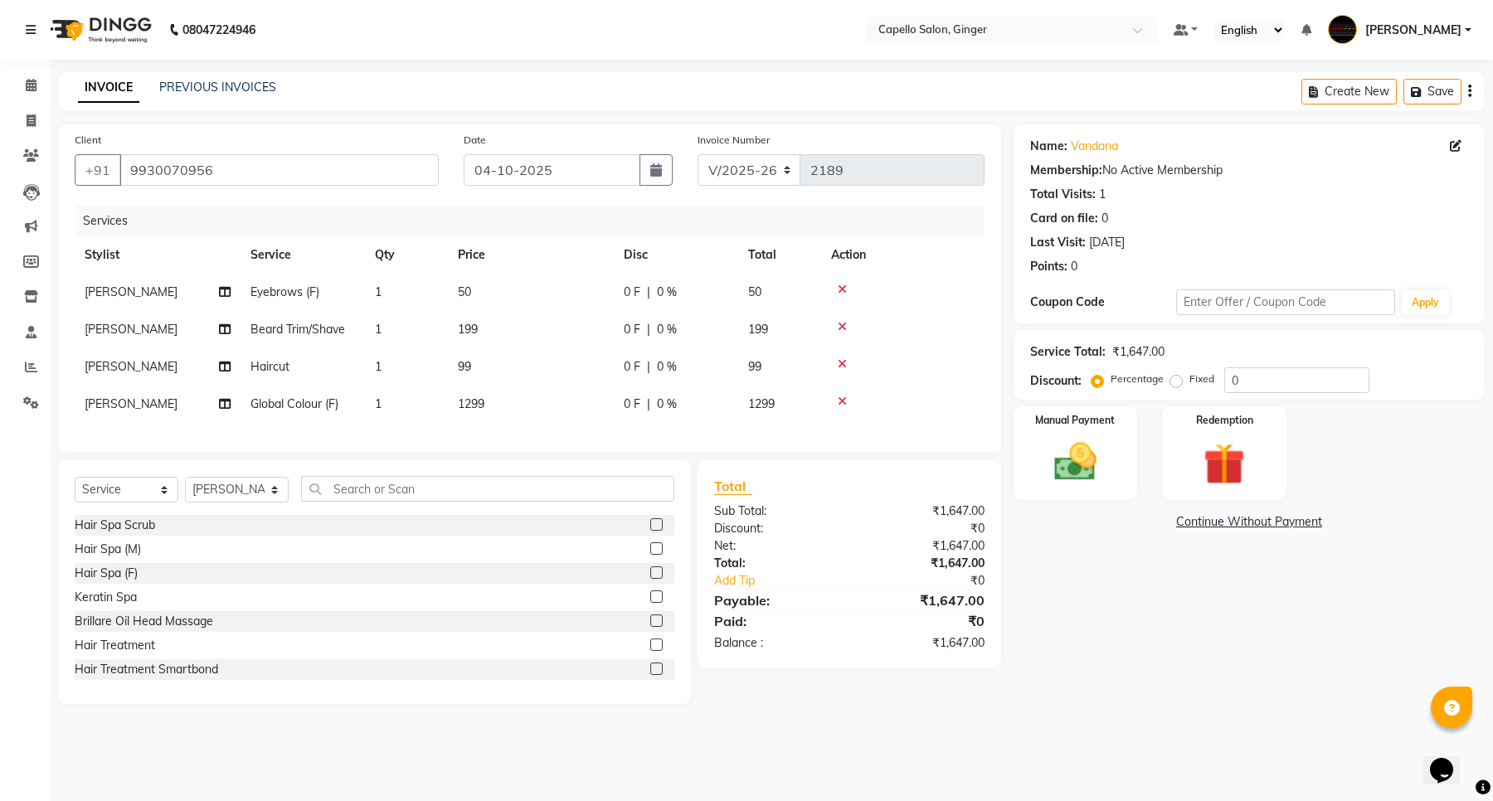
click at [465, 333] on span "199" at bounding box center [468, 329] width 20 height 15
select select "35234"
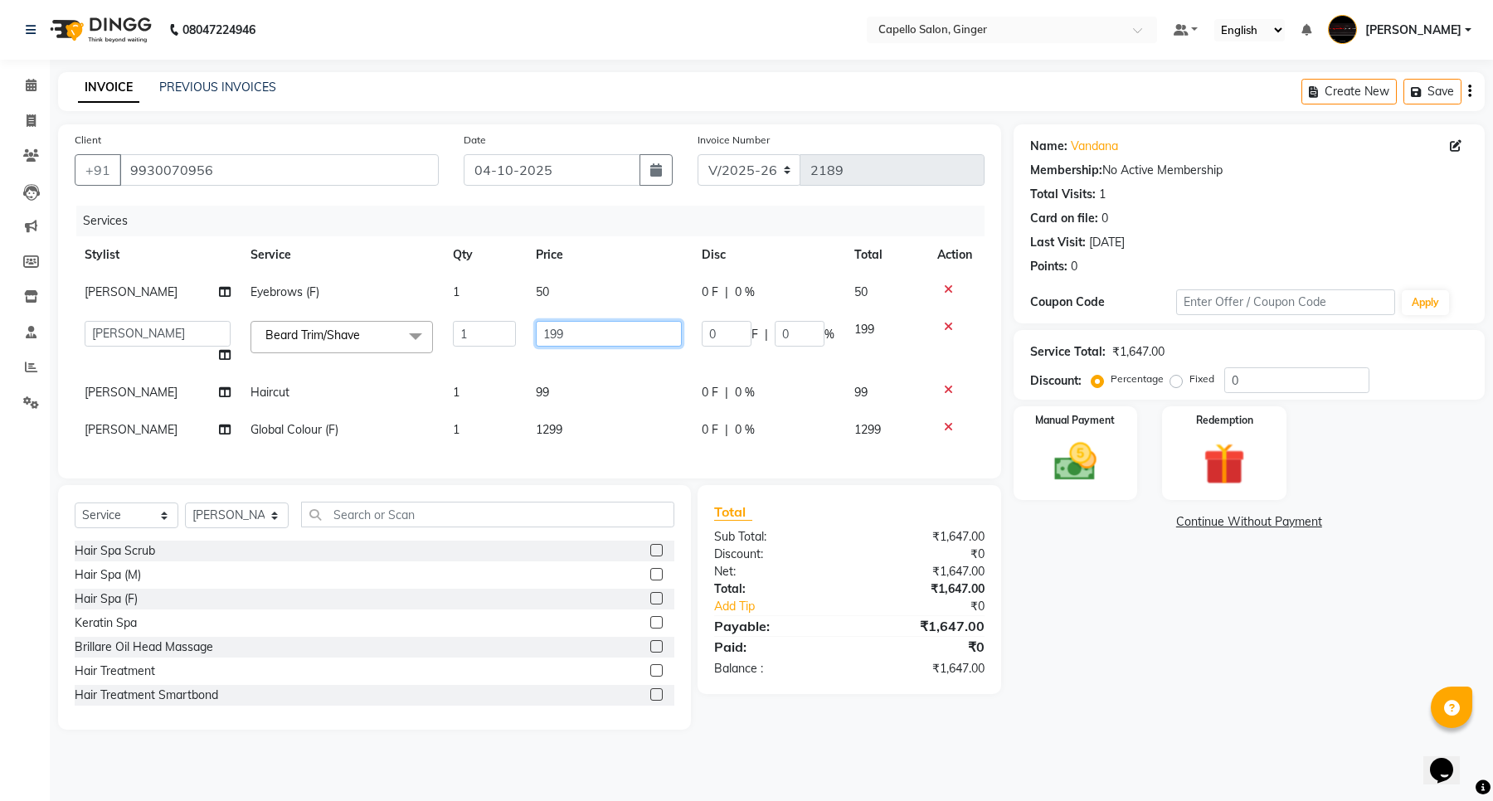
click at [577, 334] on input "199" at bounding box center [609, 334] width 146 height 26
type input "150"
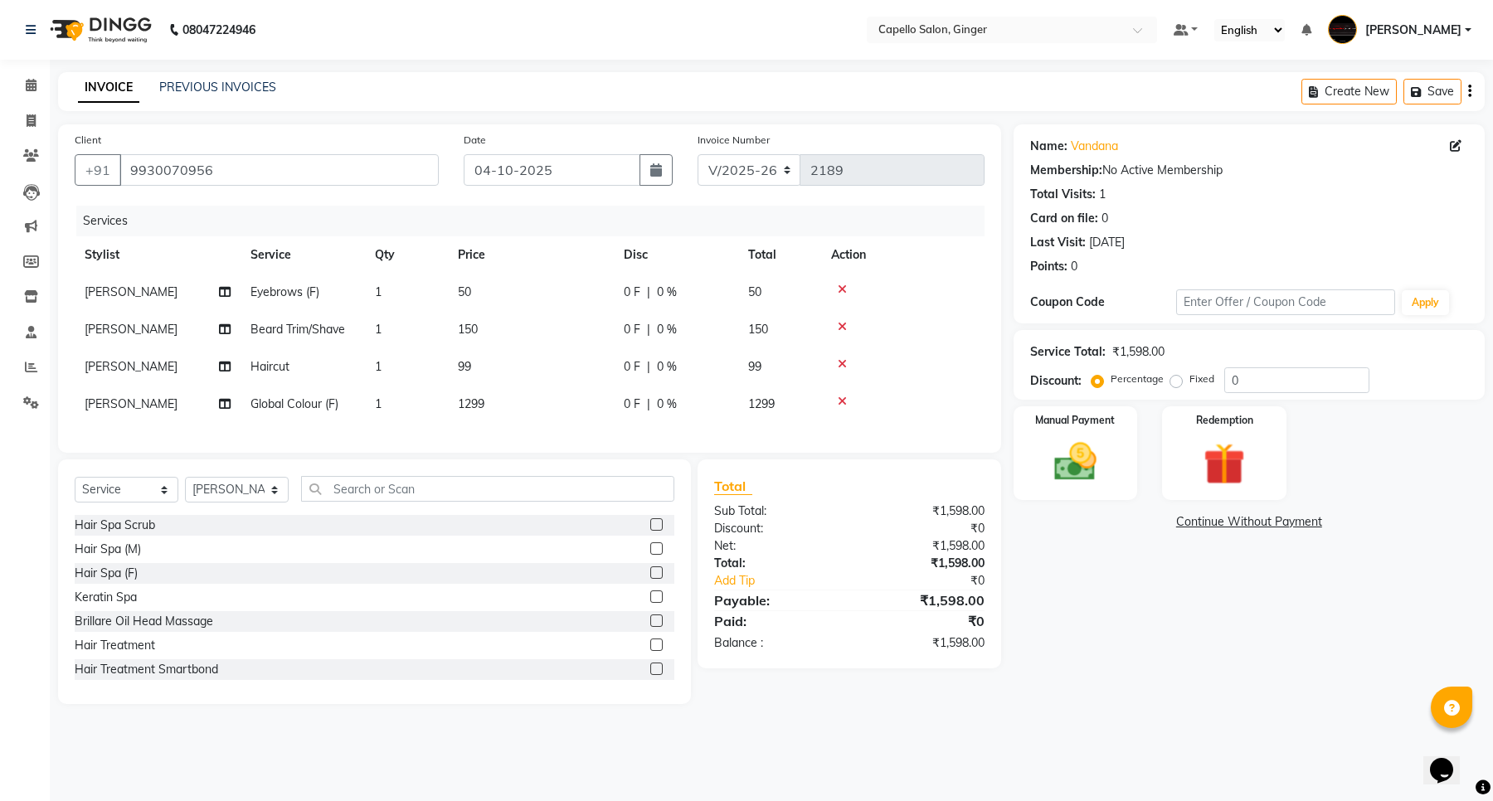
click at [552, 391] on tbody "[PERSON_NAME] Eyebrows (F) 1 50 0 F | 0 % 50 [PERSON_NAME] Trim/Shave 1 150 0 F…" at bounding box center [530, 348] width 910 height 149
click at [470, 367] on span "99" at bounding box center [464, 366] width 13 height 15
select select "35234"
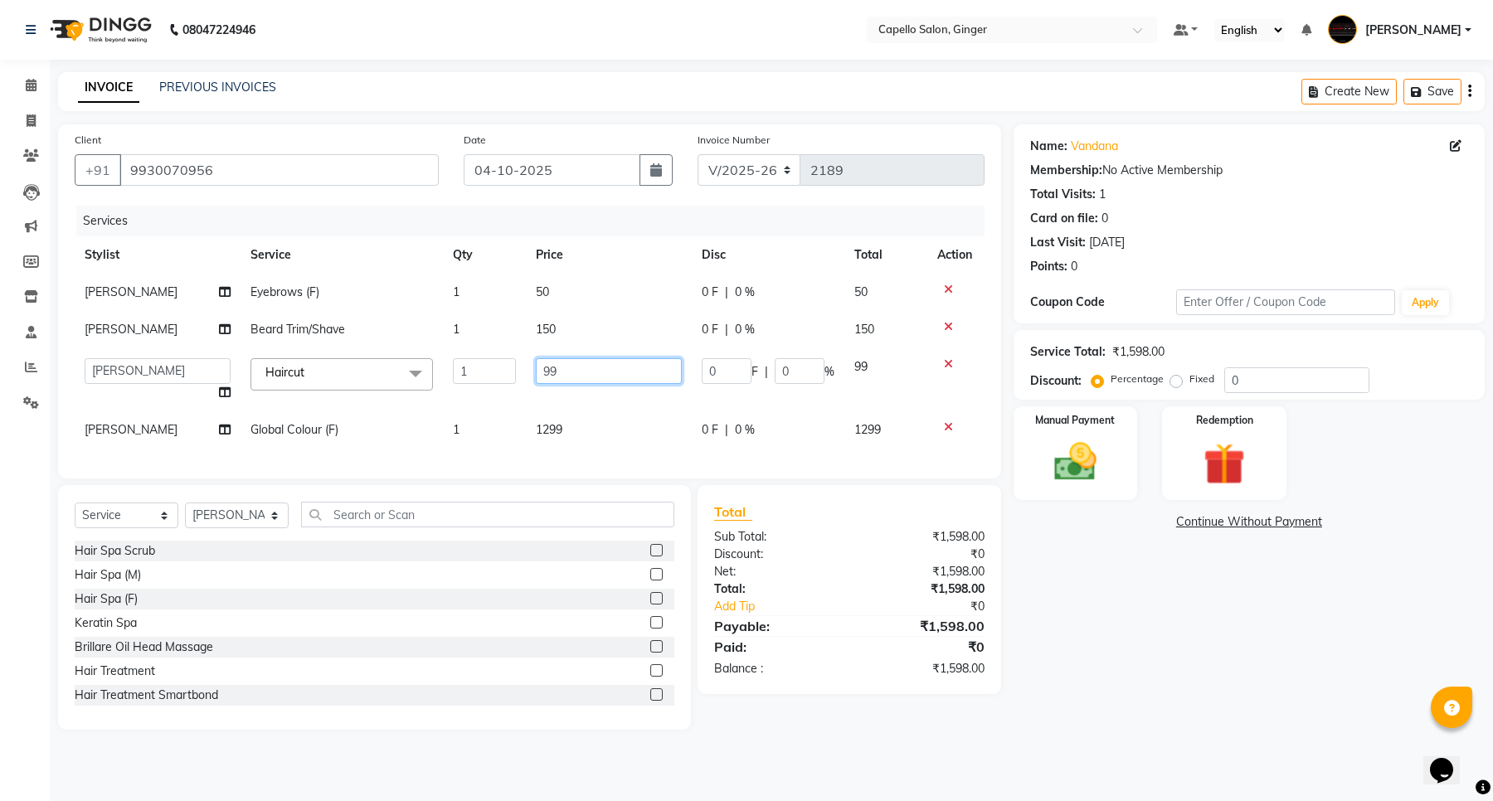
click at [554, 365] on input "99" at bounding box center [609, 371] width 146 height 26
type input "9"
type input "200"
click at [557, 428] on div "Services Stylist Service Qty Price Disc Total Action Priyanka [PERSON_NAME] Eye…" at bounding box center [530, 334] width 910 height 256
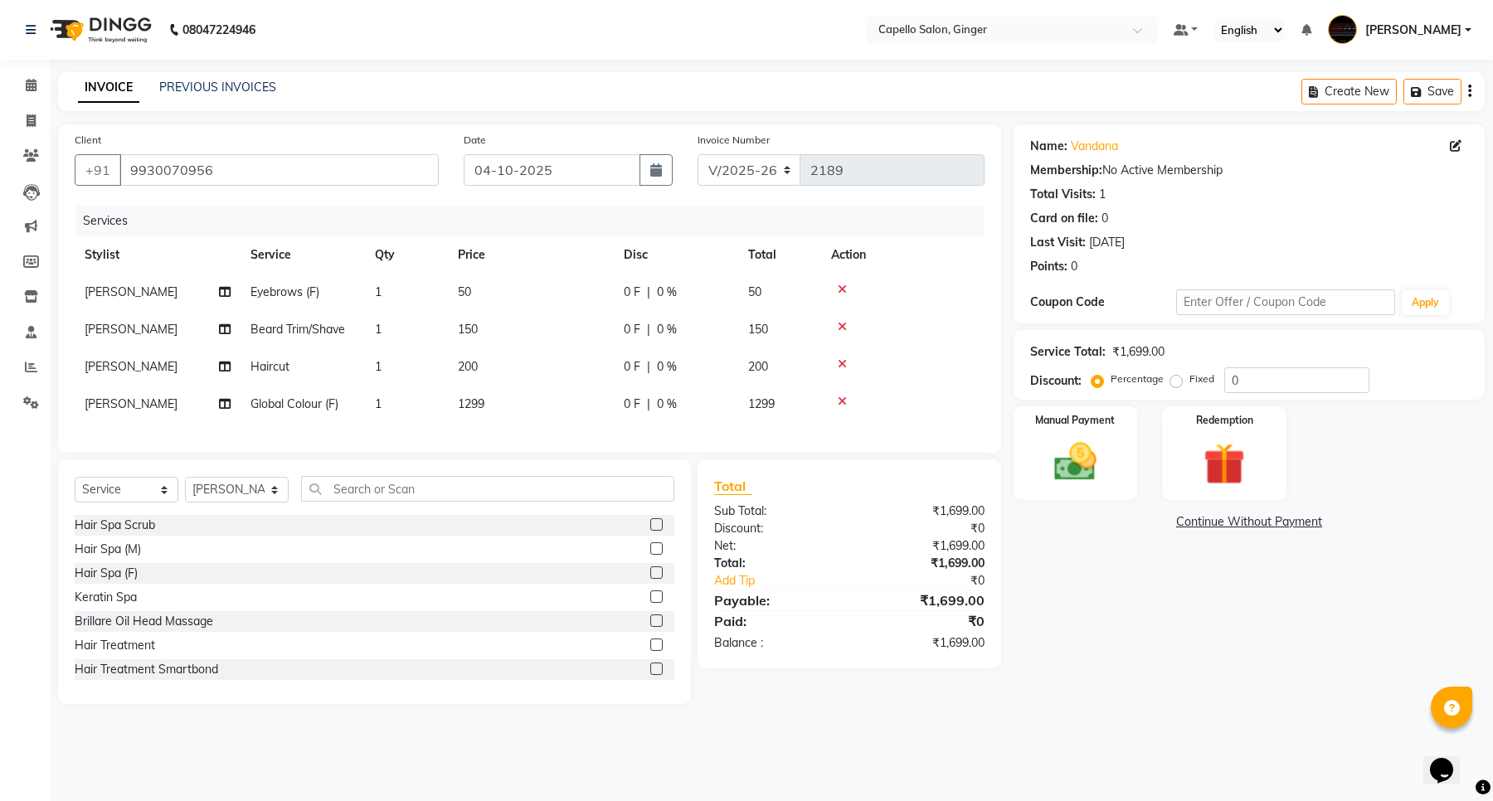
drag, startPoint x: 471, startPoint y: 405, endPoint x: 527, endPoint y: 405, distance: 55.6
click at [475, 405] on span "1299" at bounding box center [471, 403] width 27 height 15
select select "93459"
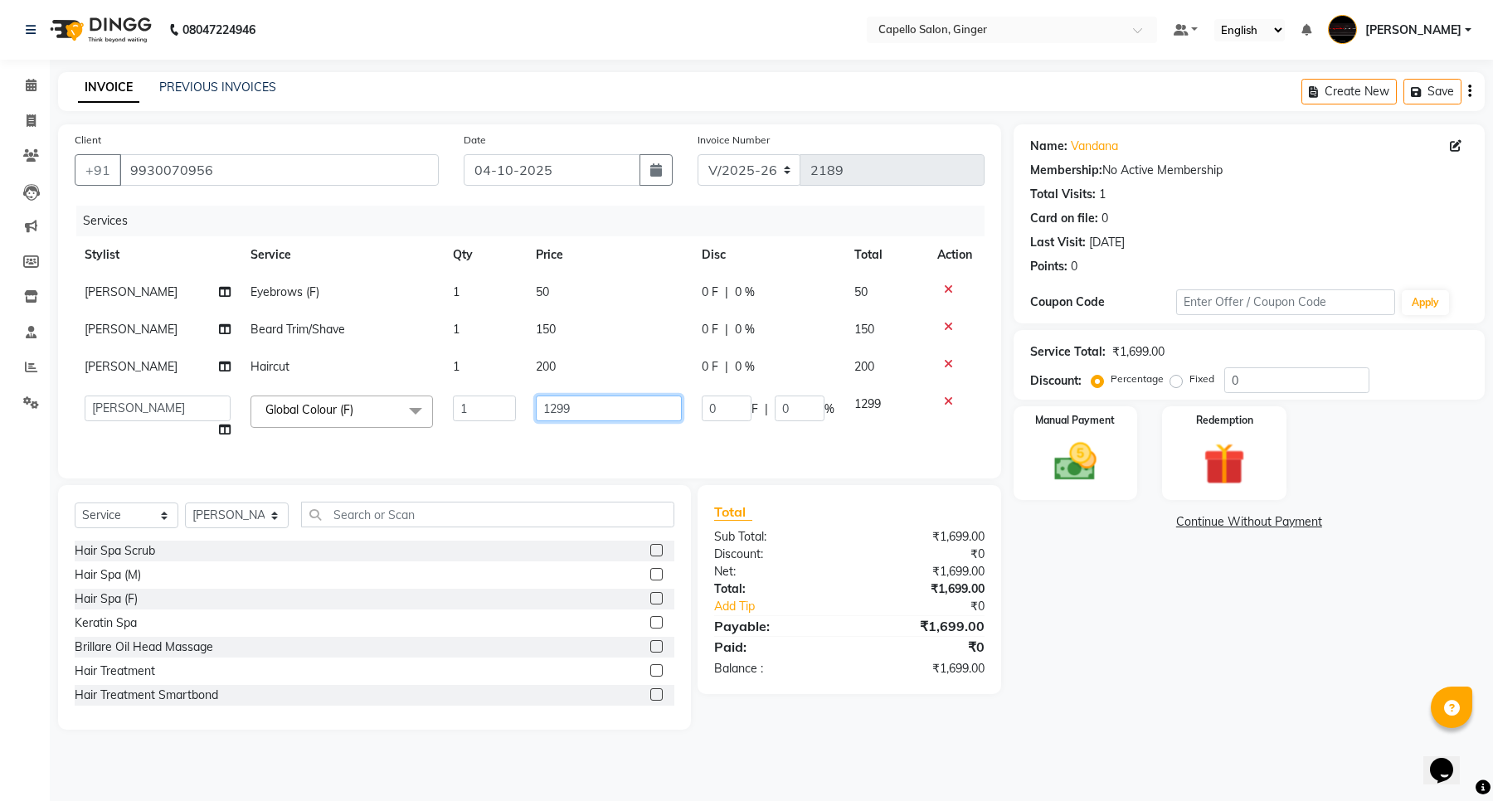
click at [607, 419] on input "1299" at bounding box center [609, 409] width 146 height 26
type input "1"
type input "3000"
click at [626, 440] on div "Services Stylist Service Qty Price Disc Total Action Priyanka [PERSON_NAME] Eye…" at bounding box center [530, 334] width 910 height 256
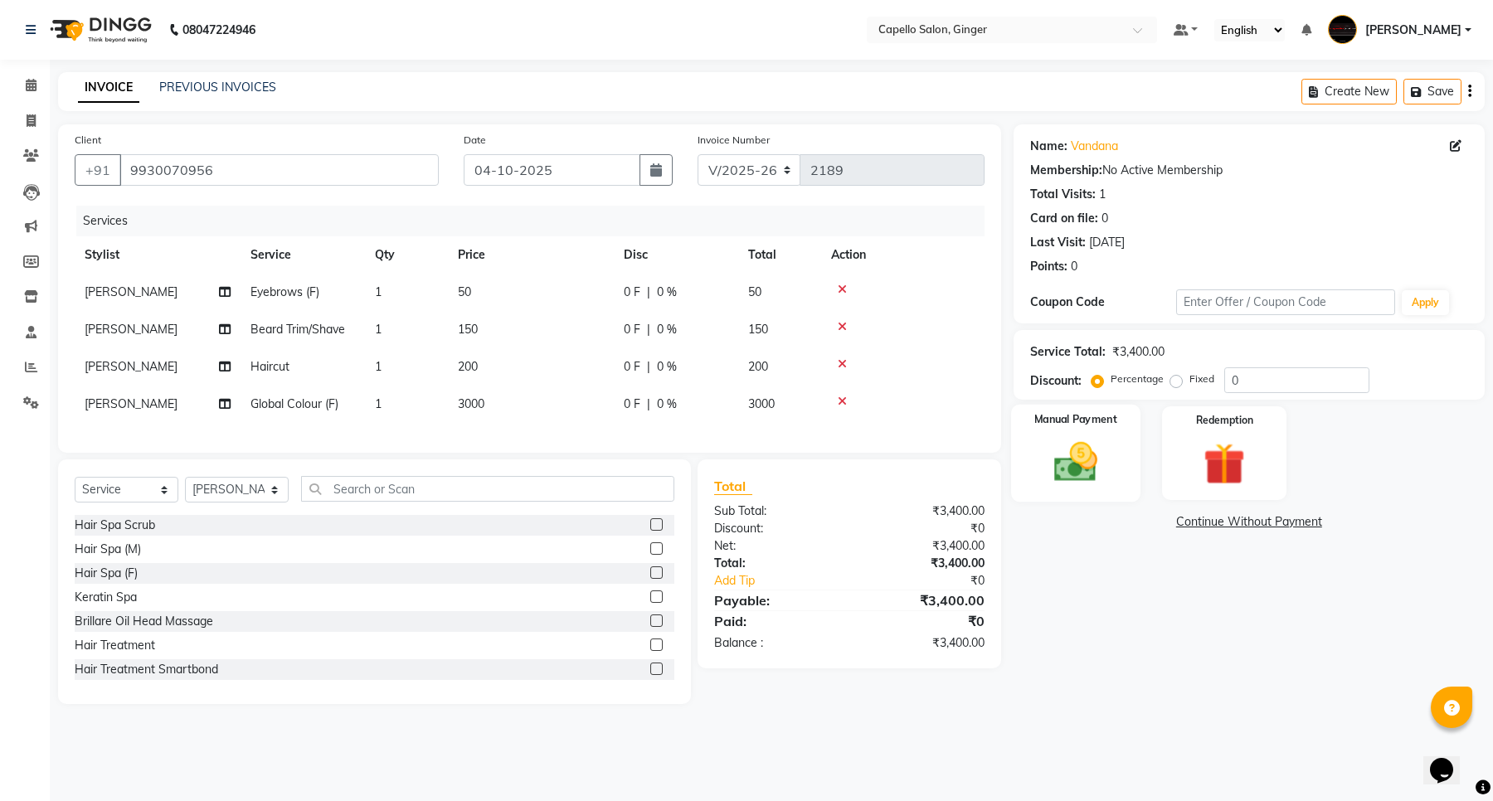
click at [1074, 465] on img at bounding box center [1075, 462] width 70 height 51
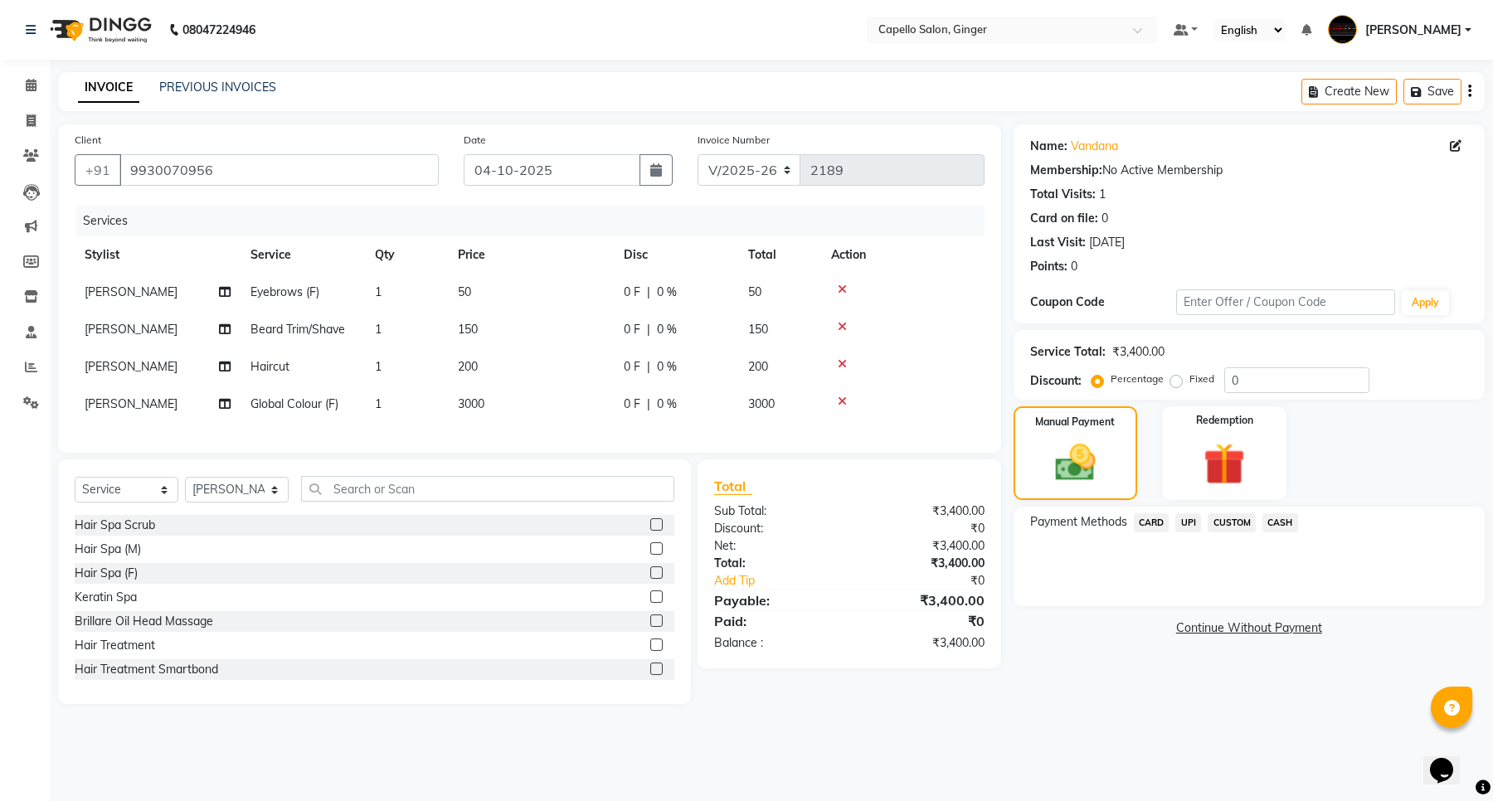
click at [1190, 520] on span "UPI" at bounding box center [1188, 522] width 26 height 19
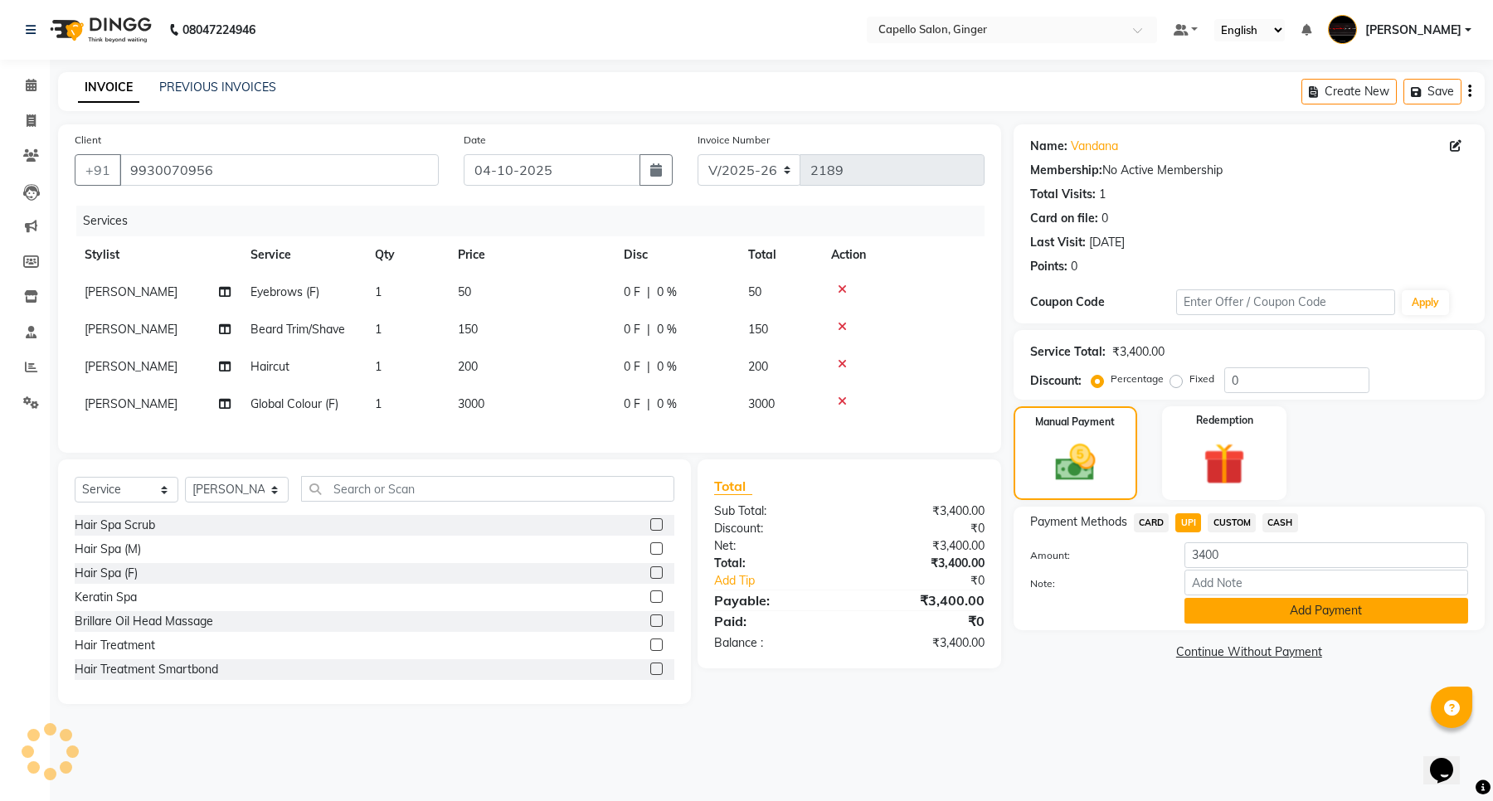
click at [1222, 610] on button "Add Payment" at bounding box center [1326, 611] width 284 height 26
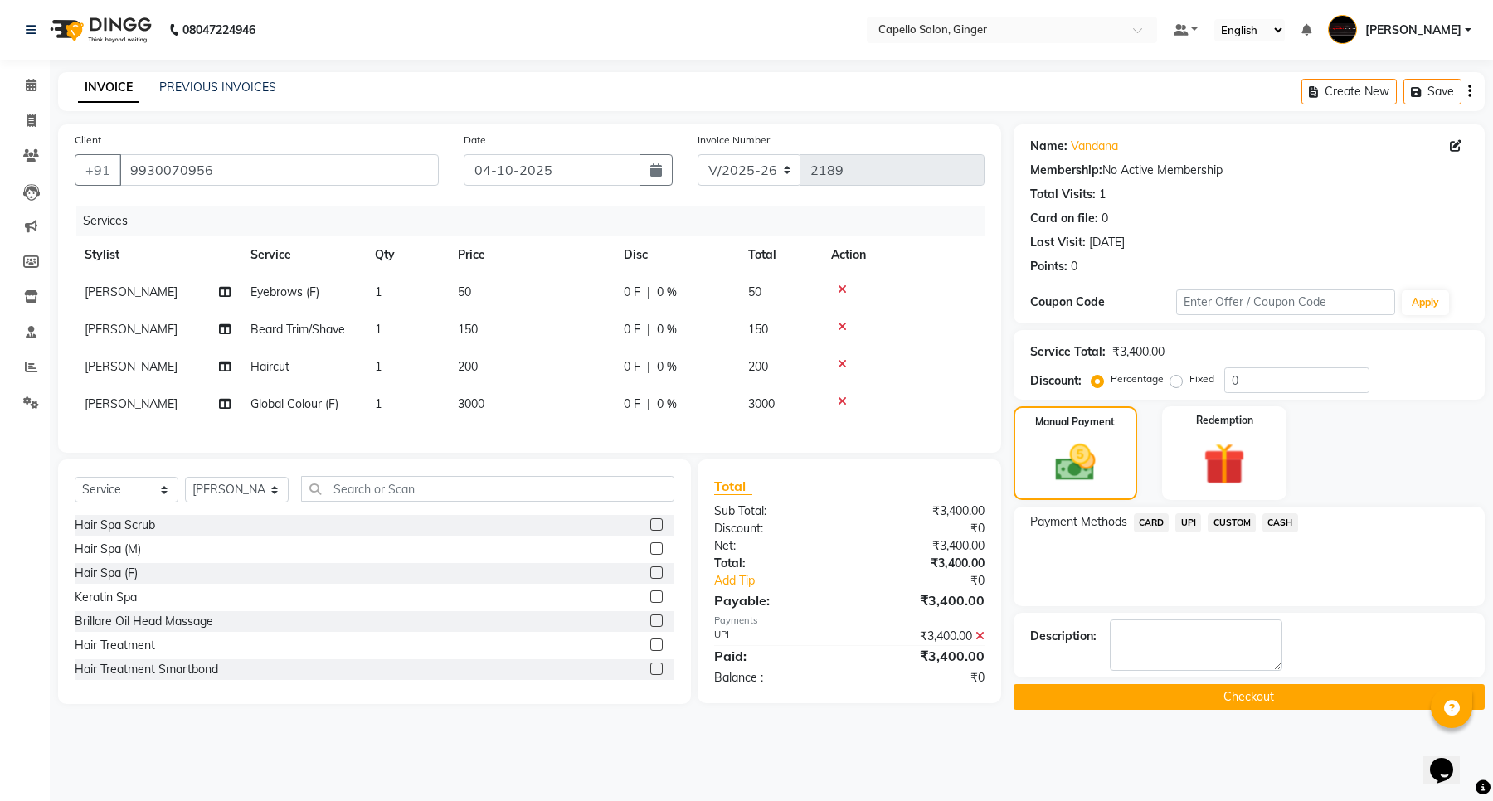
click at [1242, 702] on button "Checkout" at bounding box center [1248, 697] width 471 height 26
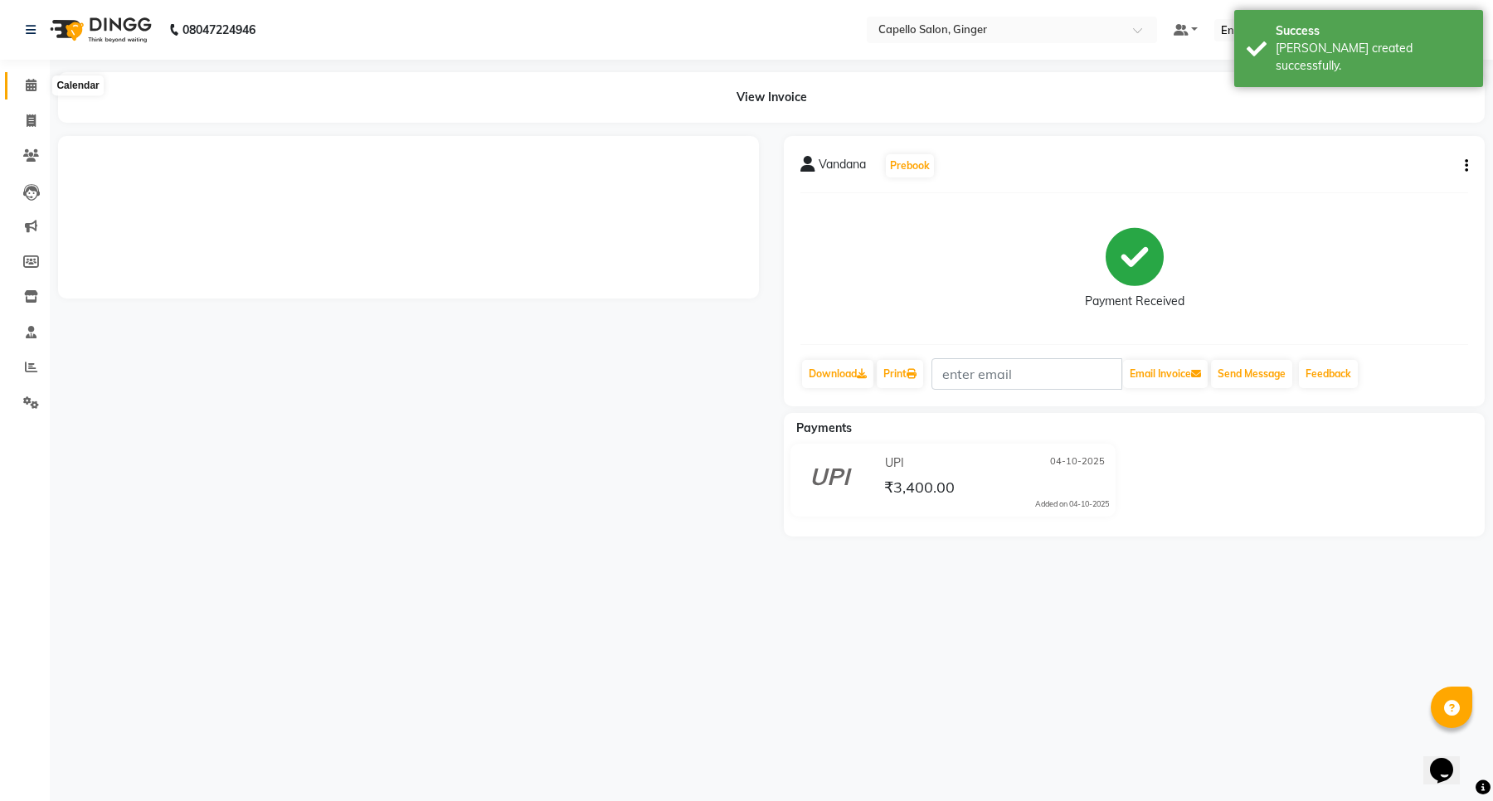
click at [27, 85] on icon at bounding box center [31, 85] width 11 height 12
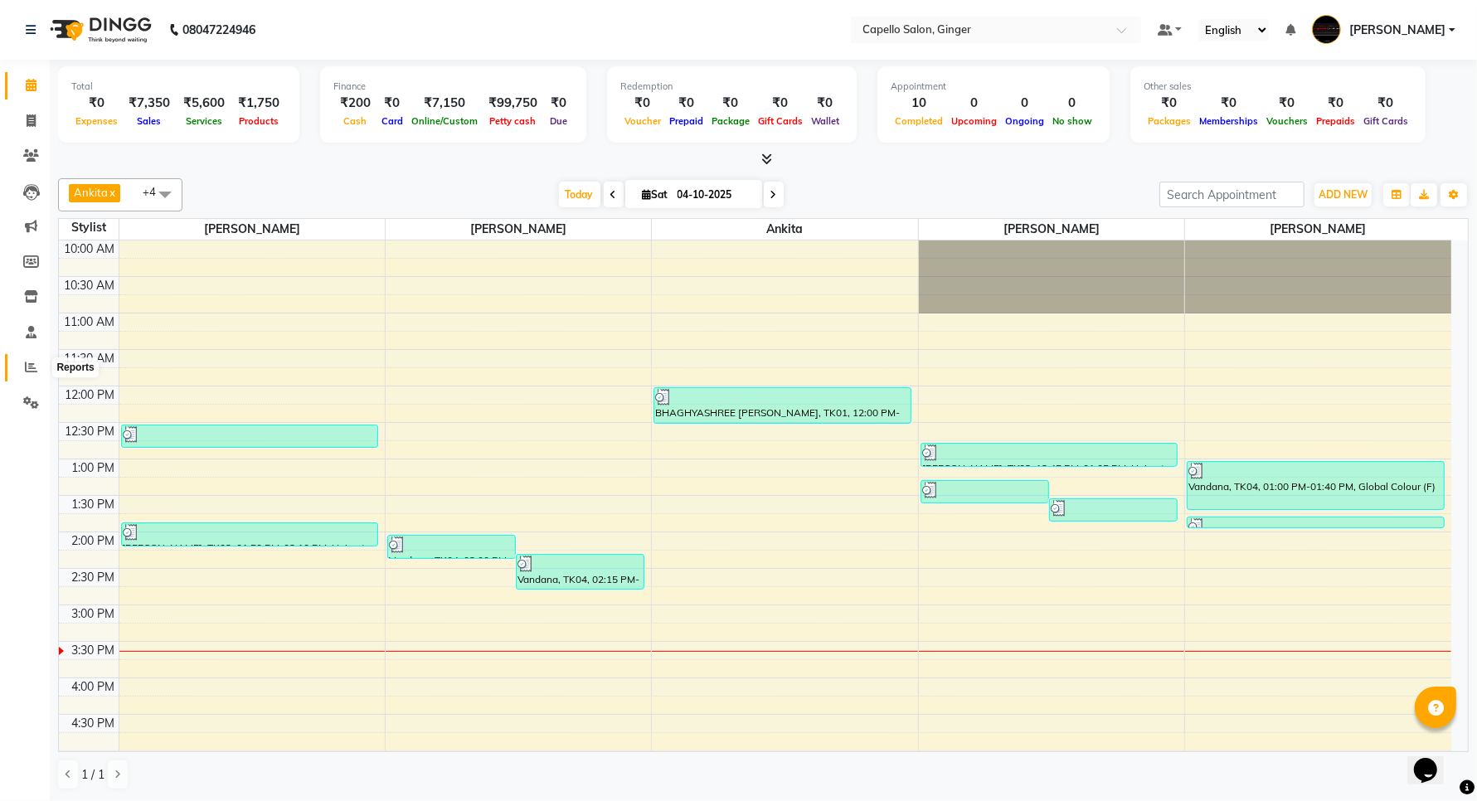
click at [29, 367] on icon at bounding box center [31, 367] width 12 height 12
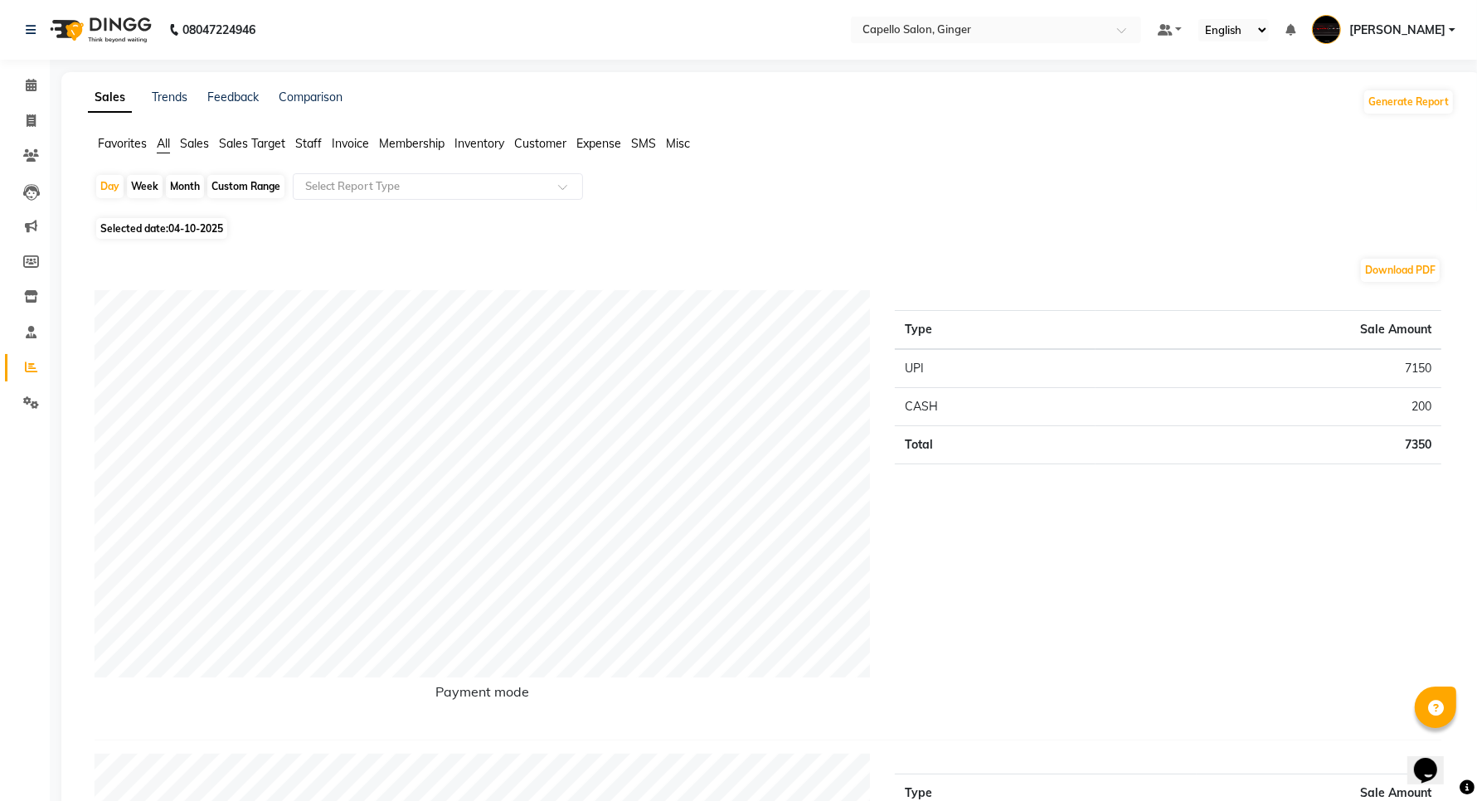
click at [236, 181] on div "Custom Range" at bounding box center [245, 186] width 77 height 23
select select "10"
select select "2025"
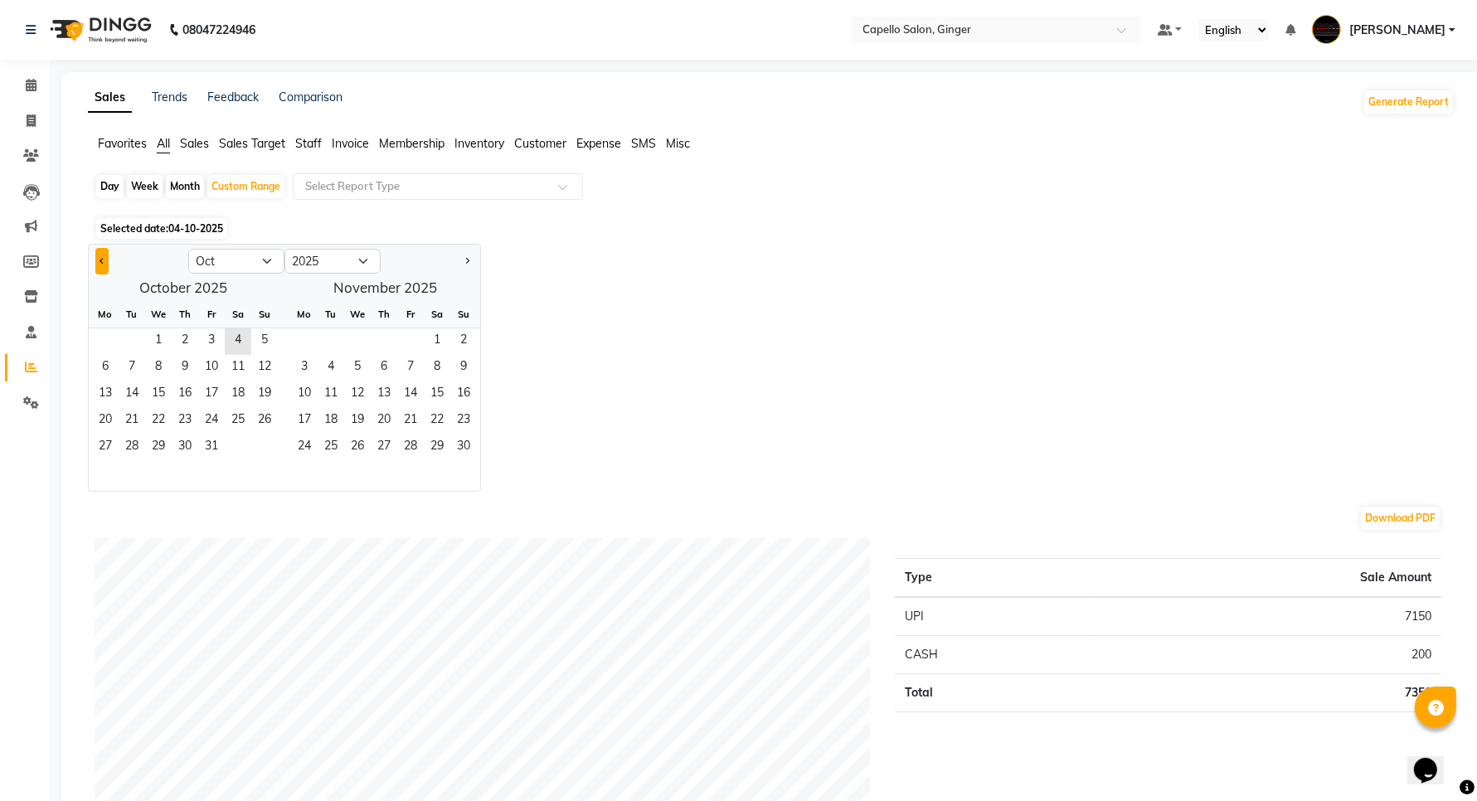
click at [98, 260] on button "Previous month" at bounding box center [101, 261] width 13 height 27
select select "9"
click at [105, 336] on span "1" at bounding box center [105, 341] width 27 height 27
click at [129, 442] on span "30" at bounding box center [132, 448] width 27 height 27
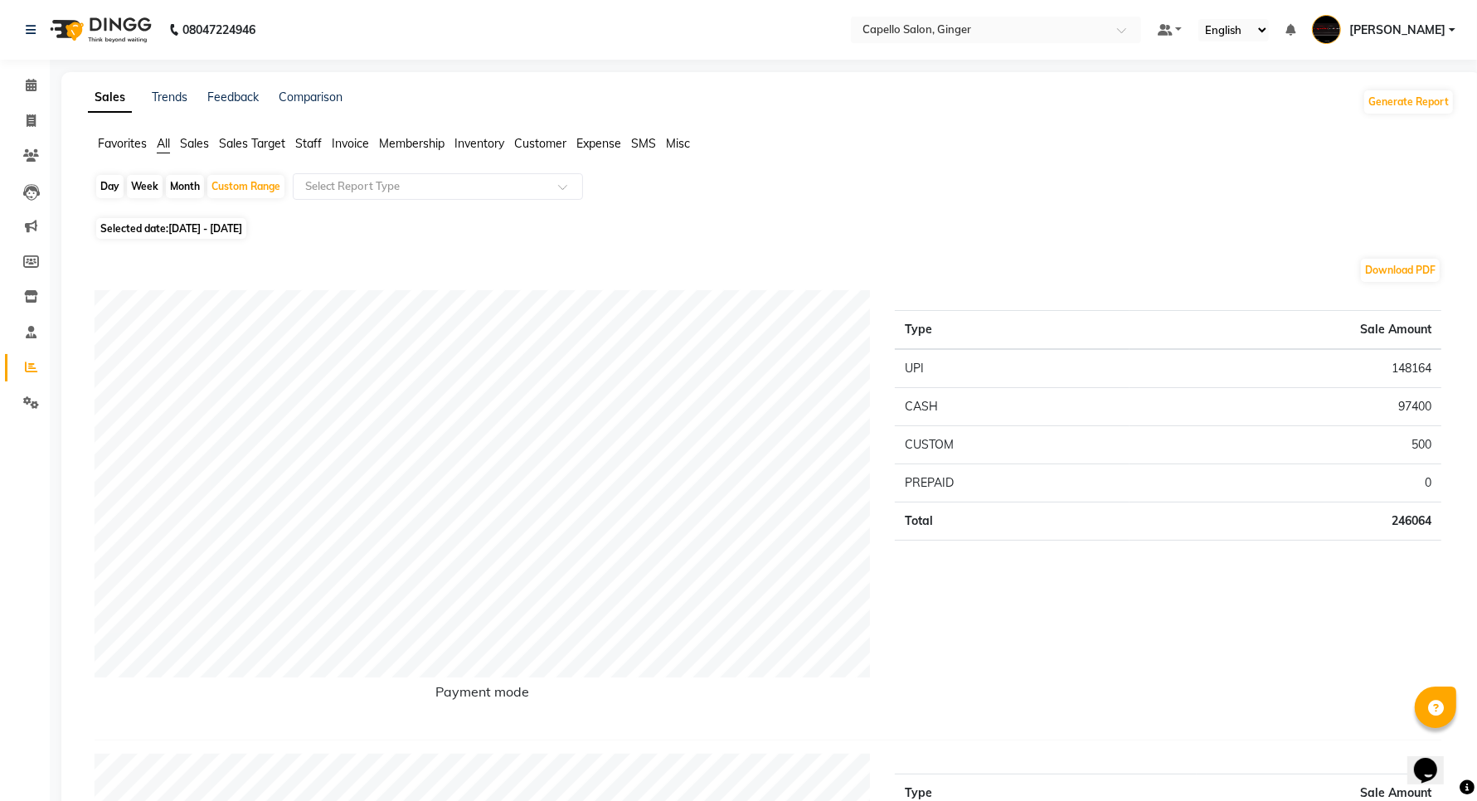
click at [309, 142] on span "Staff" at bounding box center [308, 143] width 27 height 15
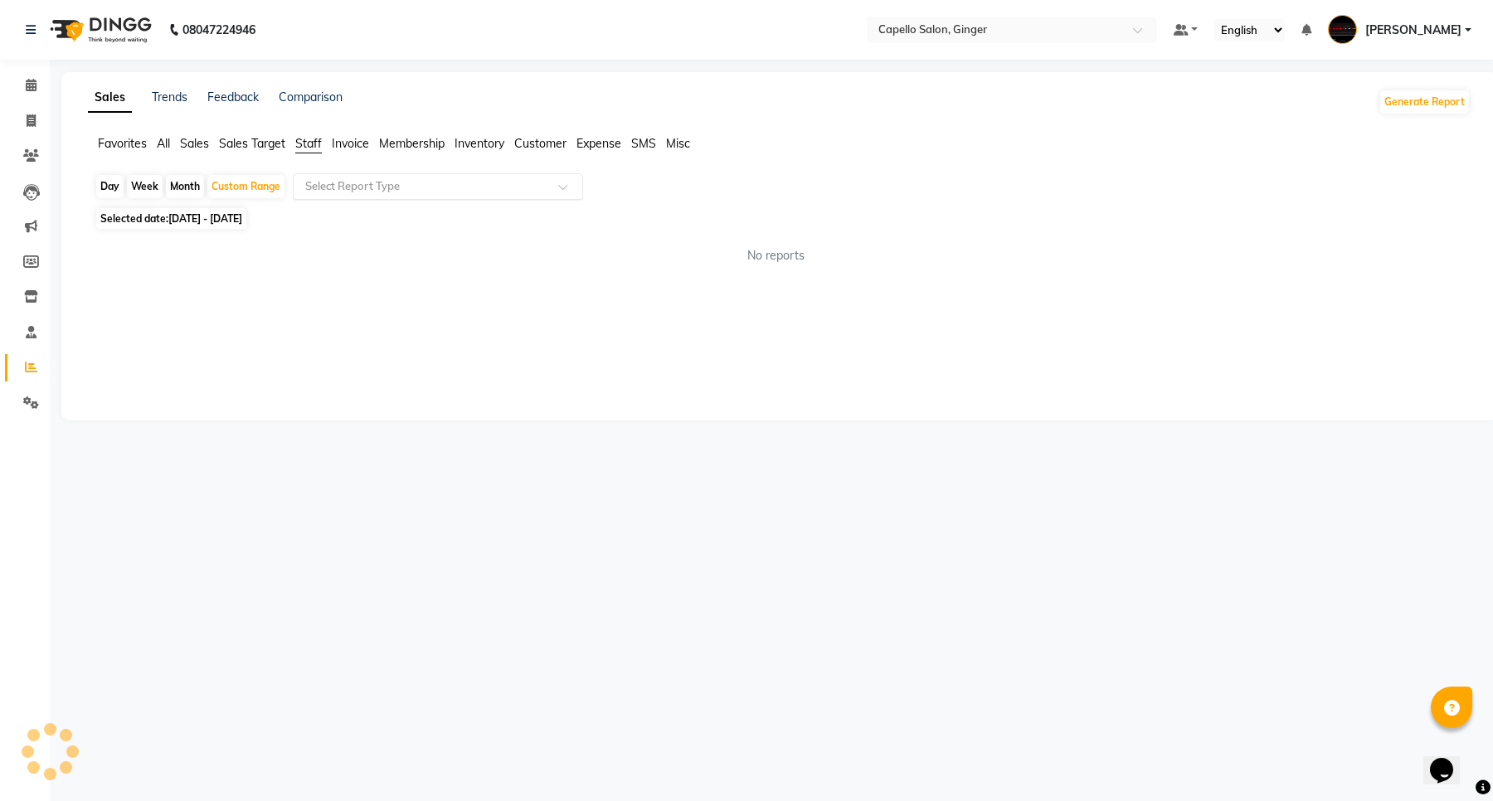
click at [355, 187] on input "text" at bounding box center [421, 186] width 239 height 17
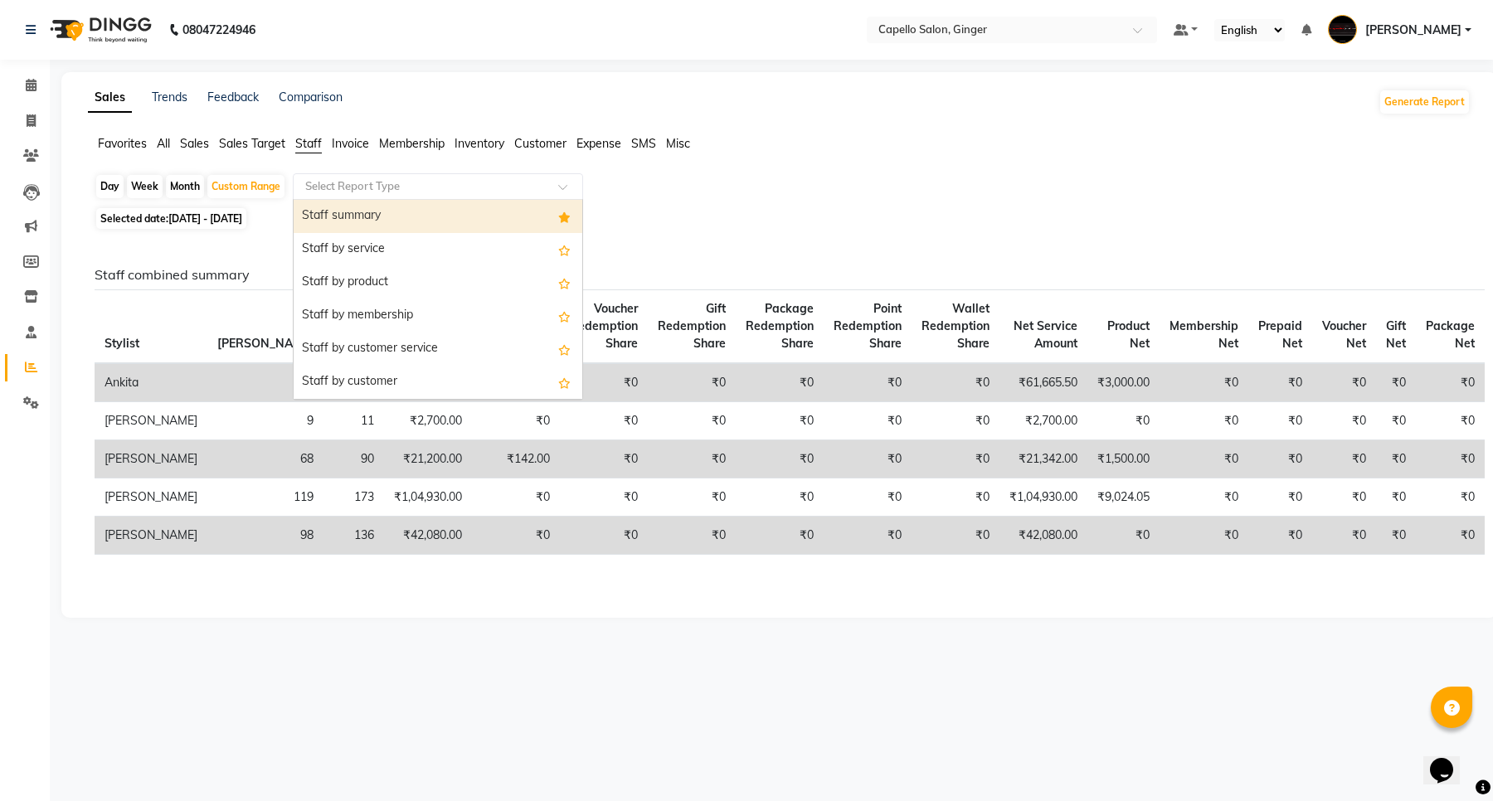
click at [350, 214] on div "Staff summary" at bounding box center [438, 216] width 289 height 33
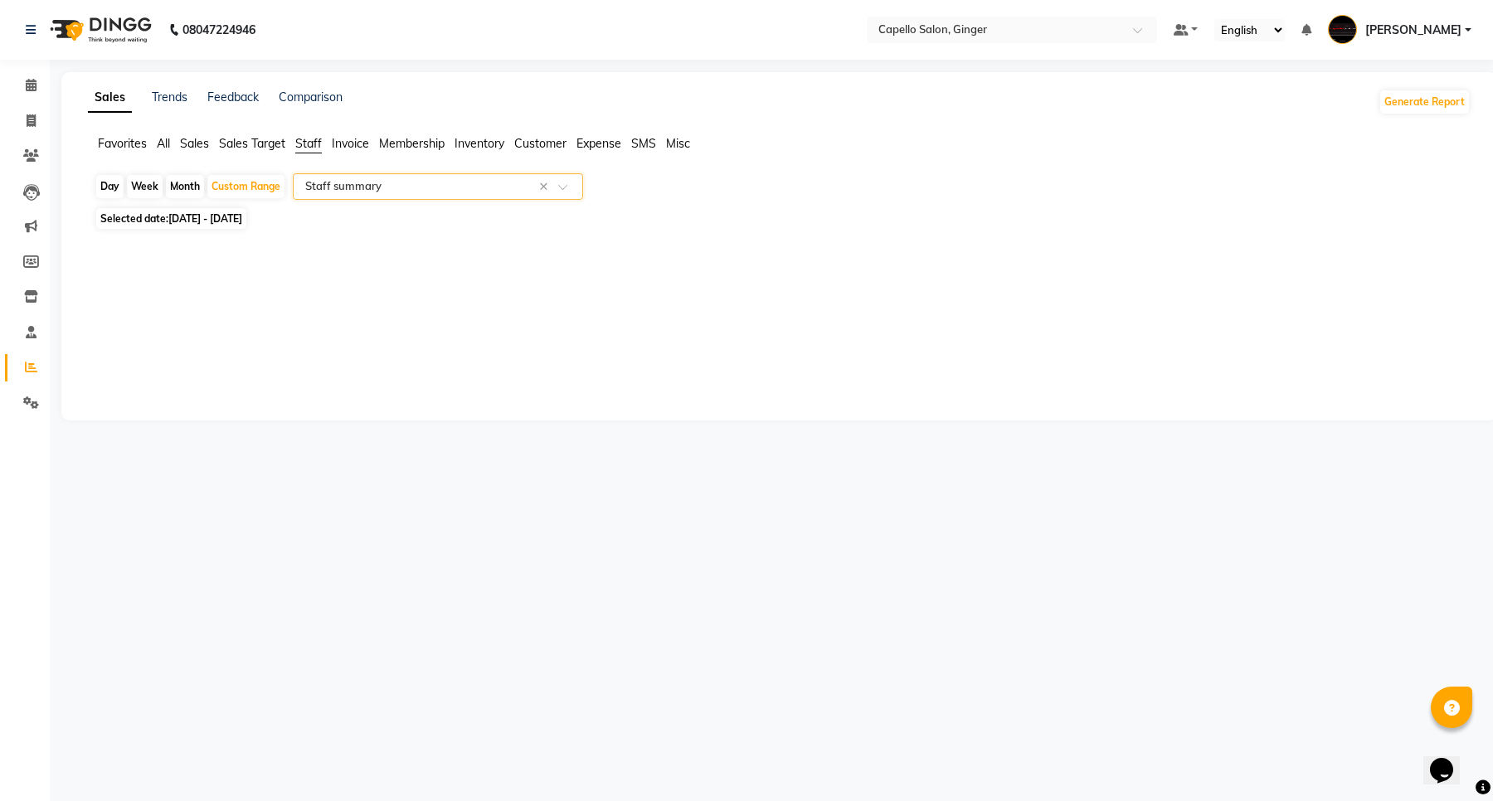
select select "full_report"
select select "csv"
click at [30, 85] on icon at bounding box center [31, 85] width 11 height 12
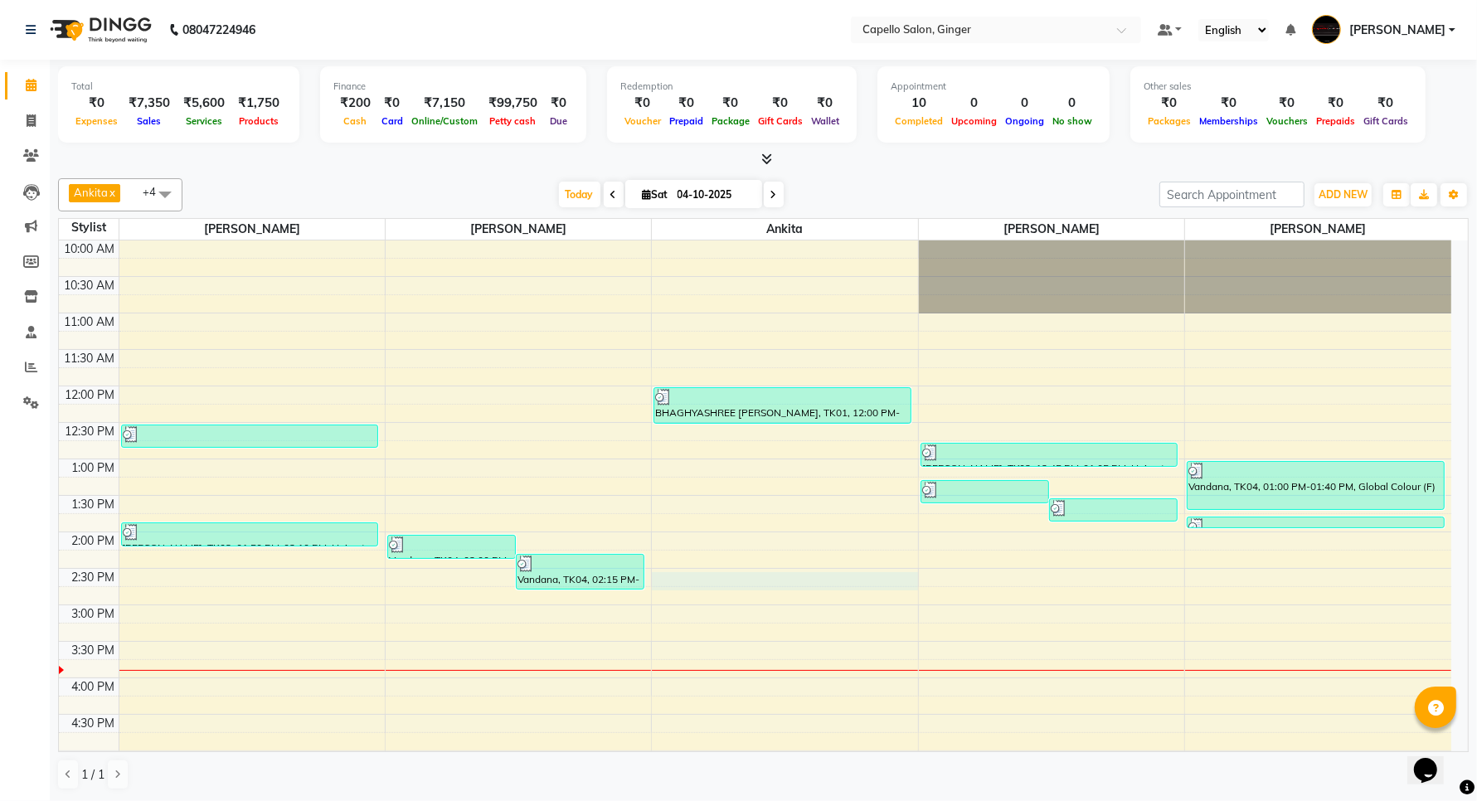
click at [738, 583] on div "10:00 AM 10:30 AM 11:00 AM 11:30 AM 12:00 PM 12:30 PM 1:00 PM 1:30 PM 2:00 PM 2…" at bounding box center [755, 715] width 1393 height 948
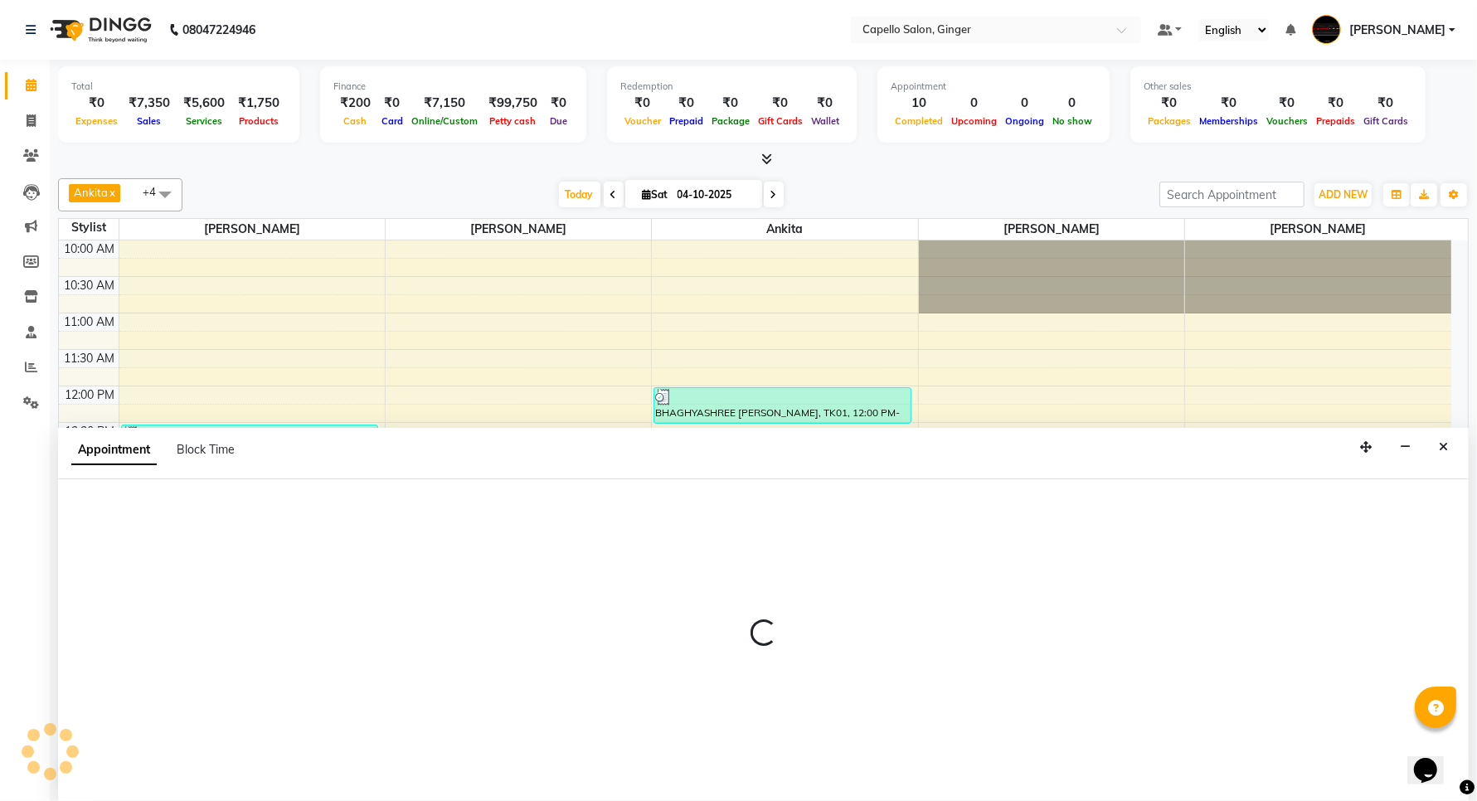
scroll to position [1, 0]
select select "41186"
select select "tentative"
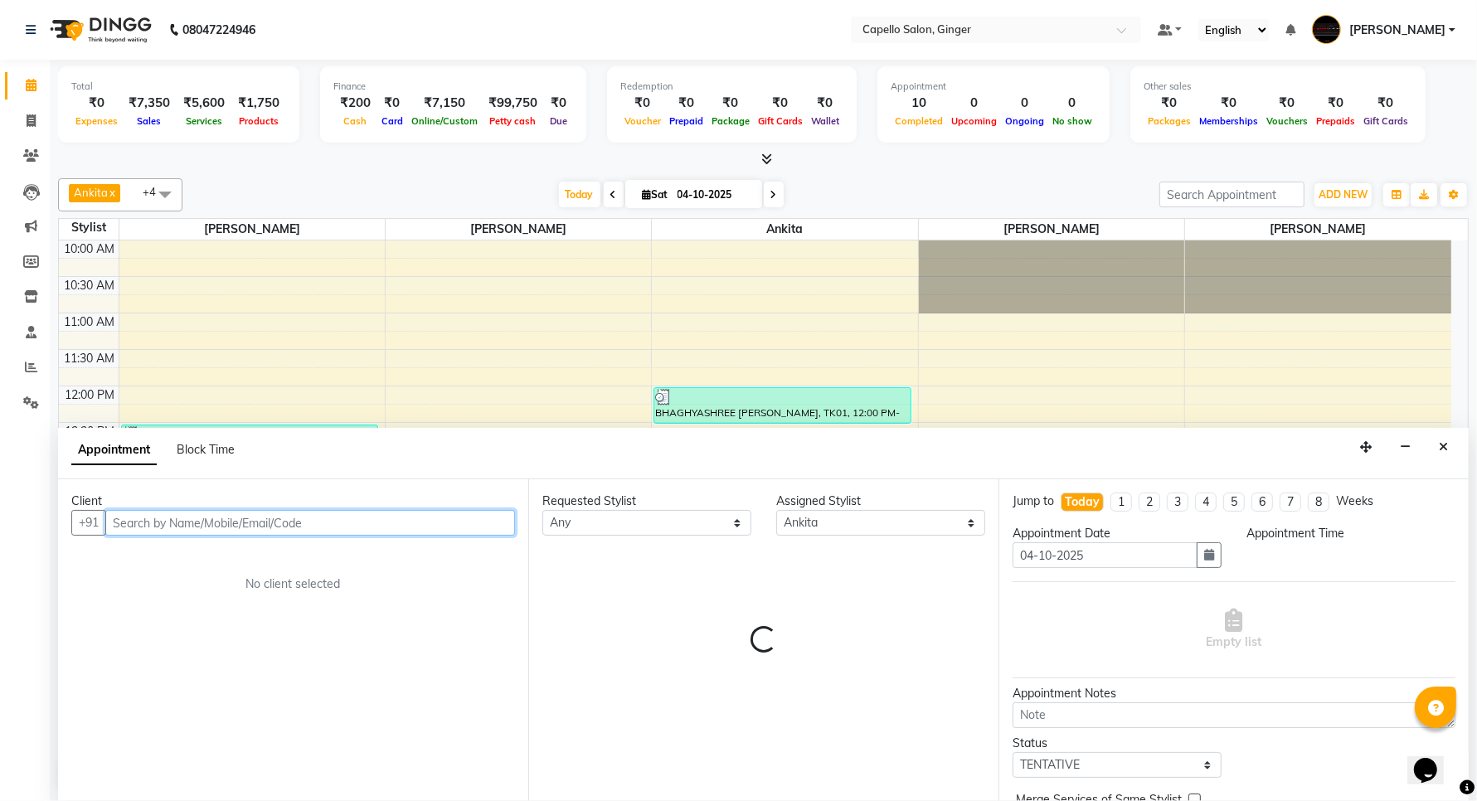
select select "870"
click at [224, 521] on input "text" at bounding box center [310, 523] width 410 height 26
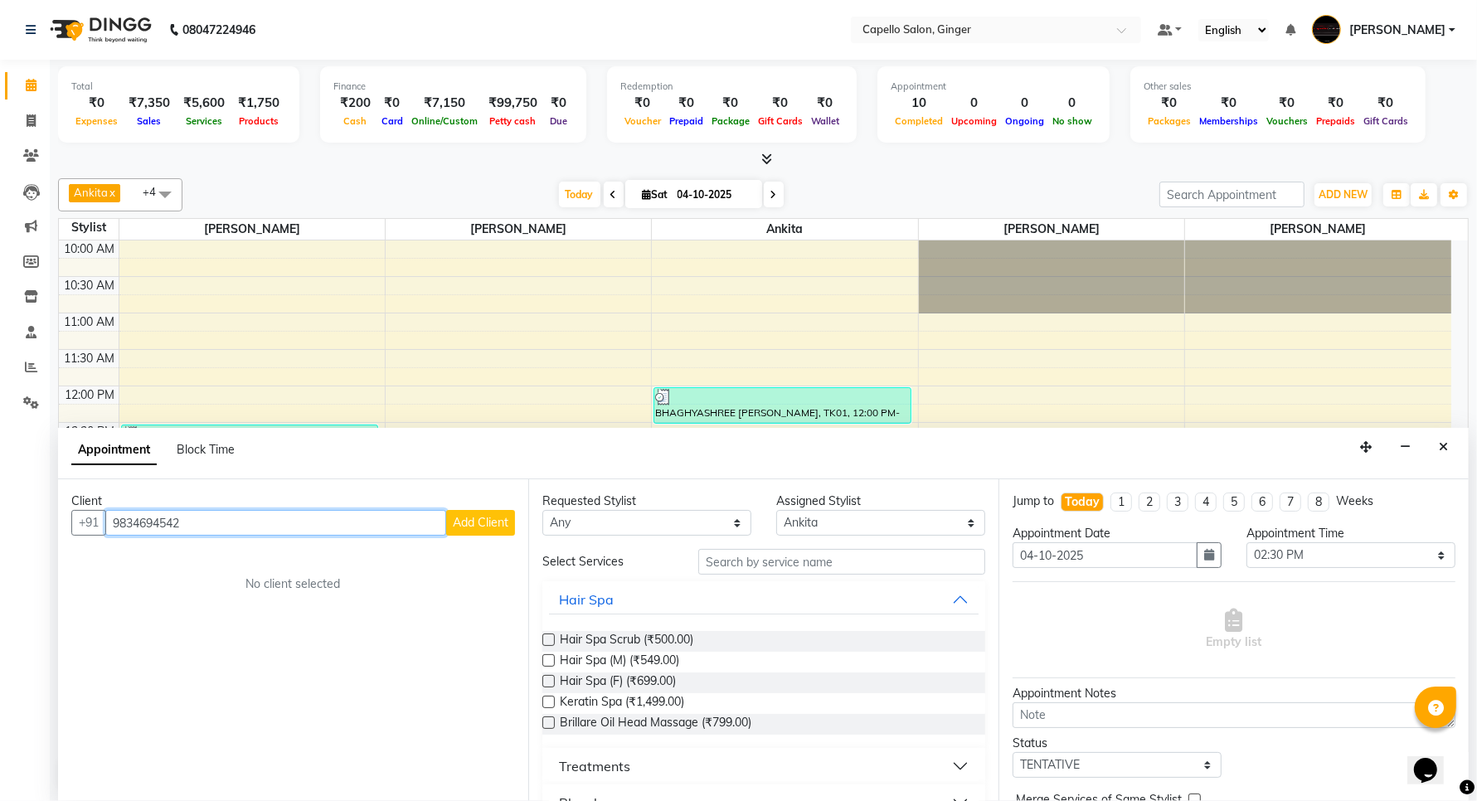
type input "9834694542"
click at [479, 525] on span "Add Client" at bounding box center [481, 522] width 56 height 15
select select
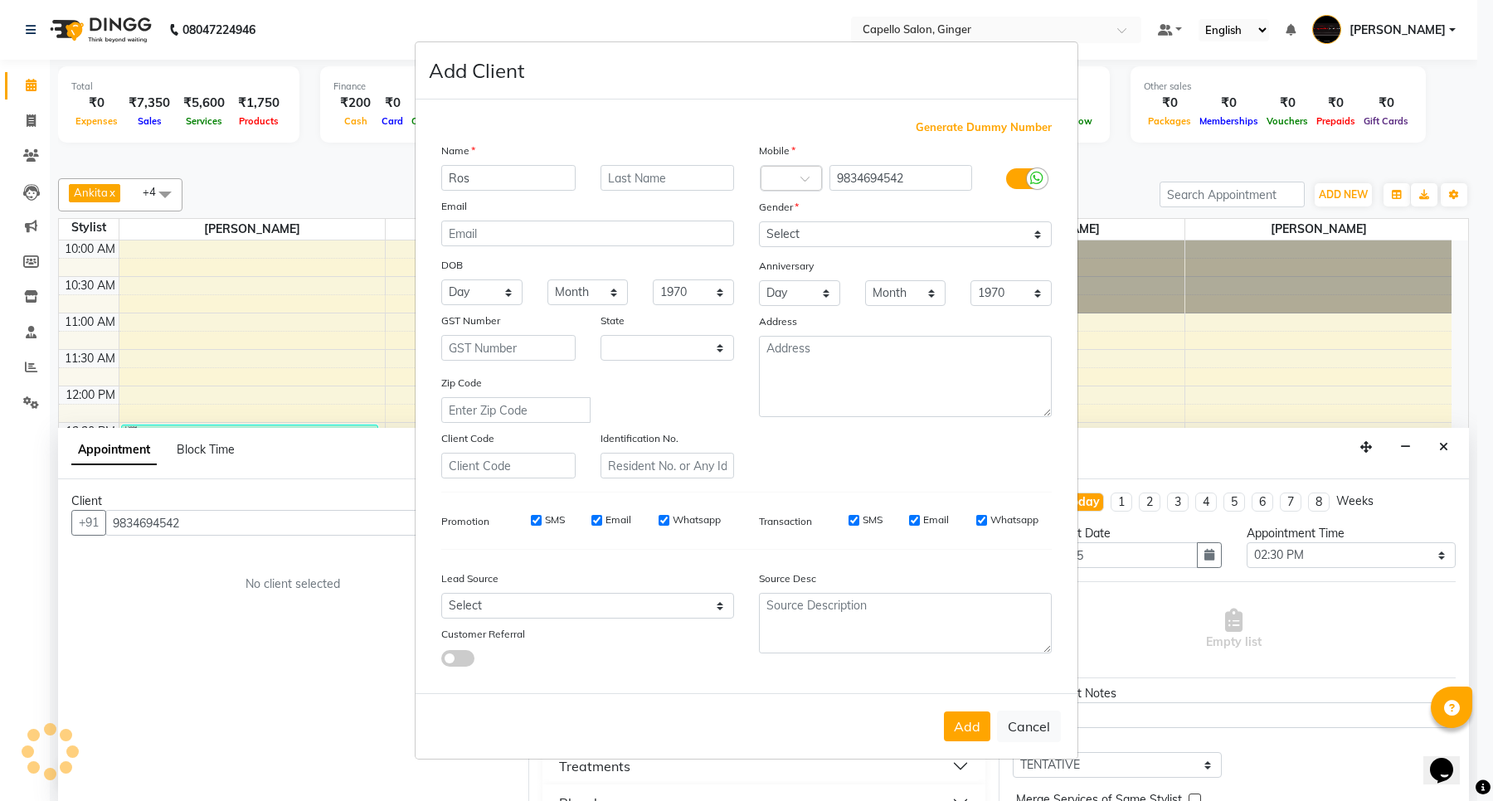
type input "Rosi"
select select "22"
type input "[PERSON_NAME]"
click at [832, 242] on select "Select [DEMOGRAPHIC_DATA] [DEMOGRAPHIC_DATA] Other Prefer Not To Say" at bounding box center [905, 234] width 293 height 26
select select "[DEMOGRAPHIC_DATA]"
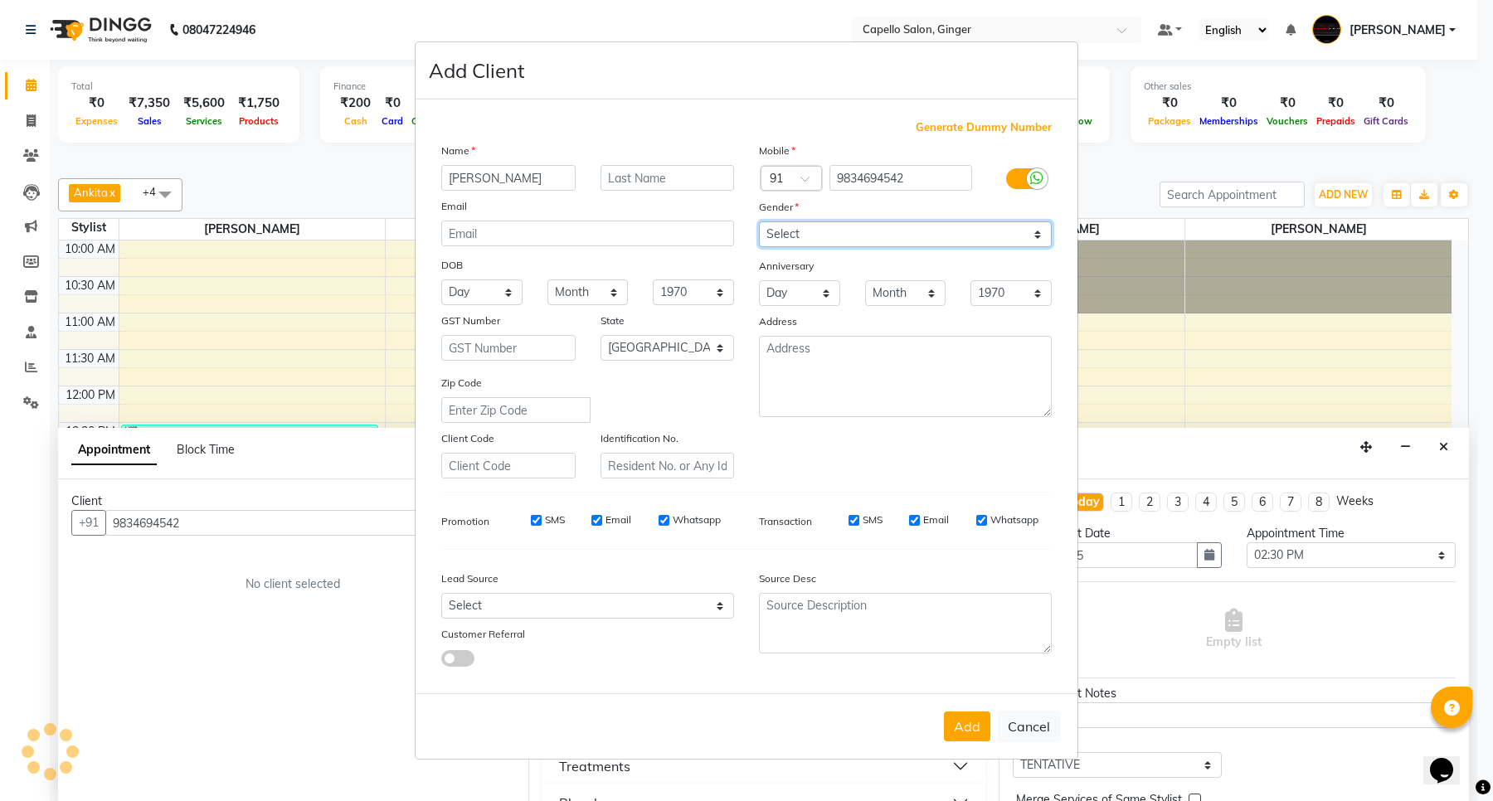
click at [759, 223] on select "Select [DEMOGRAPHIC_DATA] [DEMOGRAPHIC_DATA] Other Prefer Not To Say" at bounding box center [905, 234] width 293 height 26
click at [983, 727] on button "Add" at bounding box center [967, 727] width 46 height 30
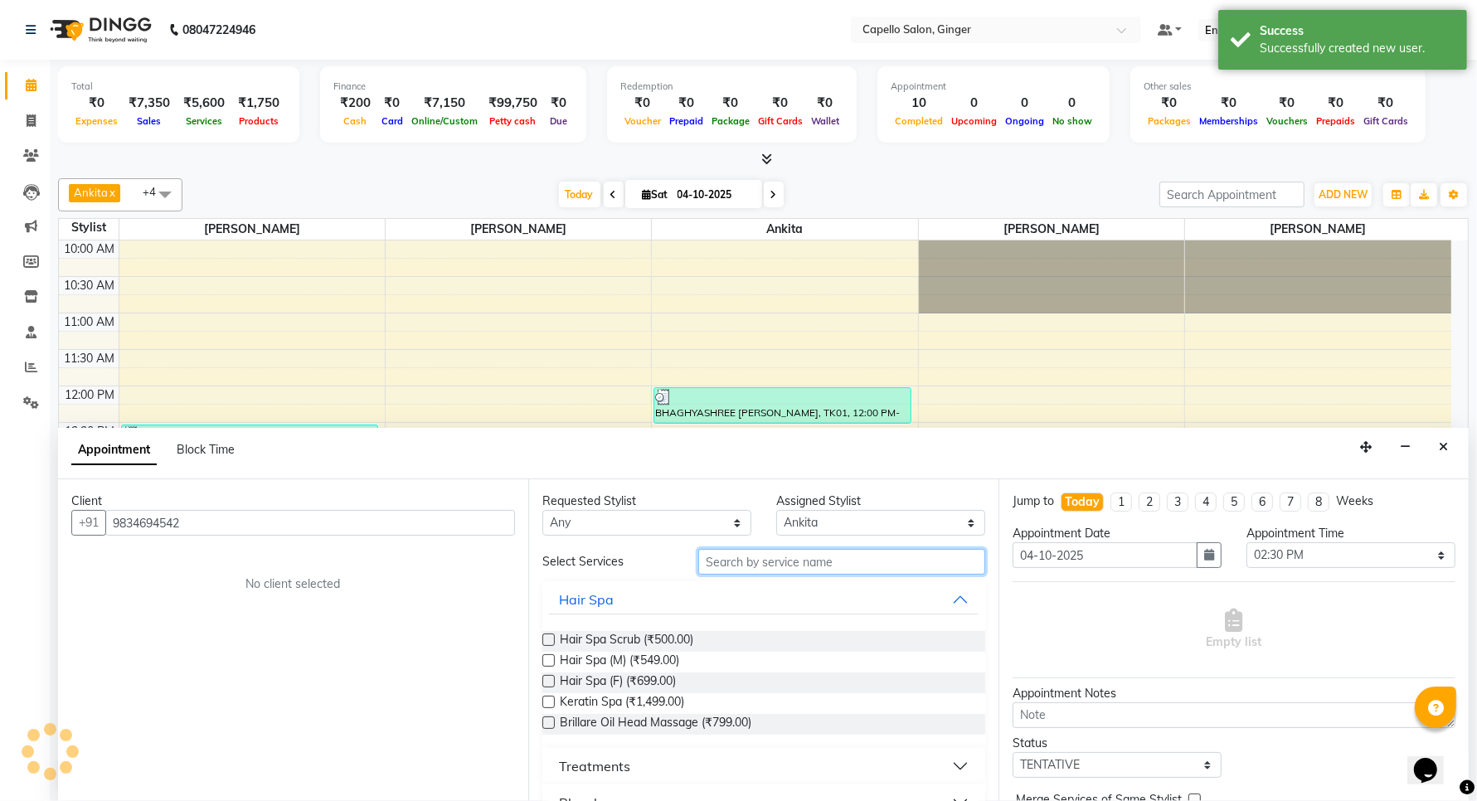
click at [801, 570] on input "text" at bounding box center [841, 562] width 287 height 26
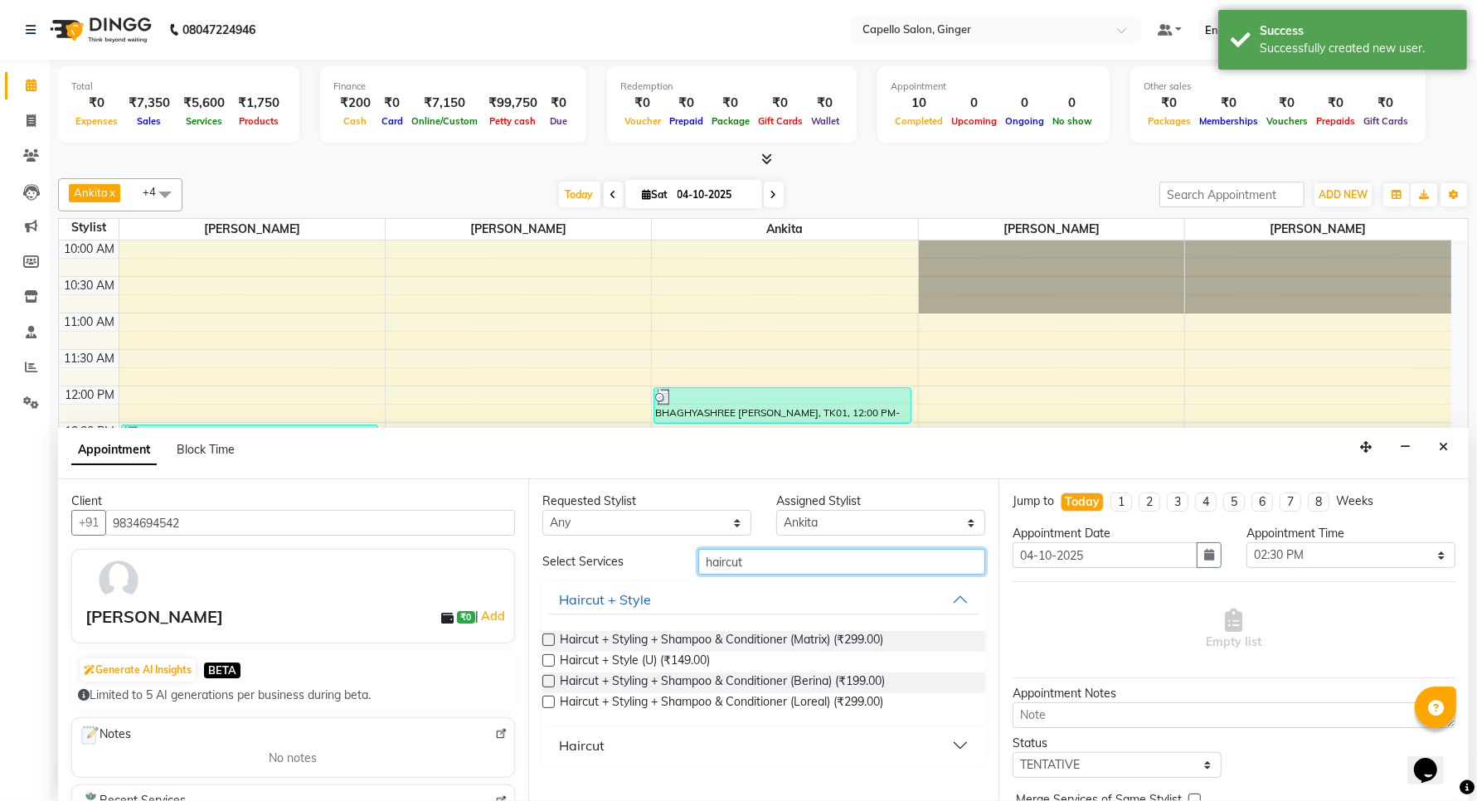
type input "haircut"
click at [545, 697] on label at bounding box center [548, 702] width 12 height 12
click at [545, 698] on input "checkbox" at bounding box center [547, 703] width 11 height 11
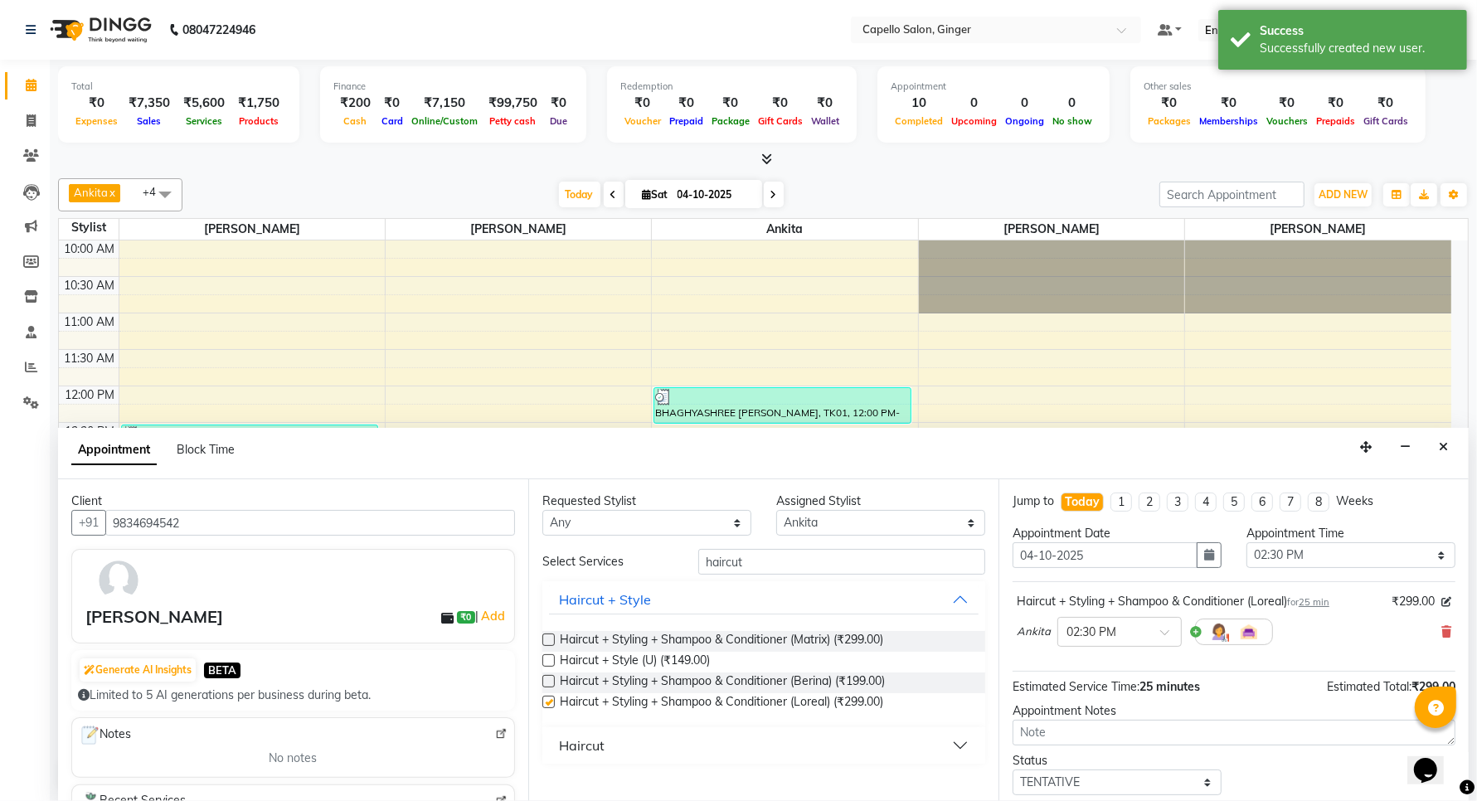
checkbox input "false"
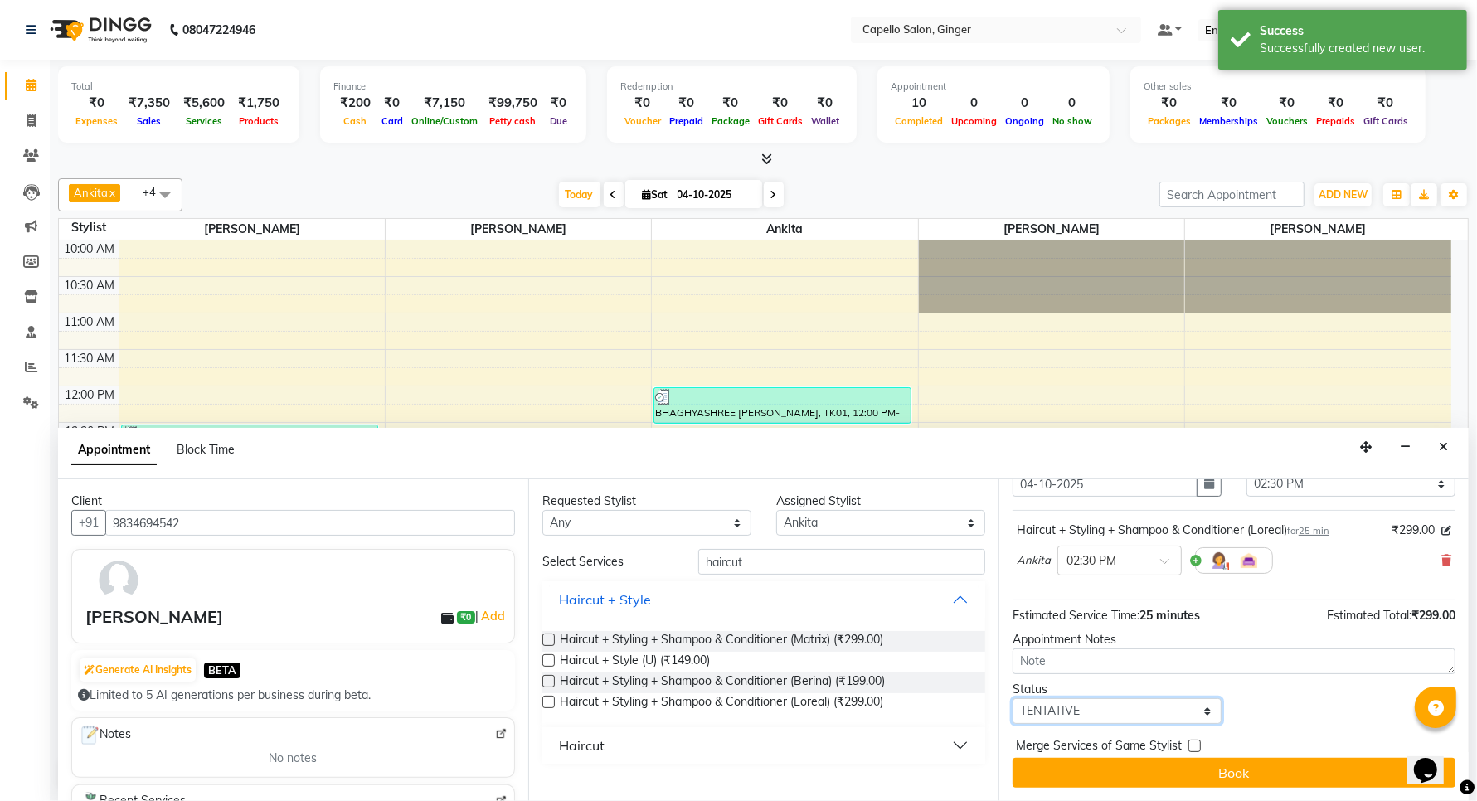
click at [1062, 713] on select "Select TENTATIVE CONFIRM CHECK-IN UPCOMING" at bounding box center [1117, 711] width 209 height 26
select select "confirm booking"
click at [1013, 698] on select "Select TENTATIVE CONFIRM CHECK-IN UPCOMING" at bounding box center [1117, 711] width 209 height 26
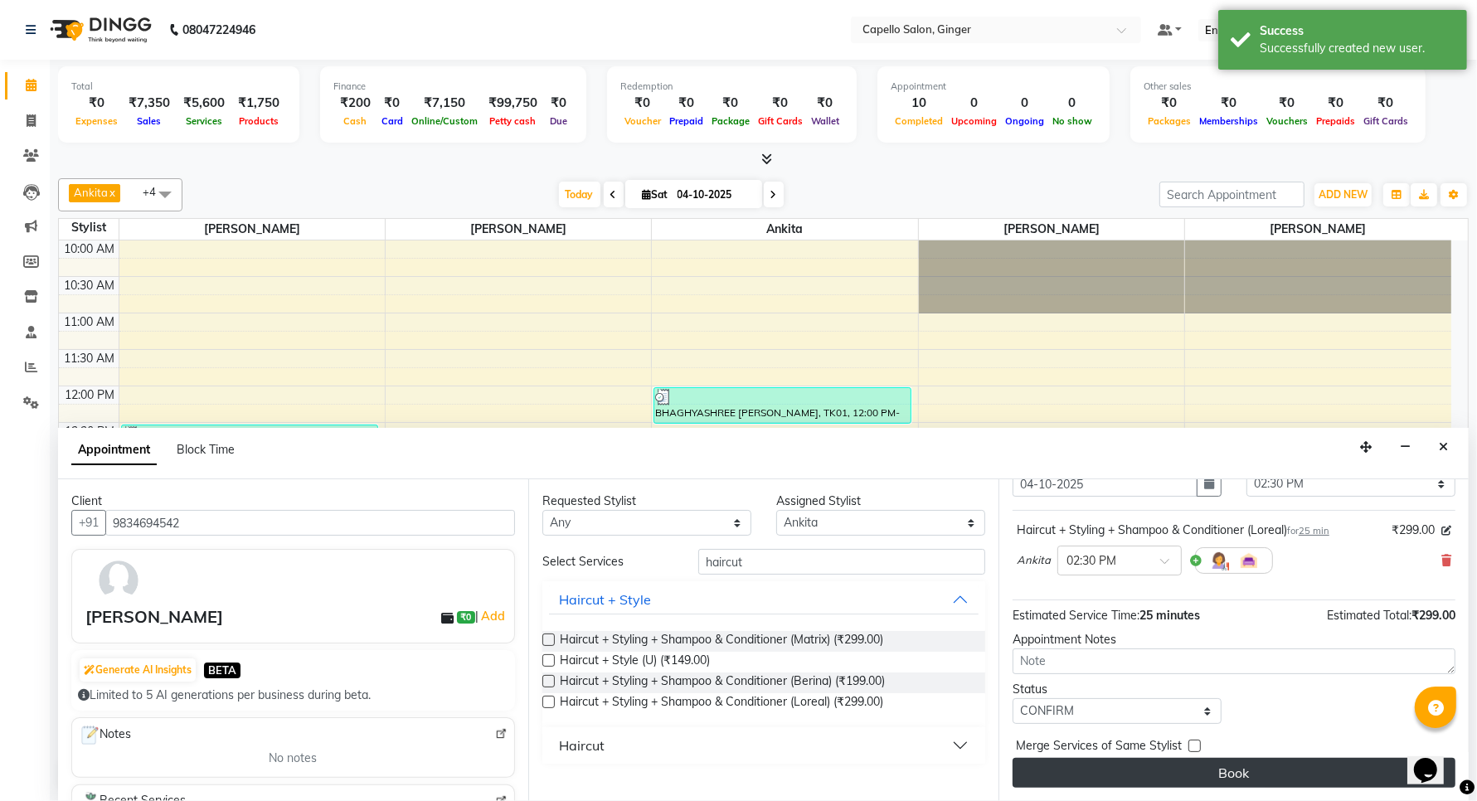
click at [1064, 765] on button "Book" at bounding box center [1234, 773] width 443 height 30
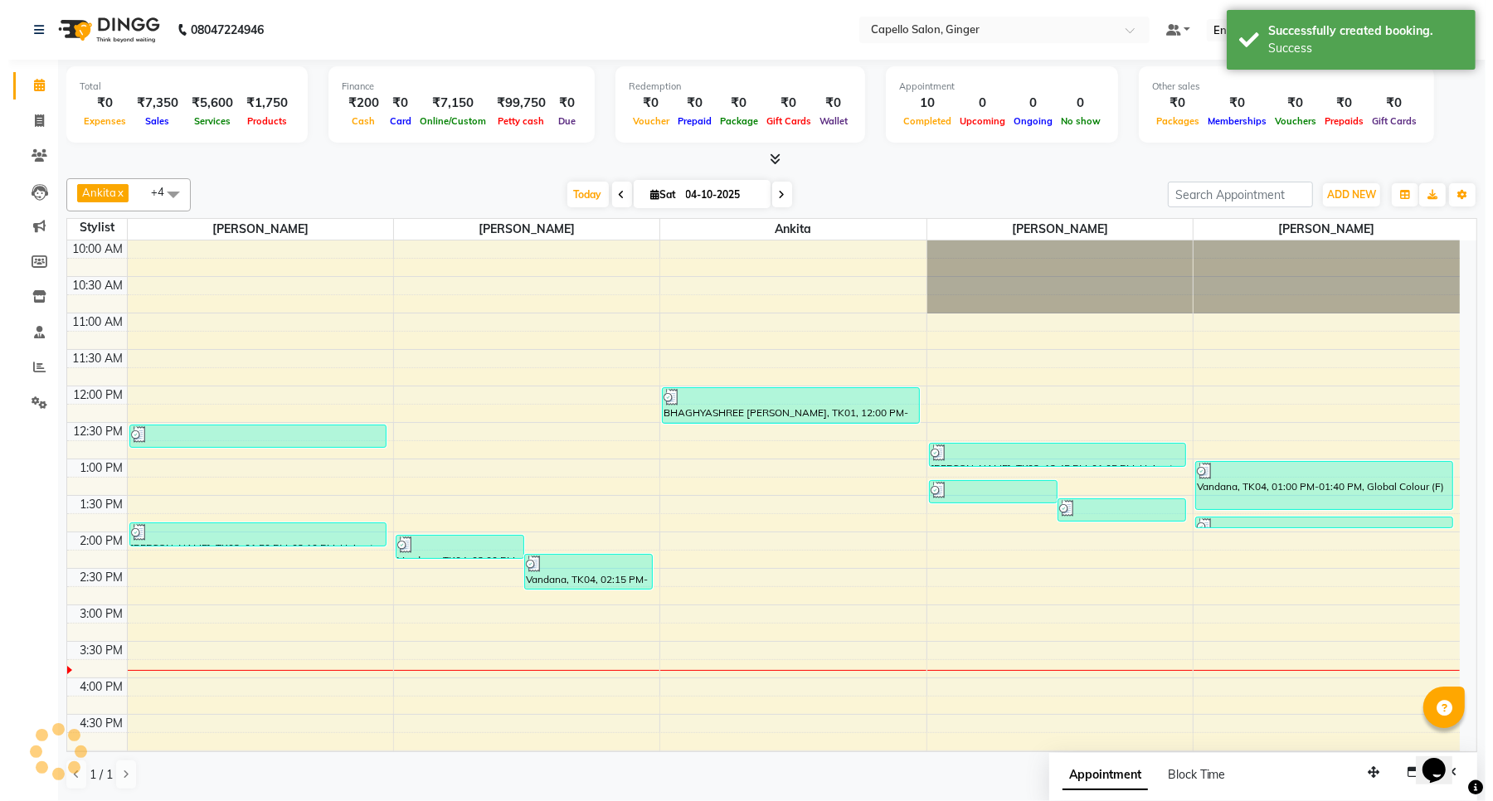
scroll to position [0, 0]
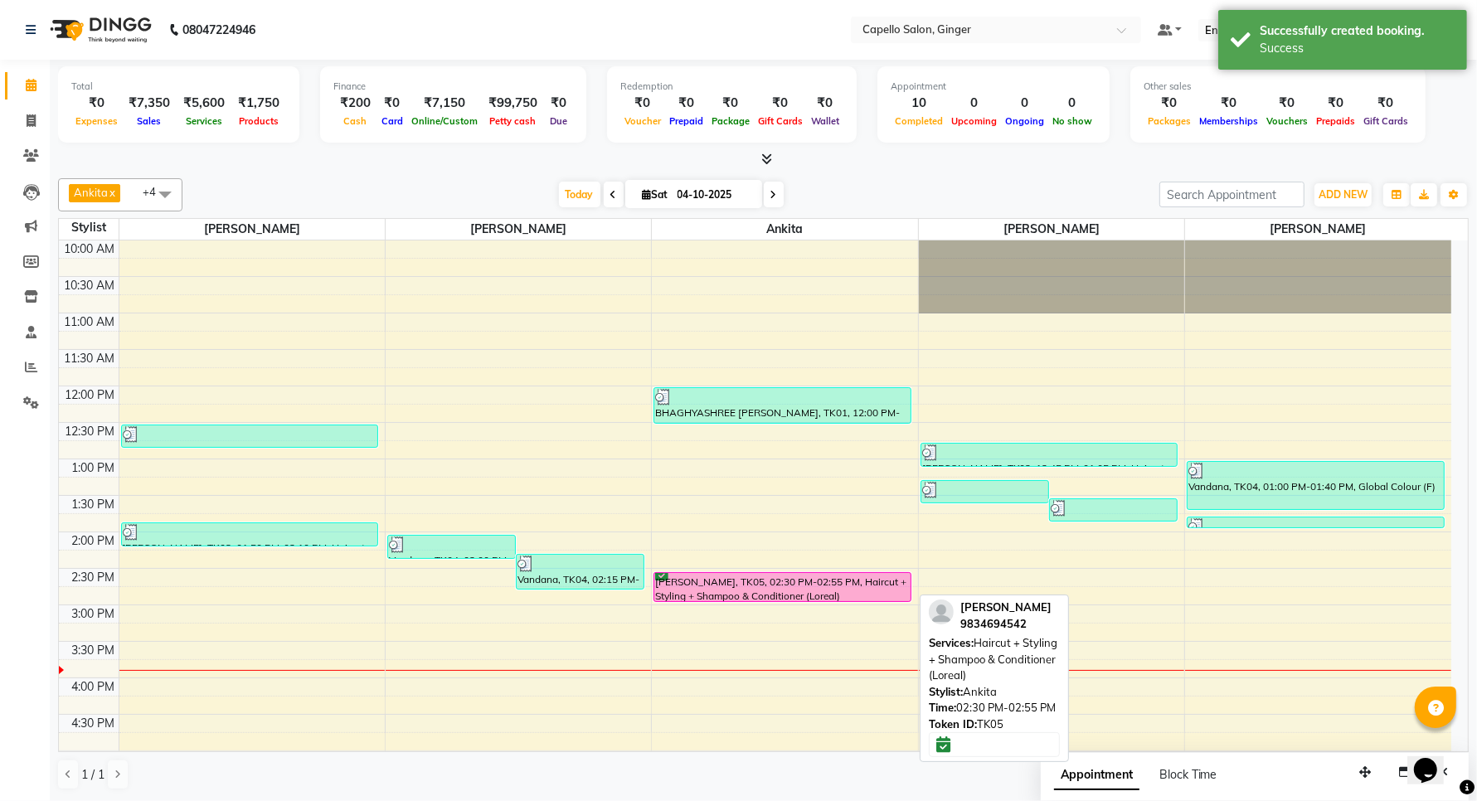
click at [810, 591] on div "[PERSON_NAME], TK05, 02:30 PM-02:55 PM, Haircut + Styling + Shampoo & Condition…" at bounding box center [781, 587] width 255 height 28
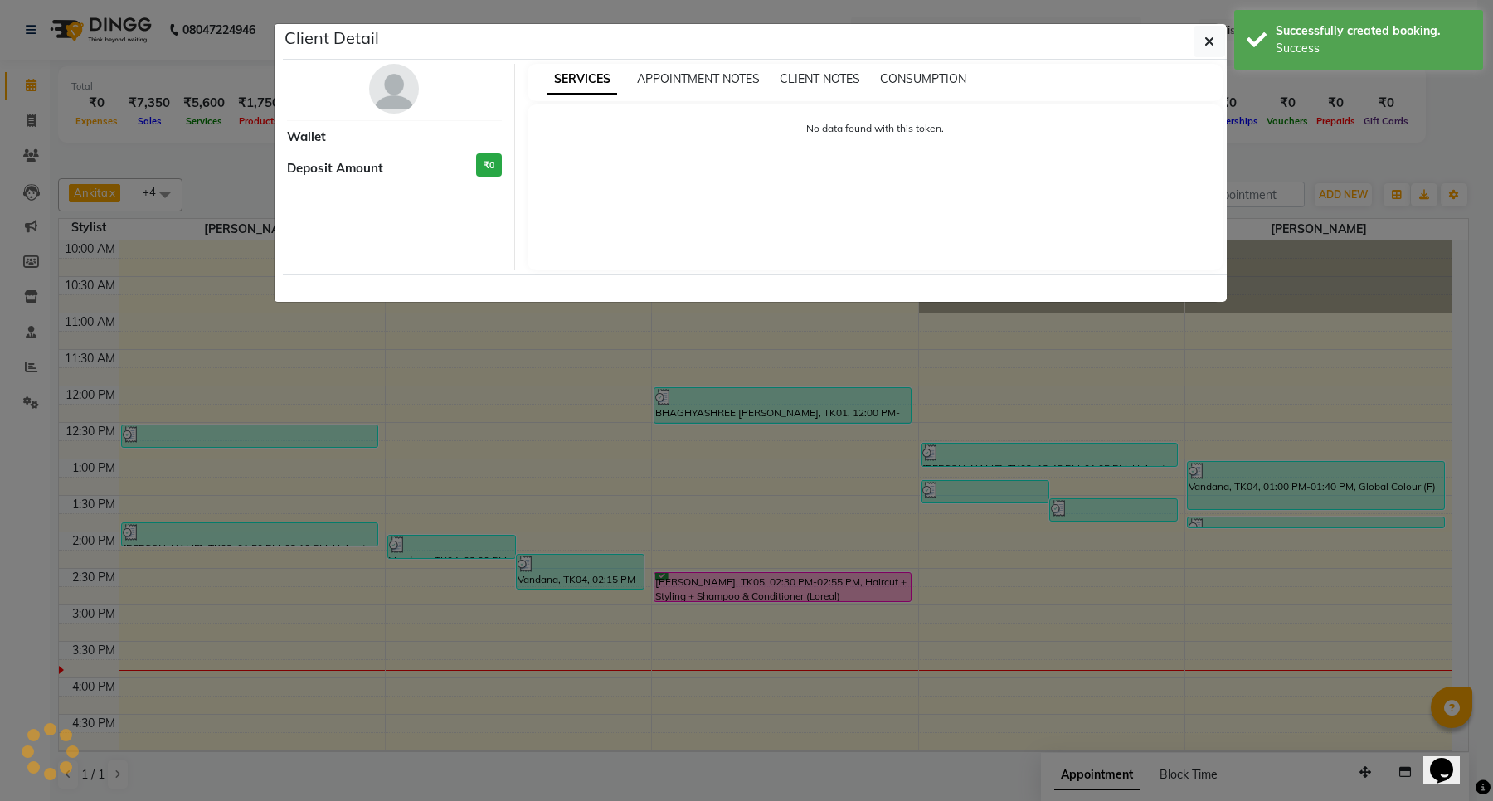
select select "6"
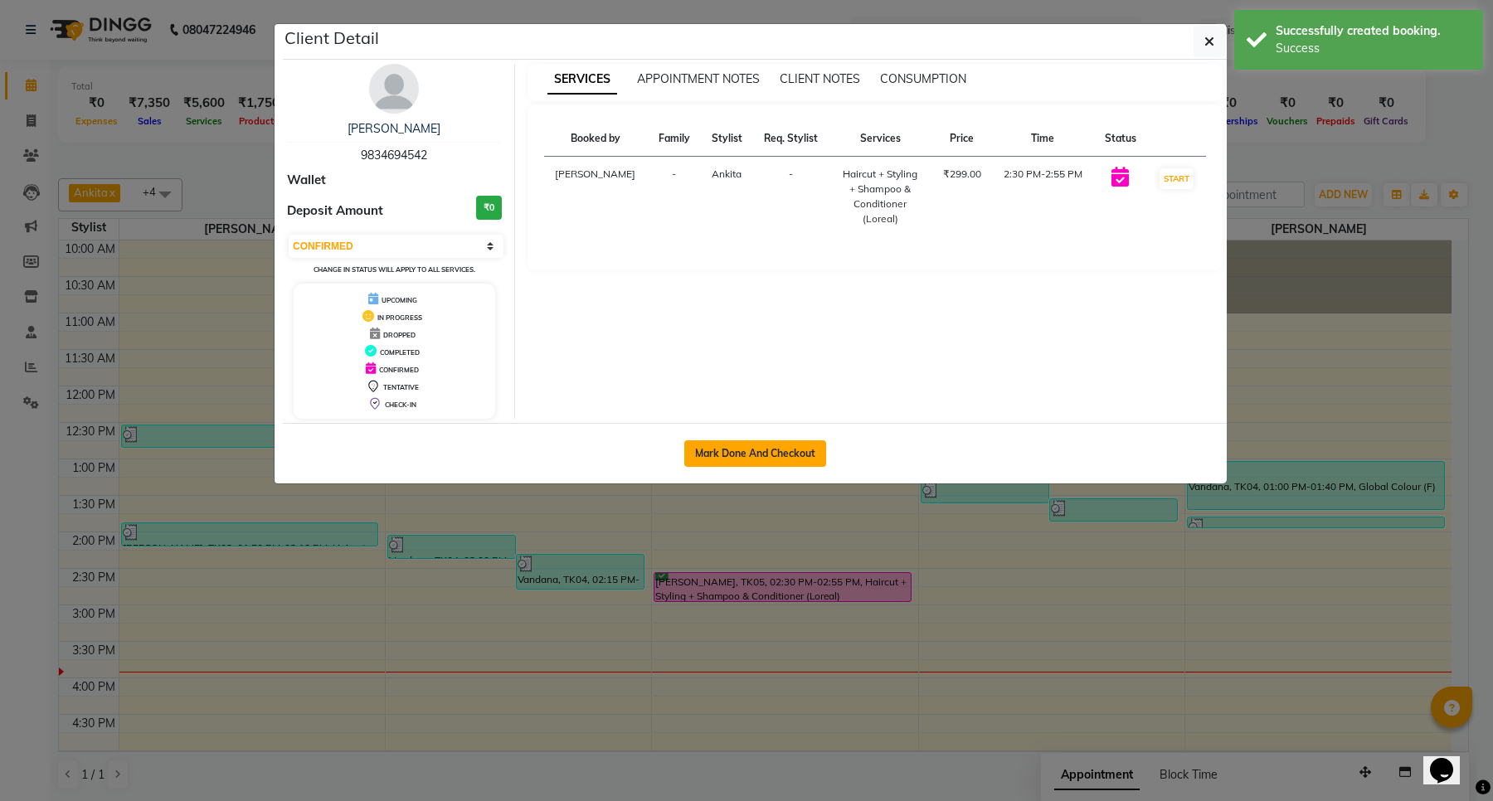
click at [752, 457] on button "Mark Done And Checkout" at bounding box center [755, 453] width 142 height 27
select select "service"
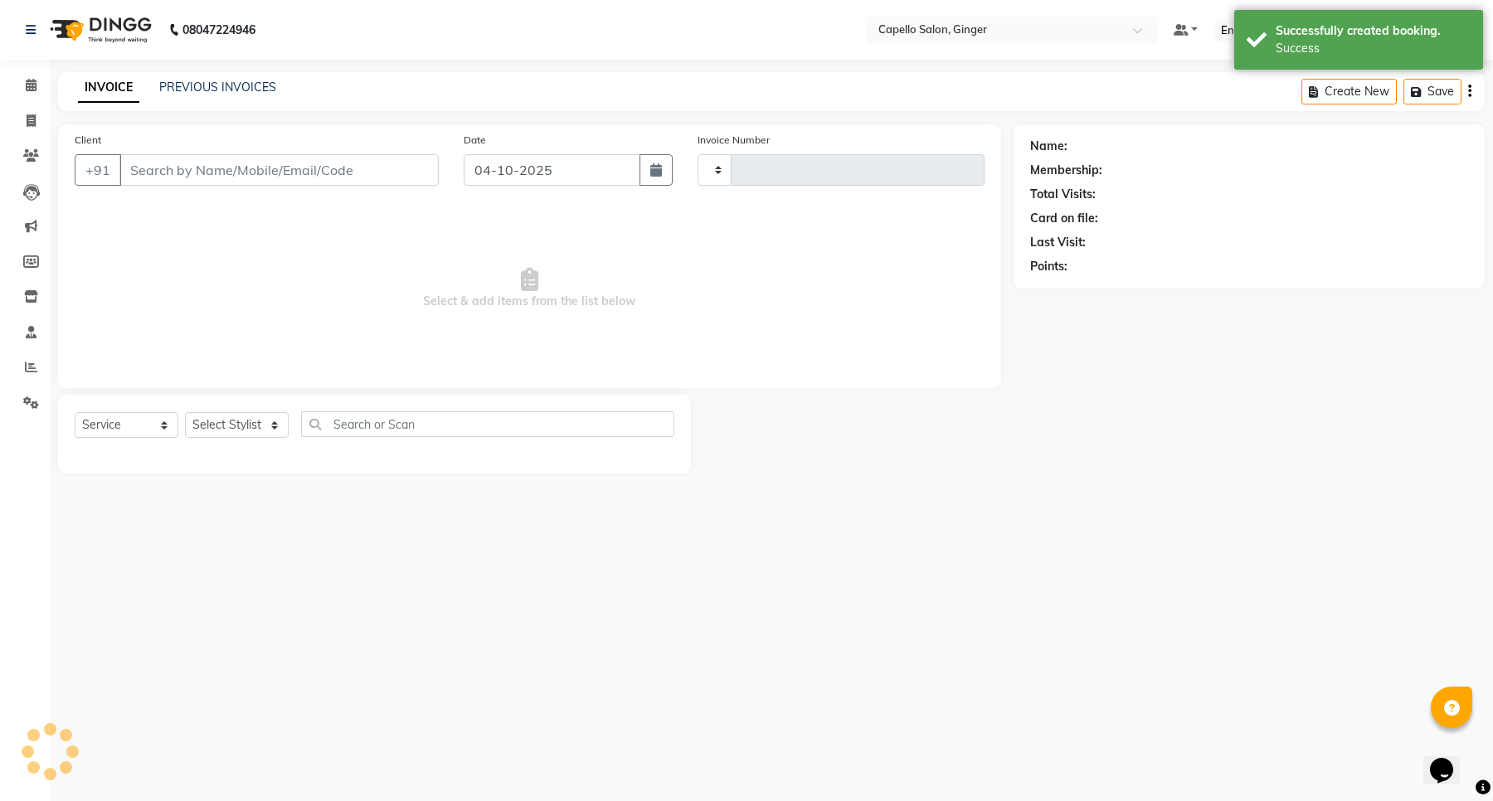
type input "2190"
select select "832"
type input "9834694542"
select select "41186"
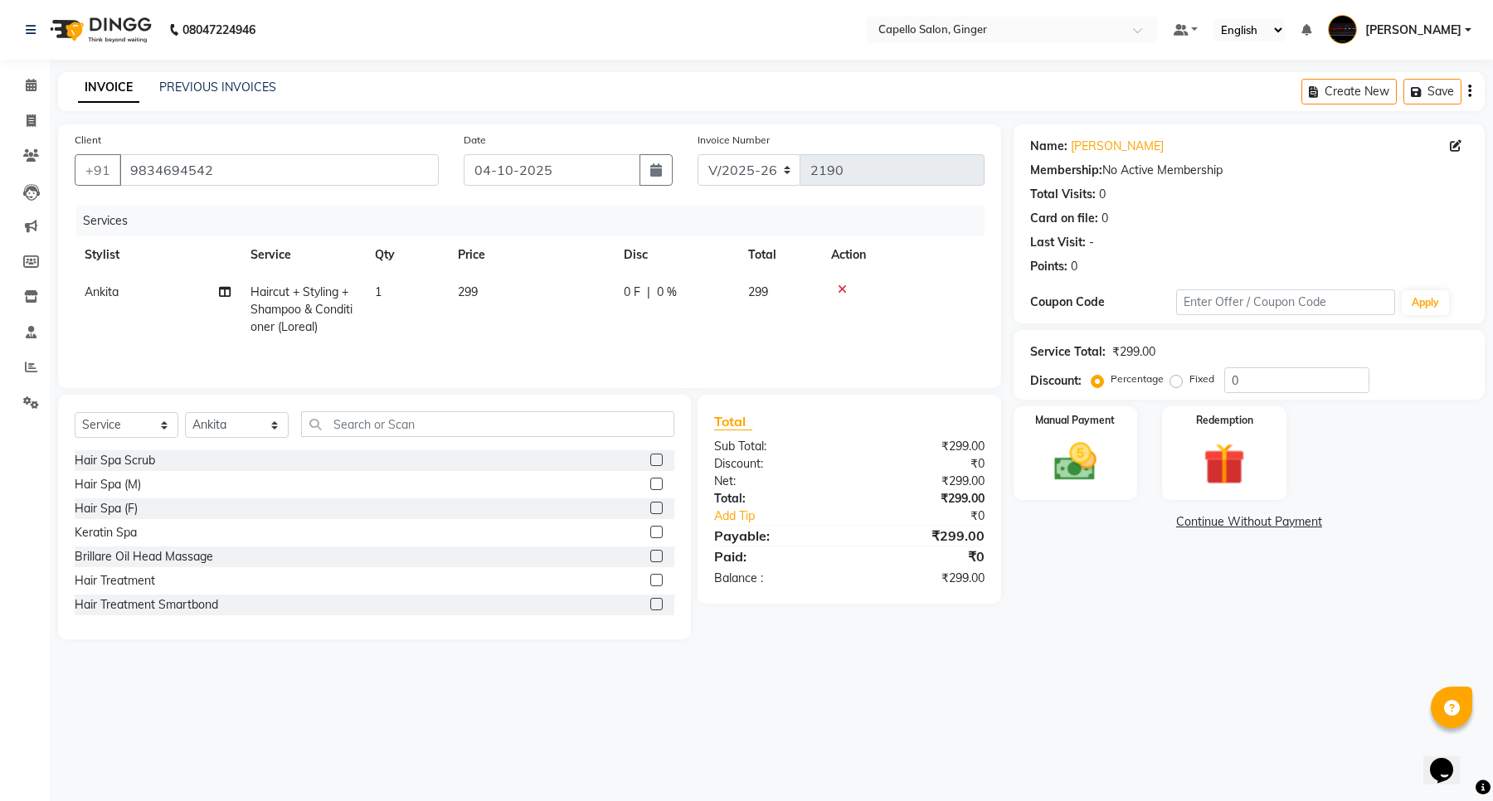
click at [465, 291] on span "299" at bounding box center [468, 291] width 20 height 15
select select "41186"
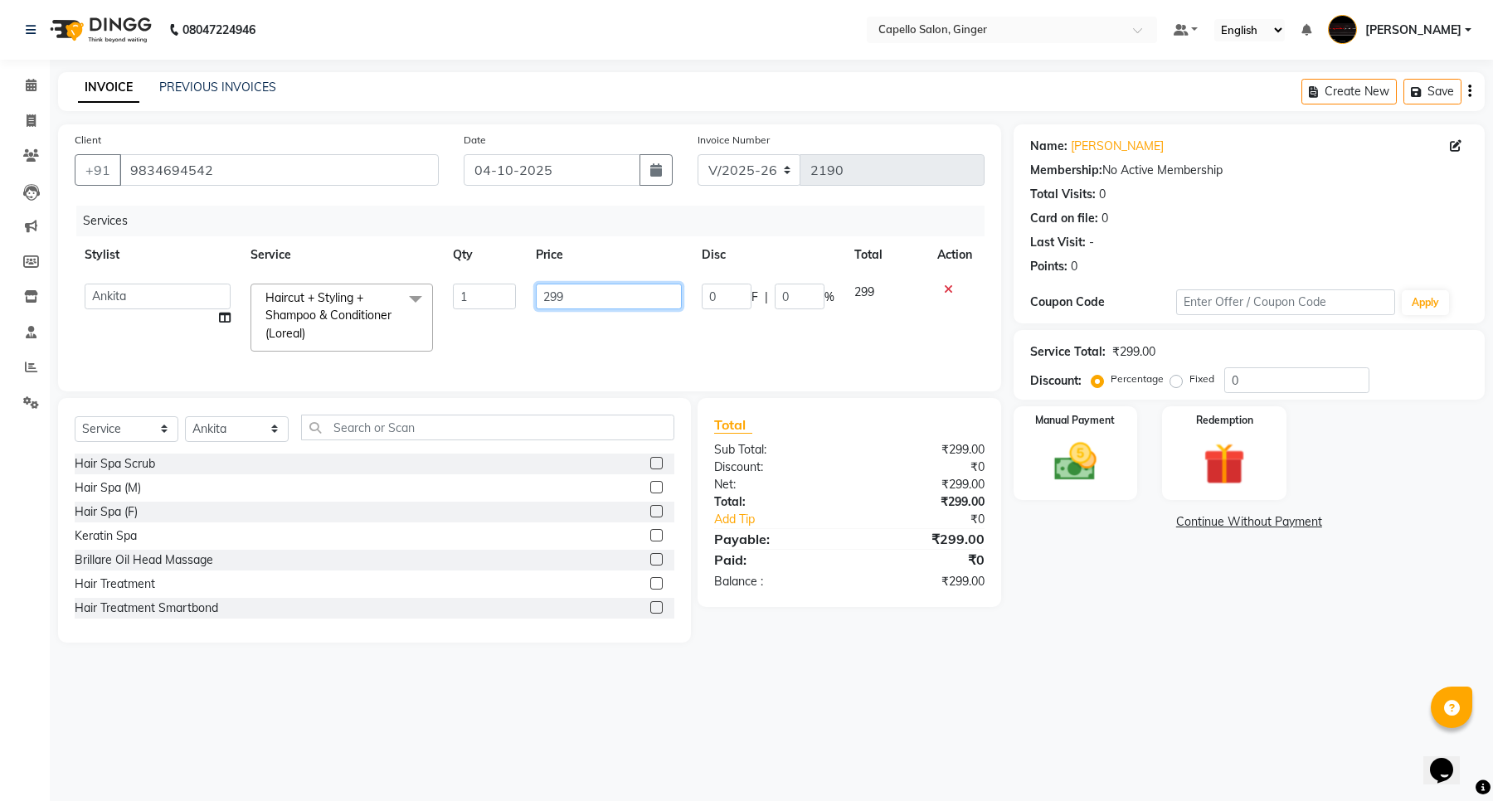
click at [624, 284] on input "299" at bounding box center [609, 297] width 146 height 26
type input "2"
type input "400"
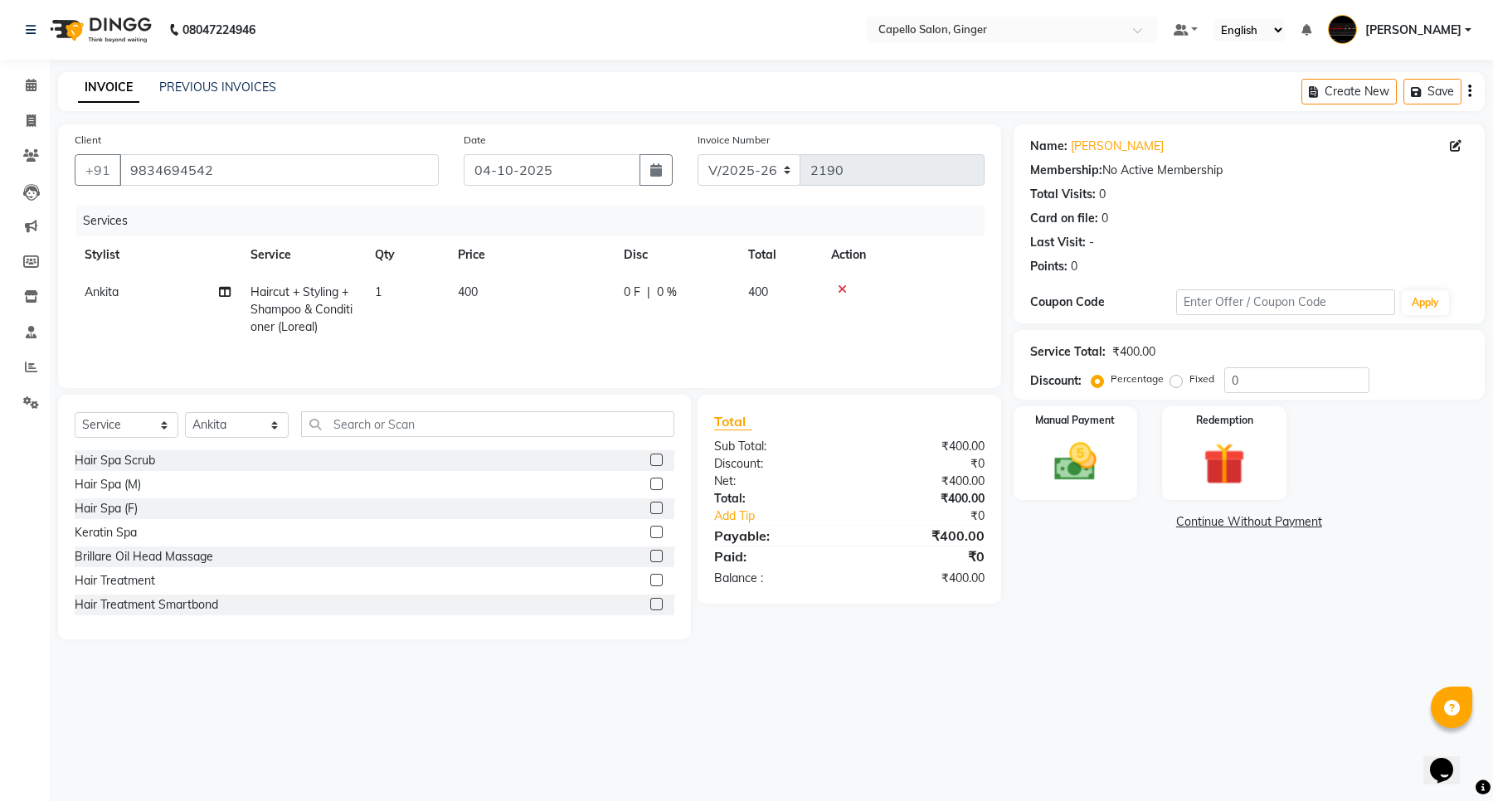
click at [602, 347] on div "Services Stylist Service Qty Price Disc Total Action [PERSON_NAME] Haircut + St…" at bounding box center [530, 289] width 910 height 166
click at [1081, 458] on img at bounding box center [1075, 462] width 70 height 51
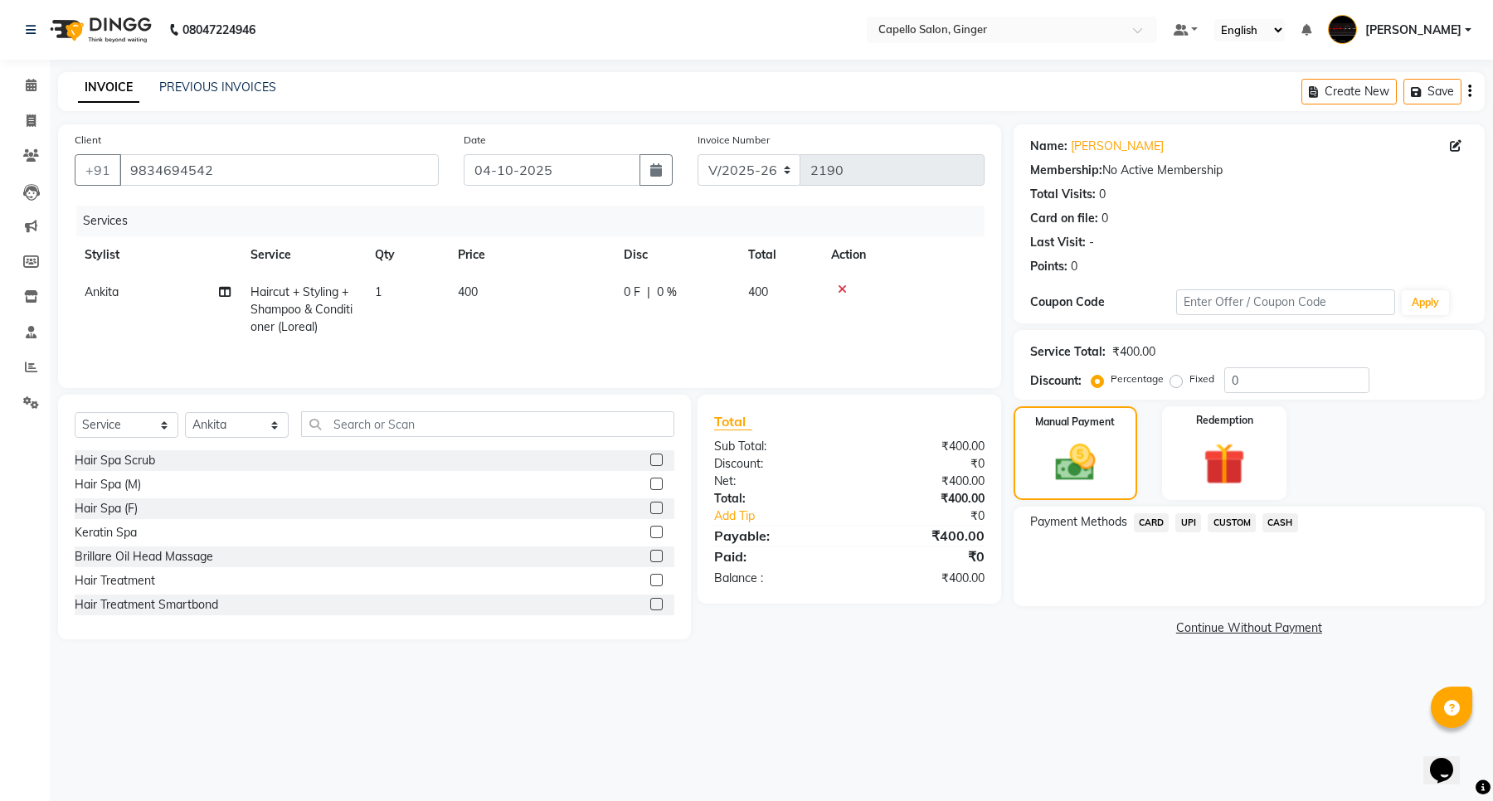
click at [1283, 523] on span "CASH" at bounding box center [1280, 522] width 36 height 19
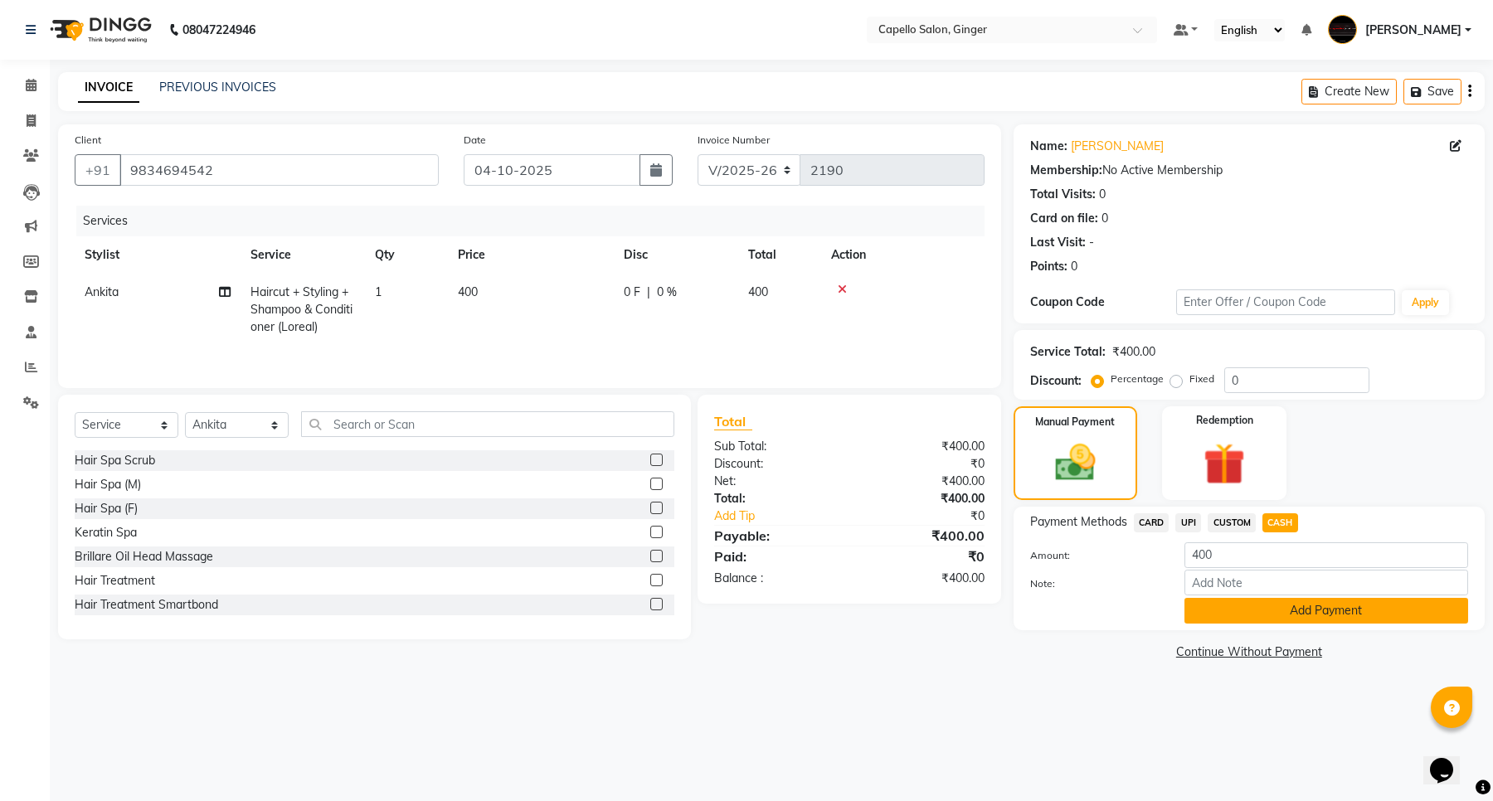
click at [1279, 607] on button "Add Payment" at bounding box center [1326, 611] width 284 height 26
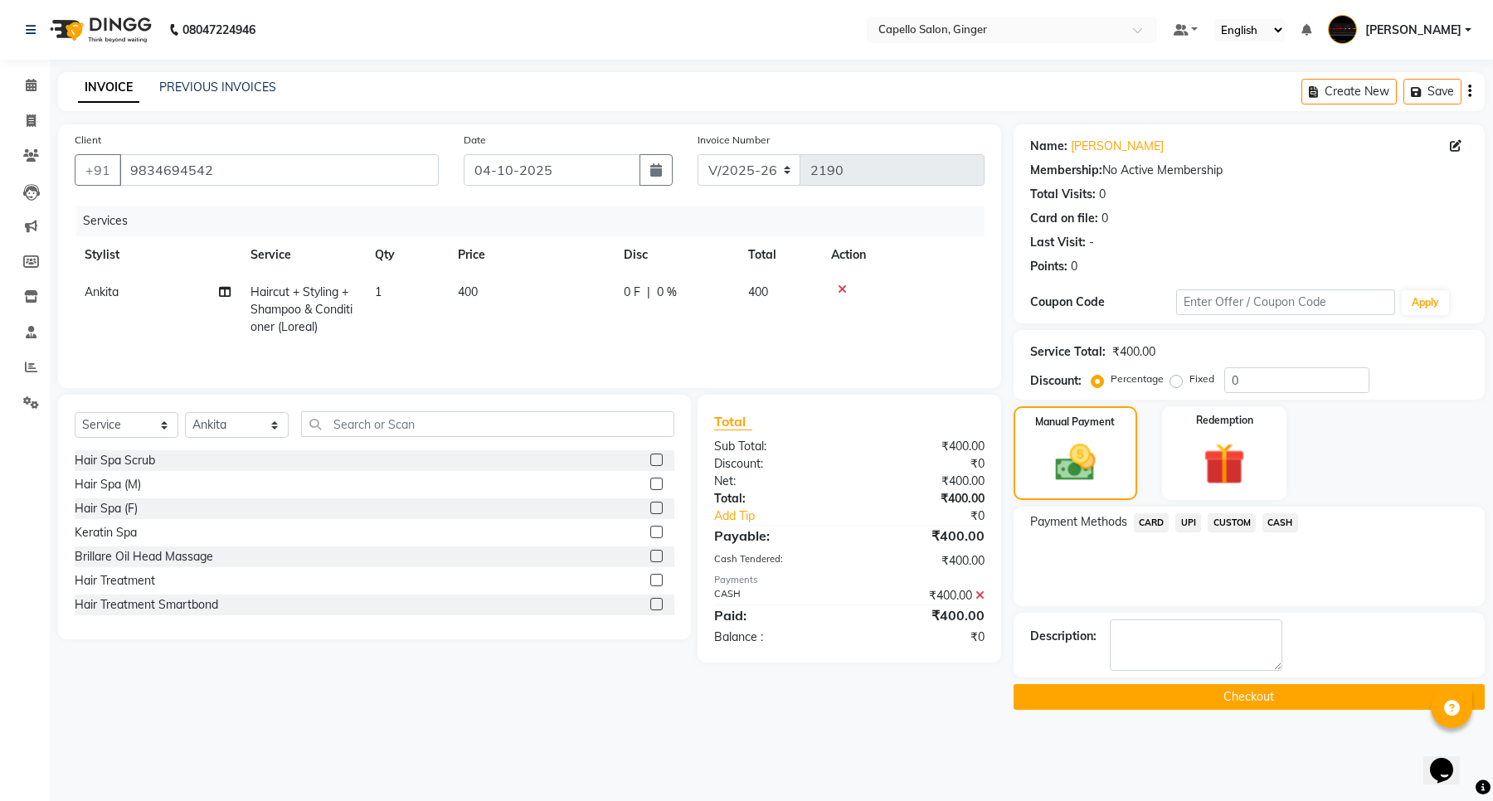
click at [1257, 693] on button "Checkout" at bounding box center [1248, 697] width 471 height 26
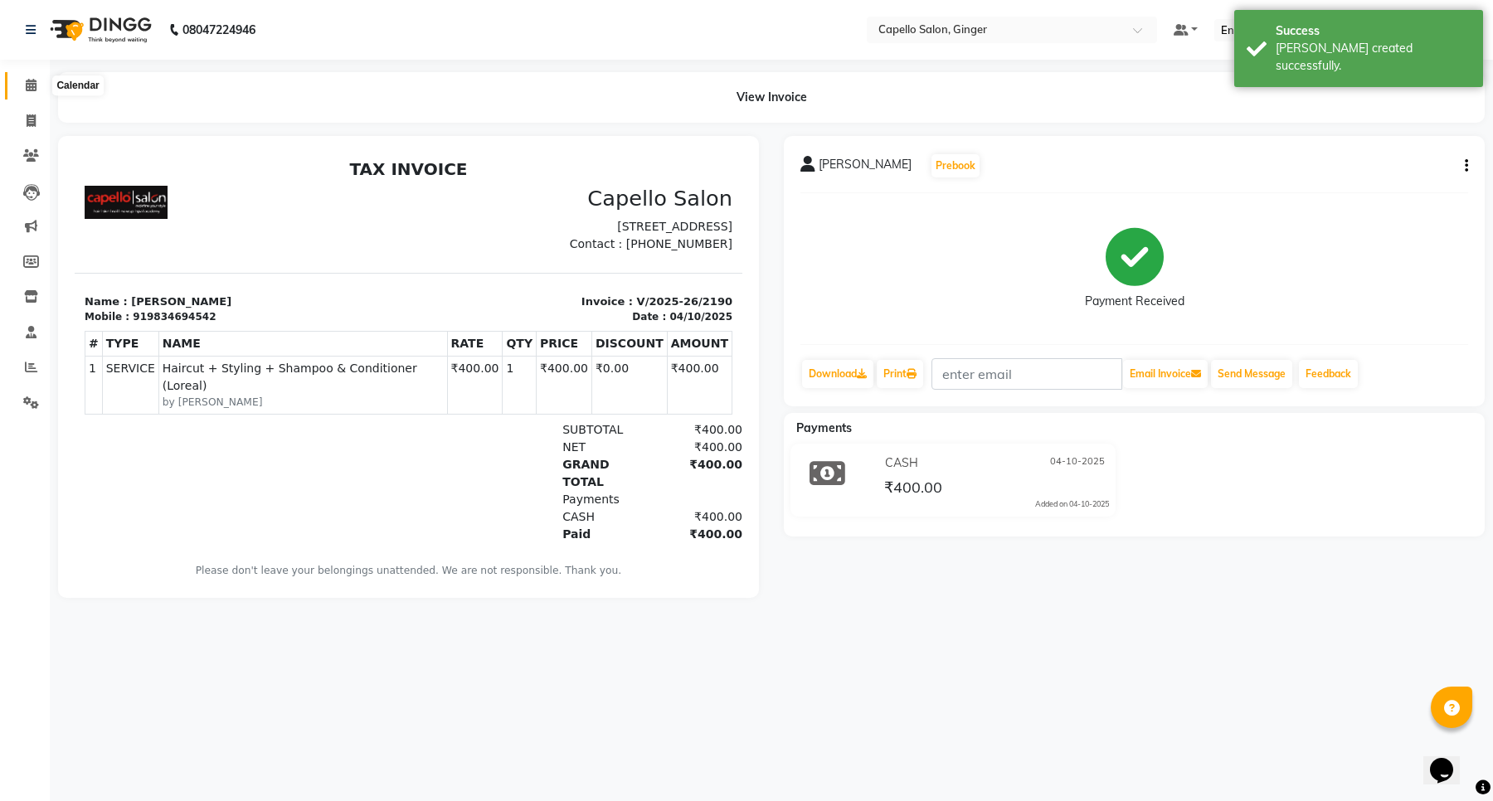
click at [27, 84] on icon at bounding box center [31, 85] width 11 height 12
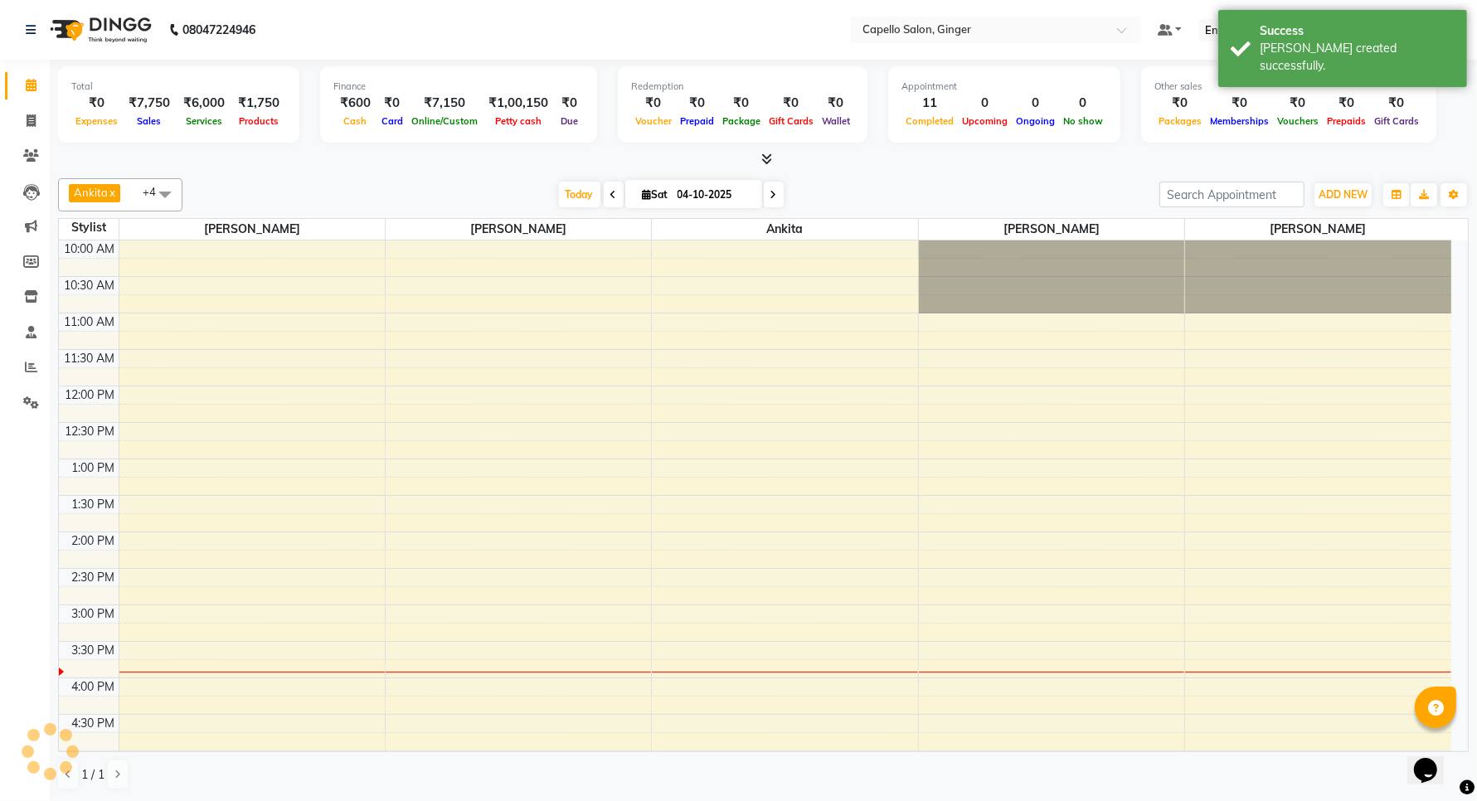
scroll to position [370, 0]
